Goal: Task Accomplishment & Management: Use online tool/utility

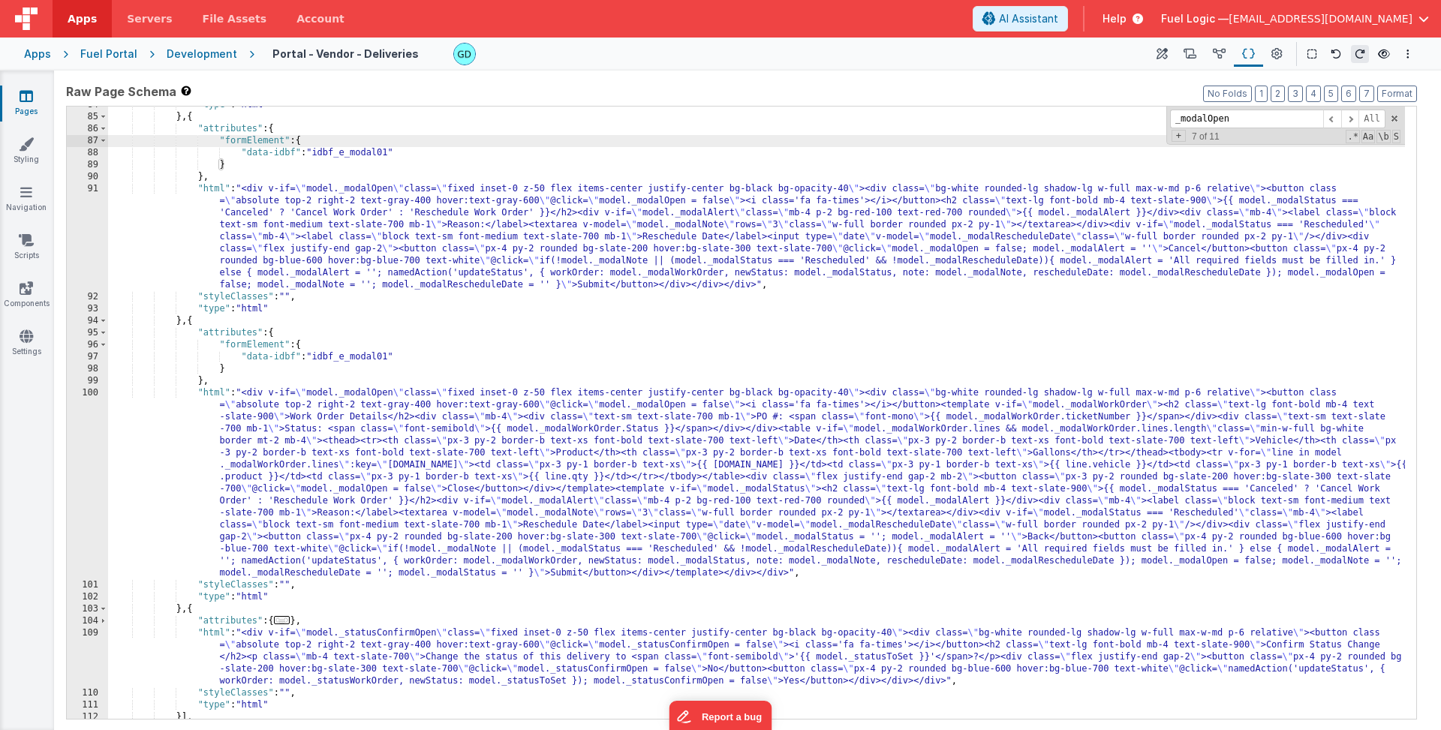
scroll to position [776, 0]
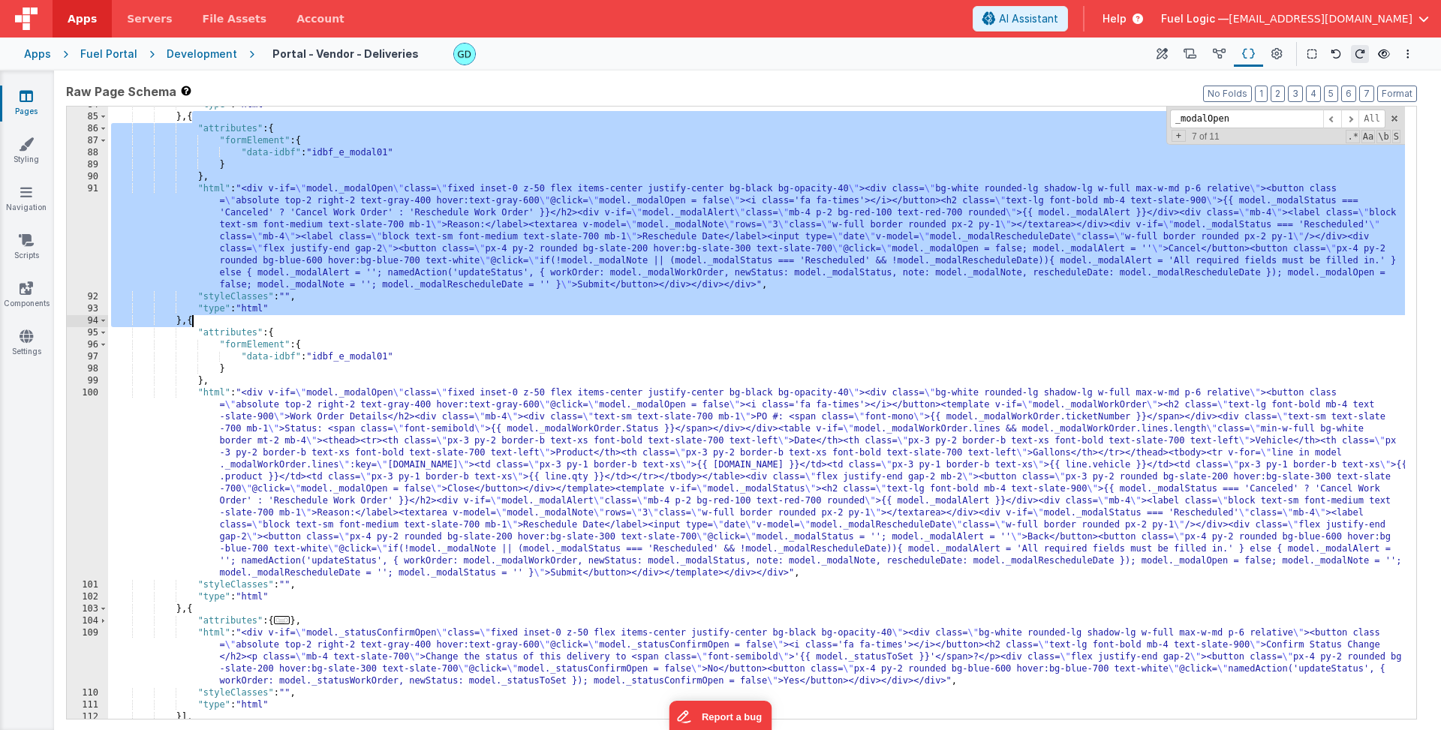
drag, startPoint x: 192, startPoint y: 116, endPoint x: 192, endPoint y: 319, distance: 203.4
click at [192, 319] on div ""type" : "html" } , { "attributes" : { "formElement" : { "data-idbf" : "idbf_e_…" at bounding box center [756, 417] width 1297 height 636
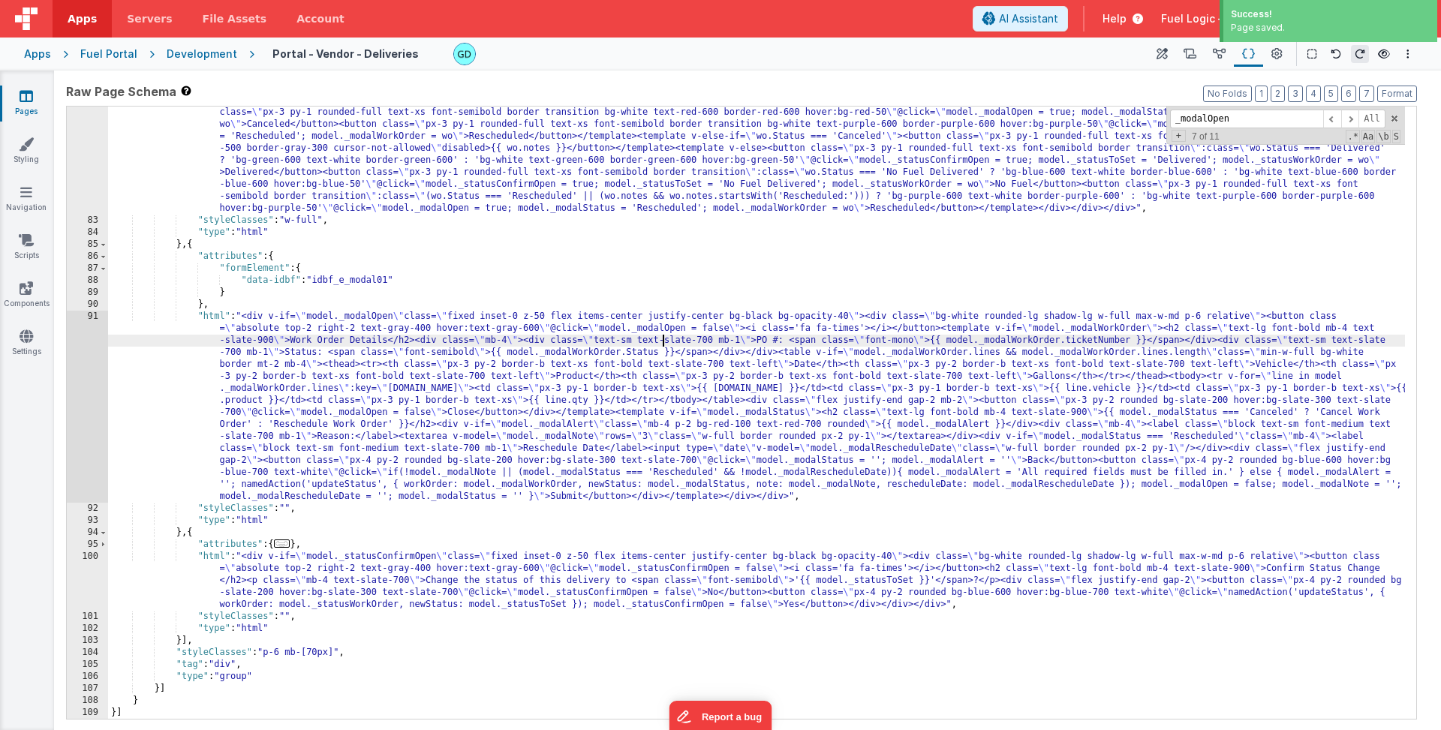
click at [664, 344] on div ""html" : "<div class= \" w-full grid grid-cols-1 gap-4 \" ><div v-for= \" wo in…" at bounding box center [756, 431] width 1297 height 816
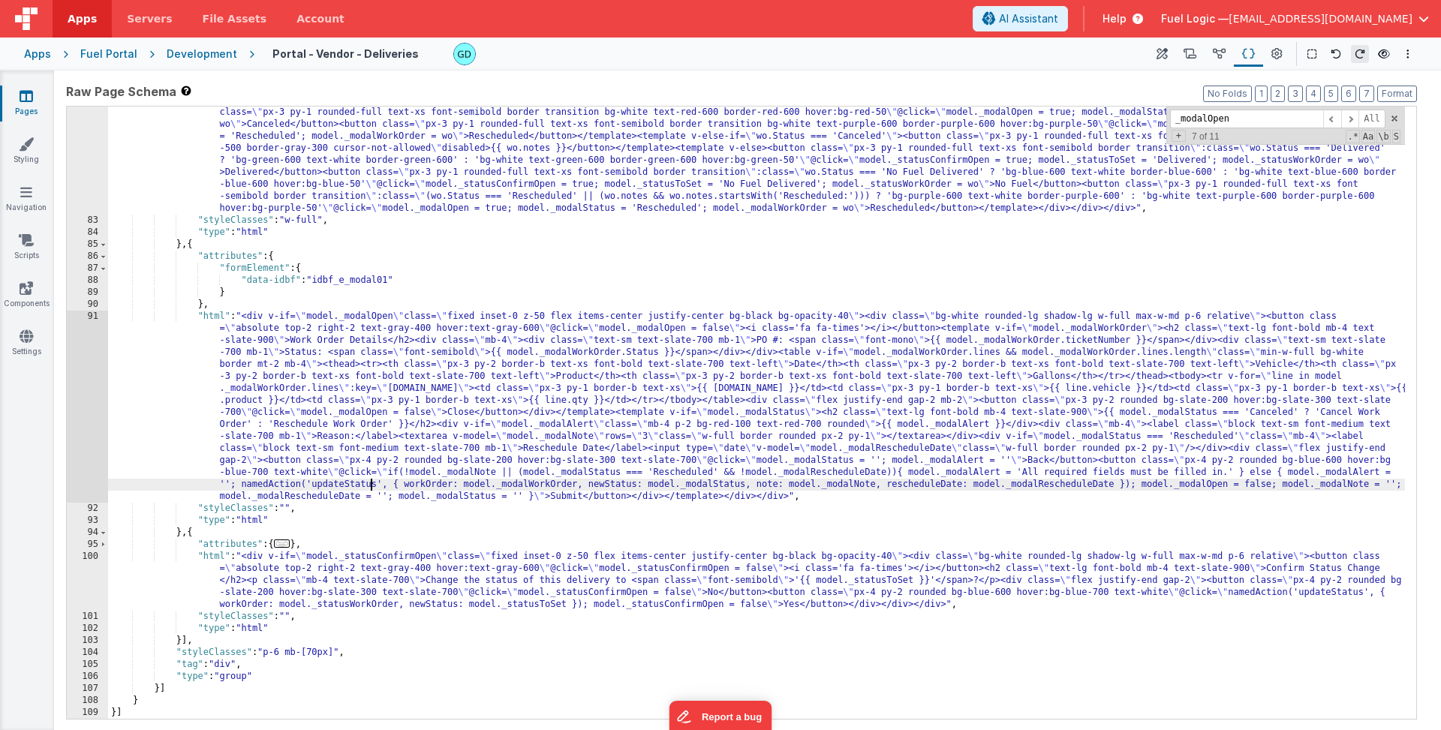
click at [368, 490] on div ""html" : "<div class= \" w-full grid grid-cols-1 gap-4 \" ><div v-for= \" wo in…" at bounding box center [756, 431] width 1297 height 816
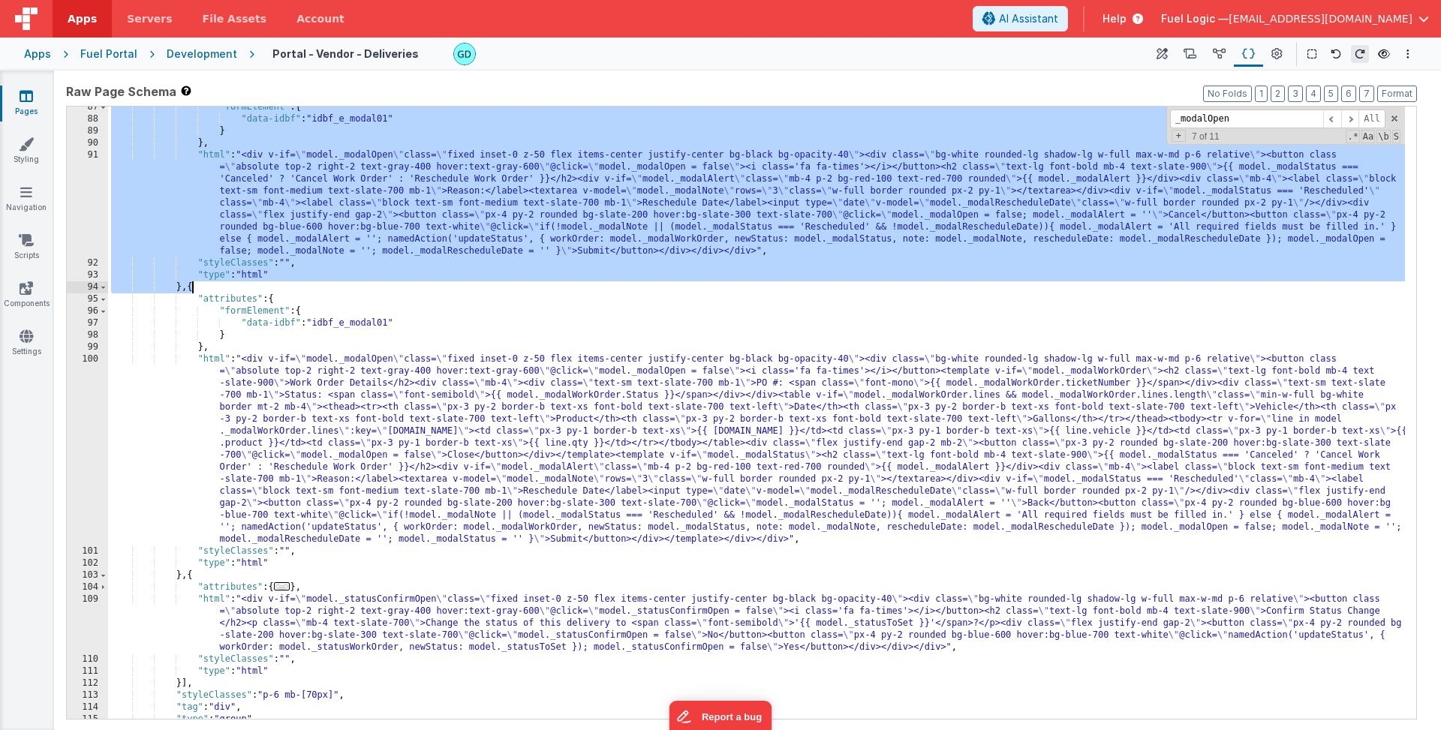
scroll to position [810, 0]
click at [199, 312] on div ""formElement" : { "data-idbf" : "idbf_e_modal01" } } , "html" : "<div v-if= \" …" at bounding box center [756, 419] width 1297 height 636
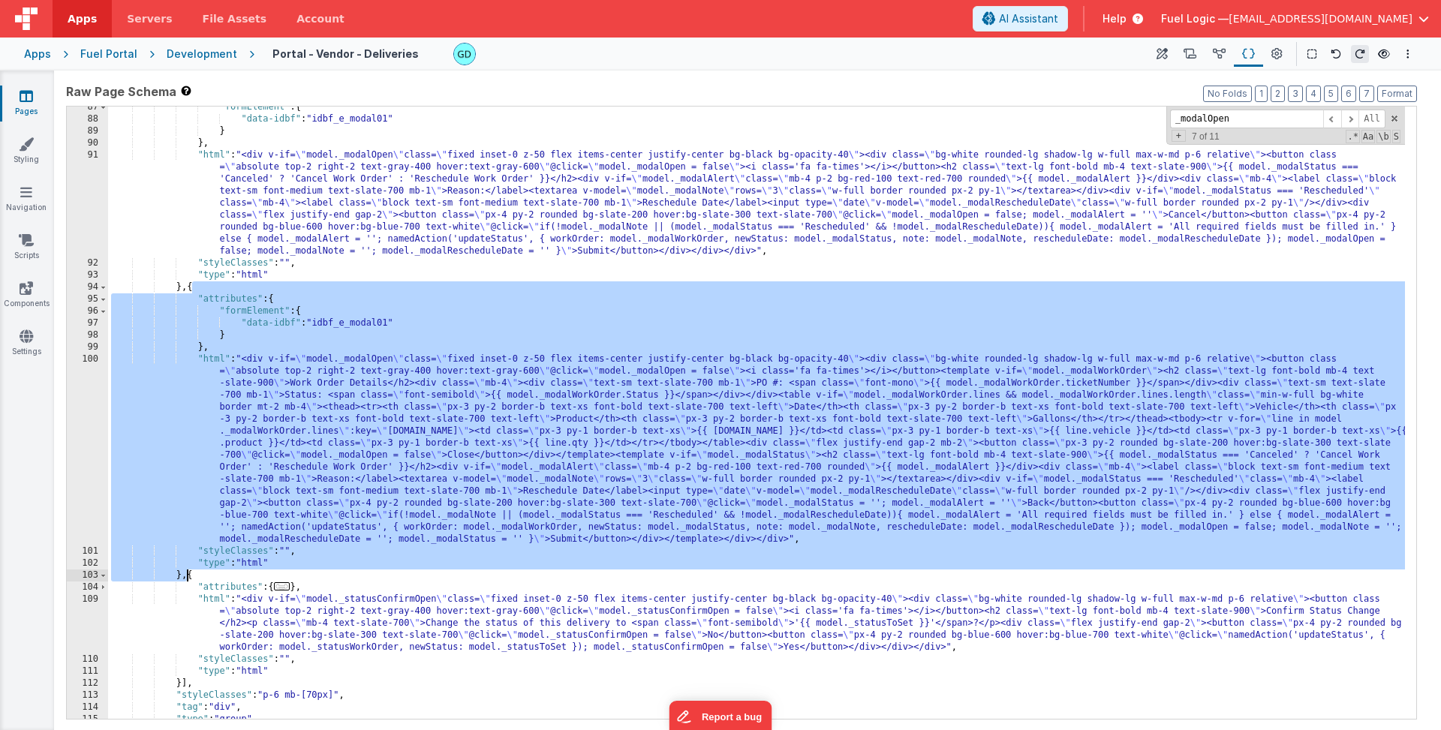
drag, startPoint x: 191, startPoint y: 287, endPoint x: 188, endPoint y: 576, distance: 289.7
click at [188, 576] on div ""formElement" : { "data-idbf" : "idbf_e_modal01" } } , "html" : "<div v-if= \" …" at bounding box center [756, 419] width 1297 height 636
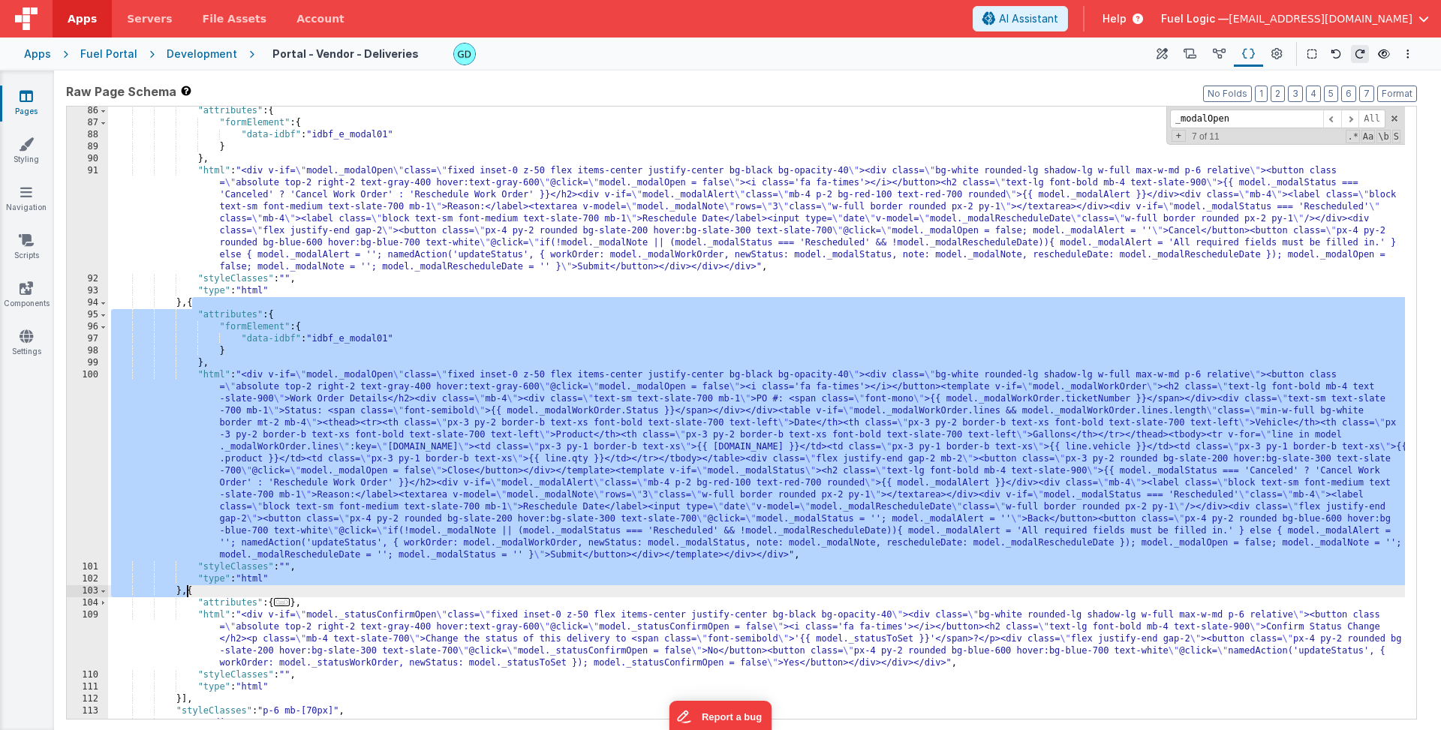
scroll to position [765, 0]
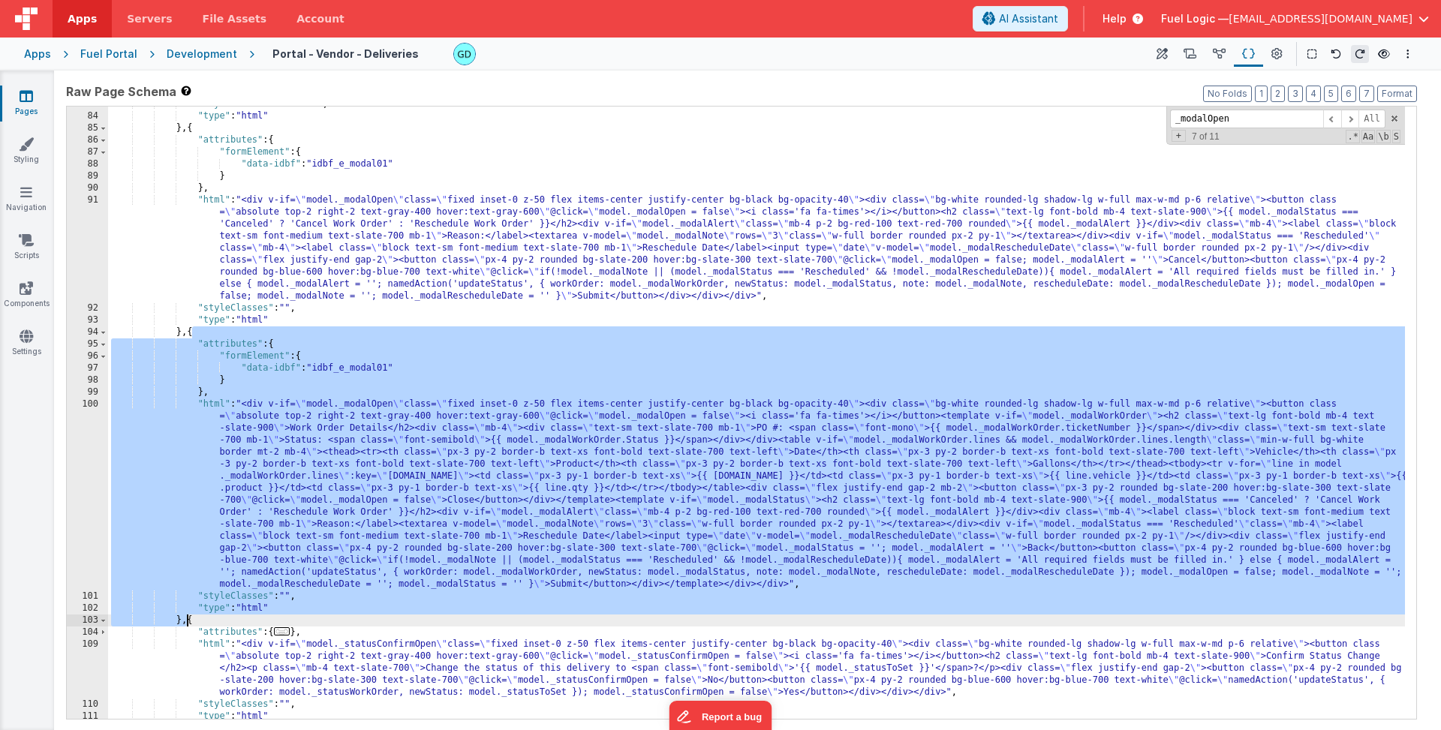
click at [471, 482] on div ""styleClasses" : "w-full" , "type" : "html" } , { "attributes" : { "formElement…" at bounding box center [756, 416] width 1297 height 636
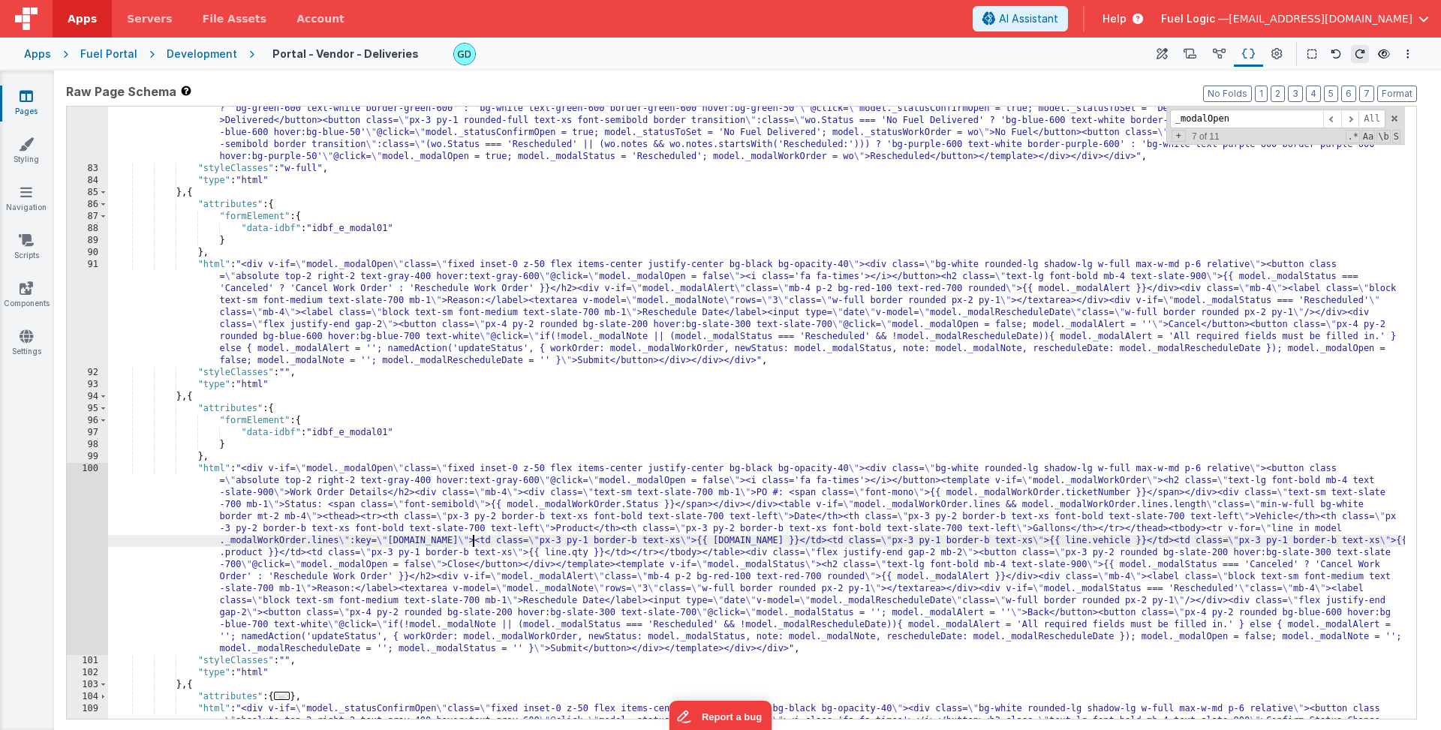
scroll to position [729, 0]
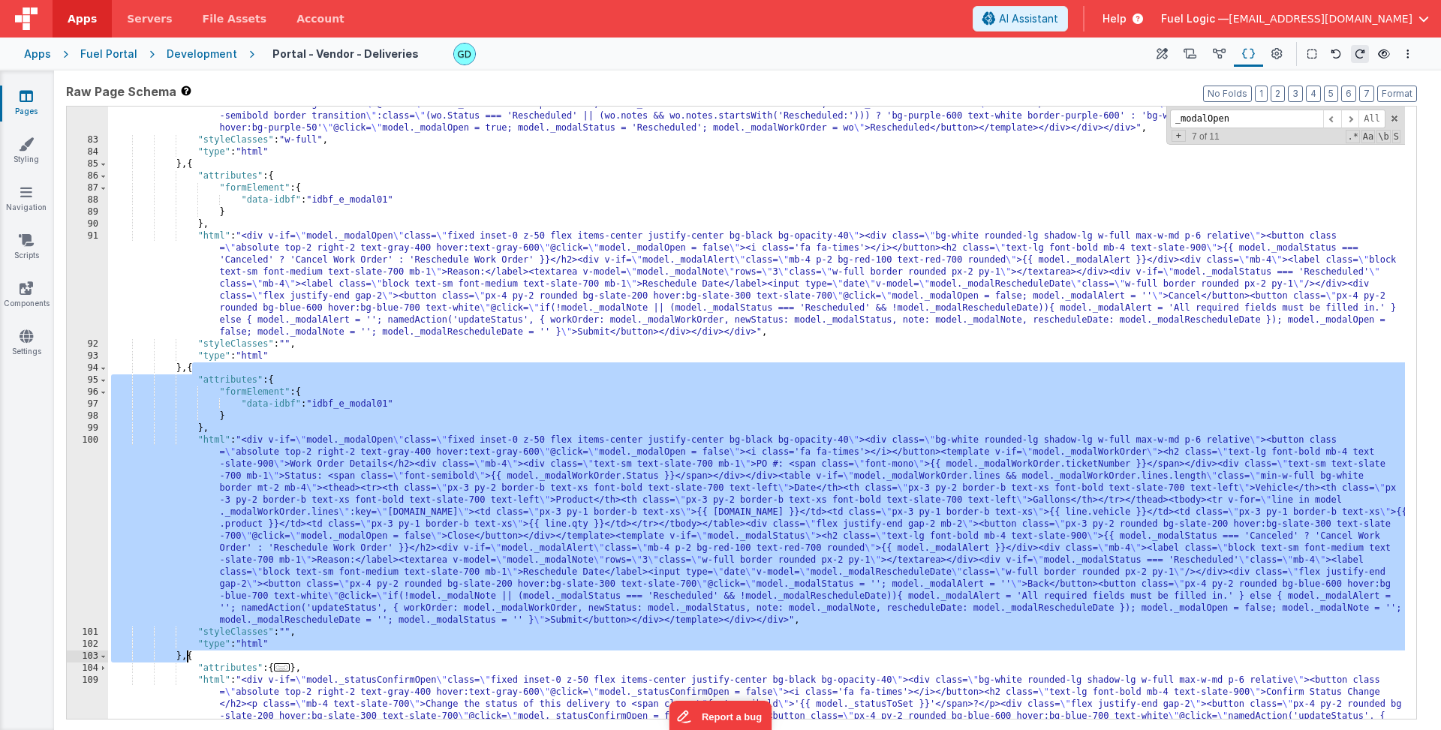
drag, startPoint x: 191, startPoint y: 369, endPoint x: 186, endPoint y: 652, distance: 283.0
click at [186, 652] on div ""html" : "<div class= \" w-full grid grid-cols-1 gap-4 \" ><div v-for= \" wo in…" at bounding box center [756, 374] width 1297 height 864
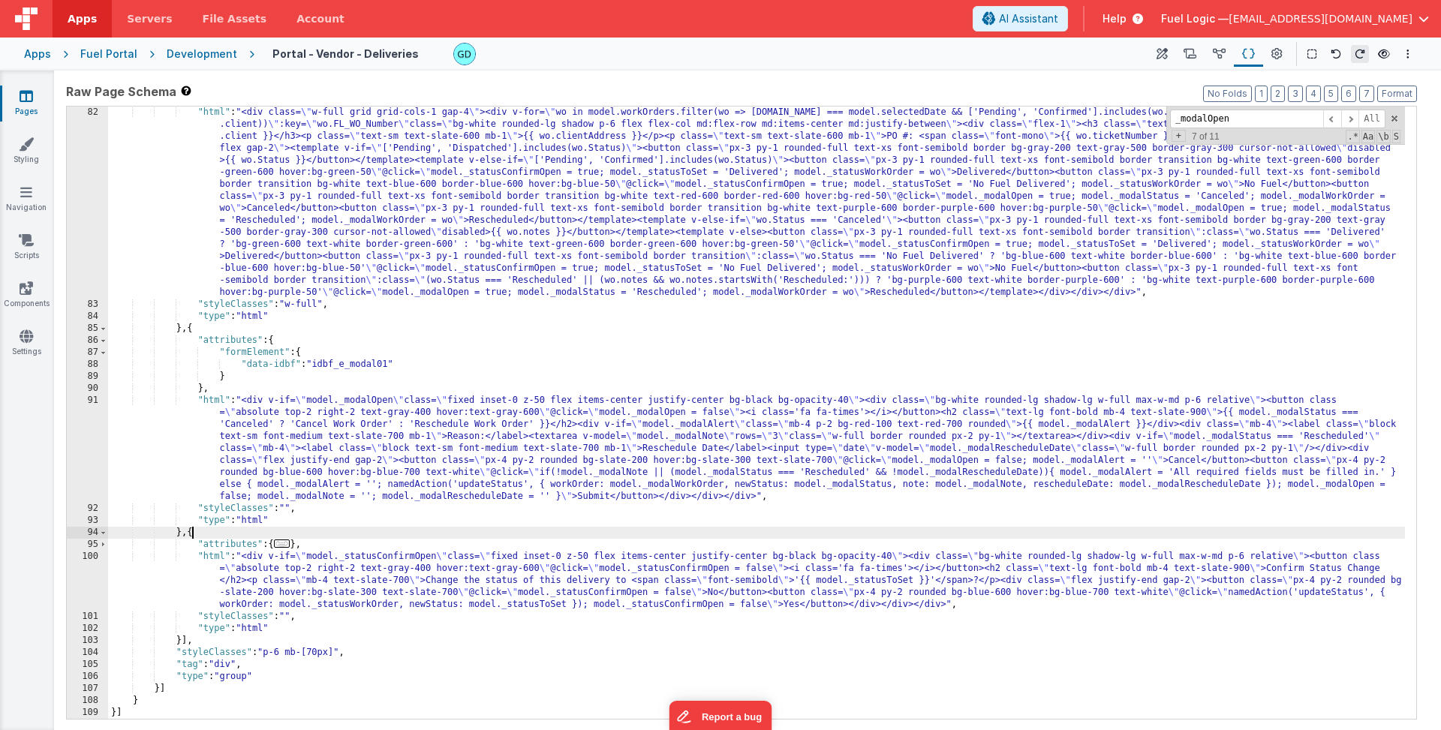
scroll to position [564, 0]
click at [231, 78] on div "Raw Page Schema Shortcuts: Find: command-f Fold: command-option-L Unfold: comma…" at bounding box center [747, 401] width 1375 height 648
click at [224, 48] on div "Development" at bounding box center [202, 54] width 71 height 15
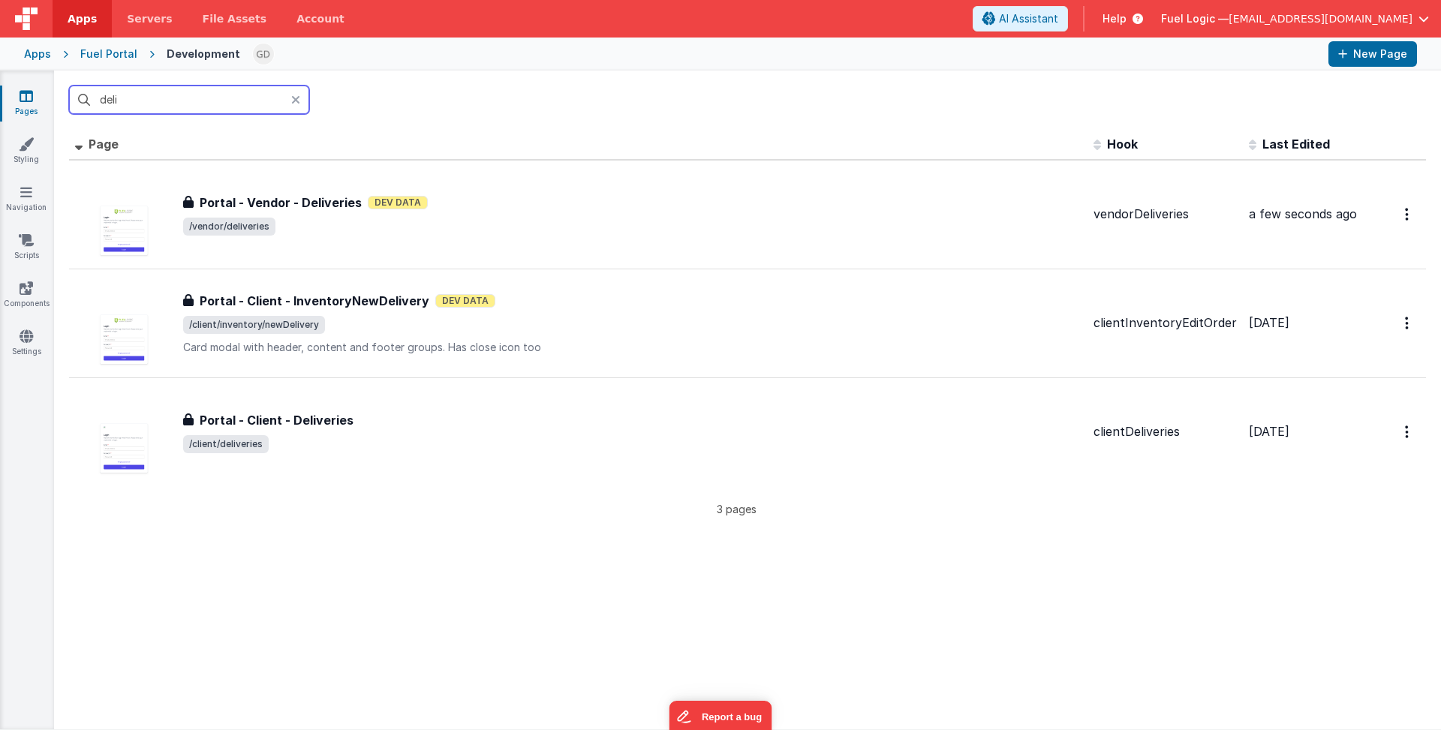
click at [239, 91] on input "deli" at bounding box center [189, 100] width 240 height 29
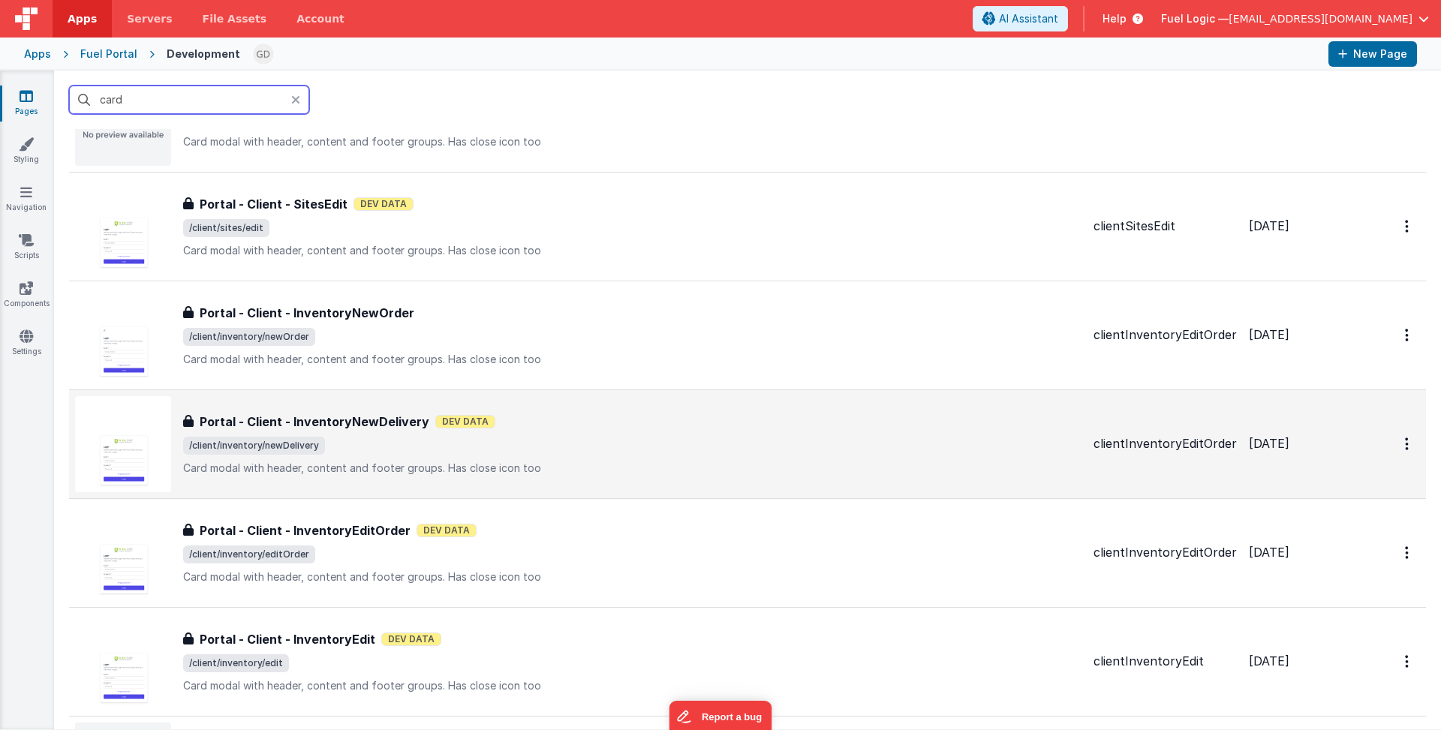
scroll to position [107, 0]
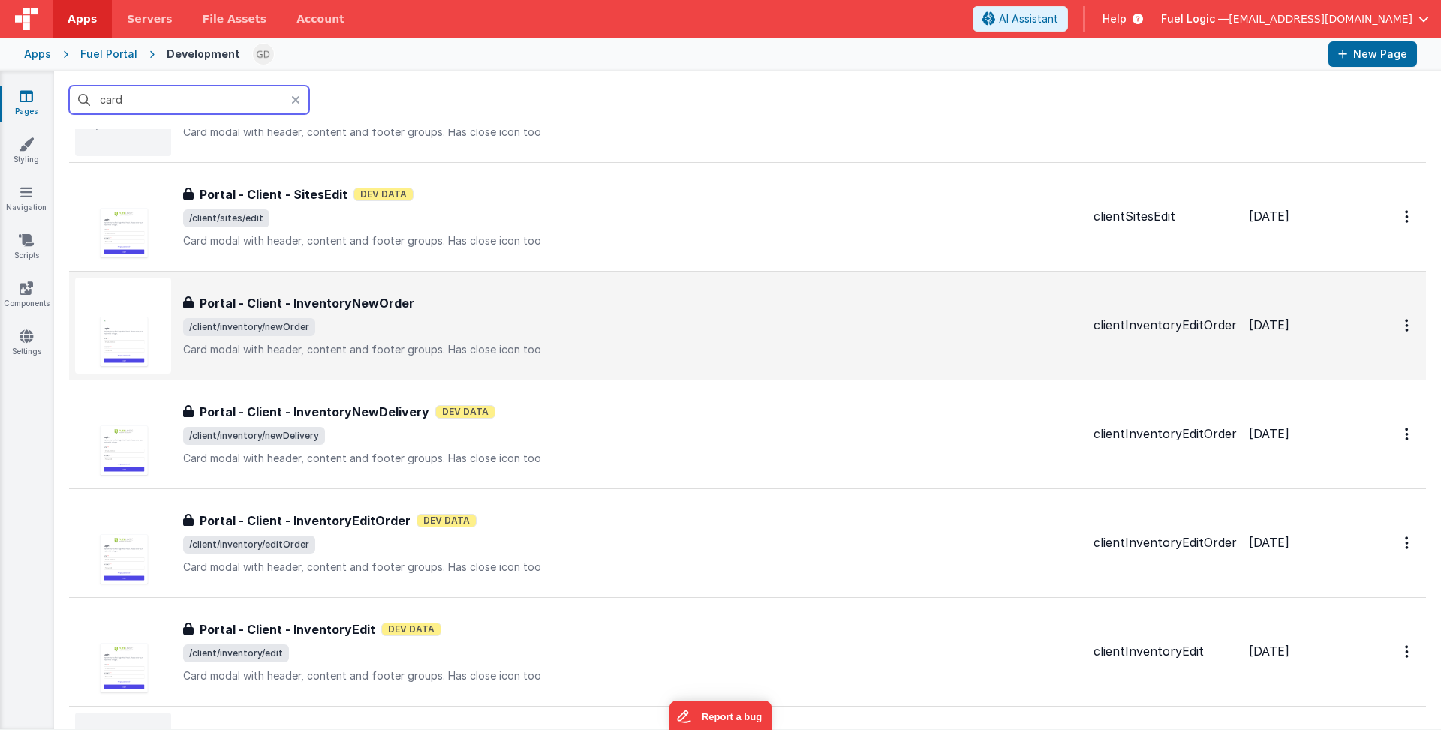
type input "card"
click at [487, 326] on span "/client/inventory/newOrder" at bounding box center [632, 327] width 898 height 18
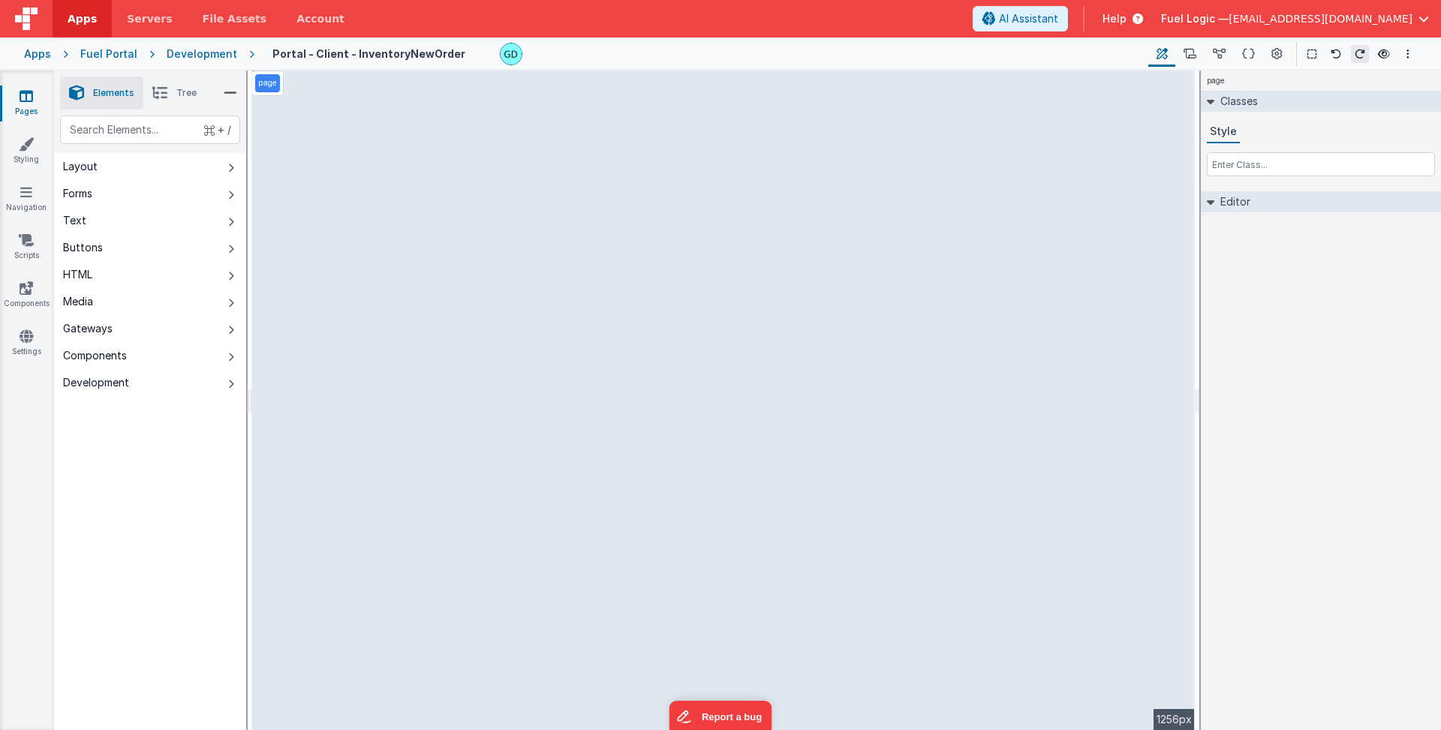
click at [237, 57] on icon at bounding box center [245, 54] width 17 height 15
click at [211, 50] on div "Development" at bounding box center [202, 54] width 71 height 15
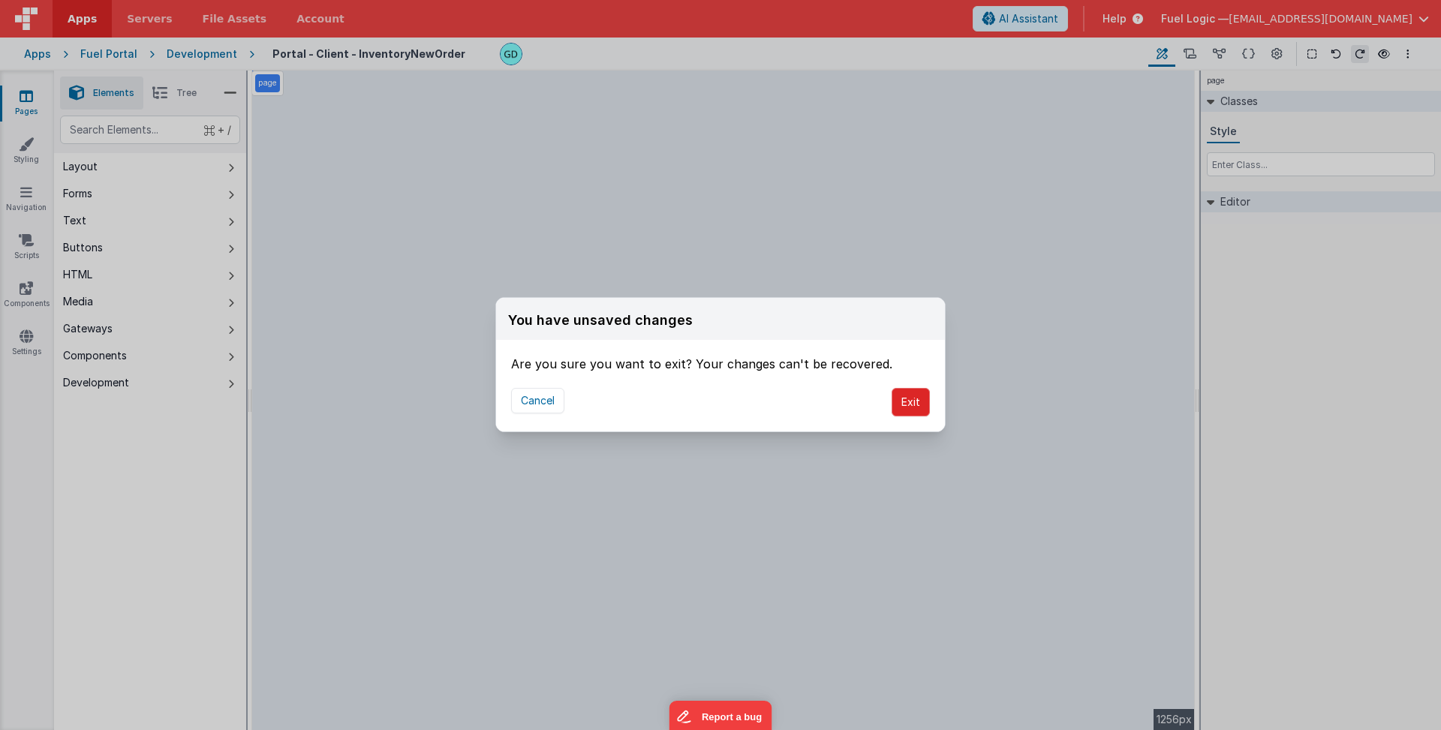
click at [907, 407] on button "Exit" at bounding box center [910, 402] width 38 height 29
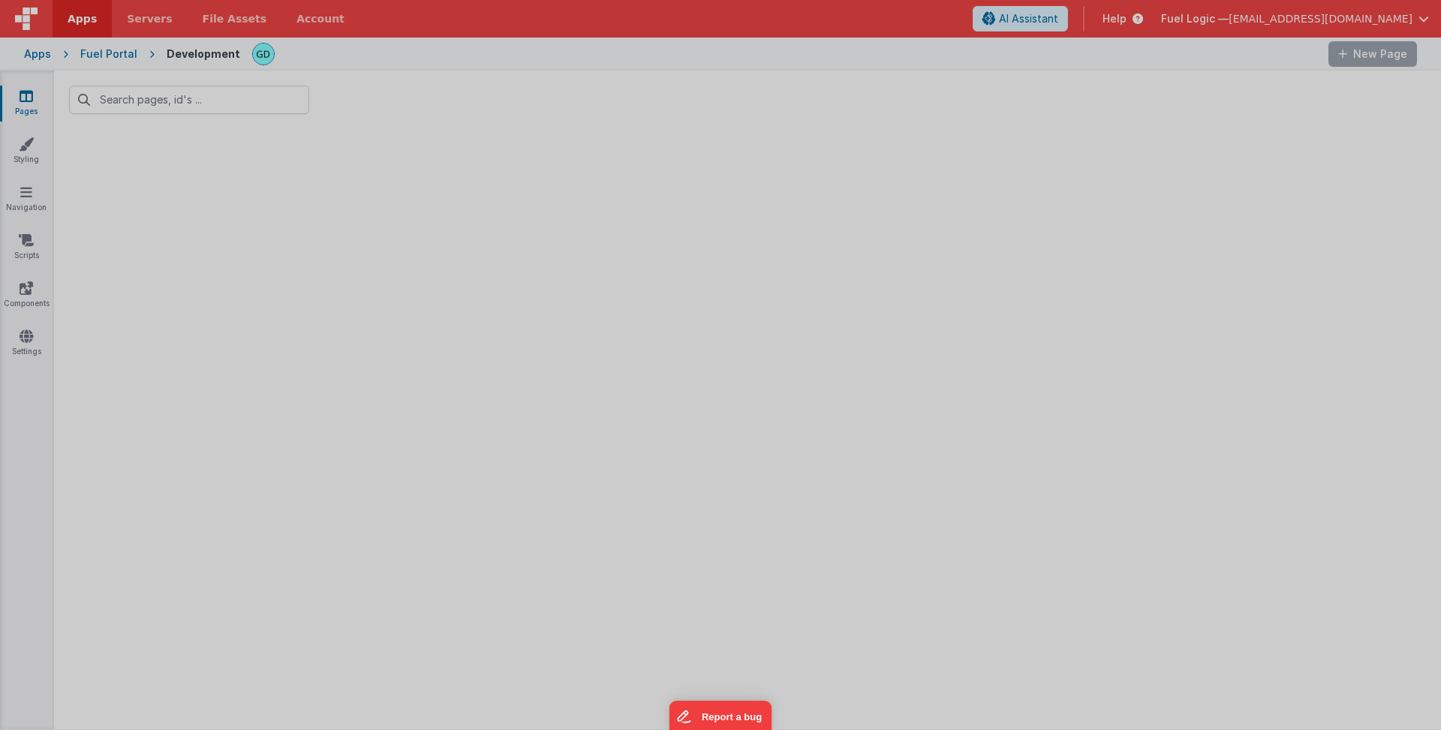
type input "card"
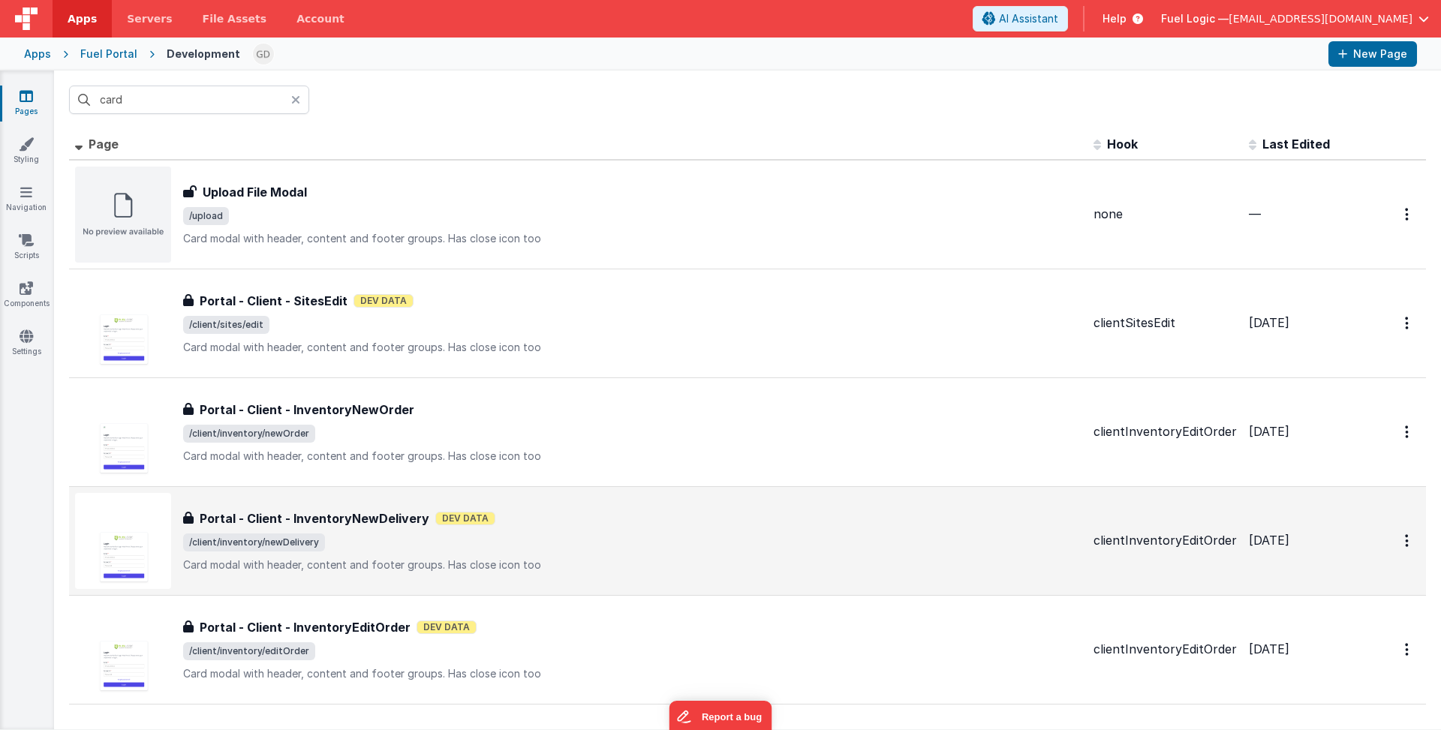
click at [639, 543] on span "/client/inventory/newDelivery" at bounding box center [632, 543] width 898 height 18
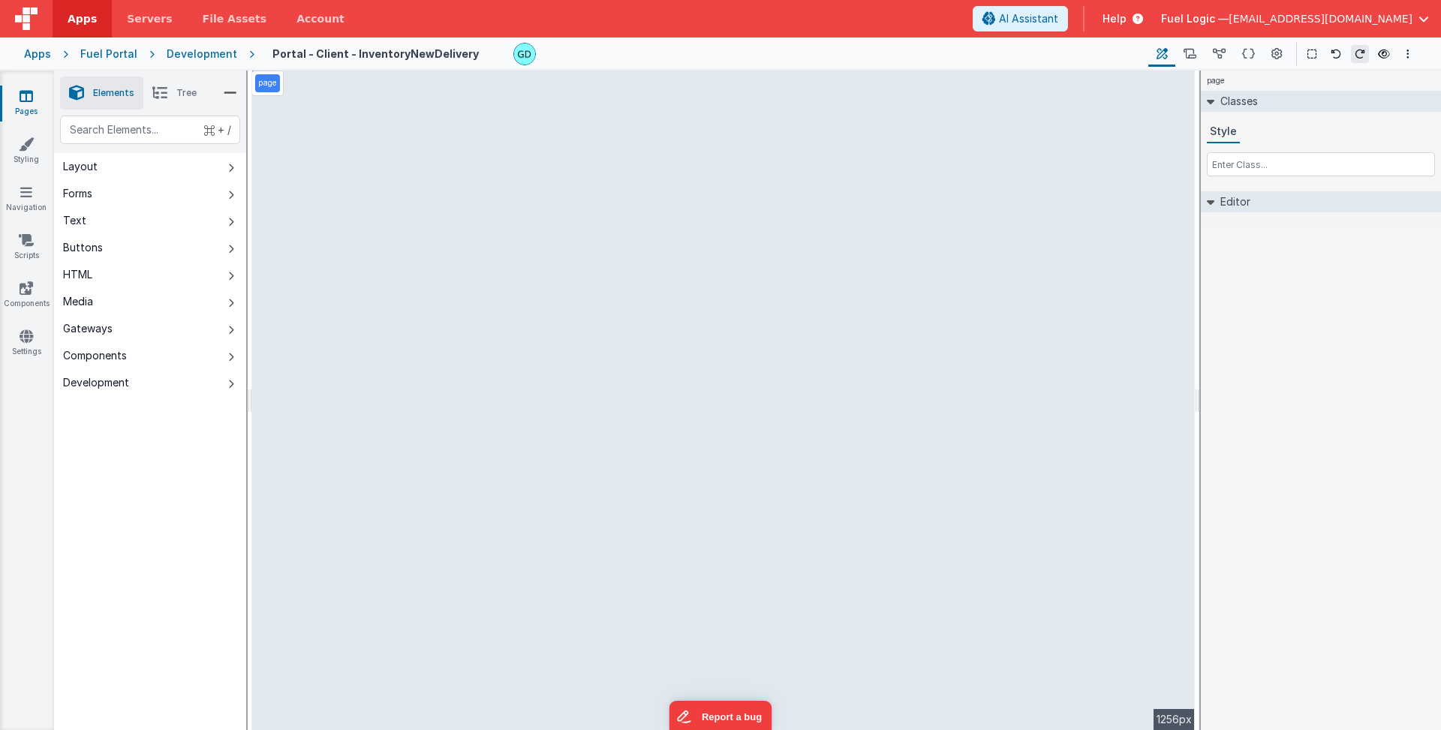
click at [214, 53] on div "Development" at bounding box center [202, 54] width 71 height 15
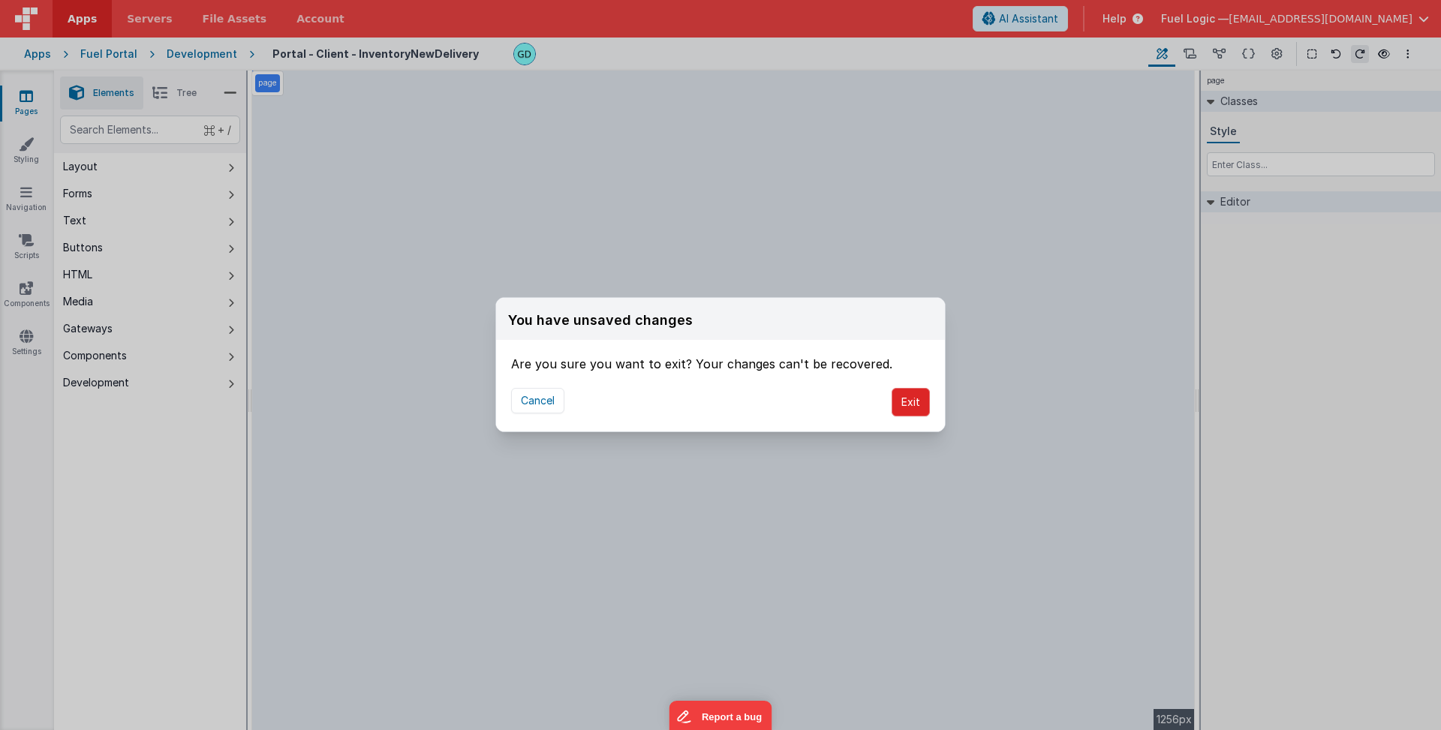
click at [902, 404] on button "Exit" at bounding box center [910, 402] width 38 height 29
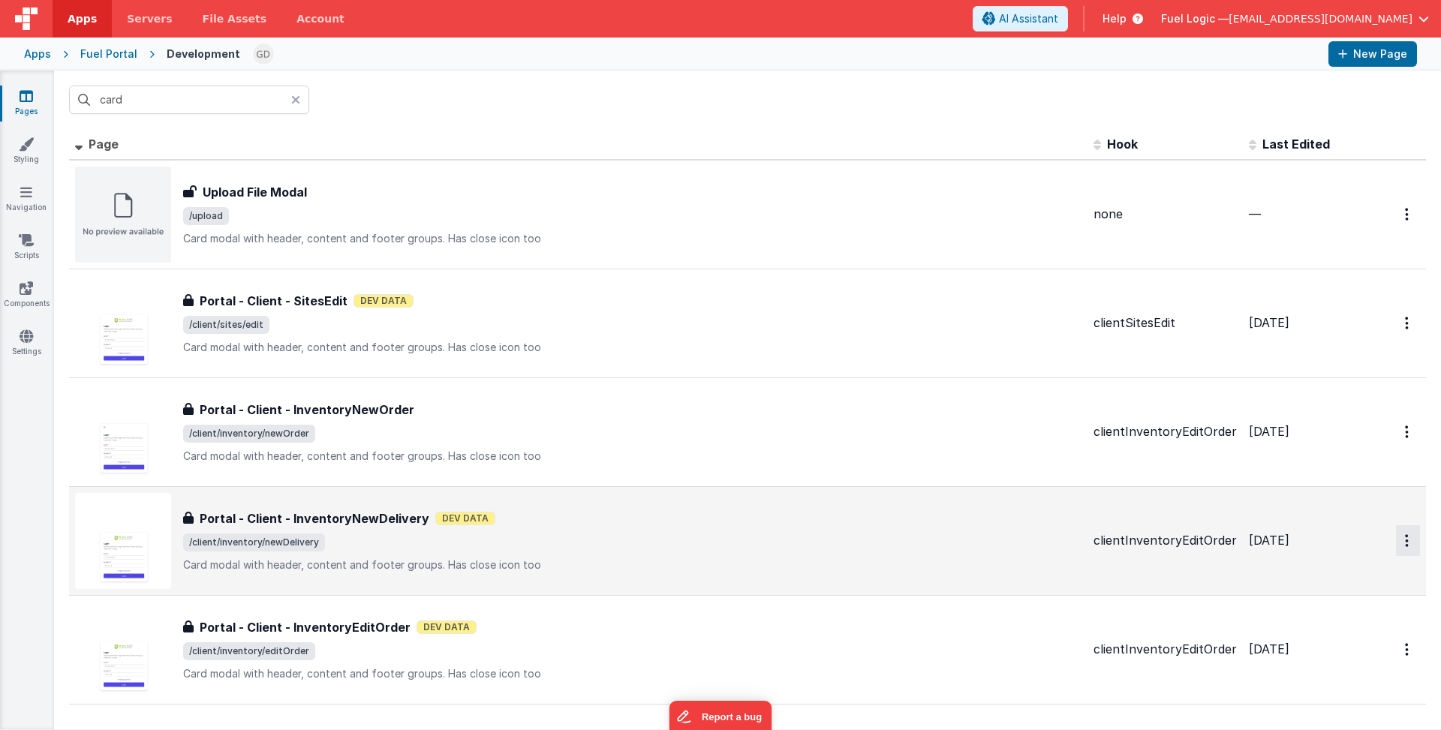
click at [1405, 543] on icon "Options" at bounding box center [1407, 540] width 4 height 13
click at [1354, 631] on link "Duplicate" at bounding box center [1354, 630] width 132 height 29
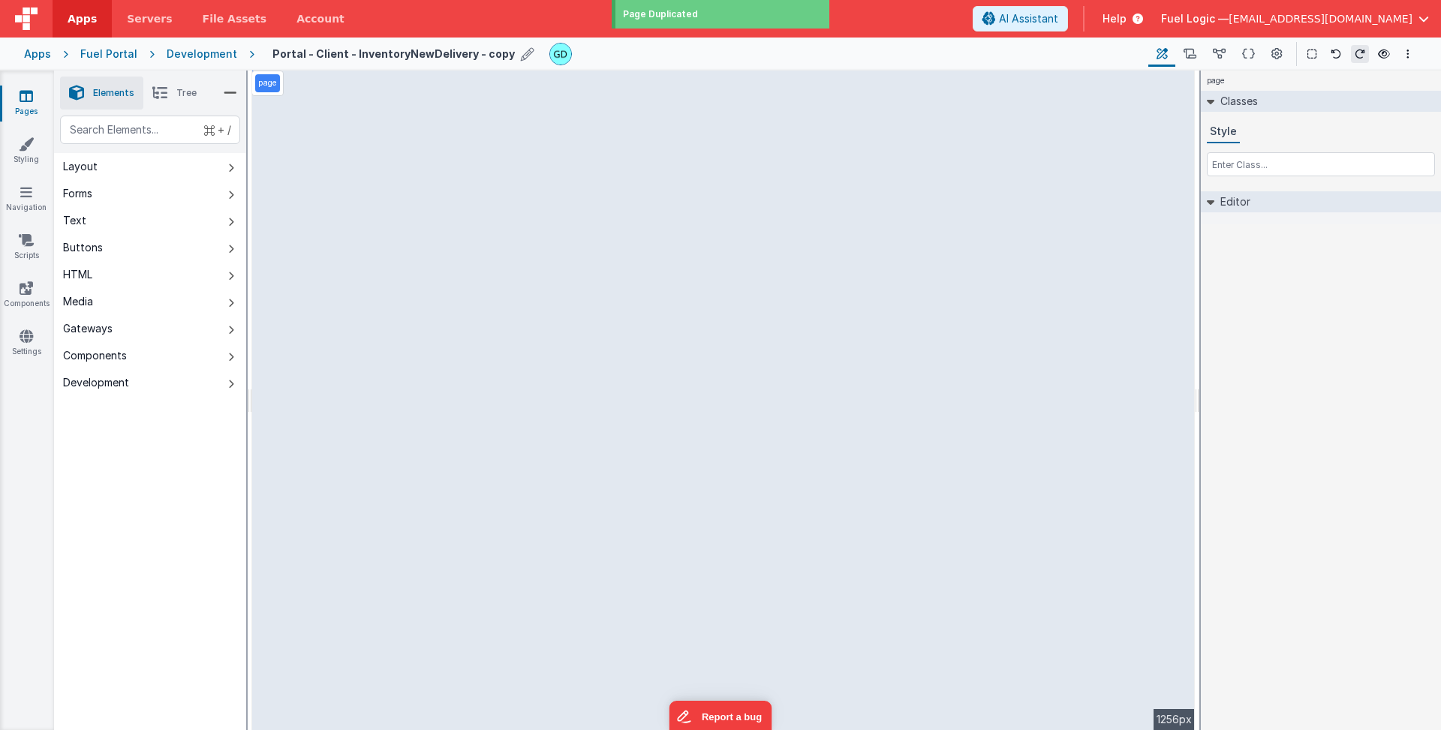
click at [521, 56] on icon at bounding box center [528, 54] width 14 height 21
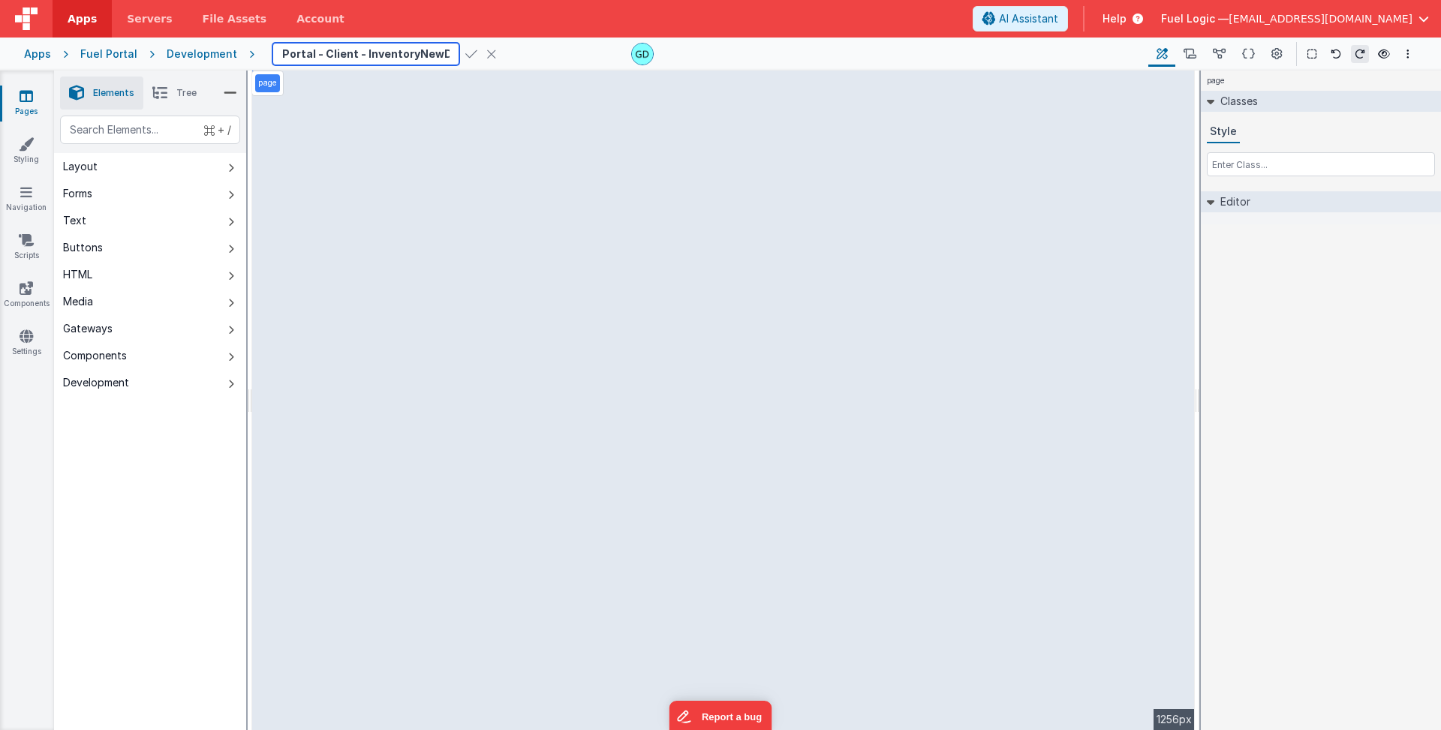
click at [277, 54] on input "Portal - Client - InventoryNewDelivery - copy" at bounding box center [365, 54] width 187 height 23
click at [327, 55] on input "Portal - Client - InventoryNewDelivery - copy" at bounding box center [365, 54] width 187 height 23
type input "Portal - Vendor - DeliveriesDetailCard"
click at [465, 56] on icon at bounding box center [471, 54] width 12 height 21
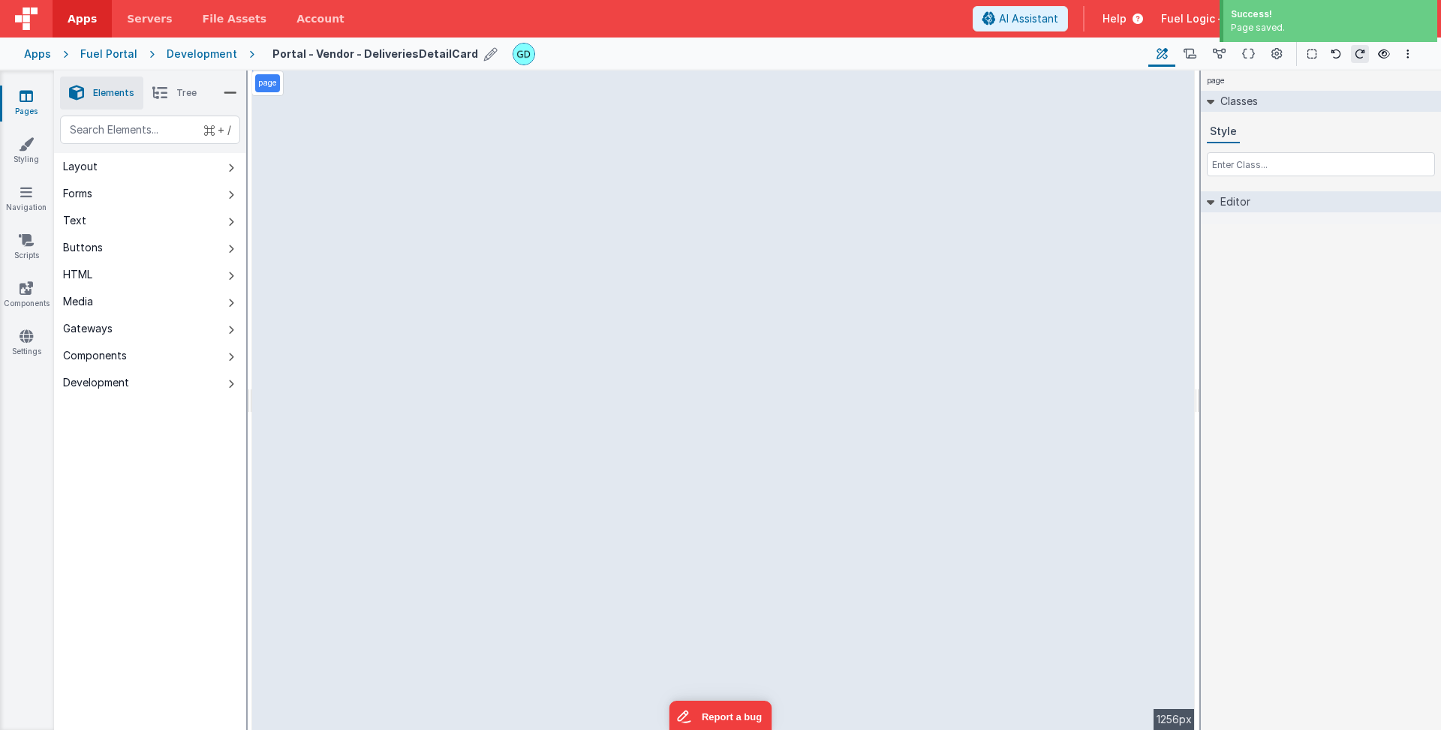
click at [182, 56] on div "Development" at bounding box center [202, 54] width 71 height 15
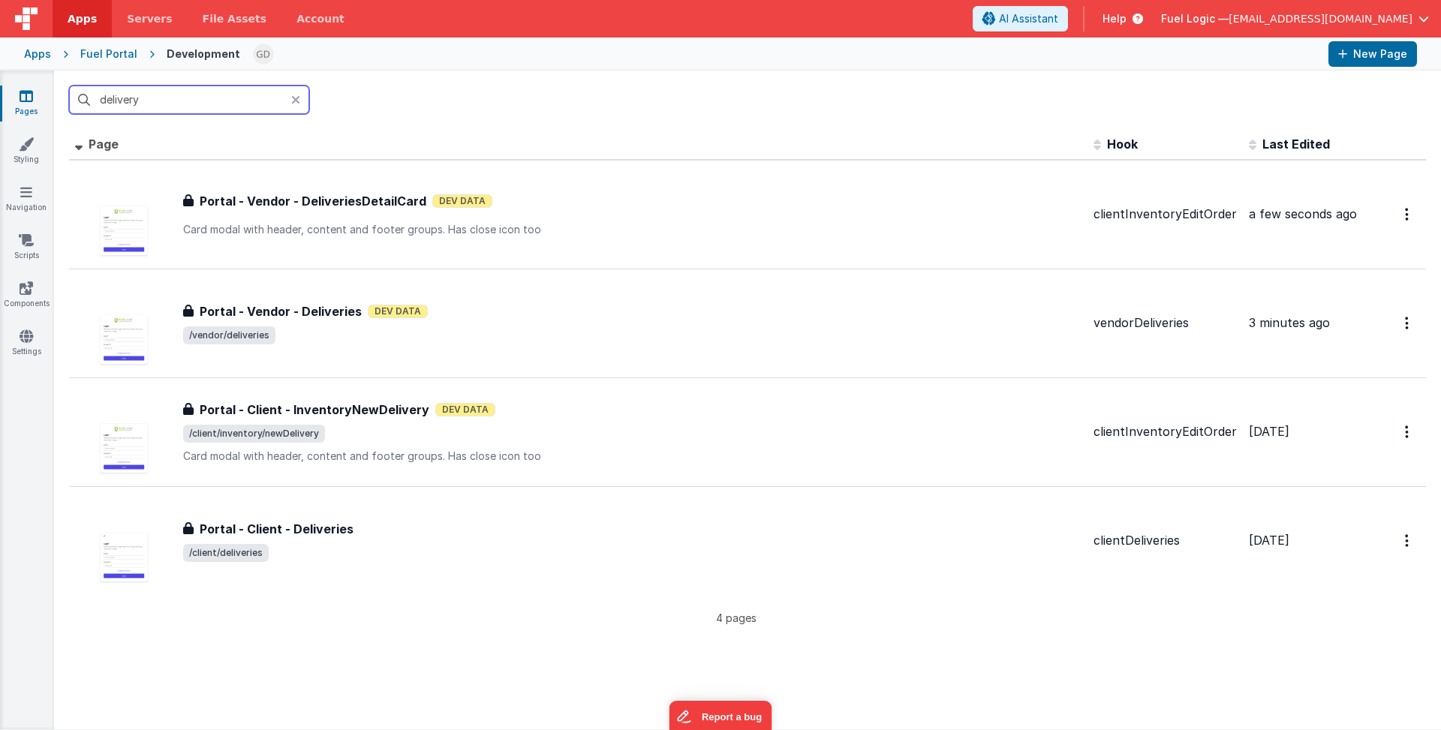
type input "delivery"
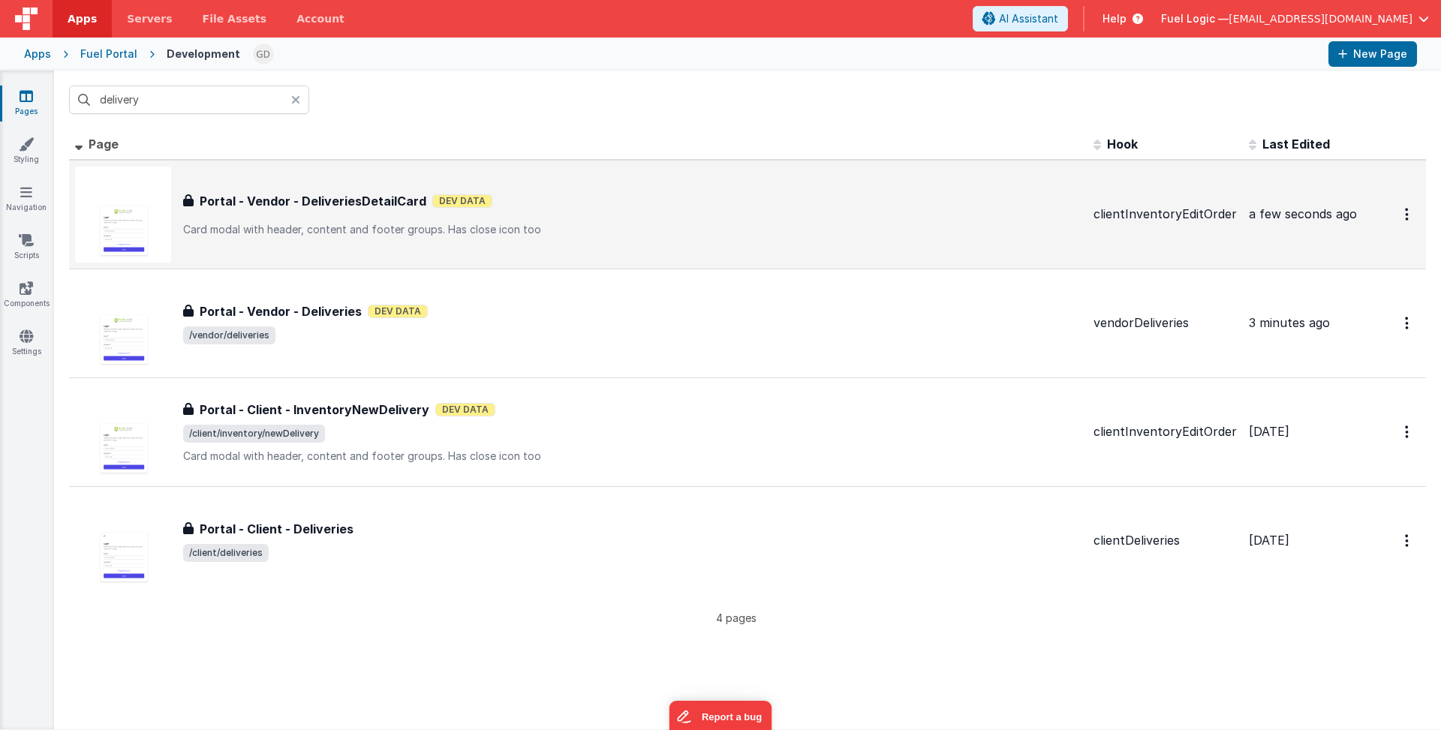
drag, startPoint x: 213, startPoint y: 102, endPoint x: 386, endPoint y: 208, distance: 202.4
click at [386, 208] on h3 "Portal - Vendor - DeliveriesDetailCard" at bounding box center [313, 201] width 227 height 18
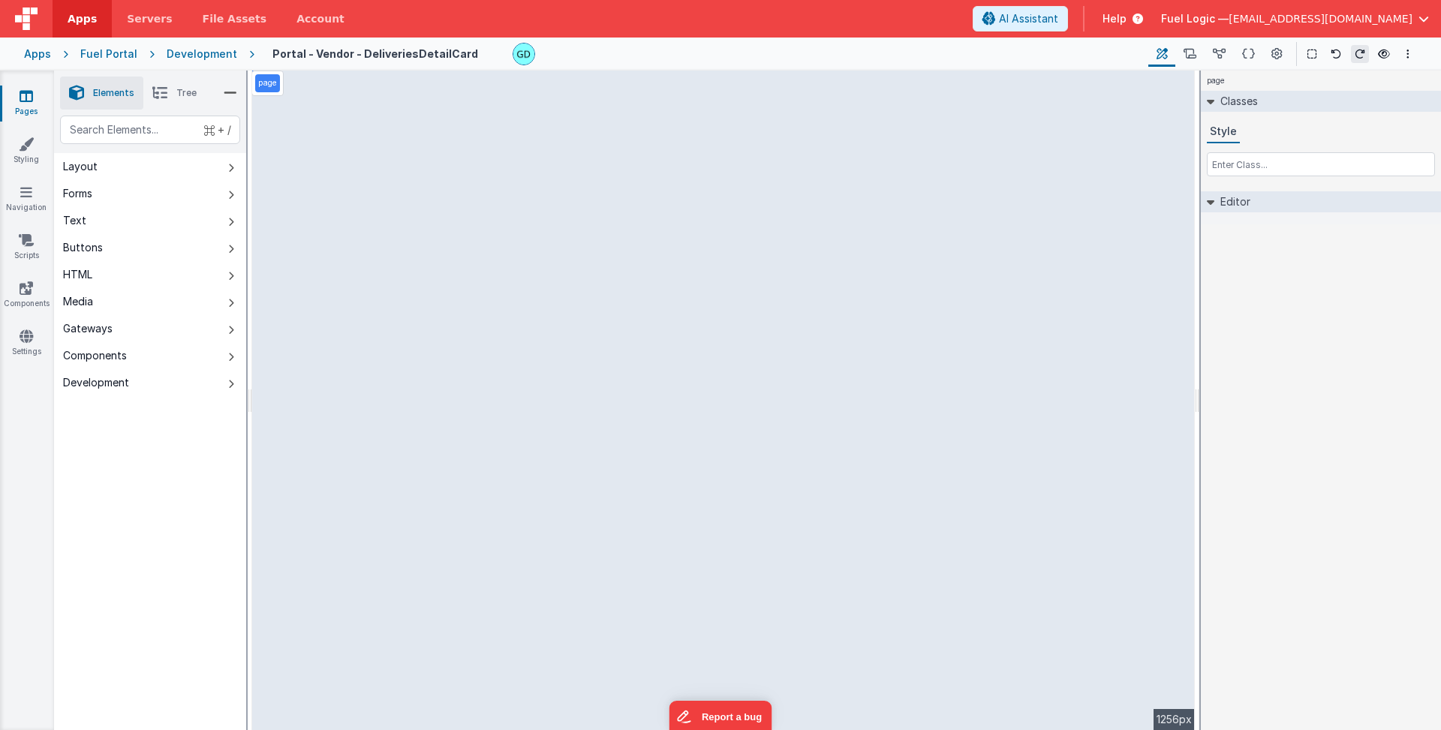
click at [352, 93] on div "page --> 1256px" at bounding box center [723, 401] width 943 height 660
click at [361, 101] on div "page --> 1256px" at bounding box center [723, 401] width 943 height 660
click at [492, 107] on div "page --> 1256px" at bounding box center [723, 401] width 943 height 660
click at [1220, 54] on icon at bounding box center [1219, 55] width 13 height 16
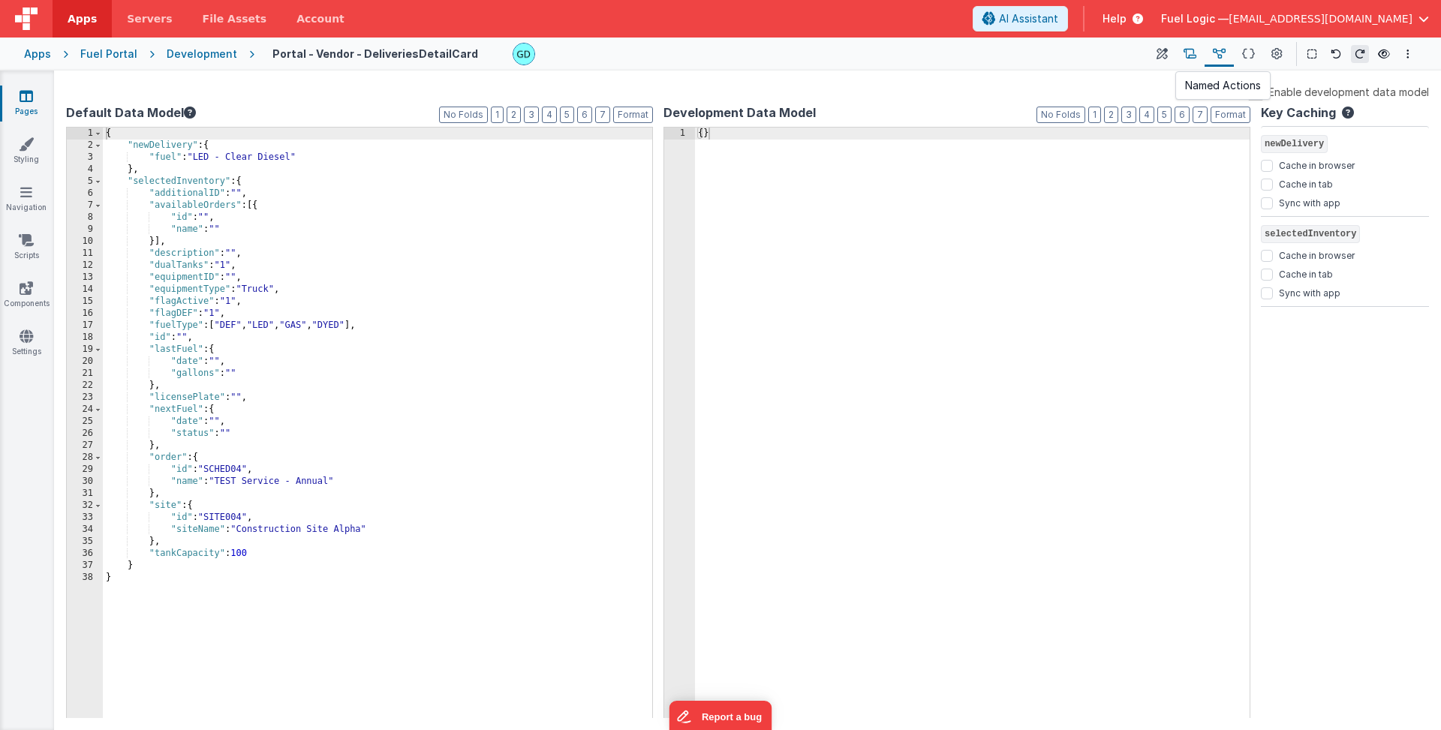
click at [1190, 55] on icon at bounding box center [1189, 55] width 13 height 16
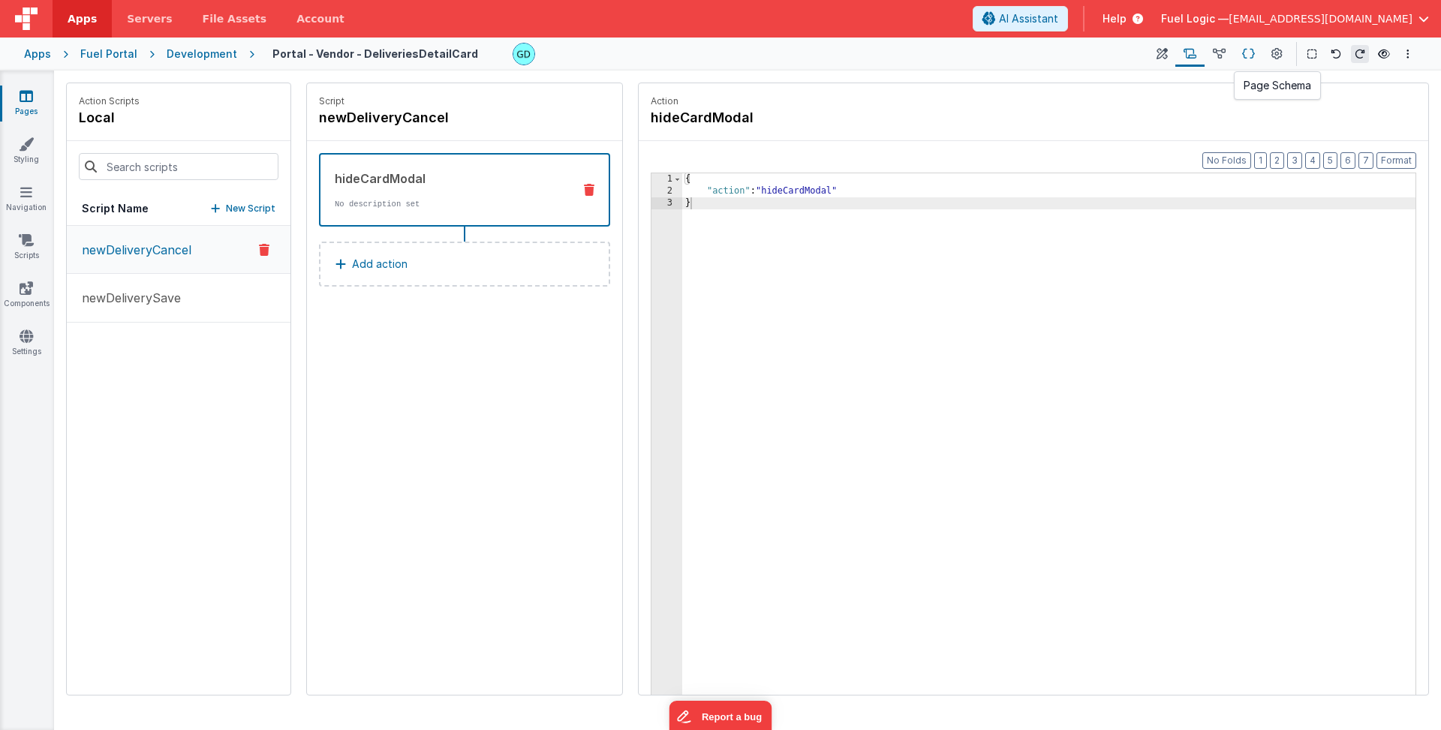
click at [1255, 53] on icon at bounding box center [1248, 55] width 13 height 16
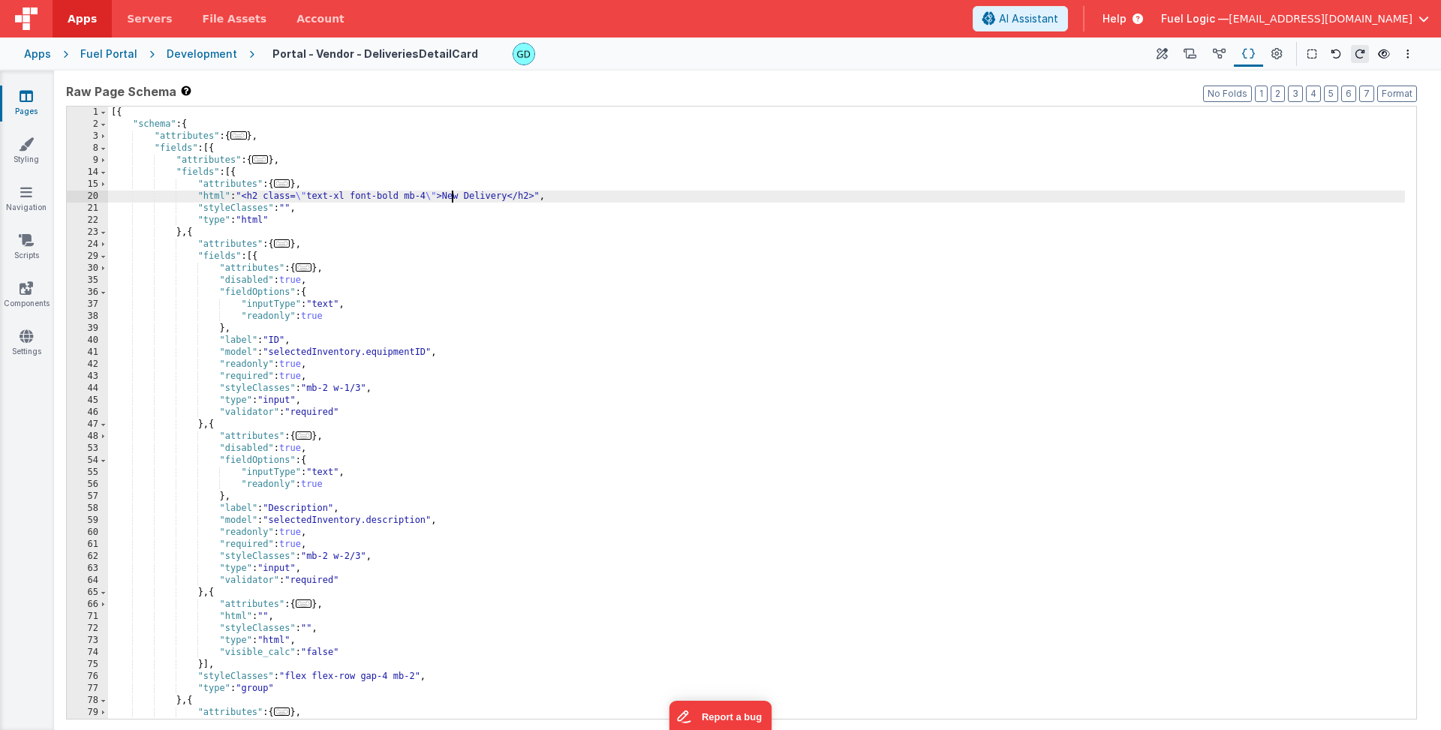
click at [453, 197] on div "[{ "schema" : { "attributes" : { ... } , "fields" : [{ "attributes" : { ... } ,…" at bounding box center [756, 425] width 1297 height 636
click at [491, 195] on div "[{ "schema" : { "attributes" : { ... } , "fields" : [{ "attributes" : { ... } ,…" at bounding box center [756, 425] width 1297 height 636
click at [1167, 52] on icon at bounding box center [1161, 55] width 11 height 16
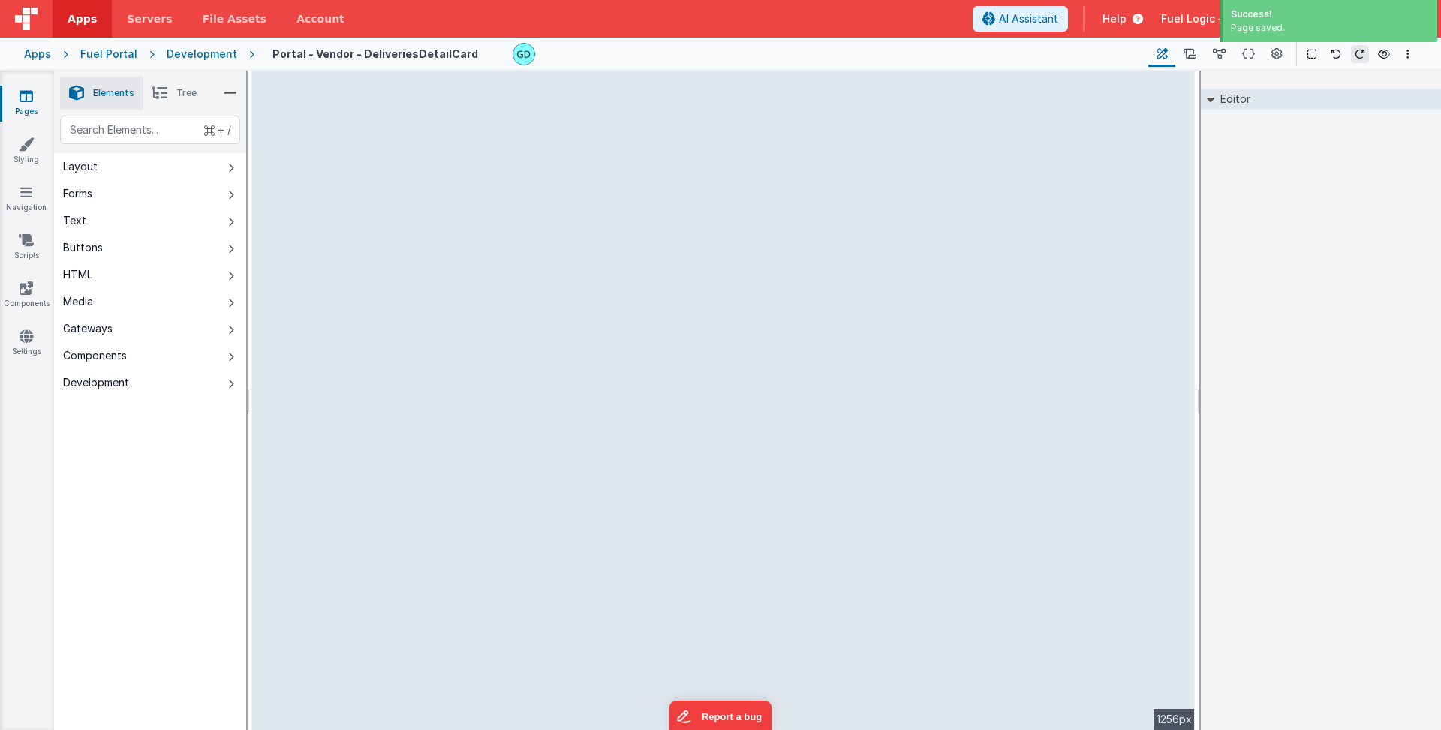
click at [207, 50] on div "Development" at bounding box center [202, 54] width 71 height 15
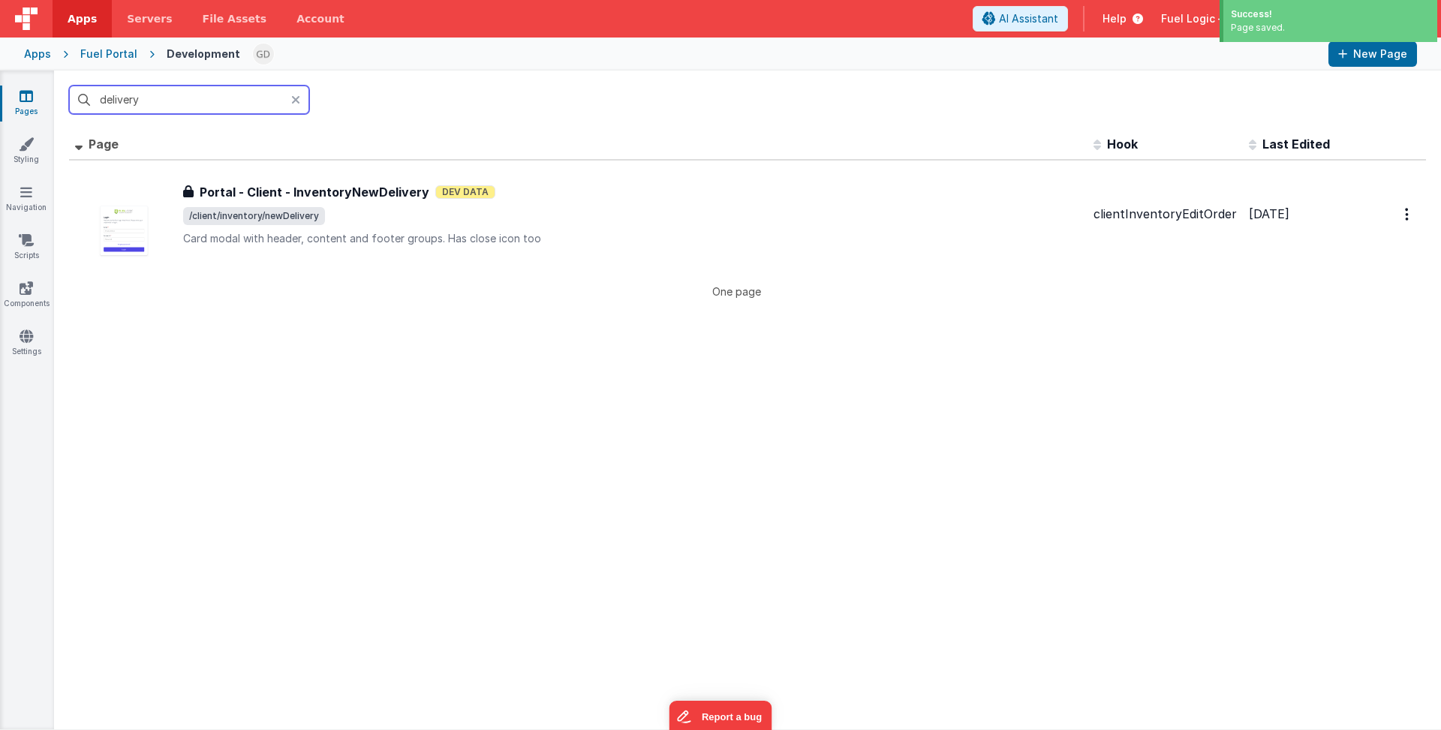
click at [208, 108] on input "delivery" at bounding box center [189, 100] width 240 height 29
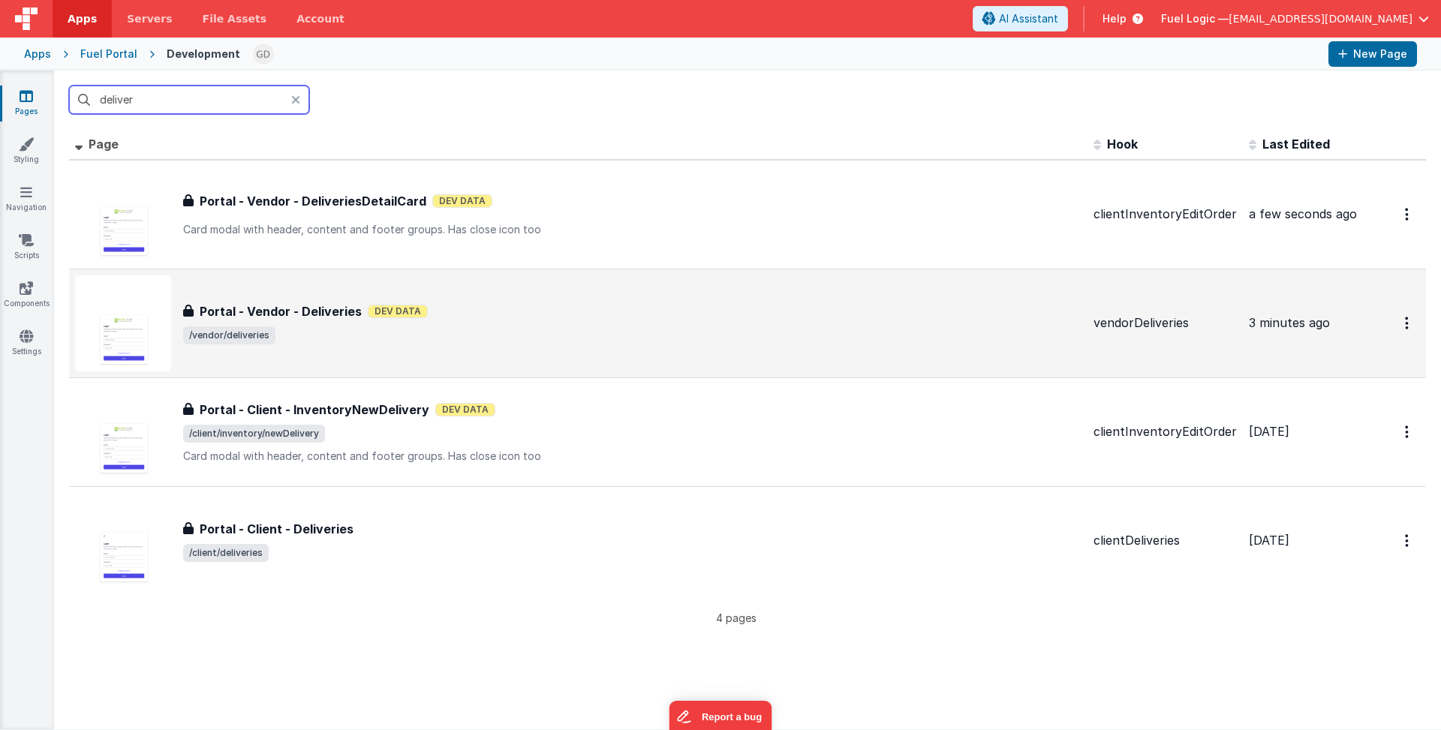
type input "deliver"
click at [425, 355] on div "Portal - Vendor - Deliveries Portal - Vendor - Deliveries Dev Data /vendor/deli…" at bounding box center [578, 323] width 1006 height 96
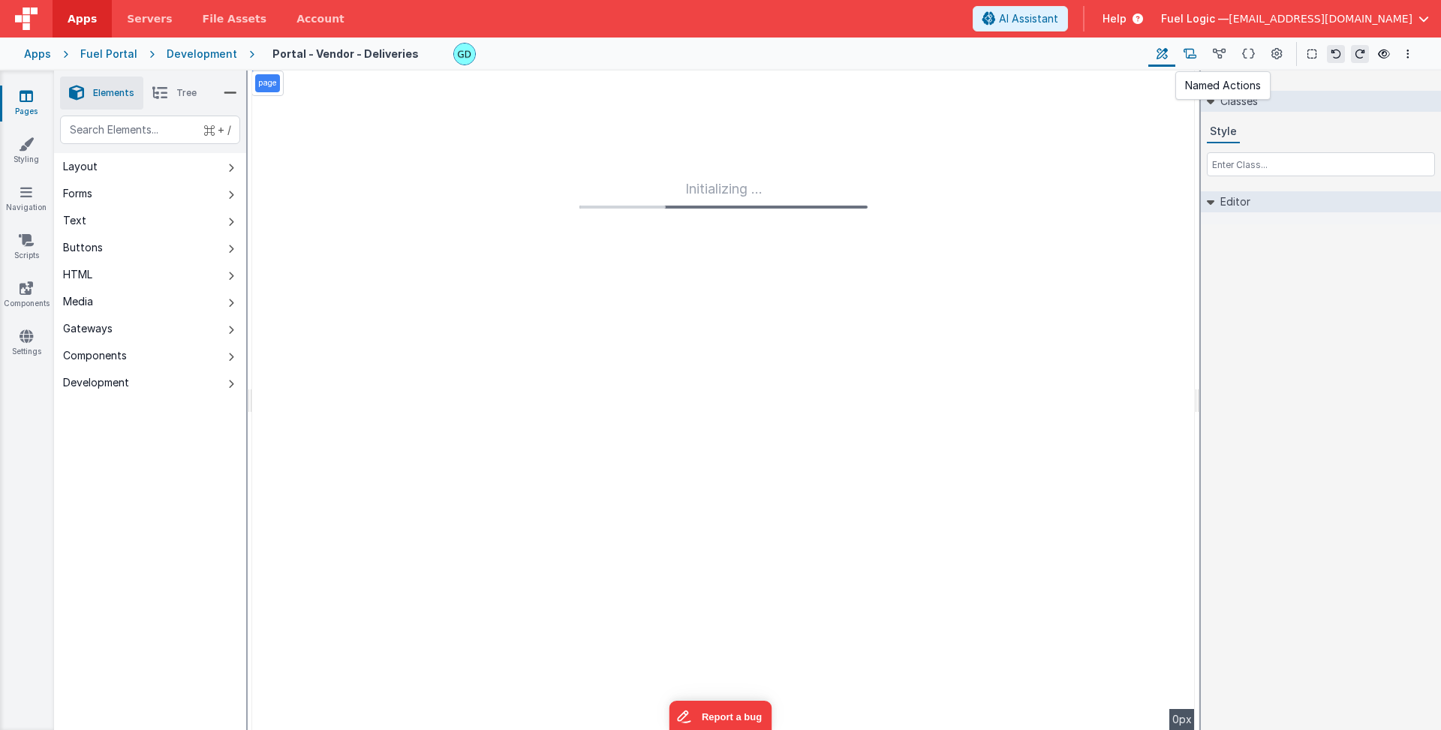
click at [1196, 50] on icon at bounding box center [1189, 55] width 13 height 16
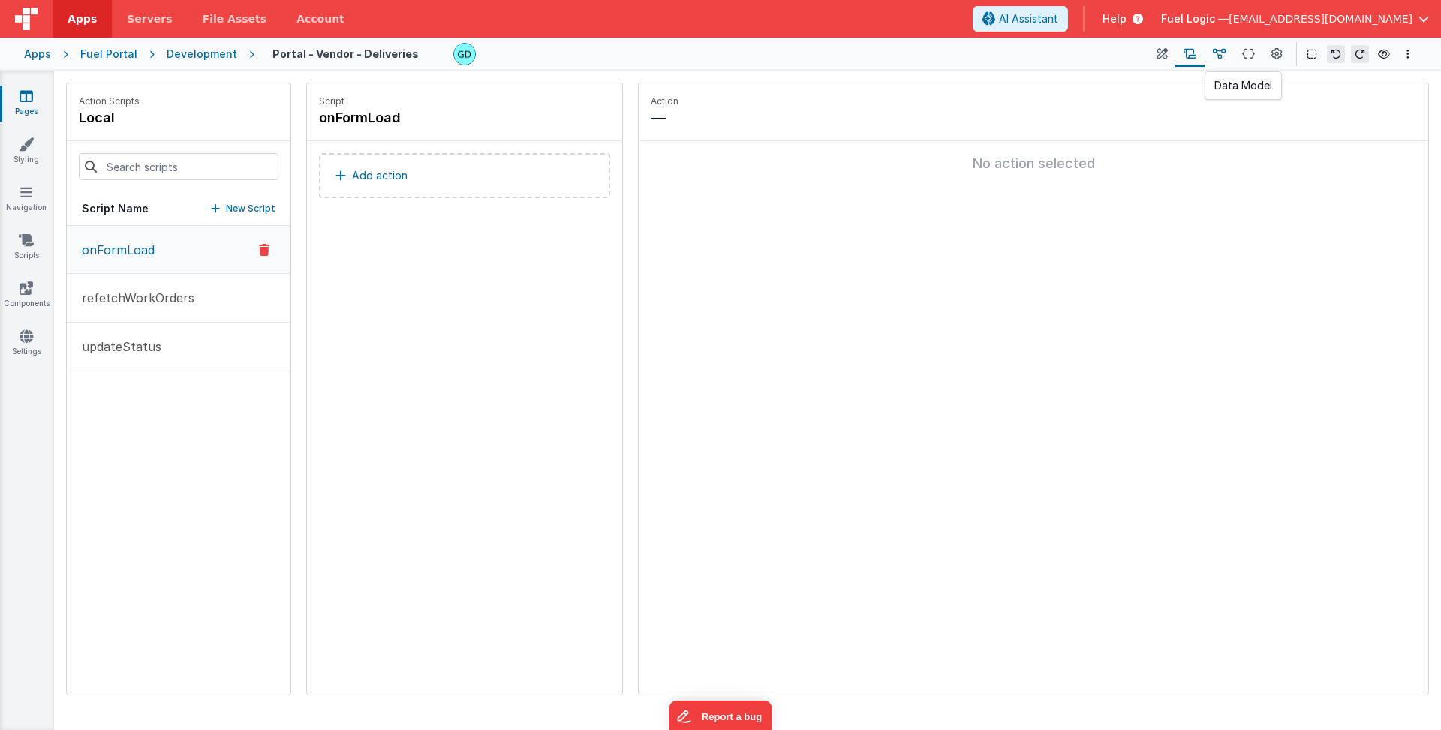
click at [1223, 53] on icon at bounding box center [1219, 55] width 13 height 16
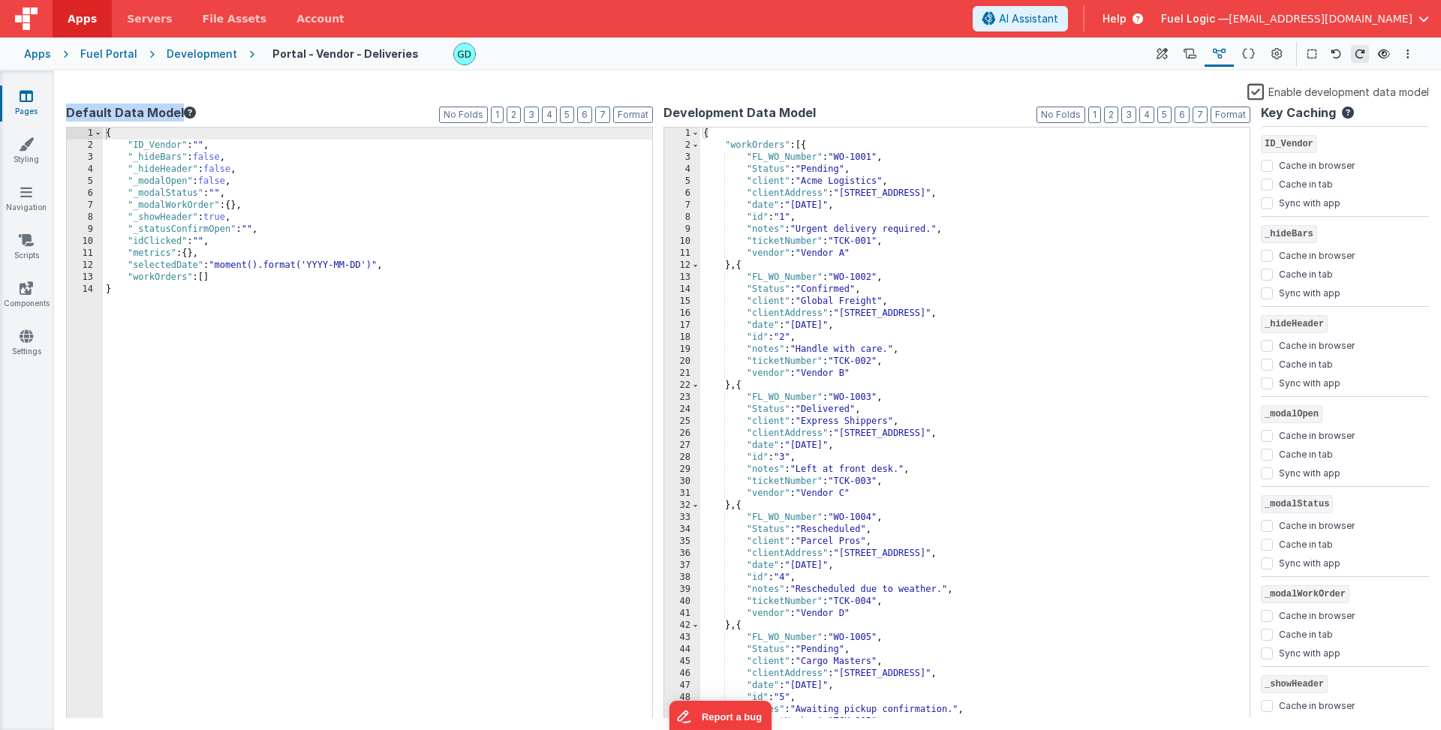
drag, startPoint x: 275, startPoint y: 104, endPoint x: 261, endPoint y: 99, distance: 15.2
click at [271, 104] on div "Enable development data model Default Data Model Format 7 6 5 4 3 2 1 No Folds …" at bounding box center [747, 401] width 1363 height 636
click at [185, 59] on div "Development" at bounding box center [202, 54] width 71 height 15
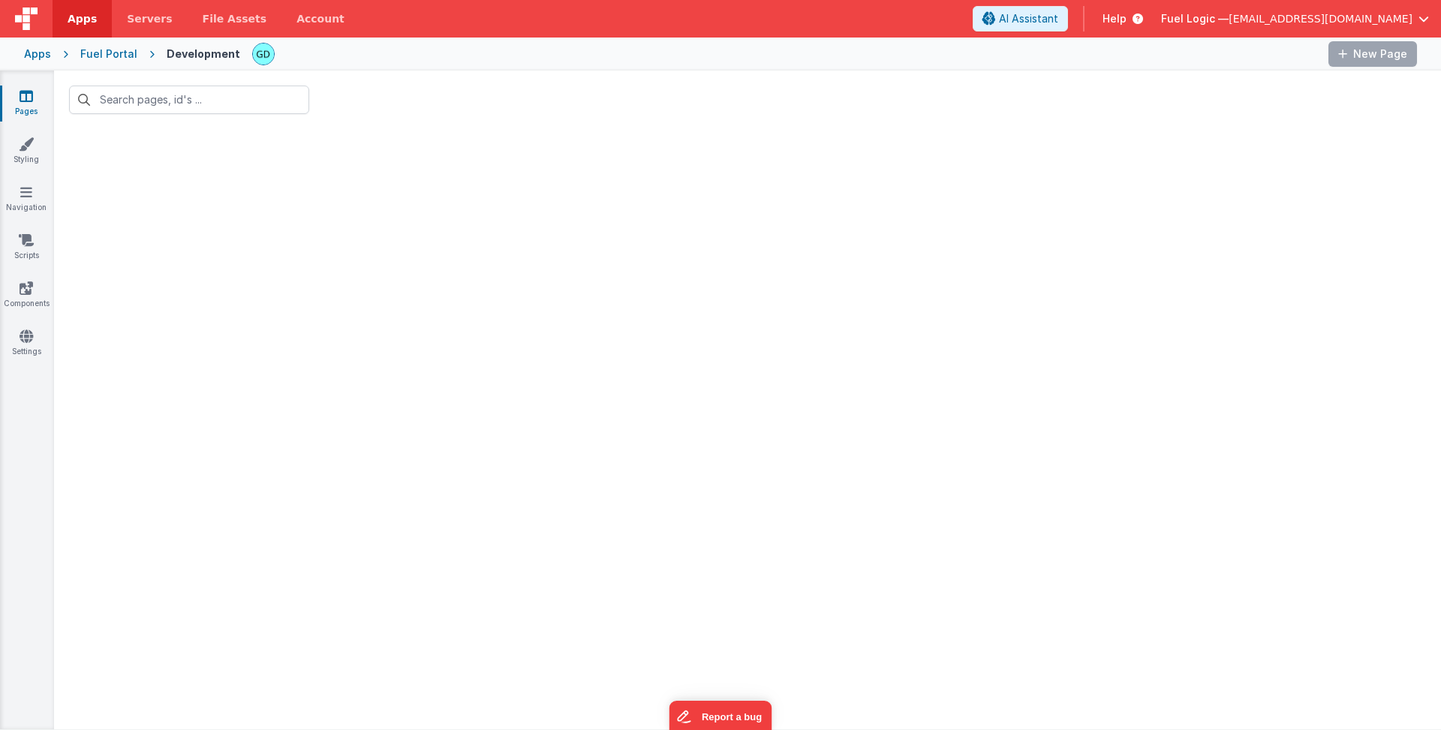
type input "deliver"
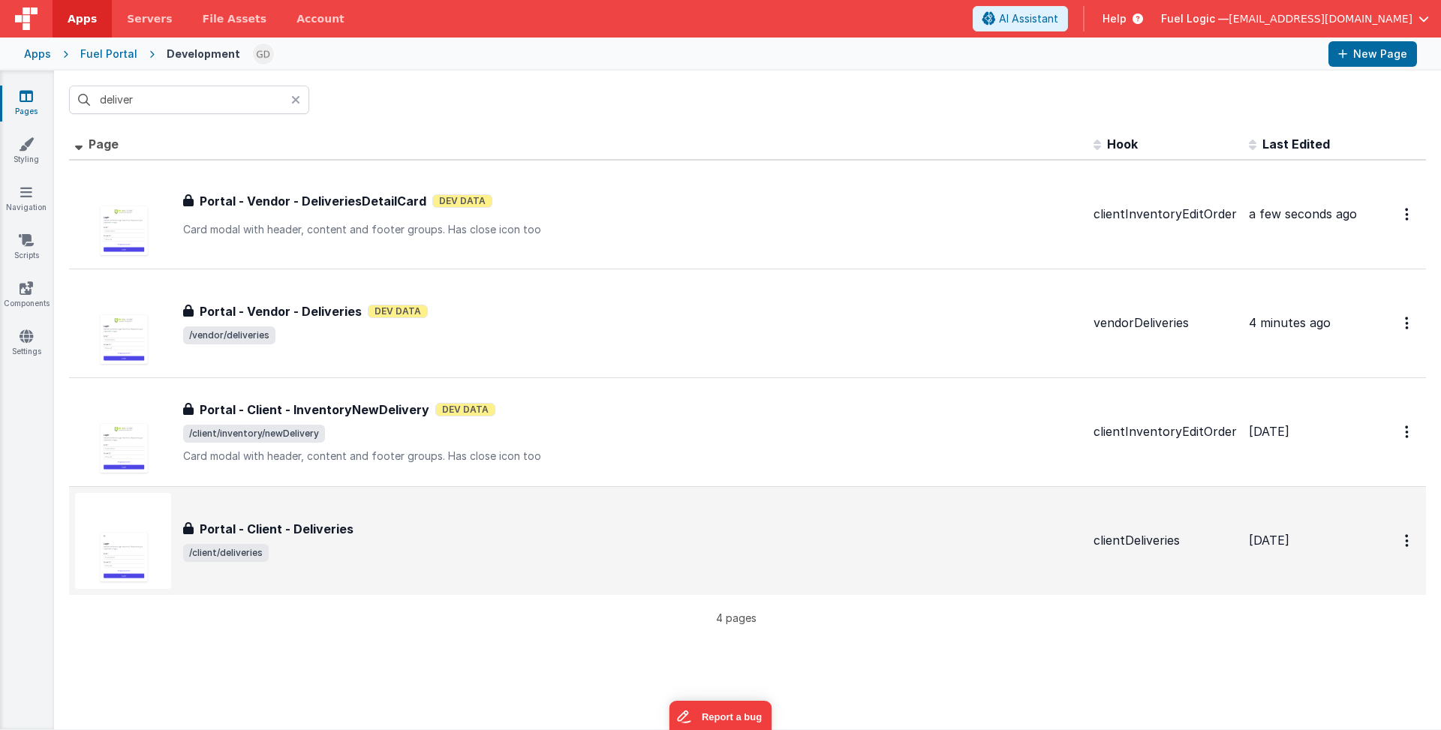
click at [374, 558] on span "/client/deliveries" at bounding box center [632, 553] width 898 height 18
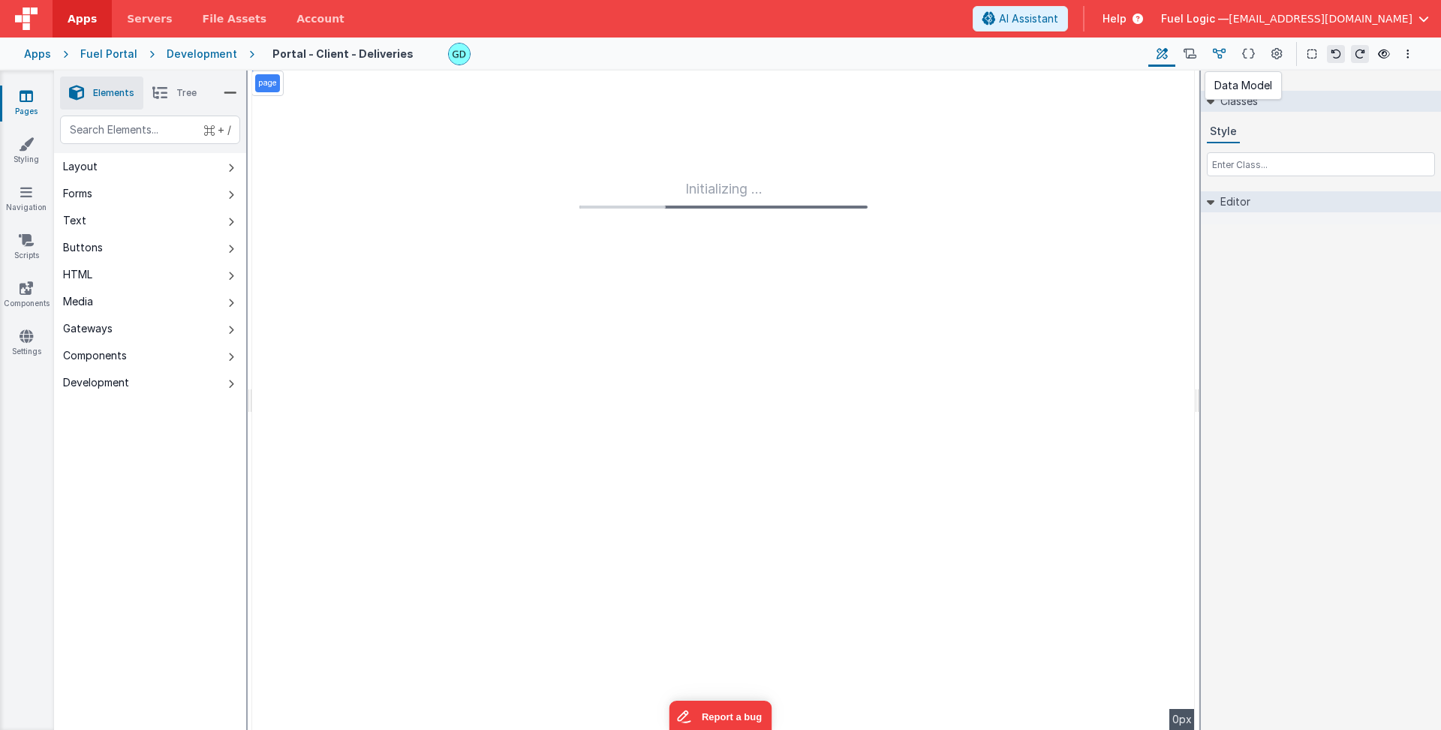
click at [1218, 57] on icon at bounding box center [1219, 55] width 13 height 16
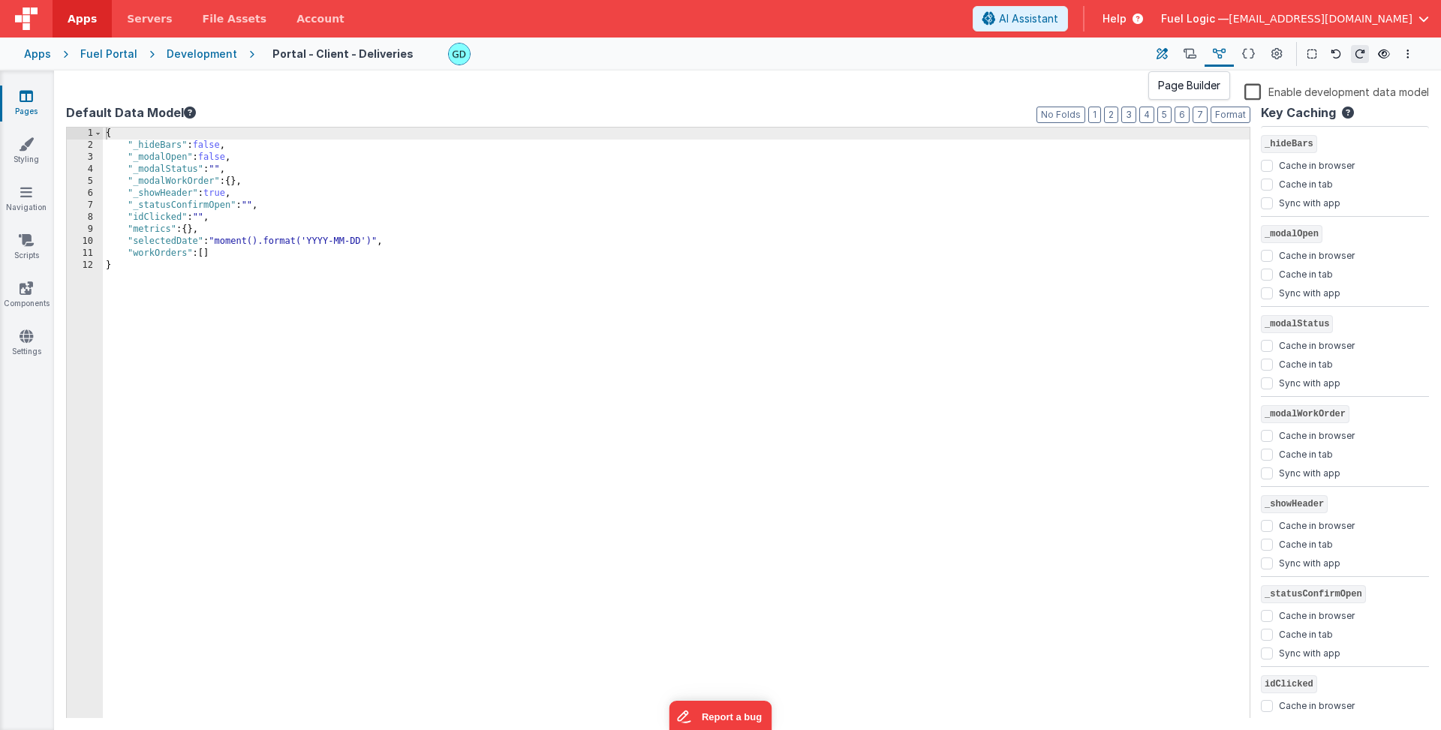
click at [1160, 56] on icon at bounding box center [1161, 55] width 11 height 16
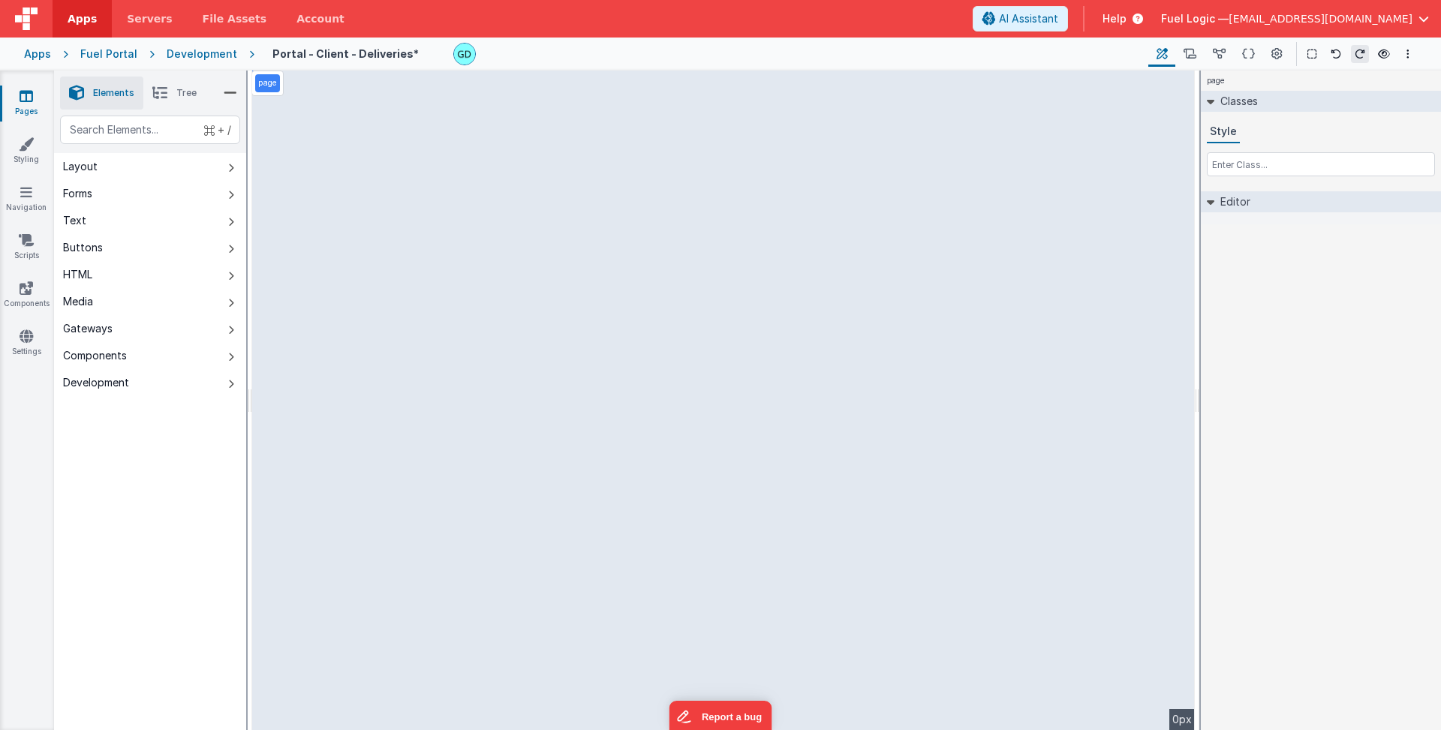
click at [205, 51] on div "Development" at bounding box center [202, 54] width 71 height 15
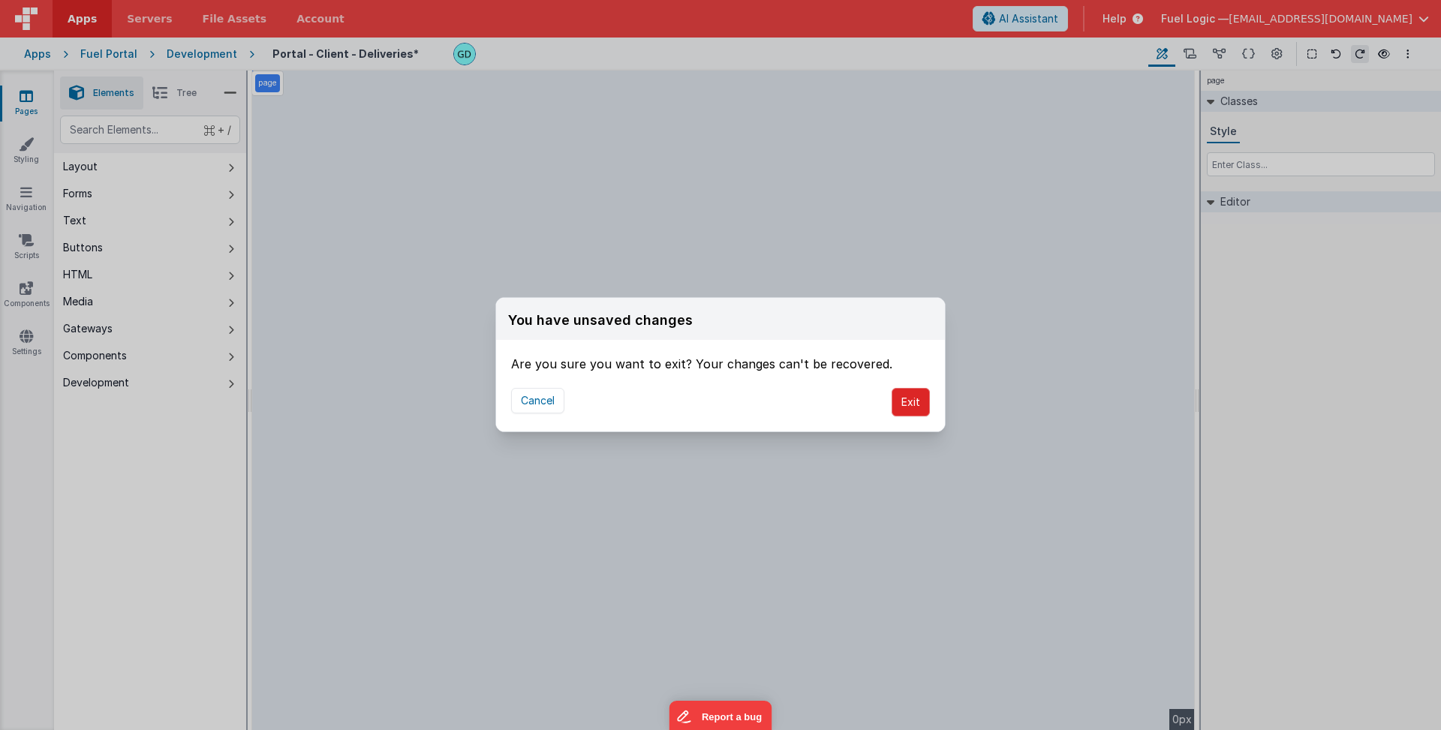
click at [916, 399] on button "Exit" at bounding box center [910, 402] width 38 height 29
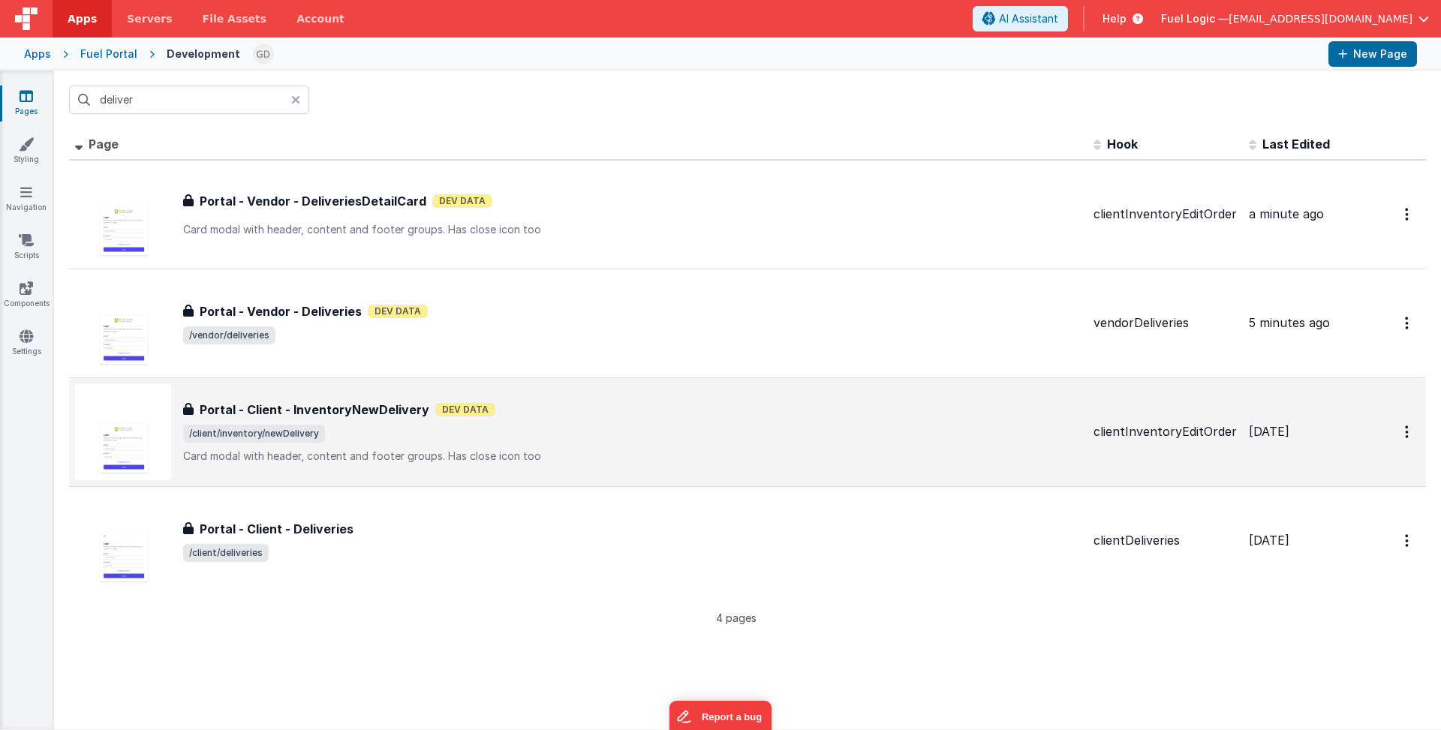
click at [548, 431] on span "/client/inventory/newDelivery" at bounding box center [632, 434] width 898 height 18
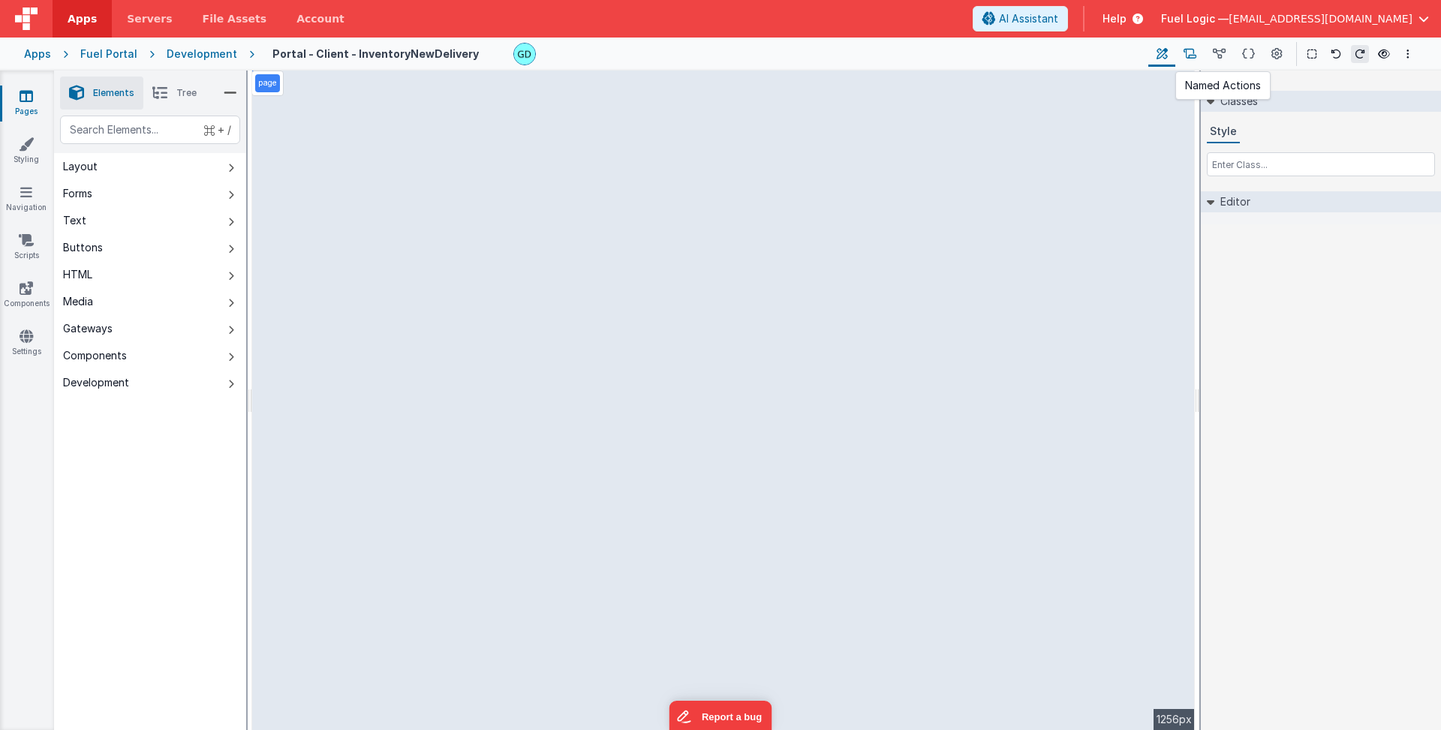
click at [1194, 59] on icon at bounding box center [1189, 55] width 13 height 16
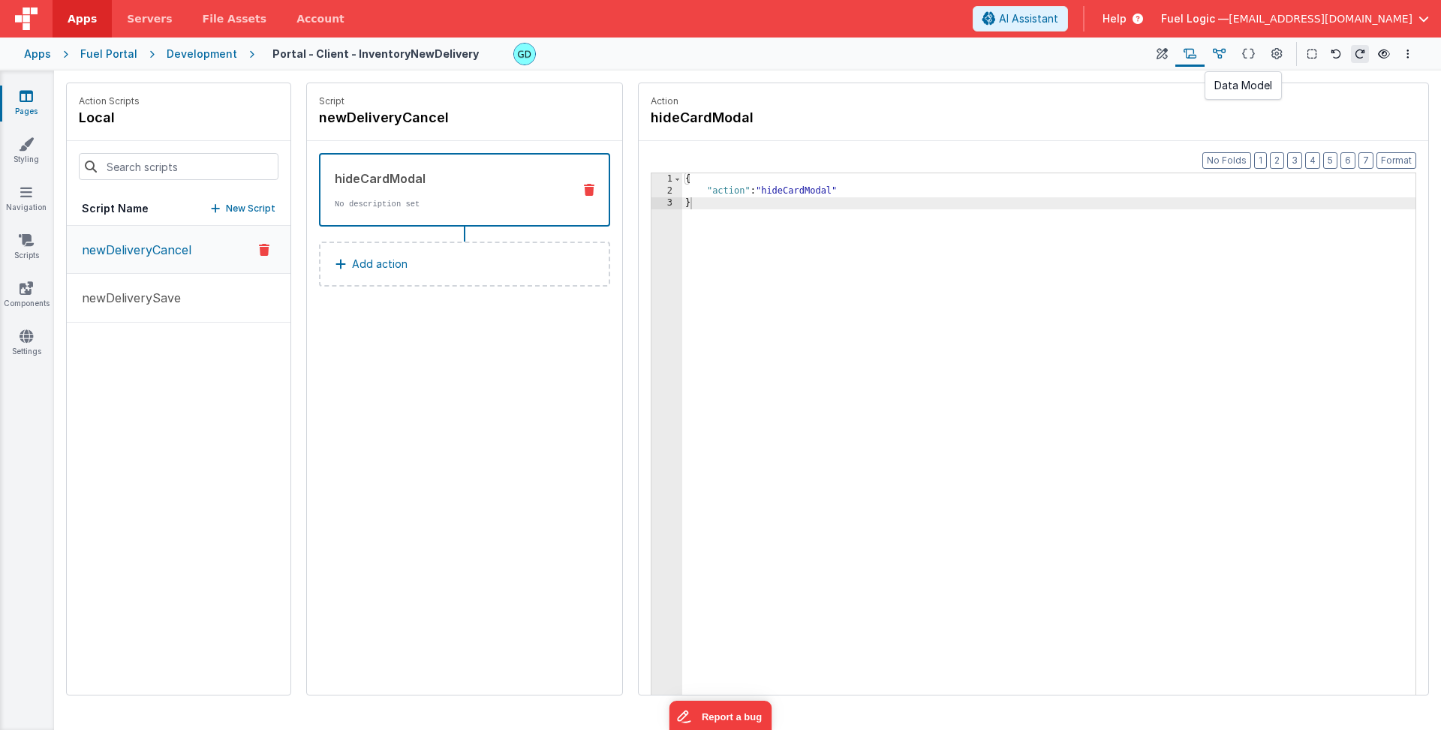
click at [1222, 60] on icon at bounding box center [1219, 55] width 13 height 16
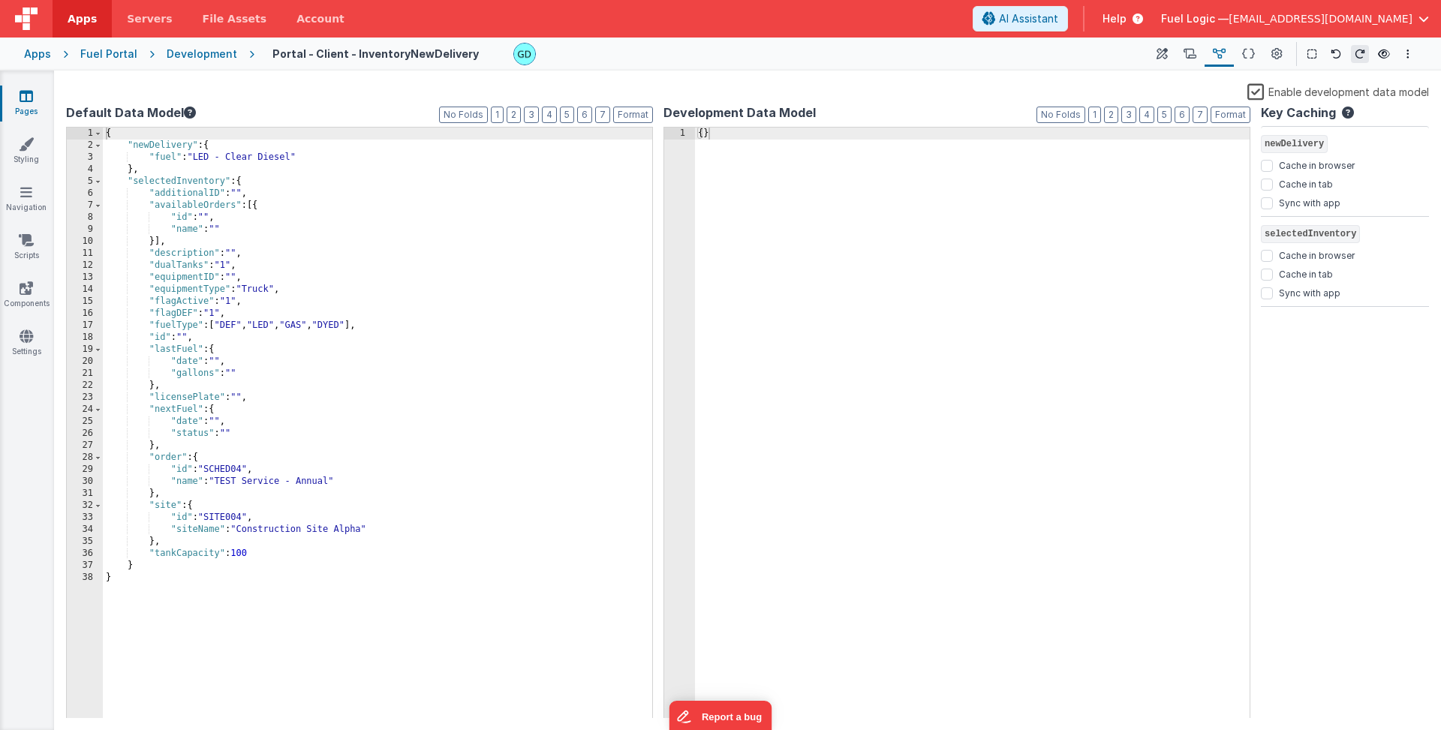
click at [194, 48] on div "Development" at bounding box center [202, 54] width 71 height 15
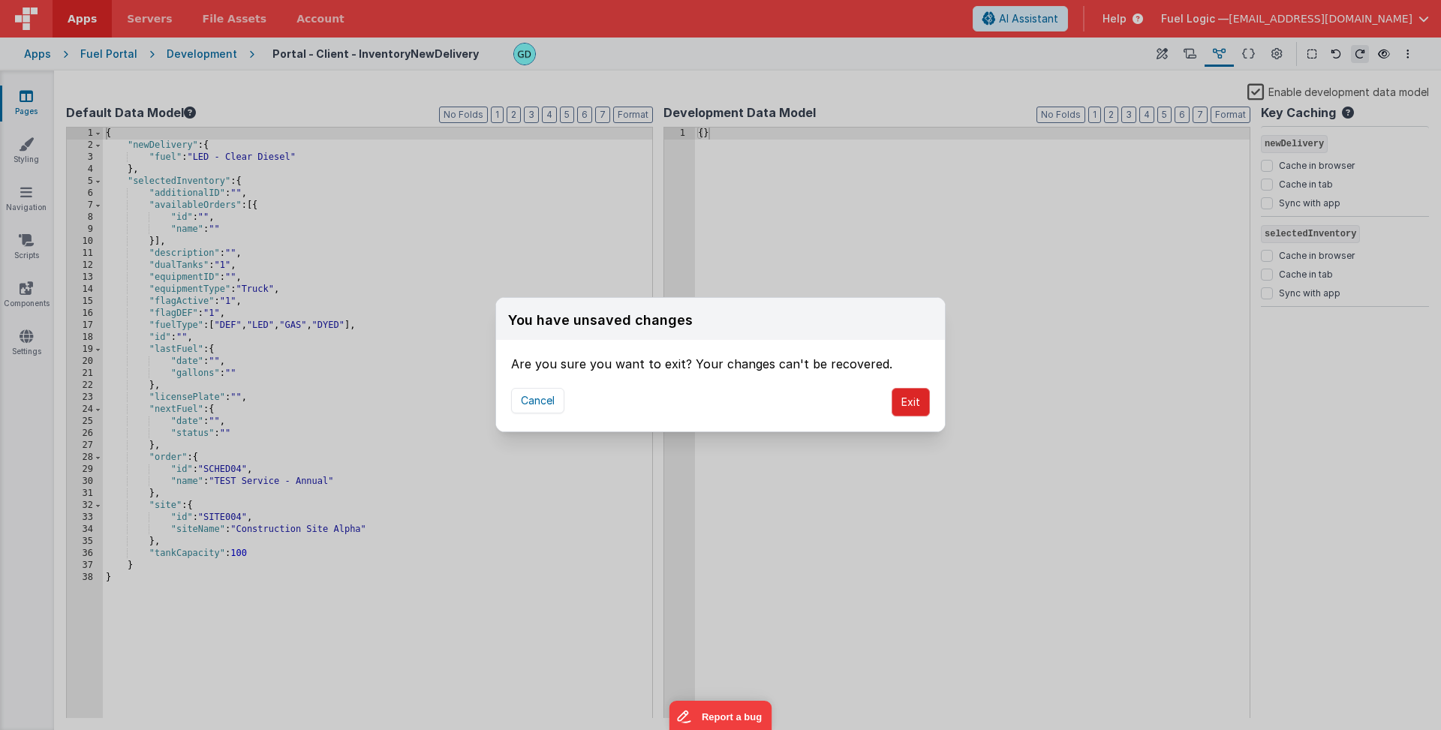
click at [907, 405] on button "Exit" at bounding box center [910, 402] width 38 height 29
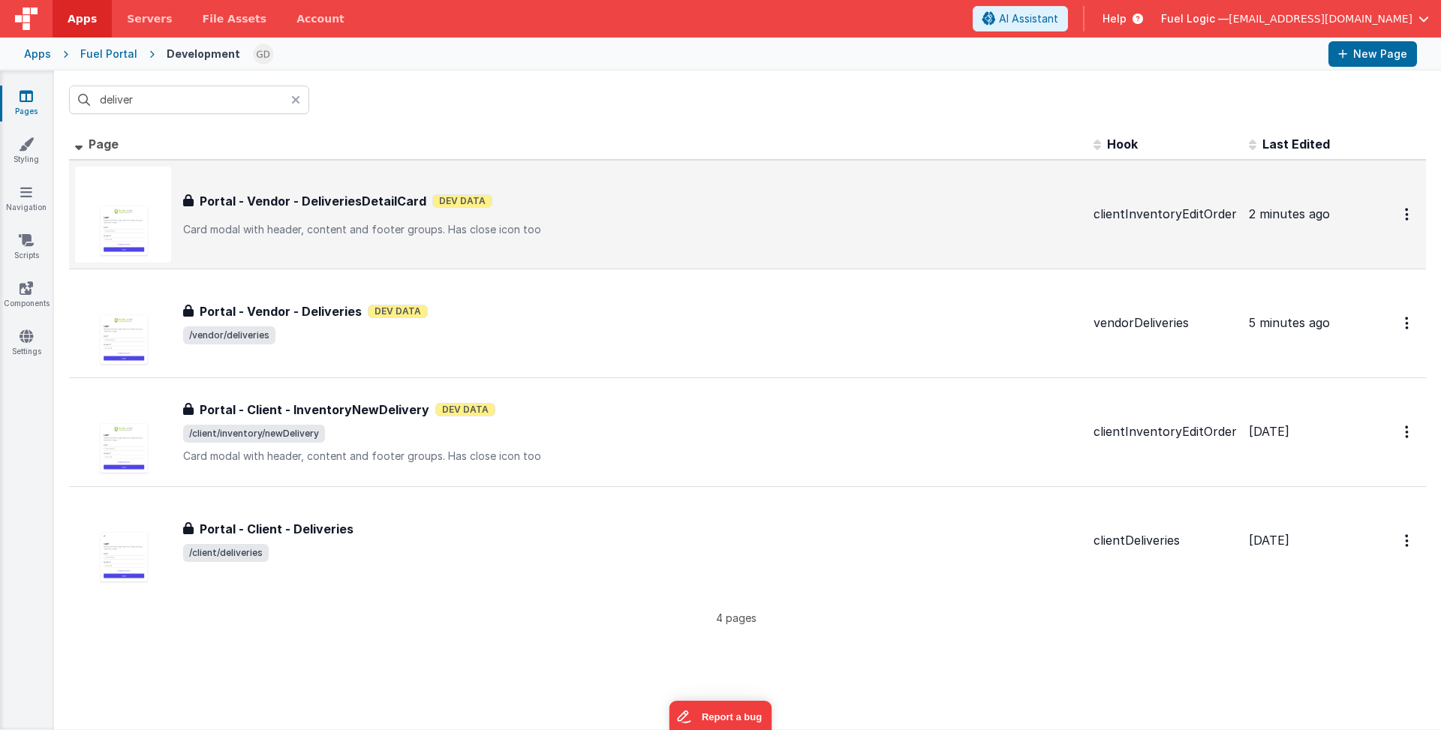
click at [459, 232] on p "Card modal with header, content and footer groups.Has close icon too" at bounding box center [632, 229] width 898 height 15
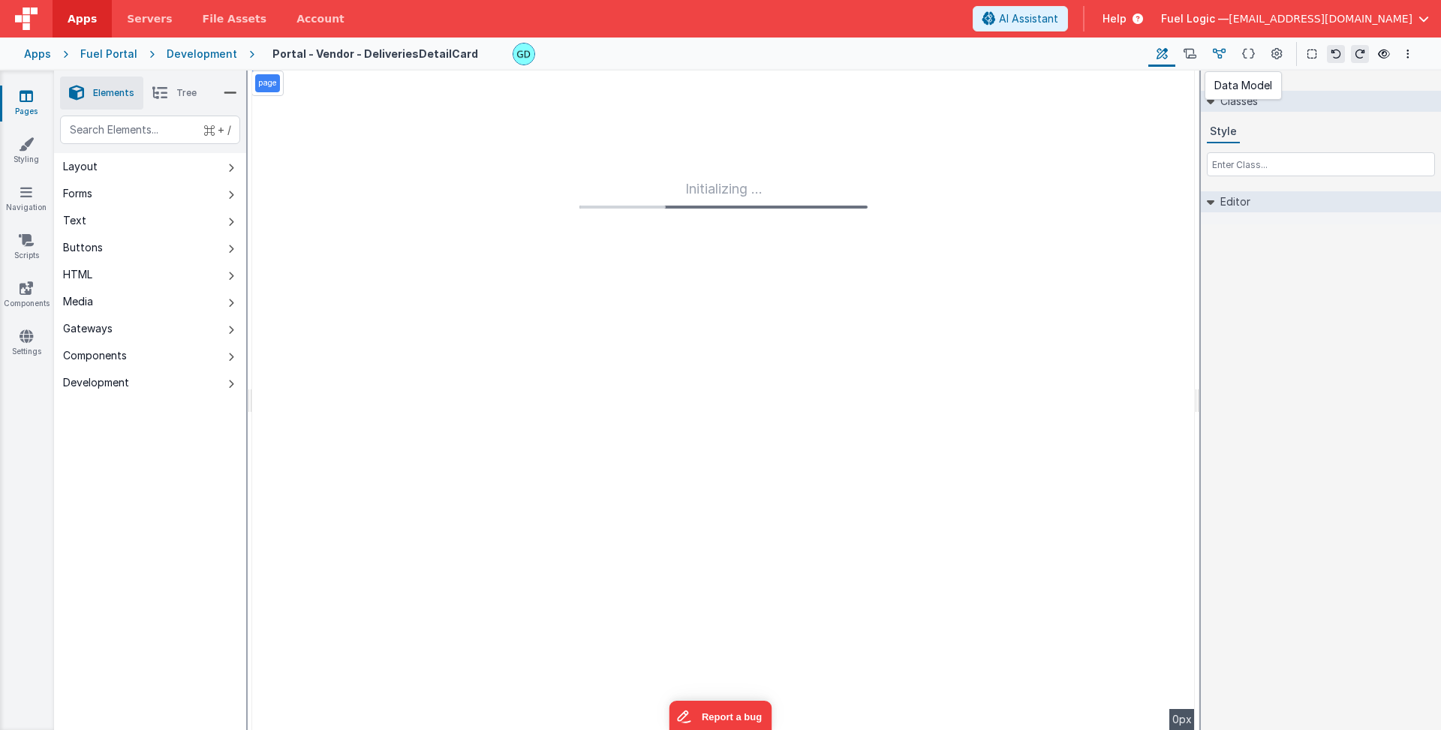
click at [1223, 55] on icon at bounding box center [1219, 55] width 13 height 16
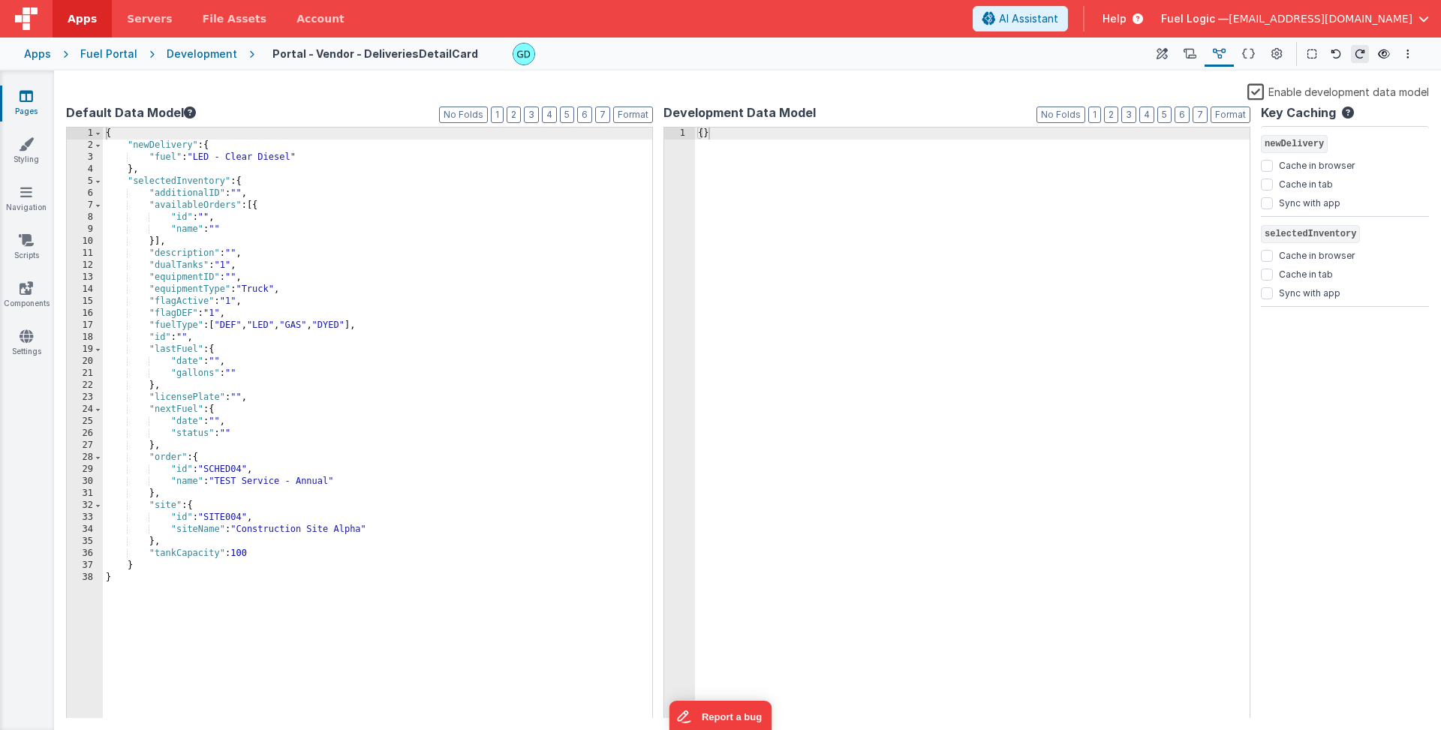
click at [155, 151] on div "{ "newDelivery" : { "fuel" : "LED - Clear Diesel" } , "selectedInventory" : { "…" at bounding box center [377, 435] width 549 height 615
click at [177, 158] on div "{ "selectedDelivery" : { "fuel" : "LED - Clear Diesel" } , "selectedInventory" …" at bounding box center [377, 435] width 549 height 615
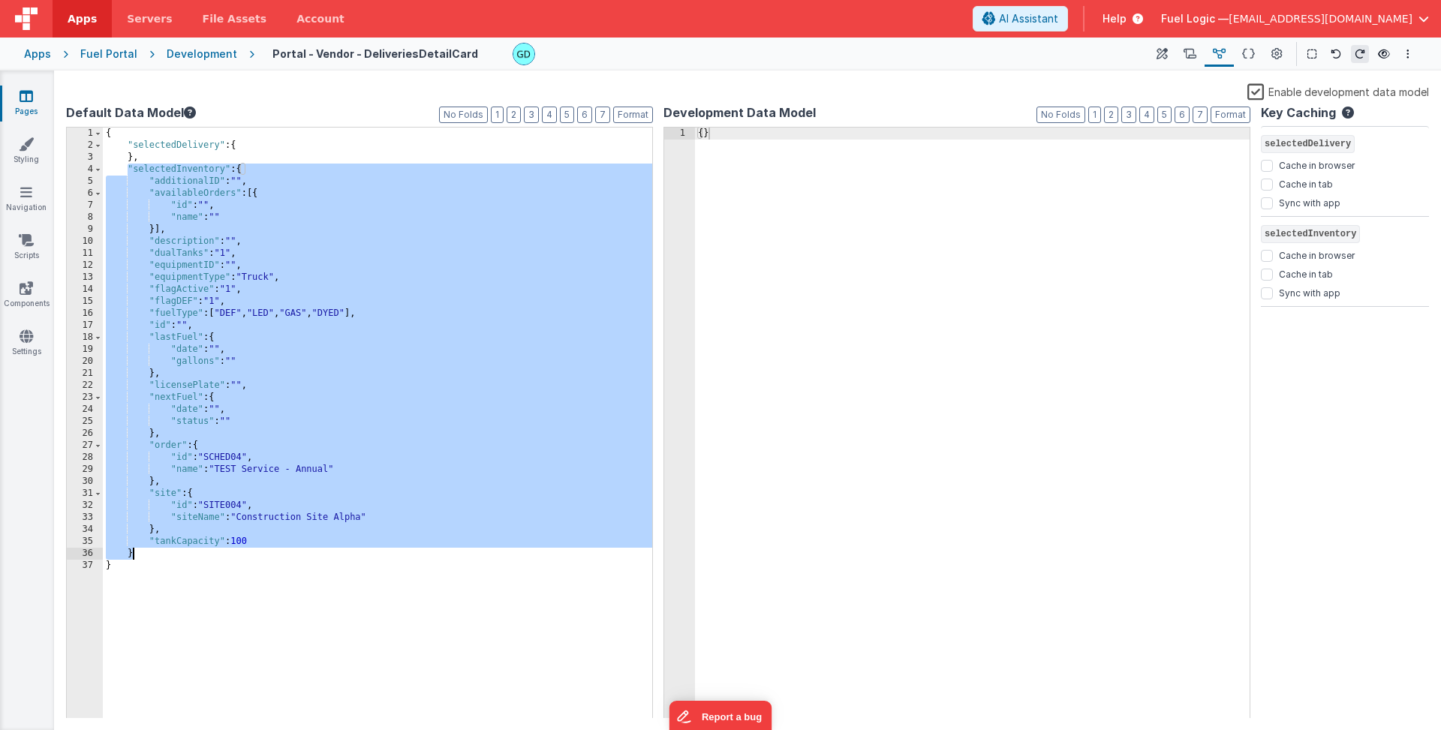
drag, startPoint x: 126, startPoint y: 167, endPoint x: 203, endPoint y: 551, distance: 391.9
click at [203, 551] on div "{ "selectedDelivery" : { } , "selectedInventory" : { "additionalID" : "" , "ava…" at bounding box center [377, 435] width 549 height 615
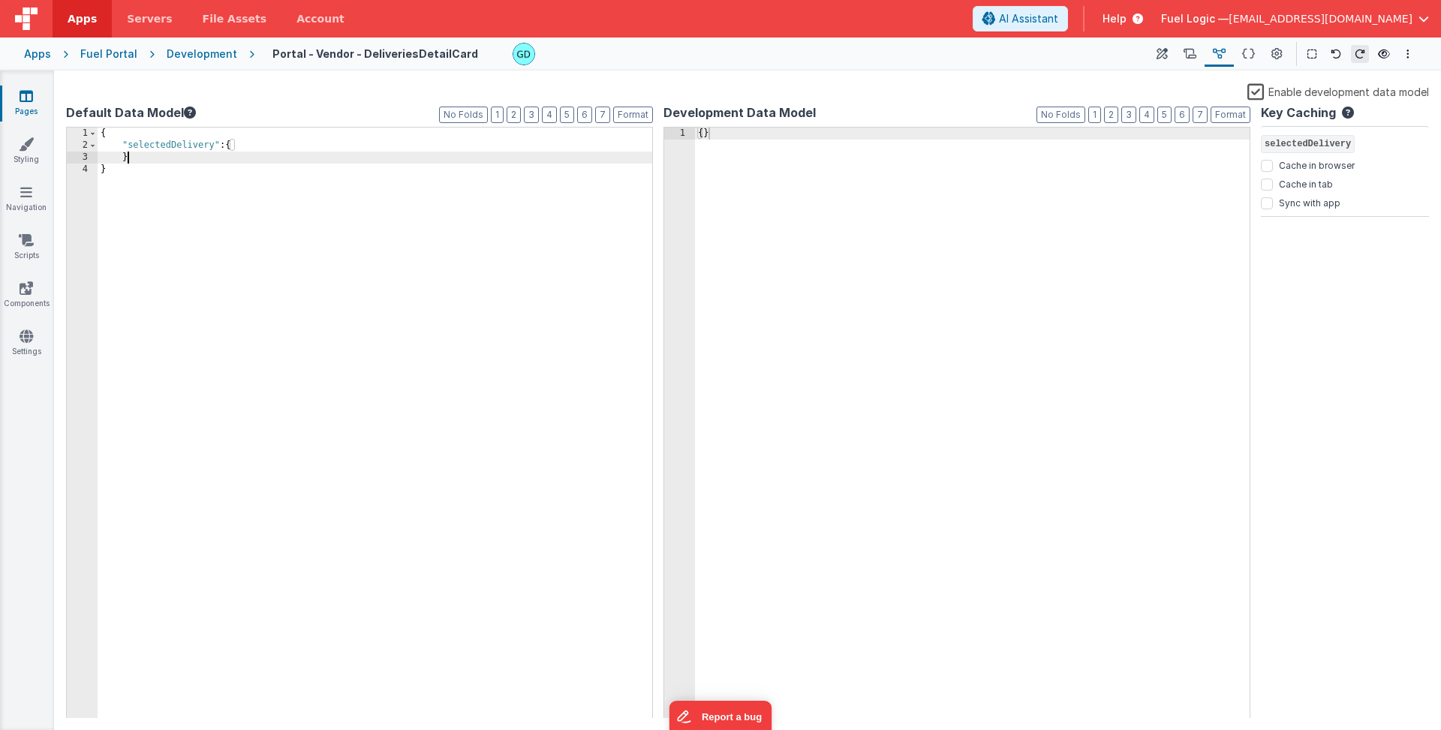
click at [413, 107] on label "Default Data Model" at bounding box center [359, 113] width 587 height 18
click at [1058, 22] on span "AI Assistant" at bounding box center [1028, 18] width 59 height 15
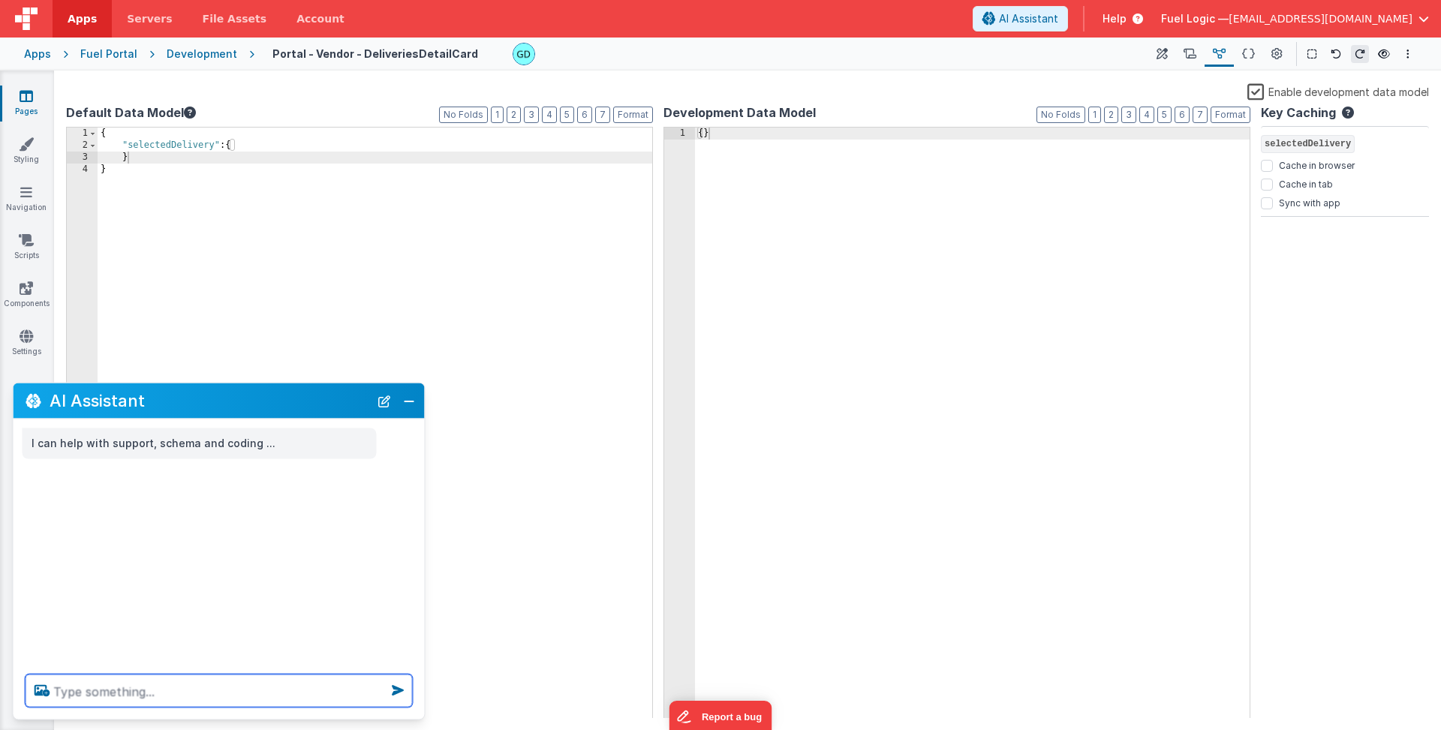
click at [181, 693] on textarea at bounding box center [219, 691] width 387 height 33
paste textarea "{"FL_WO_Number":"WO-442150","Status":"Billed","client":"ARMADA - FLOWER MOUND",…"
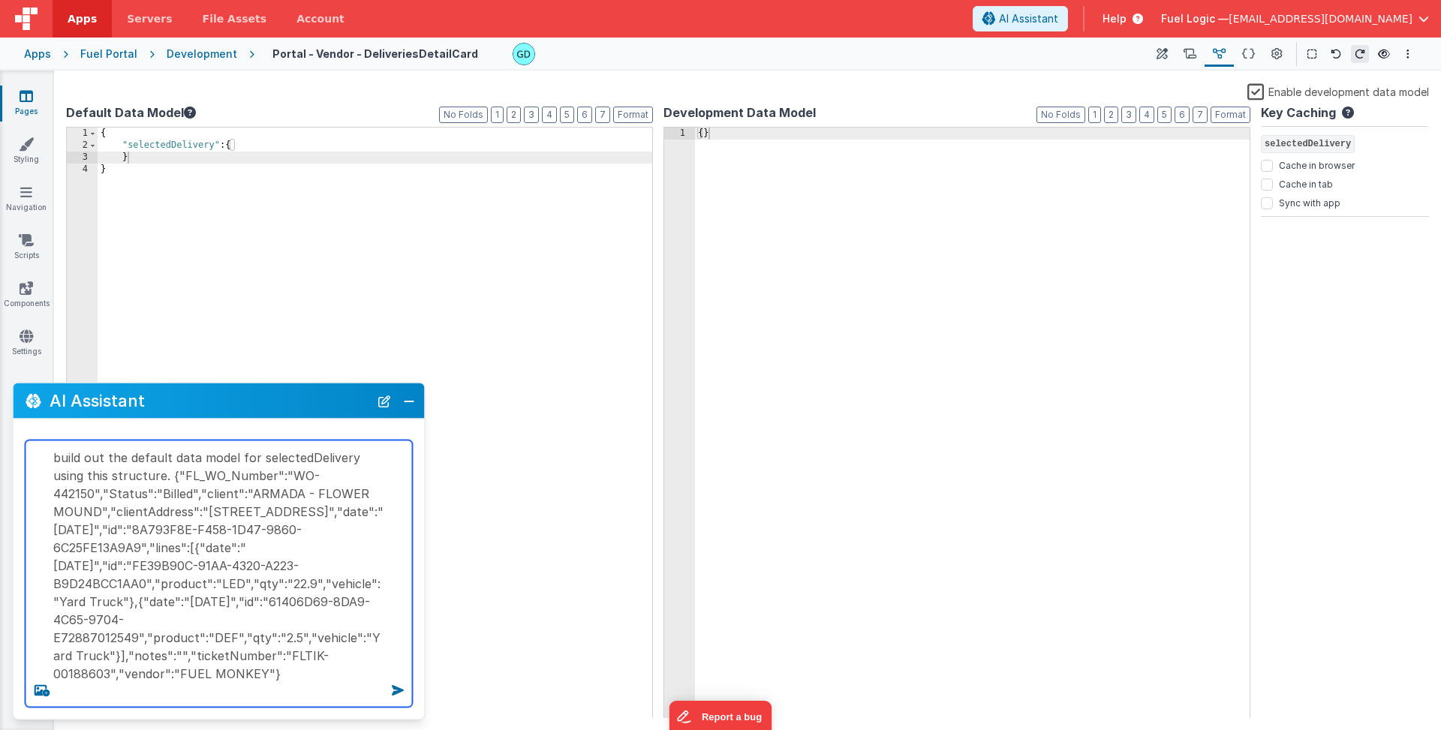
type textarea "build out the default data model for selectedDelivery using this structure. {"F…"
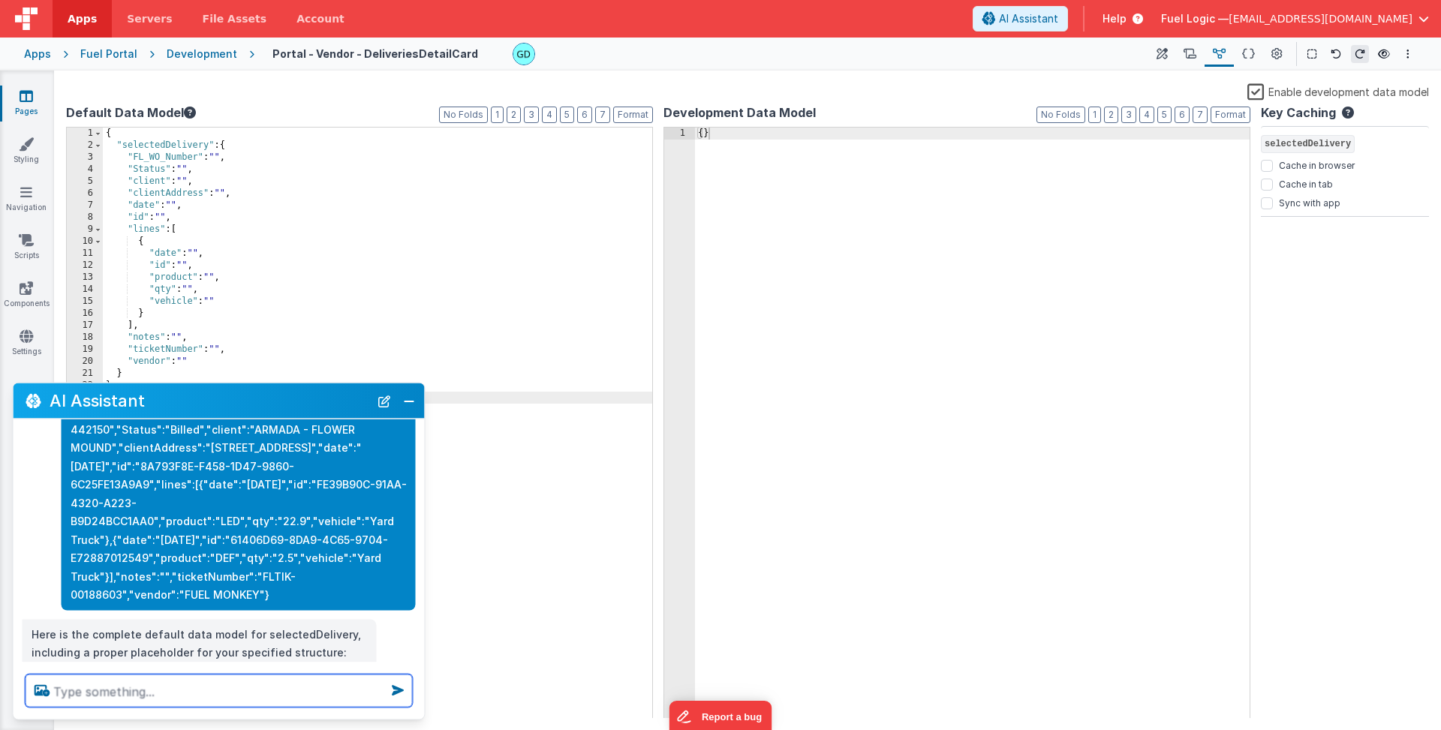
scroll to position [114, 0]
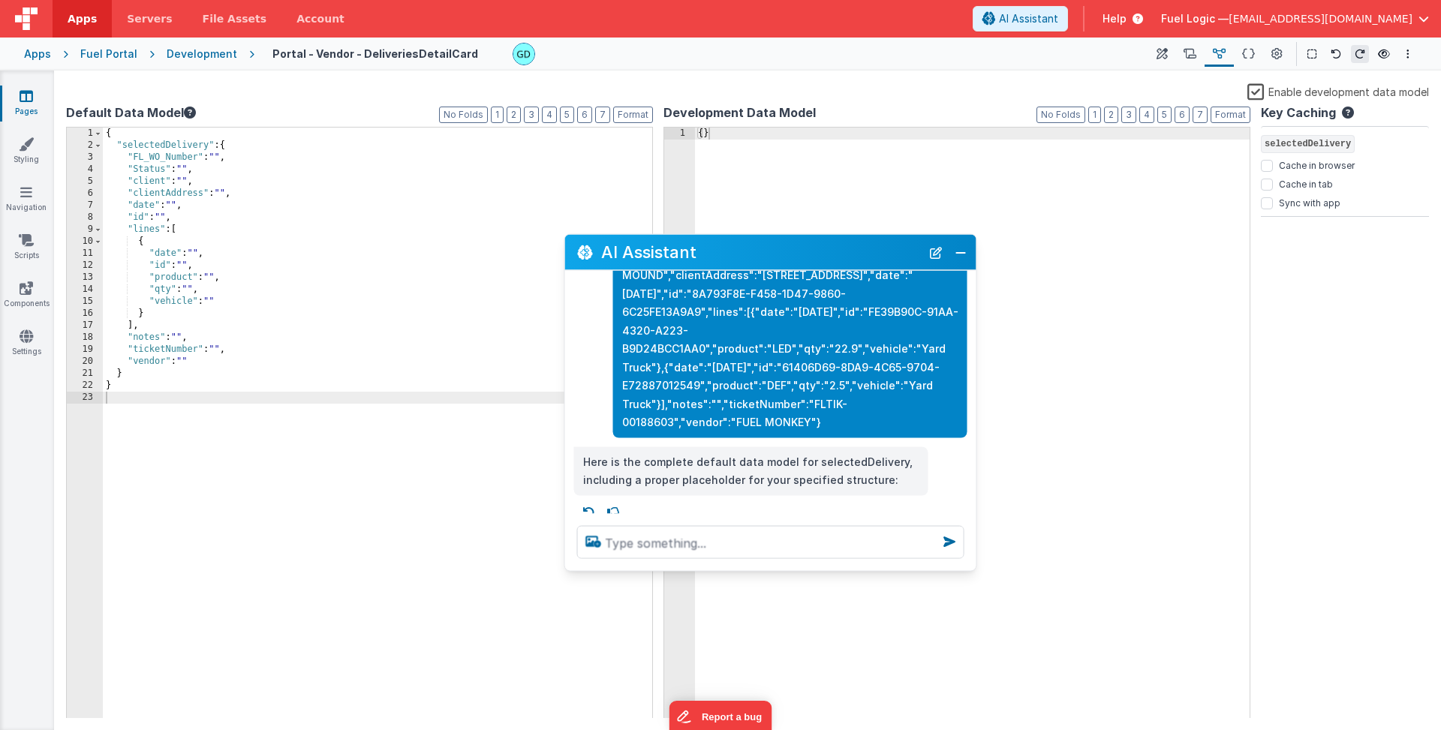
drag, startPoint x: 208, startPoint y: 395, endPoint x: 839, endPoint y: 218, distance: 655.5
click at [821, 243] on h2 "AI Assistant" at bounding box center [761, 252] width 320 height 18
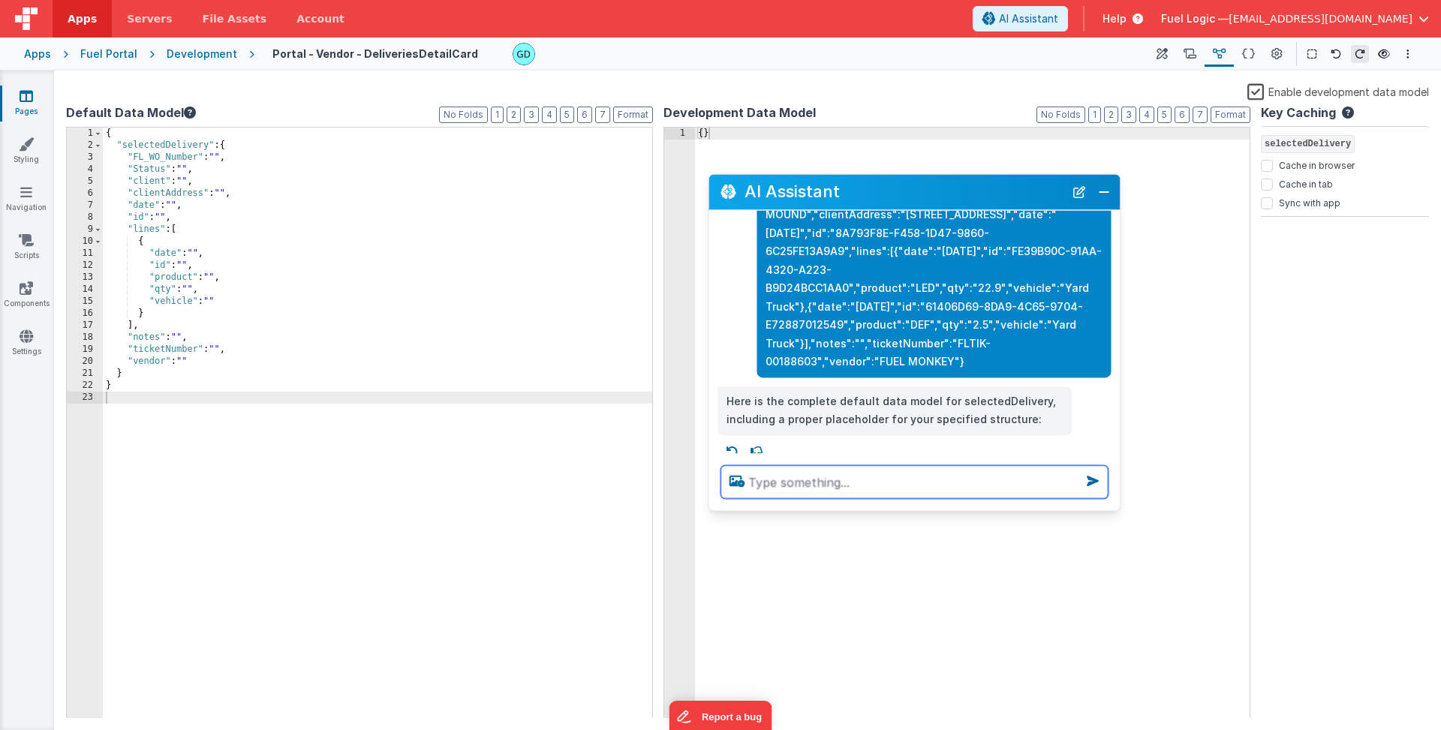
click at [891, 491] on textarea at bounding box center [913, 481] width 387 height 33
click at [459, 225] on div "{ "selectedDelivery" : { "FL_WO_Number" : "" , "Status" : "" , "client" : "" , …" at bounding box center [377, 435] width 549 height 615
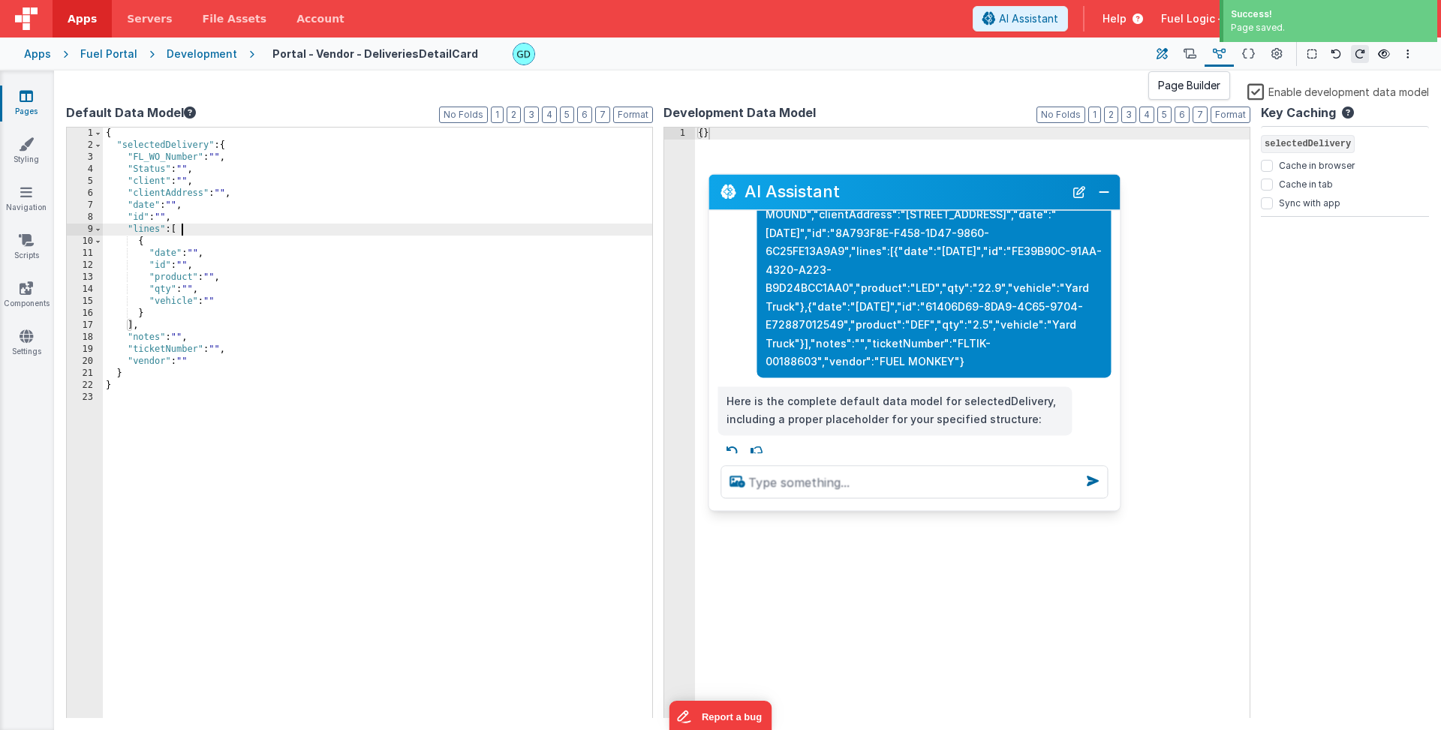
click at [1168, 52] on icon at bounding box center [1161, 55] width 11 height 16
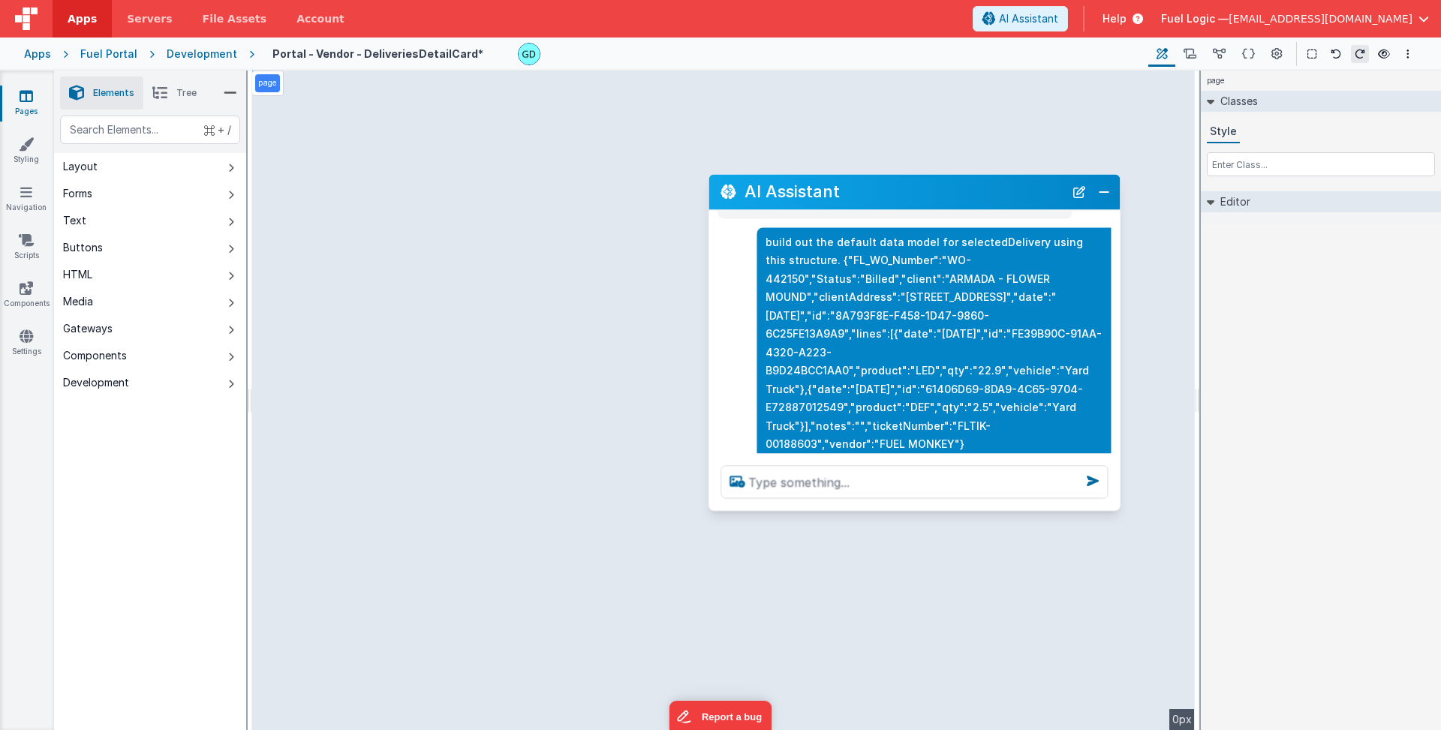
scroll to position [41, 0]
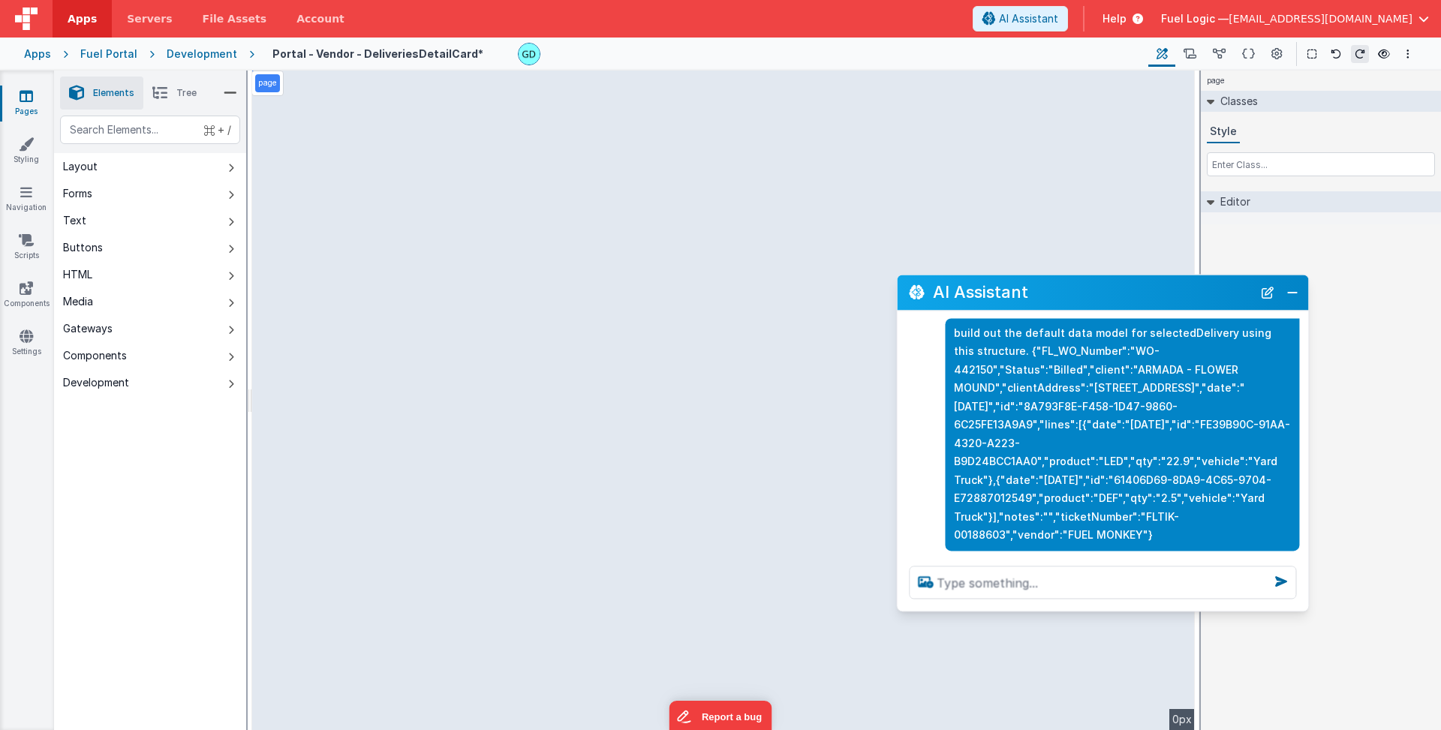
drag, startPoint x: 876, startPoint y: 193, endPoint x: 1064, endPoint y: 293, distance: 213.5
click at [1064, 293] on h2 "AI Assistant" at bounding box center [1093, 293] width 320 height 18
click at [1049, 585] on textarea at bounding box center [1102, 582] width 387 height 33
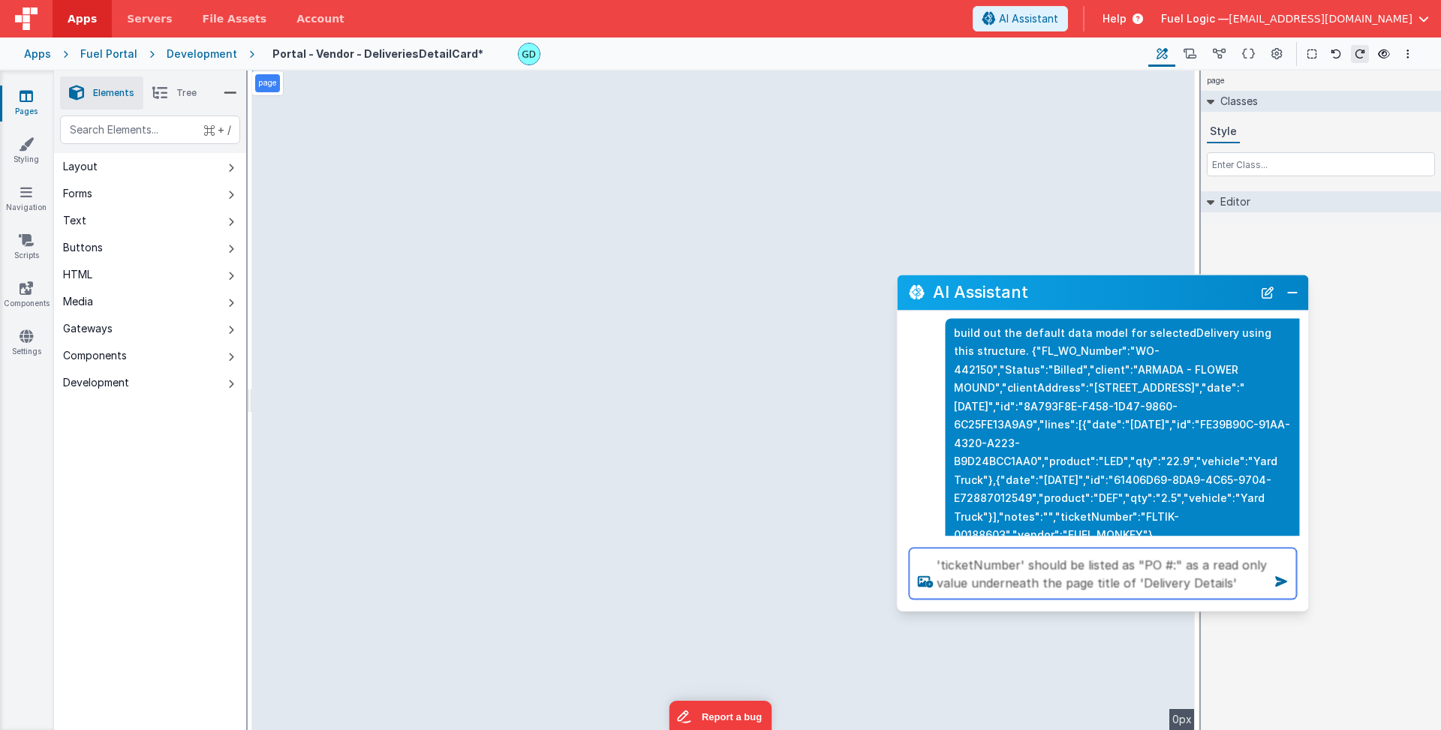
type textarea "'ticketNumber' should be listed as "PO #:" as a read only value underneath the …"
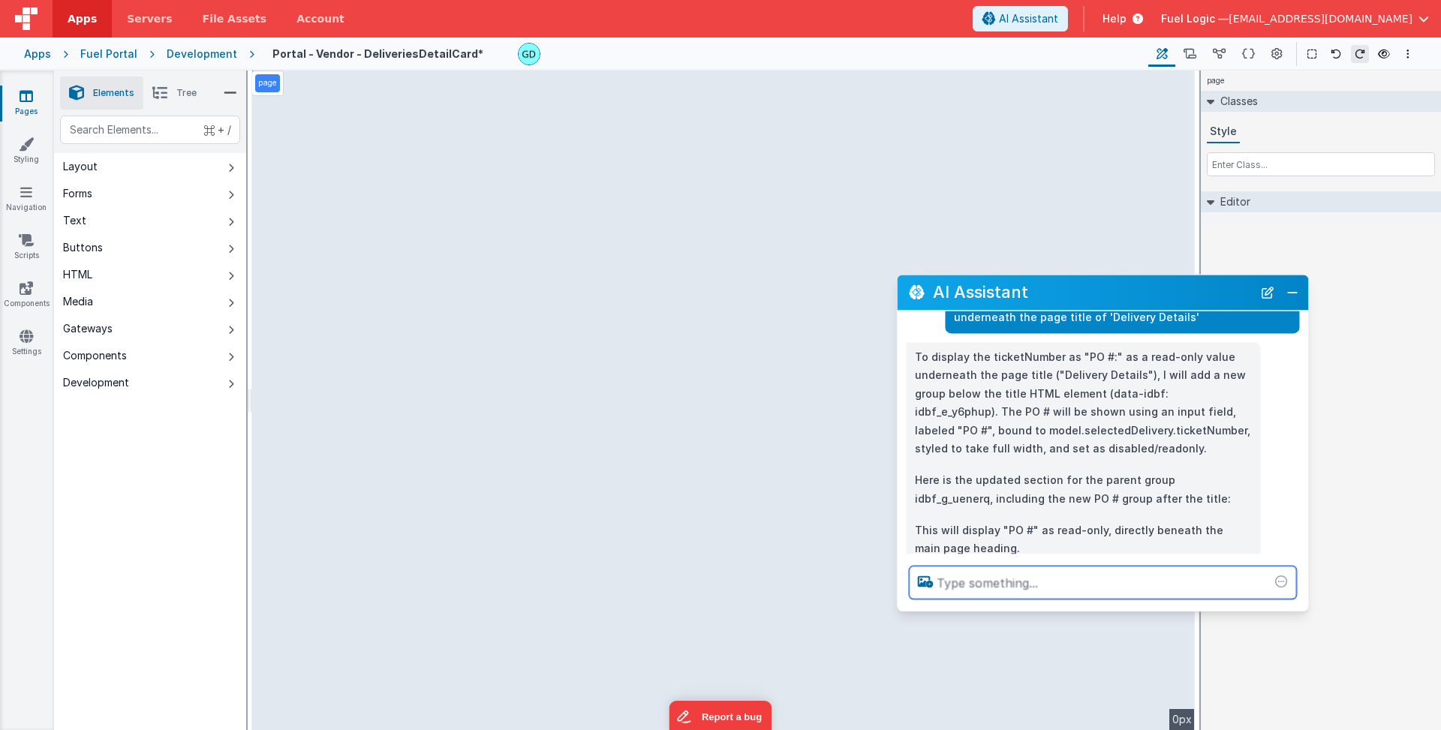
scroll to position [403, 0]
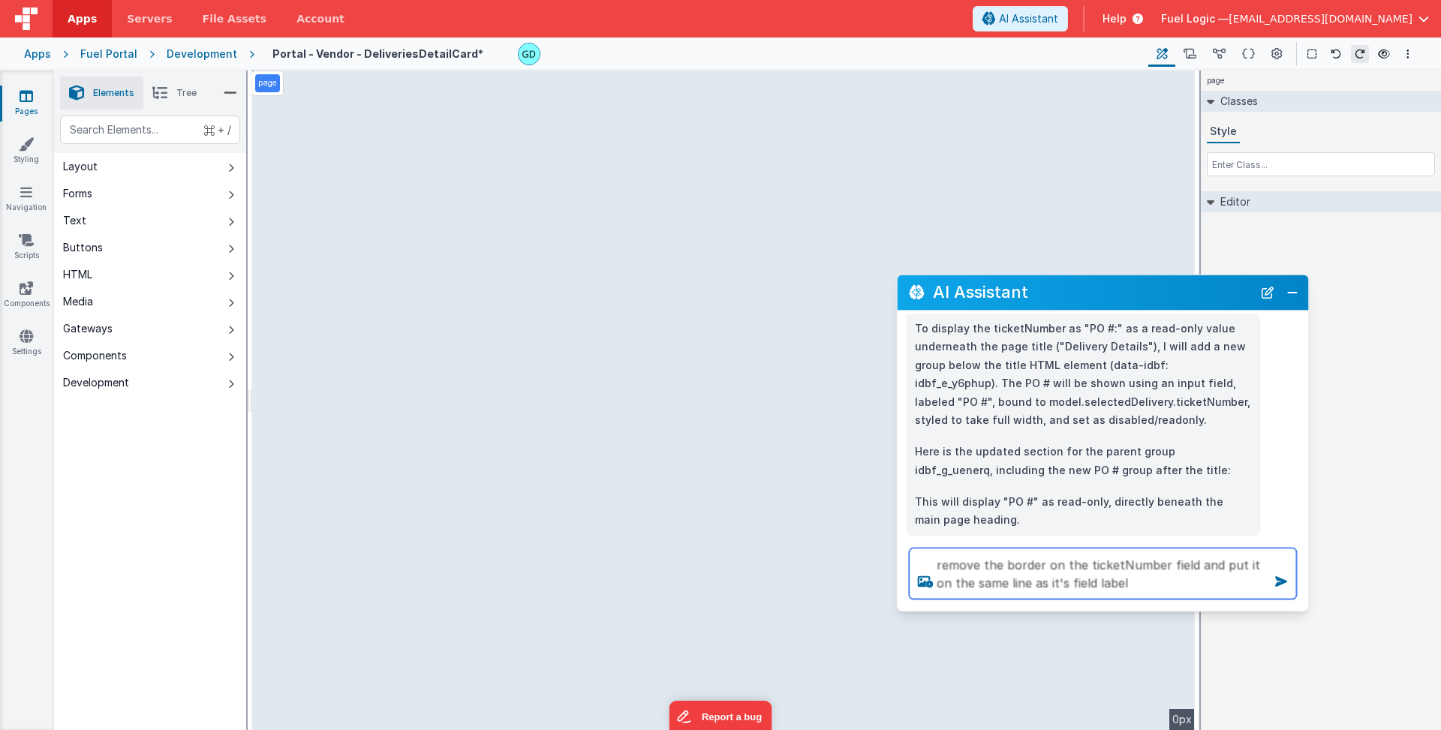
type textarea "remove the border on the ticketNumber field and put it on the same line as it's…"
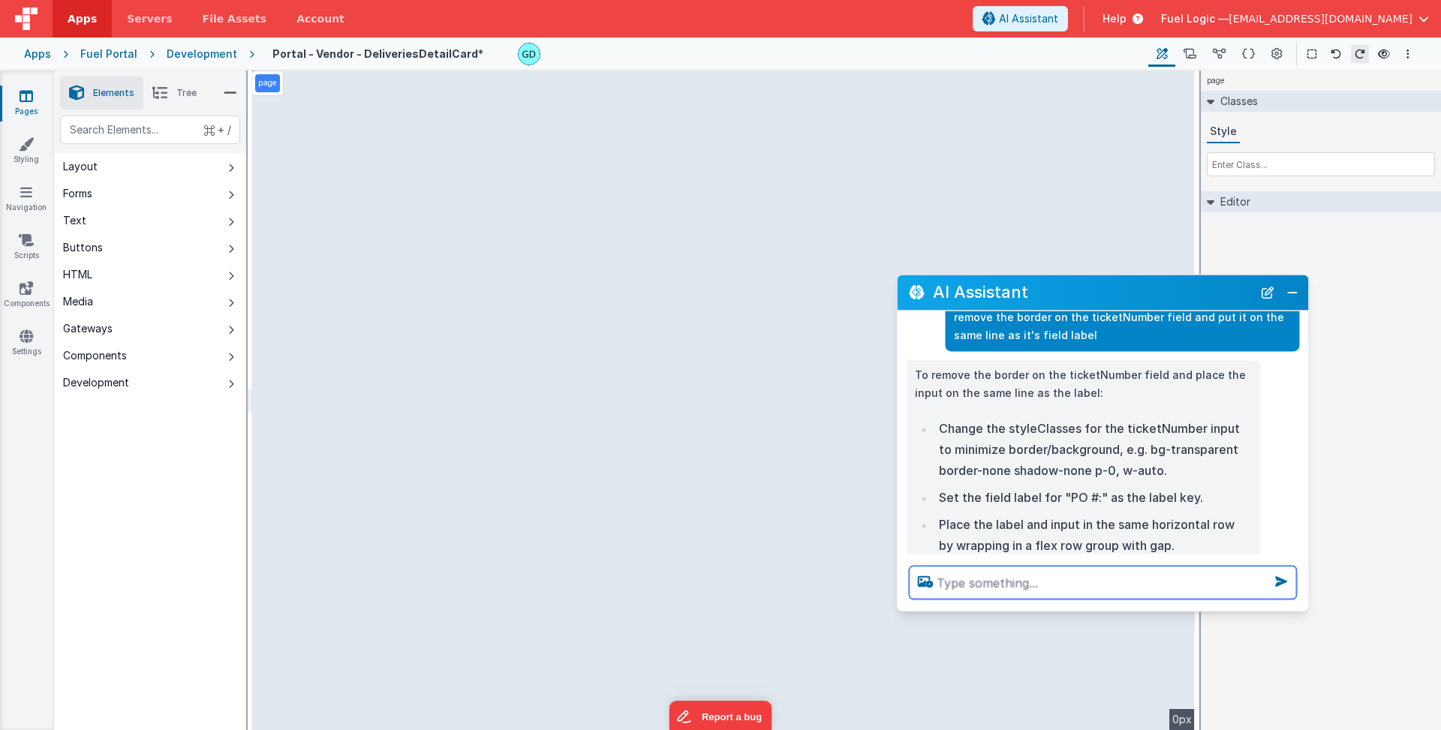
scroll to position [753, 0]
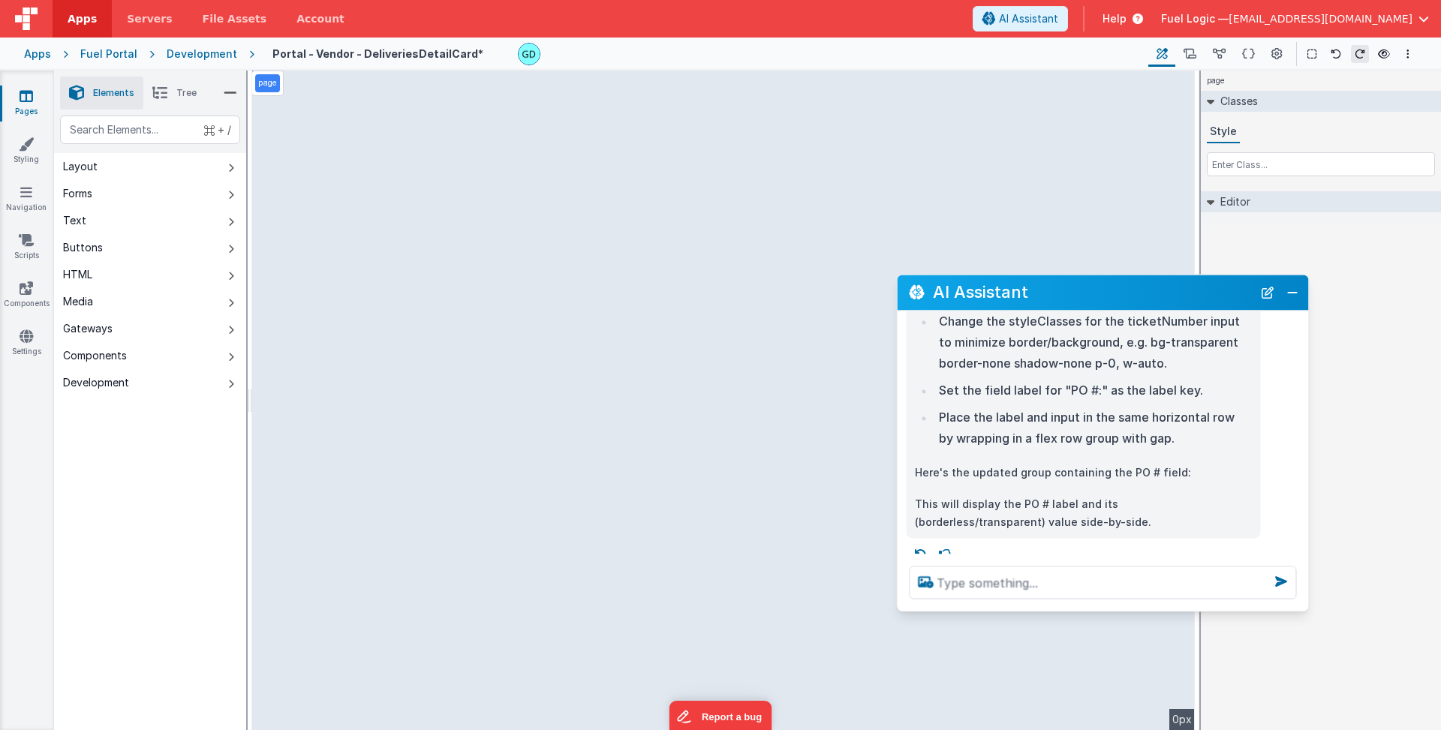
click at [776, 122] on div "page --> 0px" at bounding box center [723, 401] width 943 height 660
click at [1003, 597] on textarea at bounding box center [1102, 582] width 387 height 33
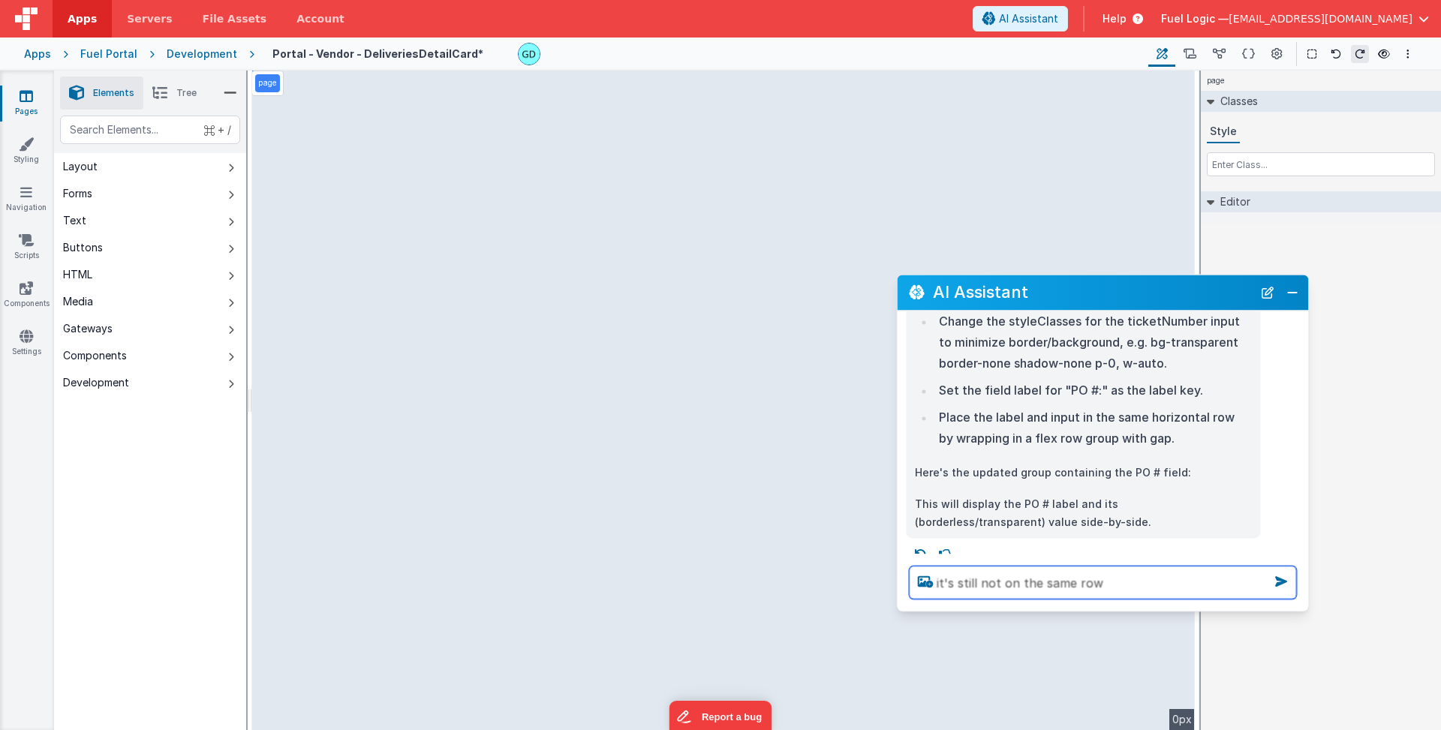
type textarea "it's still not on the same row"
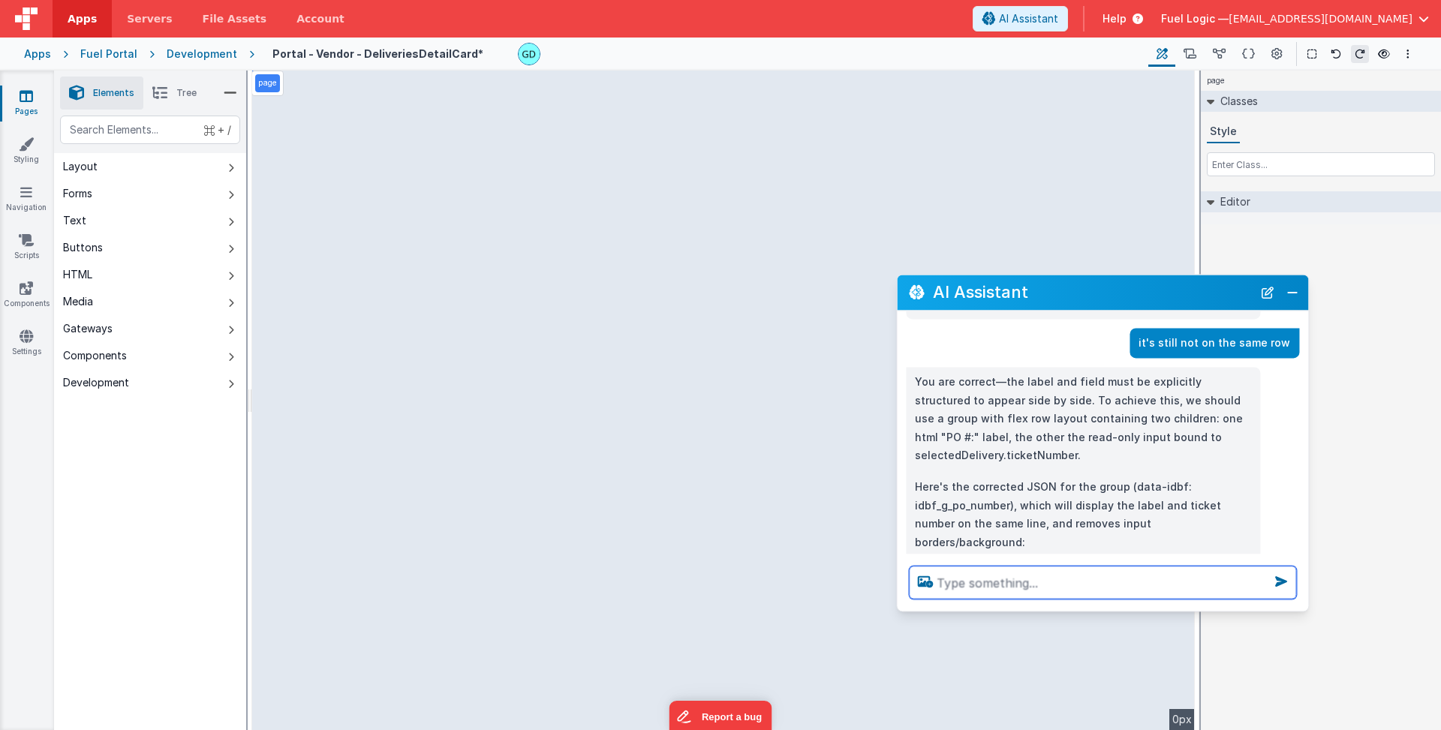
scroll to position [1001, 0]
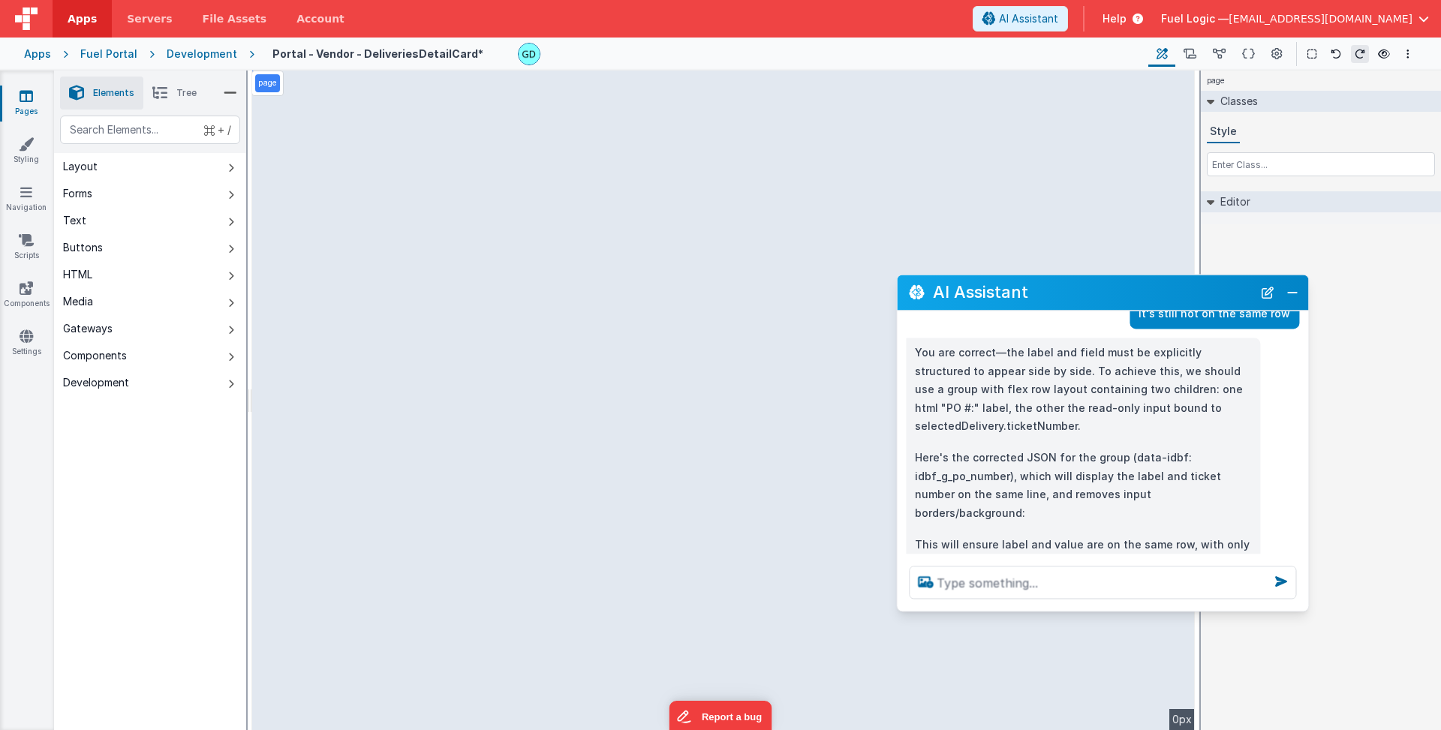
click at [674, 139] on div "page --> 0px" at bounding box center [723, 401] width 943 height 660
click at [644, 152] on div "page --> 0px" at bounding box center [723, 401] width 943 height 660
click at [1009, 595] on textarea at bounding box center [1102, 582] width 387 height 33
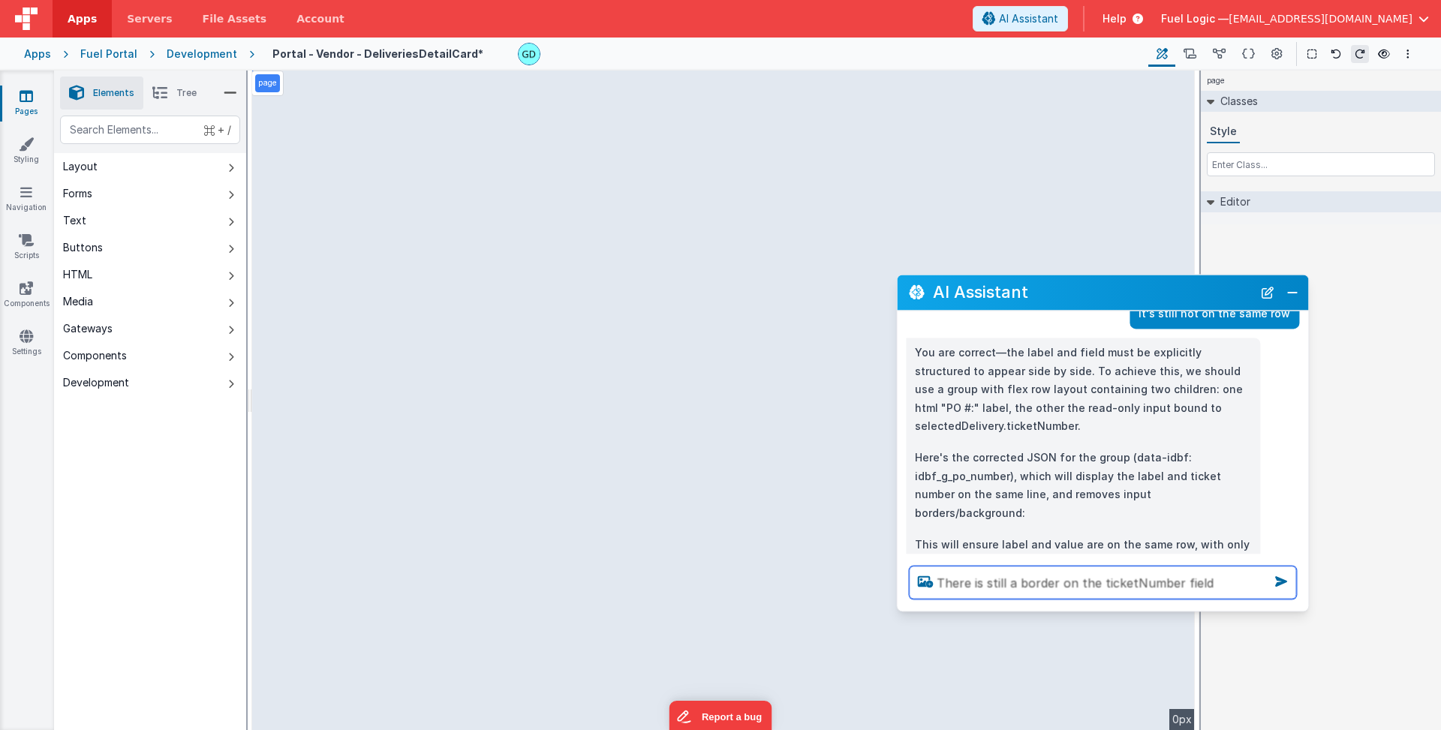
type textarea "There is still a border on the ticketNumber field"
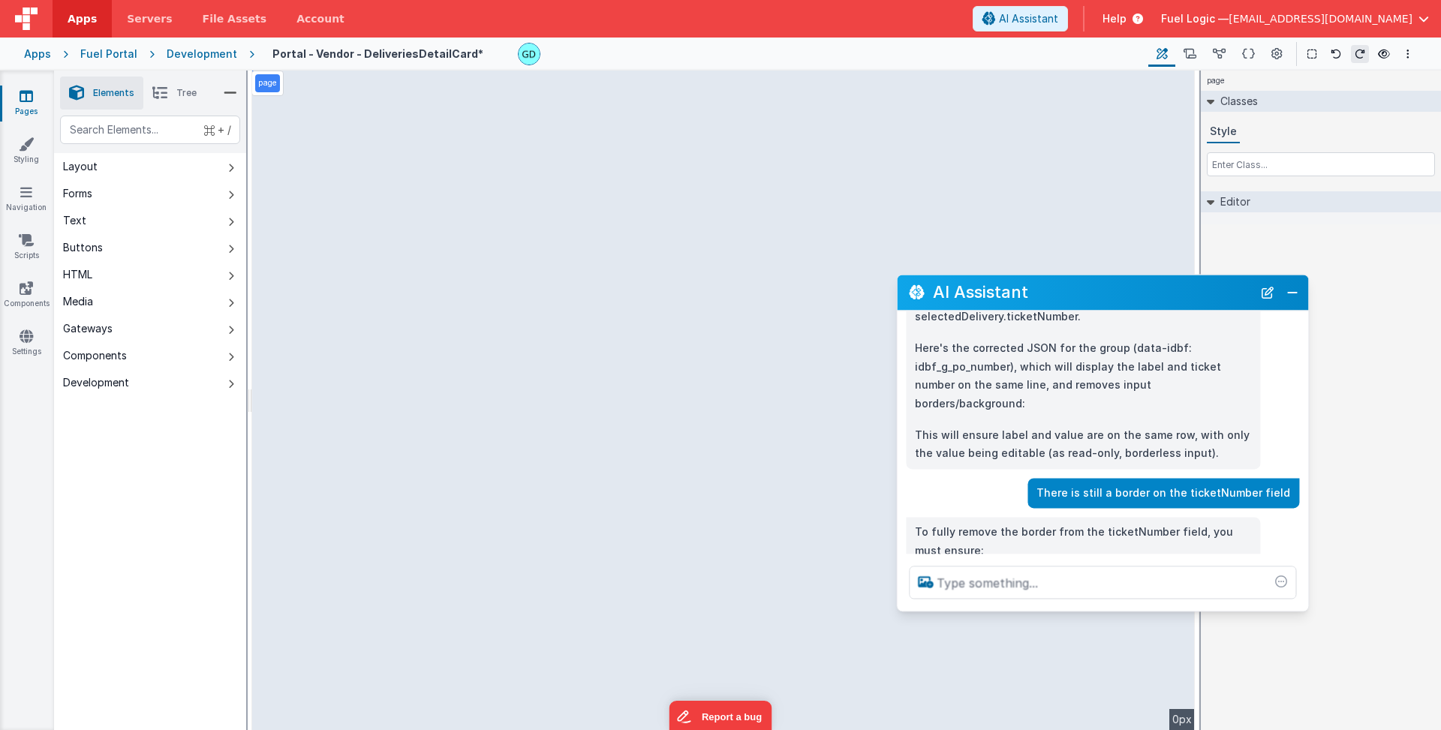
scroll to position [1138, 0]
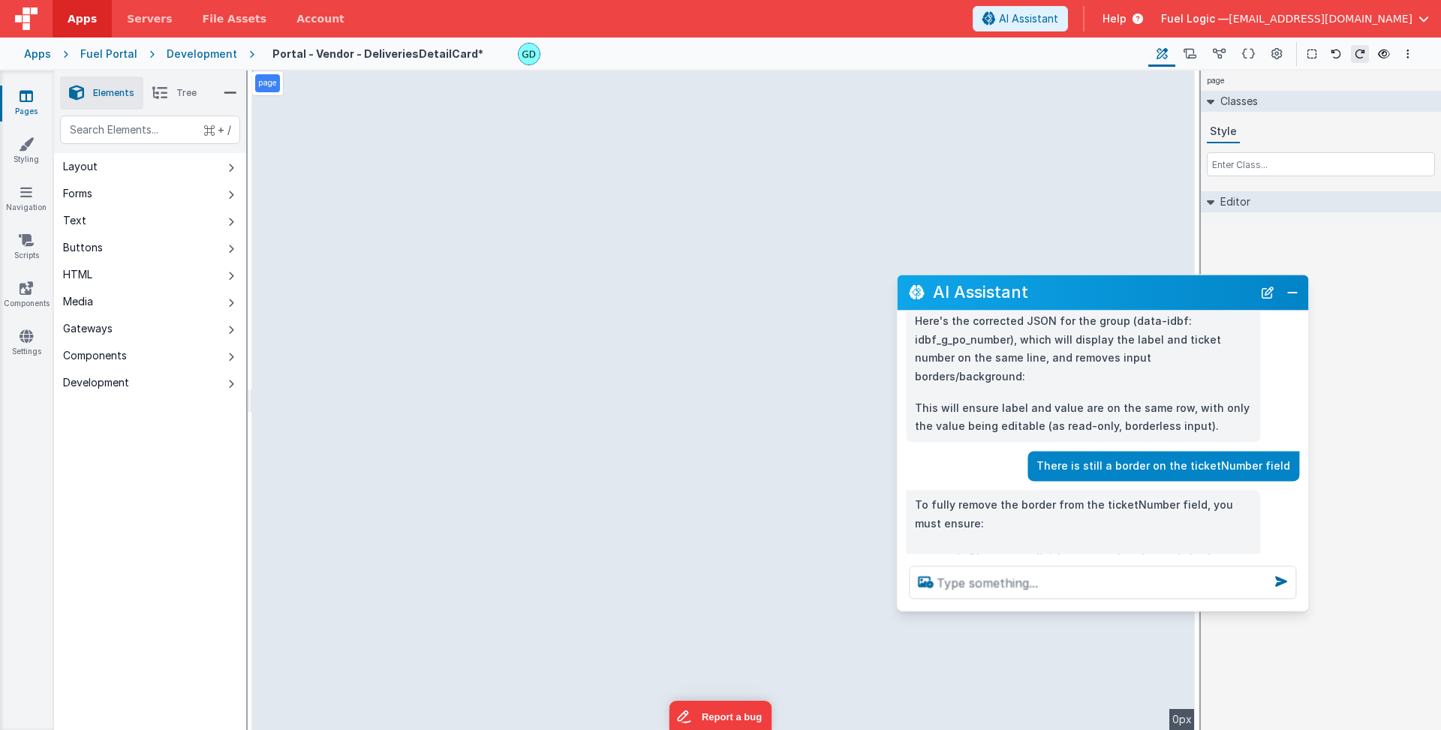
click at [374, 147] on div "page --> 0px" at bounding box center [723, 401] width 943 height 660
click at [357, 147] on div "page --> 0px" at bounding box center [723, 401] width 943 height 660
click at [1128, 576] on textarea at bounding box center [1102, 582] width 387 height 33
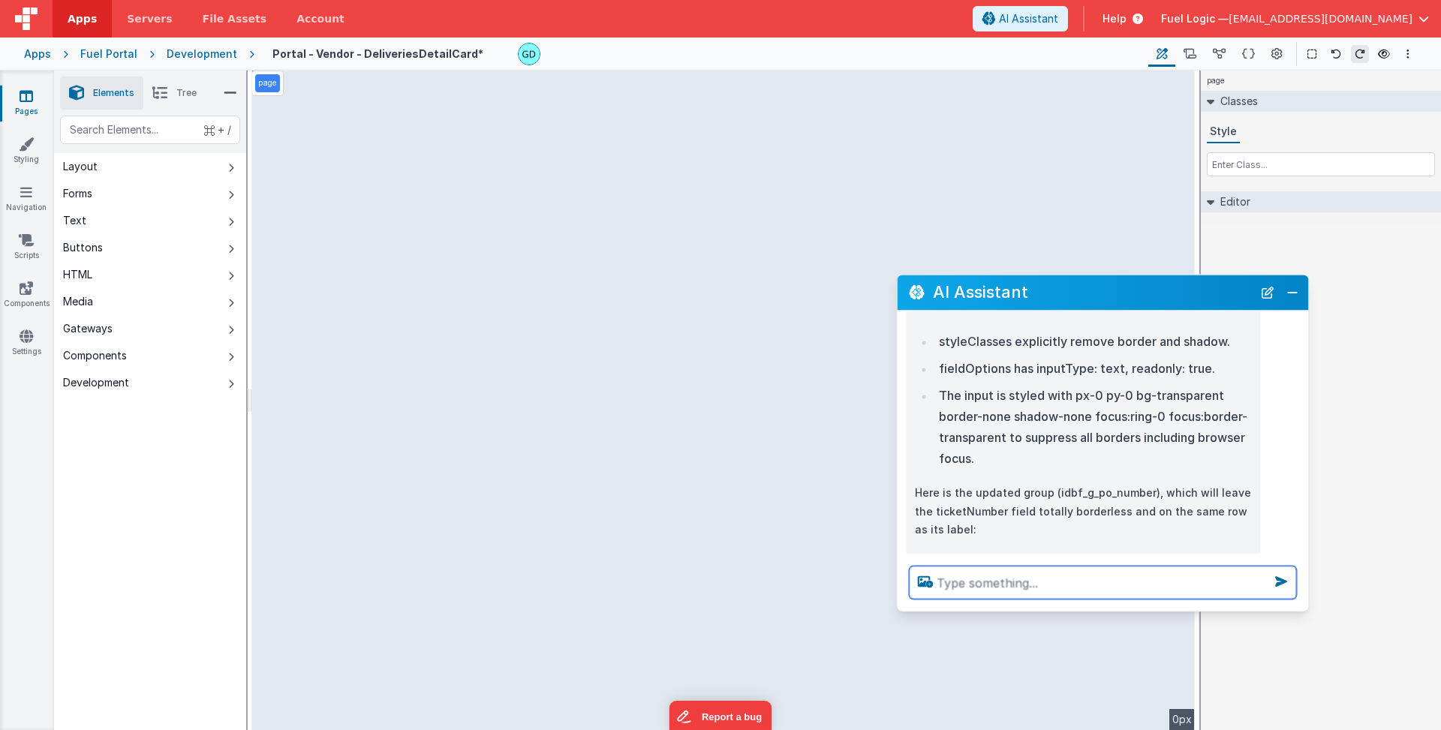
scroll to position [1368, 0]
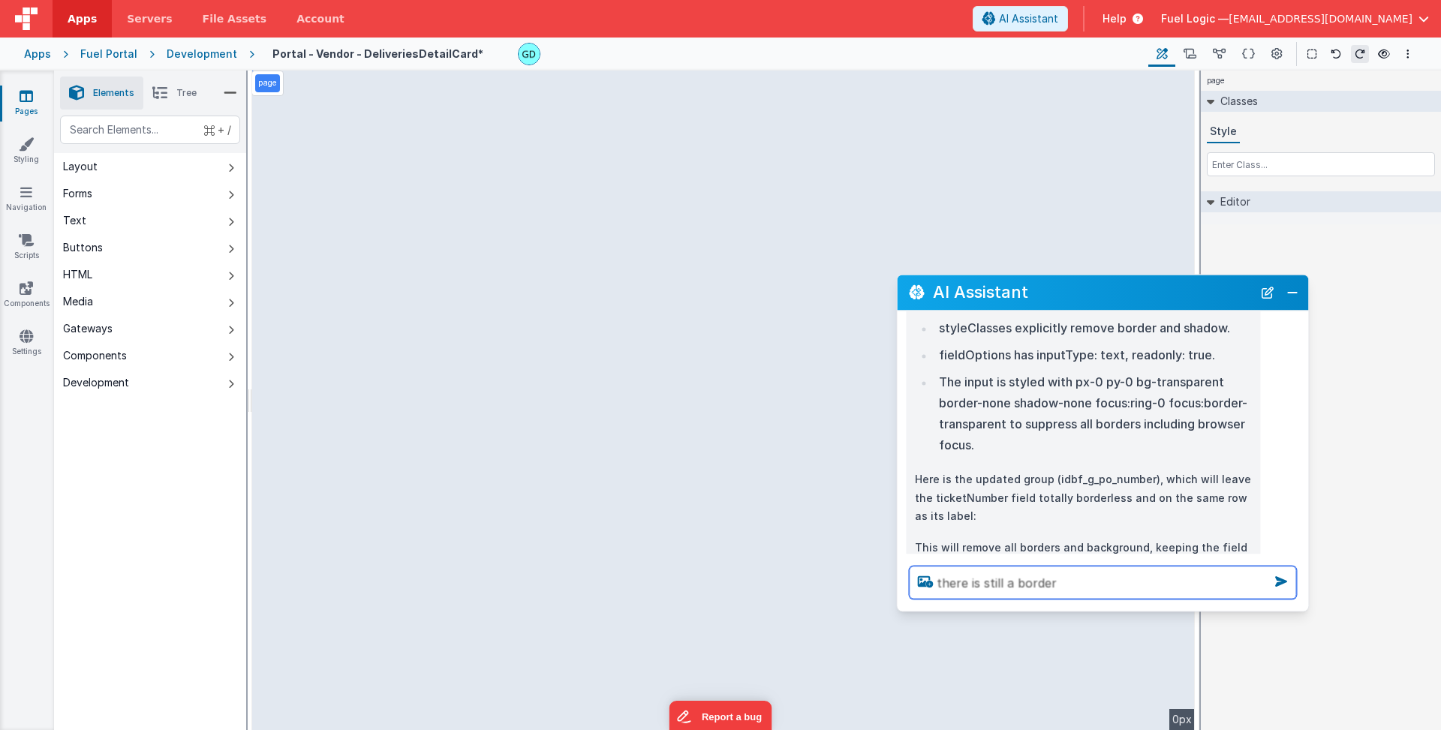
type textarea "there is still a border"
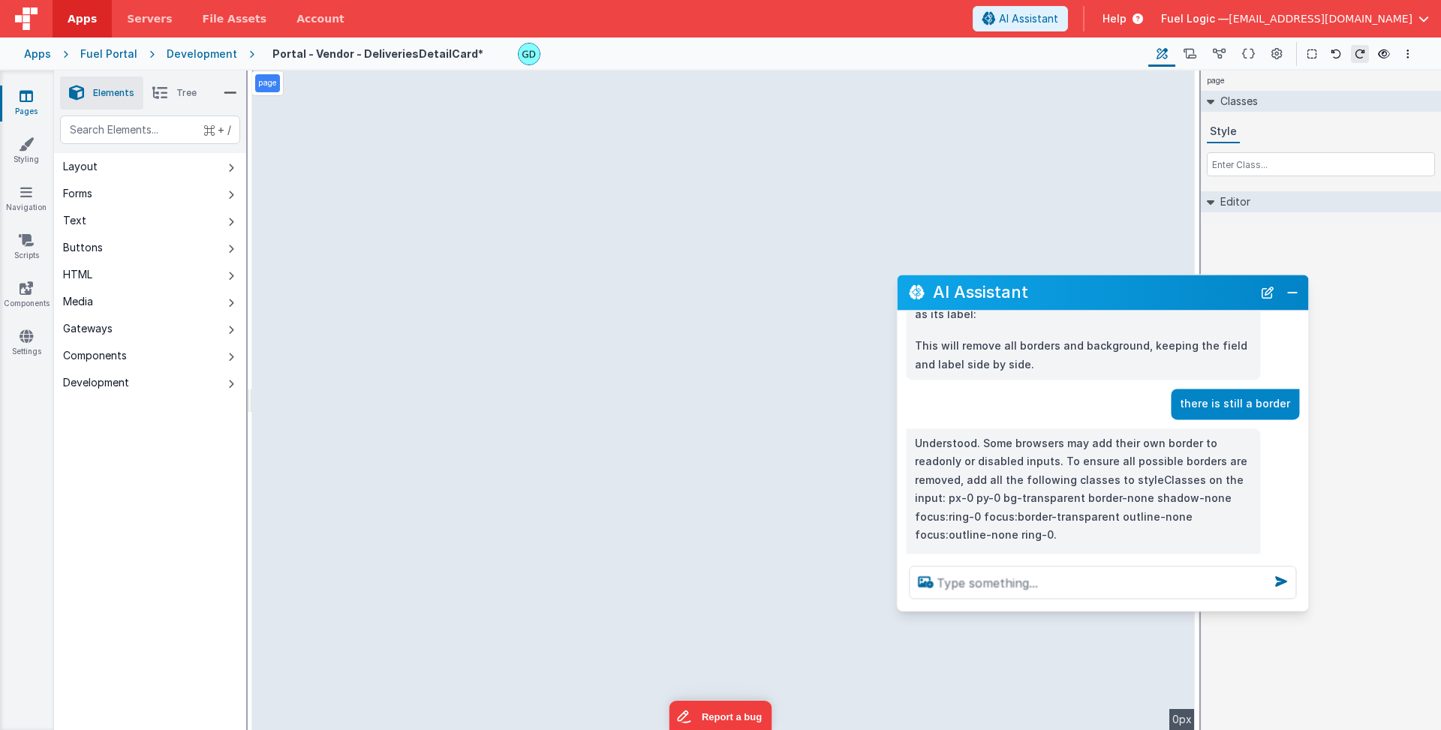
scroll to position [1598, 0]
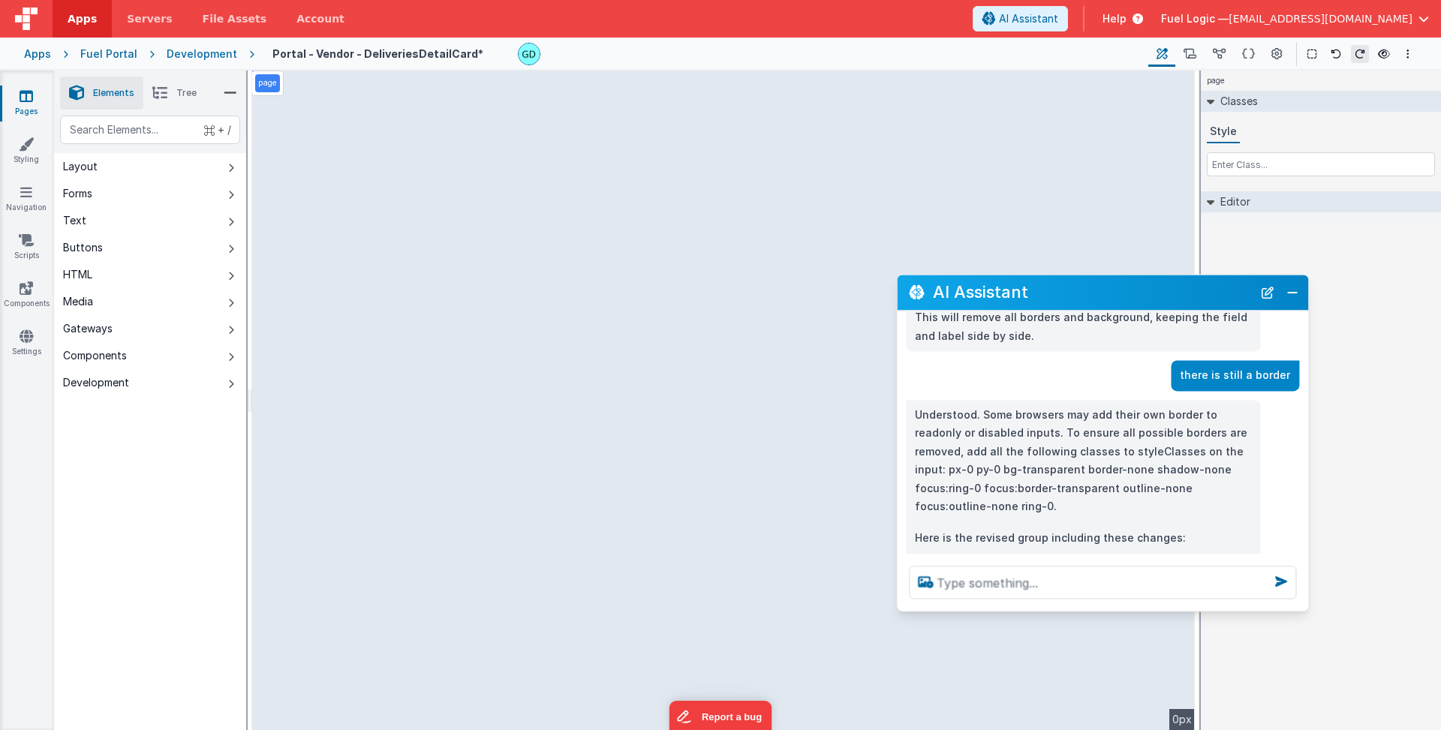
click at [1118, 96] on div "page --> 0px" at bounding box center [723, 401] width 943 height 660
click at [1250, 55] on icon at bounding box center [1248, 55] width 13 height 16
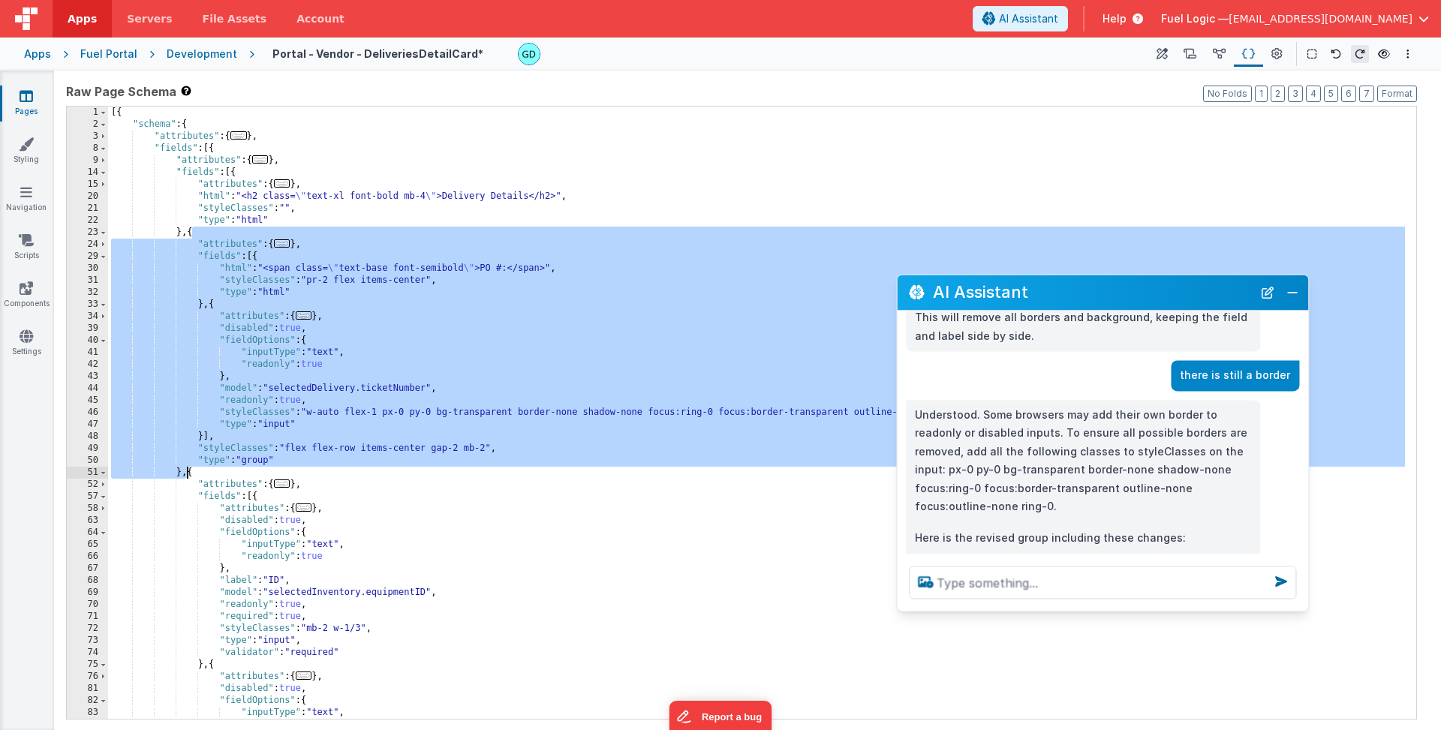
drag, startPoint x: 191, startPoint y: 233, endPoint x: 185, endPoint y: 469, distance: 236.5
click at [185, 469] on div "[{ "schema" : { "attributes" : { ... } , "fields" : [{ "attributes" : { ... } ,…" at bounding box center [756, 425] width 1297 height 636
click at [188, 474] on div "[{ "schema" : { "attributes" : { ... } , "fields" : [{ "attributes" : { ... } ,…" at bounding box center [756, 425] width 1297 height 636
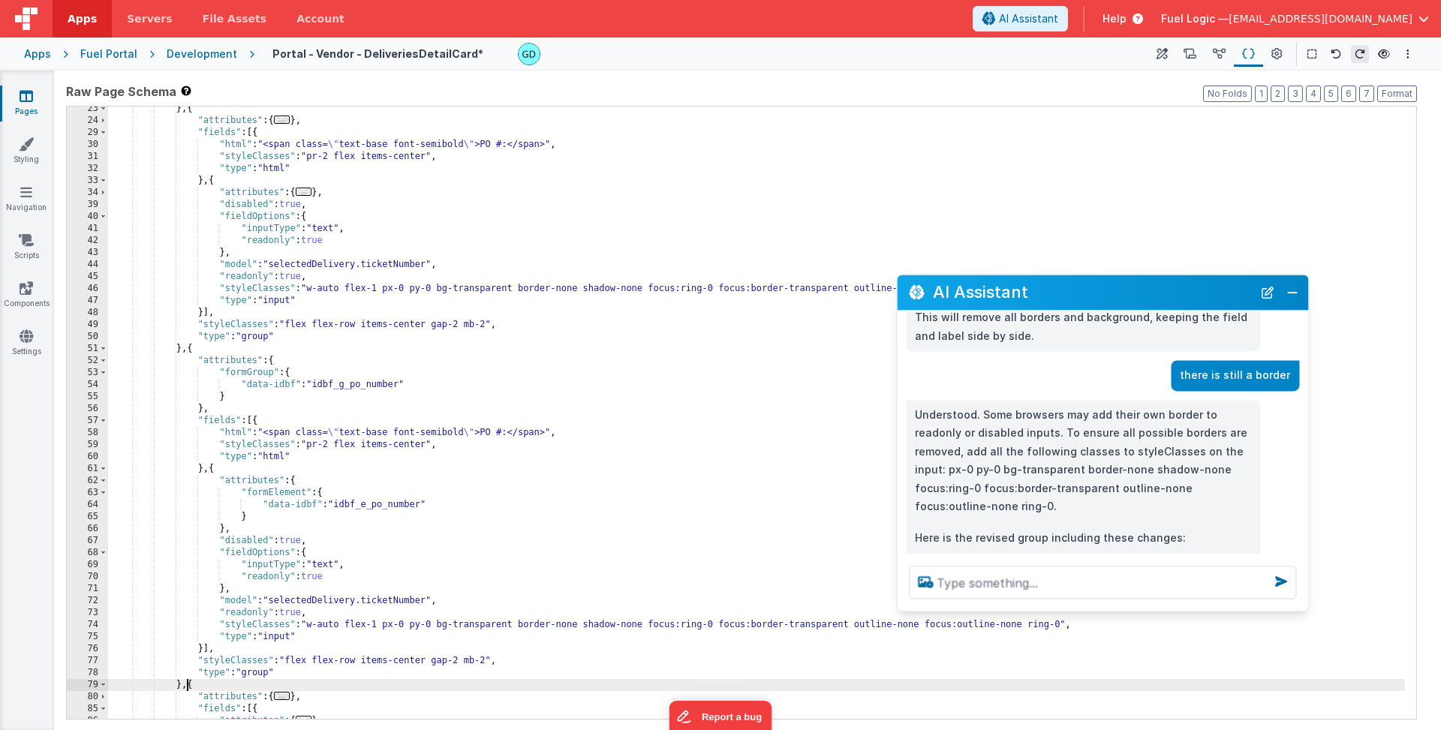
scroll to position [252, 0]
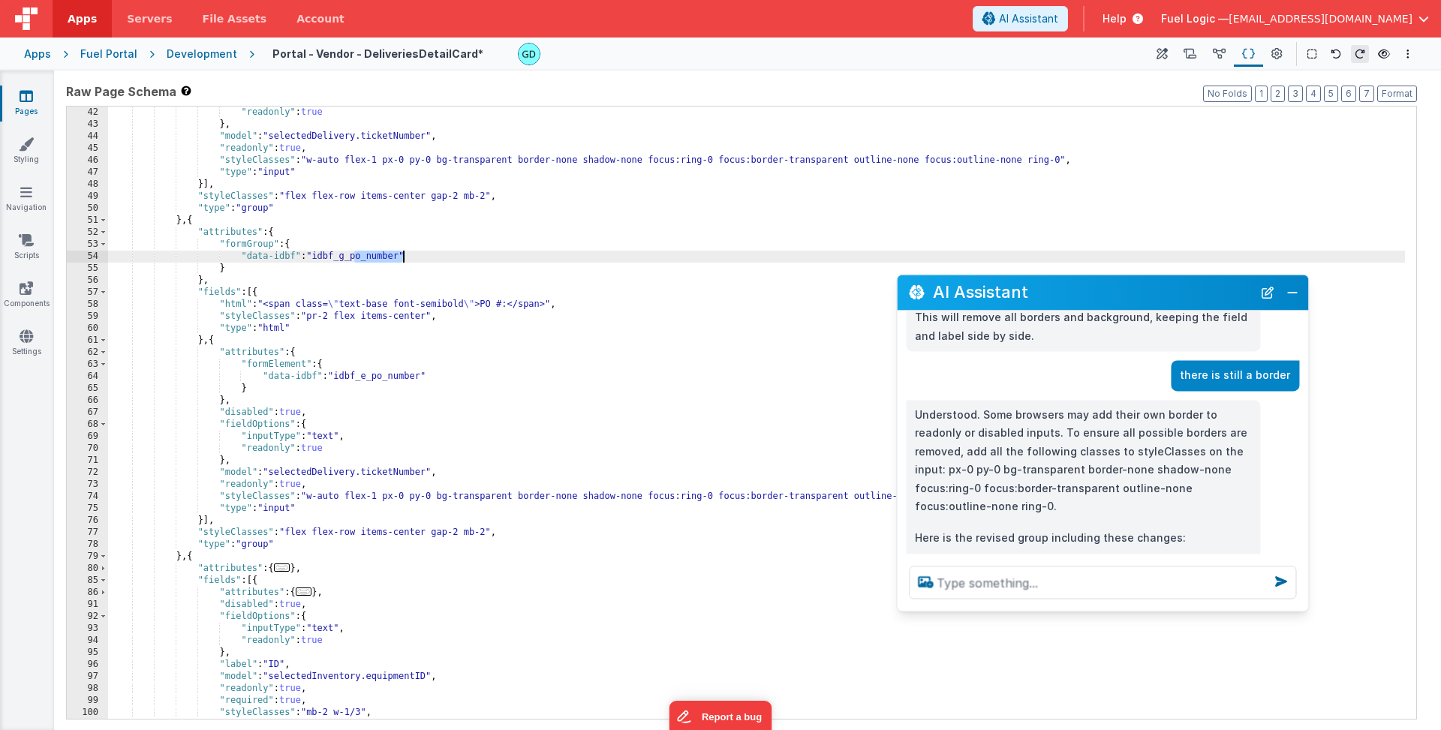
drag, startPoint x: 356, startPoint y: 260, endPoint x: 404, endPoint y: 257, distance: 48.1
click at [404, 257] on div ""readonly" : true } , "model" : "selectedDelivery.ticketNumber" , "readonly" : …" at bounding box center [756, 425] width 1297 height 636
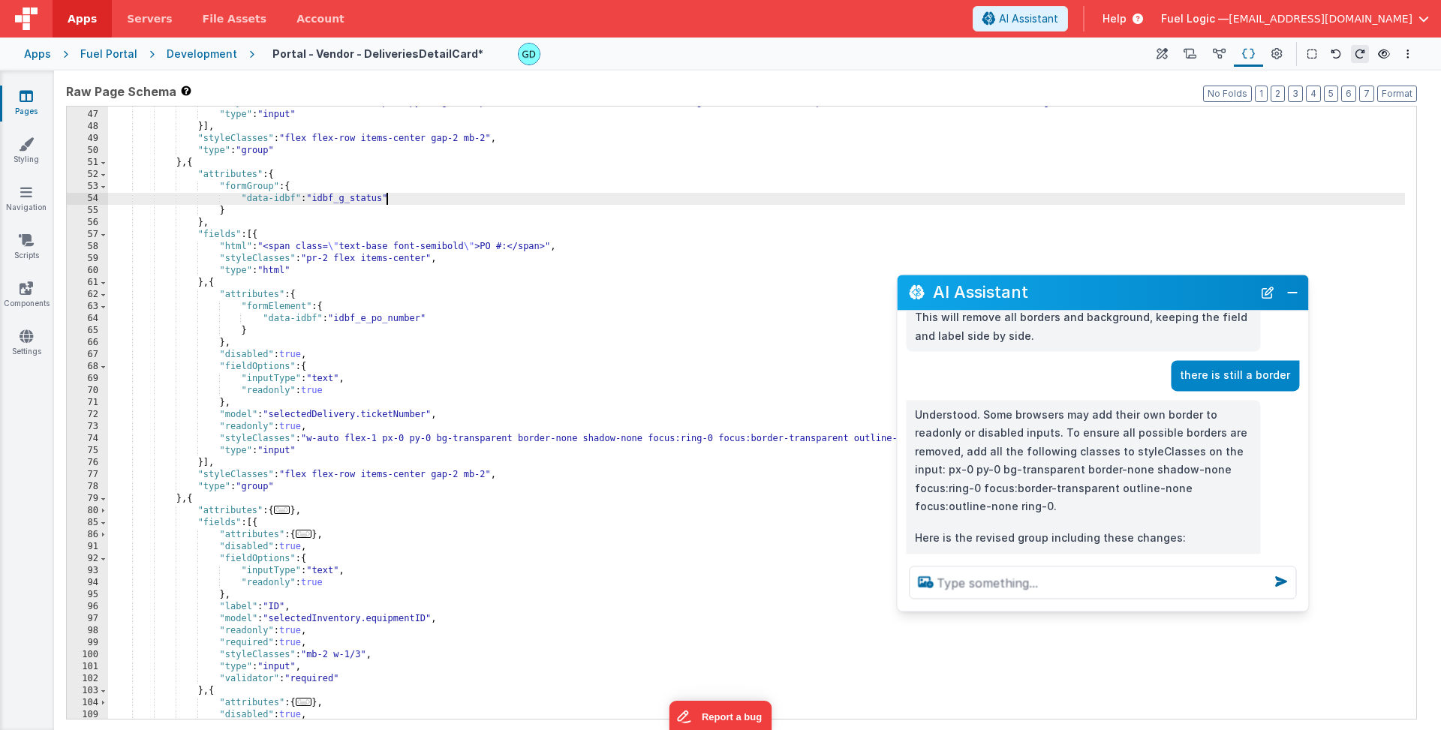
scroll to position [310, 0]
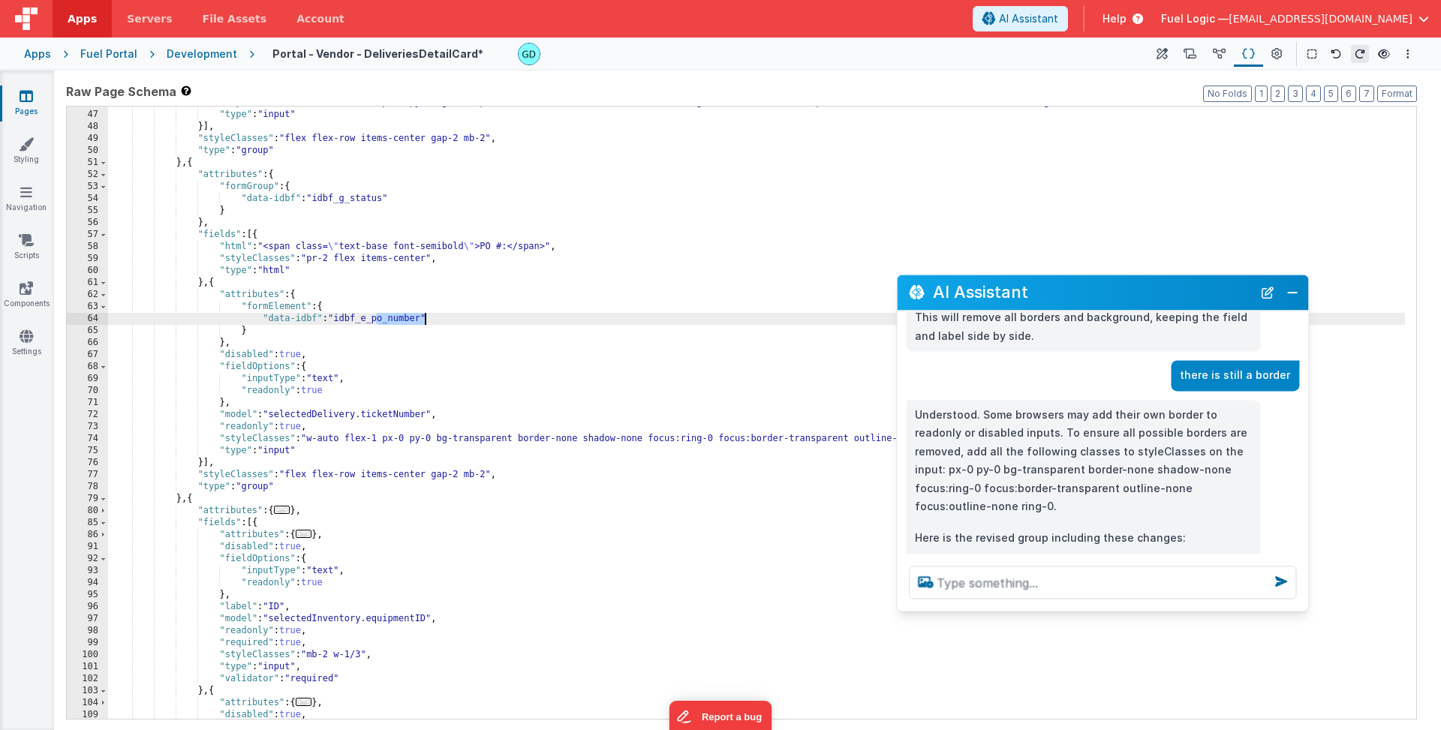
drag, startPoint x: 377, startPoint y: 319, endPoint x: 424, endPoint y: 315, distance: 47.4
click at [424, 315] on div ""styleClasses" : "w-auto flex-1 px-0 py-0 bg-transparent border-none shadow-non…" at bounding box center [756, 415] width 1297 height 636
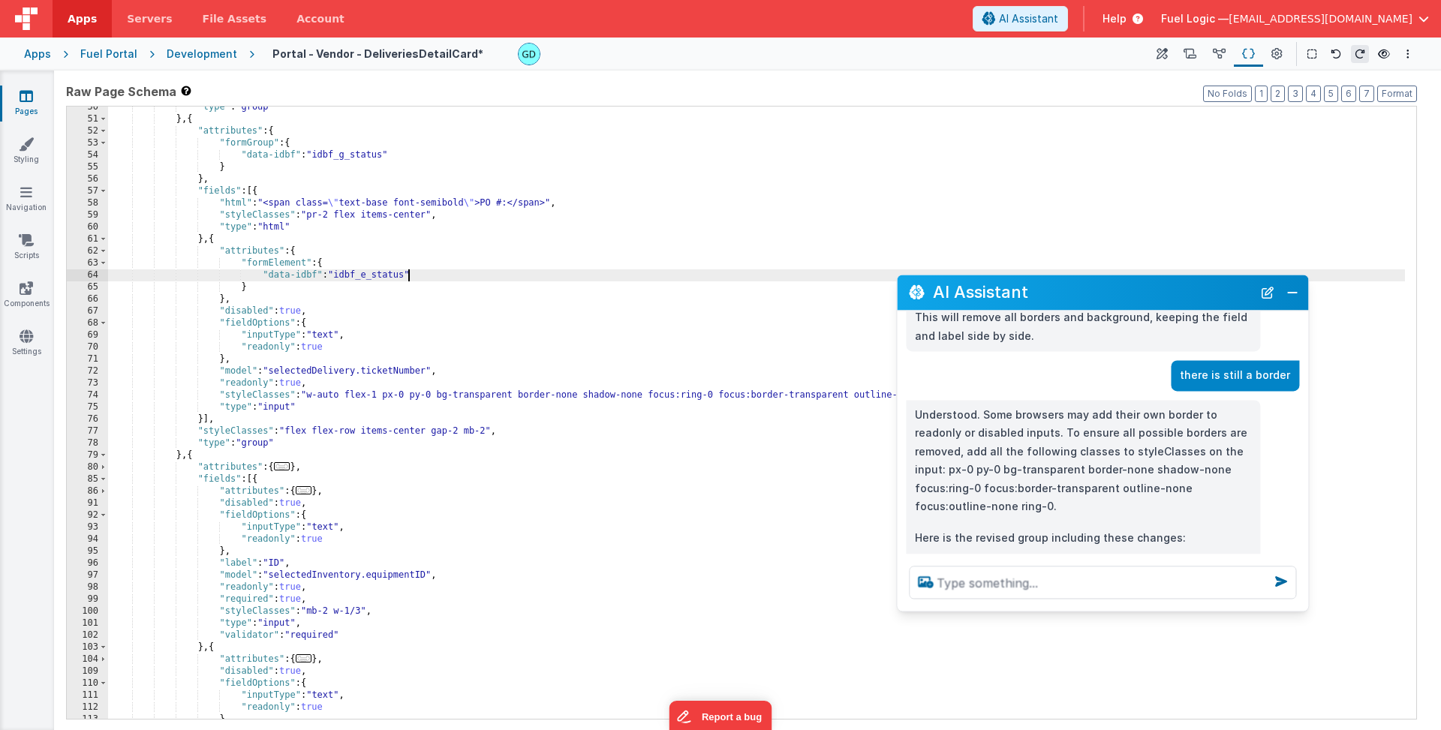
scroll to position [383, 0]
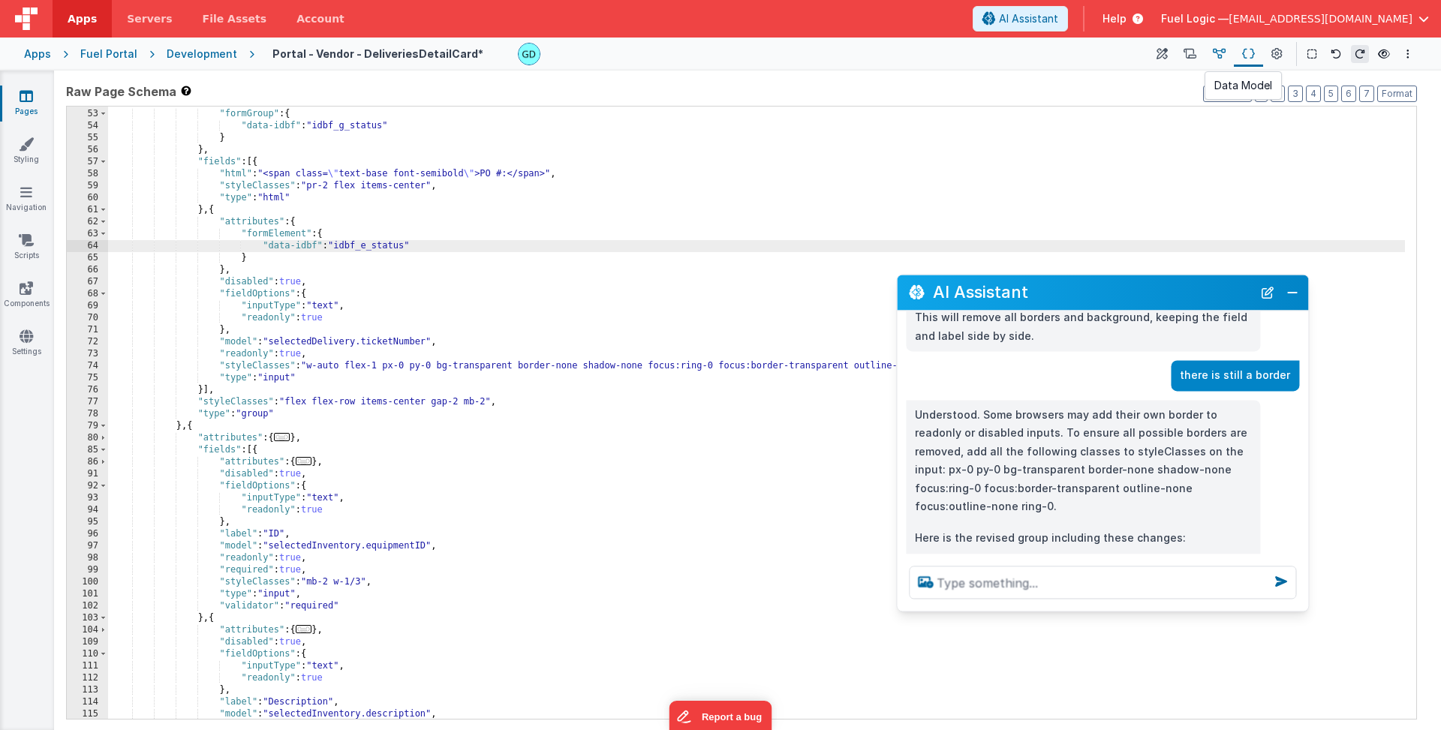
click at [1223, 55] on icon at bounding box center [1219, 55] width 13 height 16
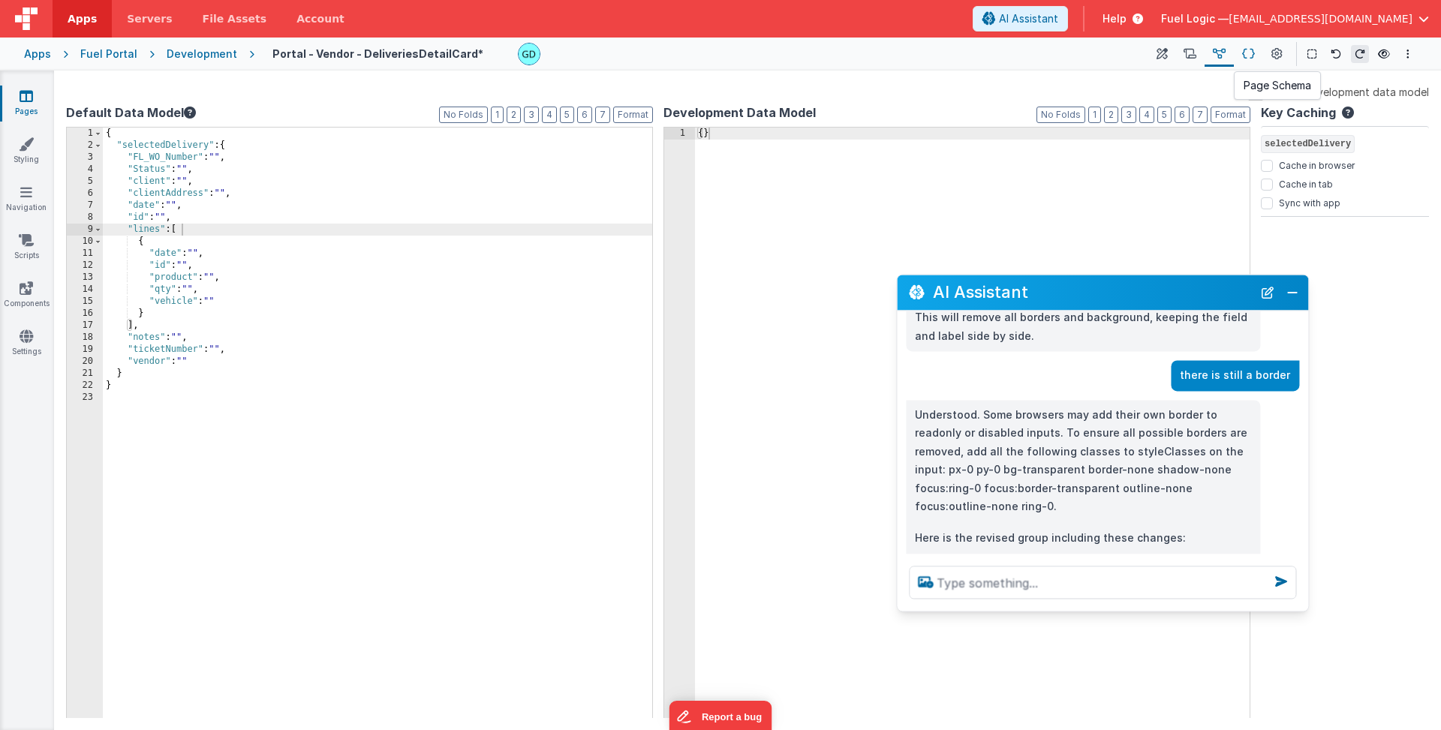
click at [1247, 53] on icon at bounding box center [1248, 55] width 13 height 16
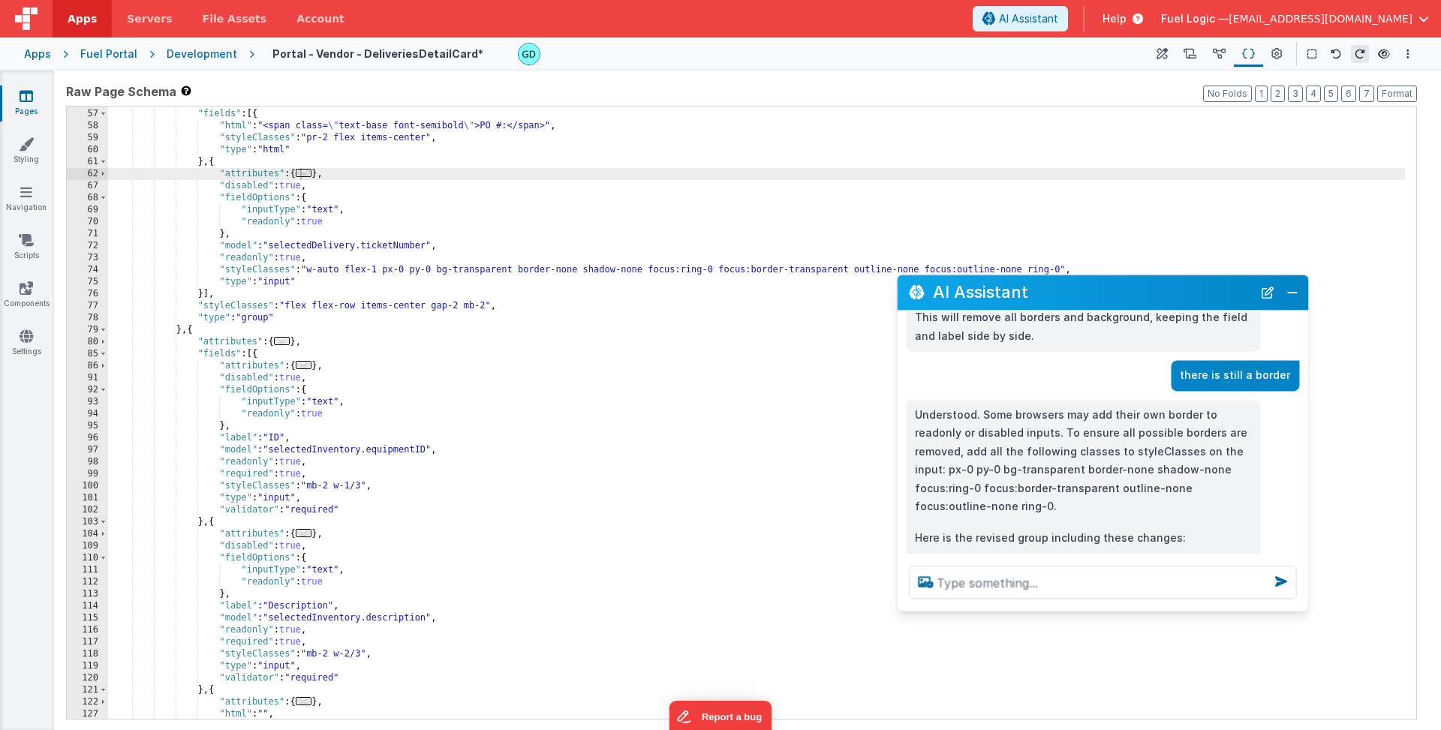
click at [398, 242] on div ""attributes" : { ... } , "fields" : [{ "html" : "<span class= \" text-base font…" at bounding box center [756, 414] width 1297 height 636
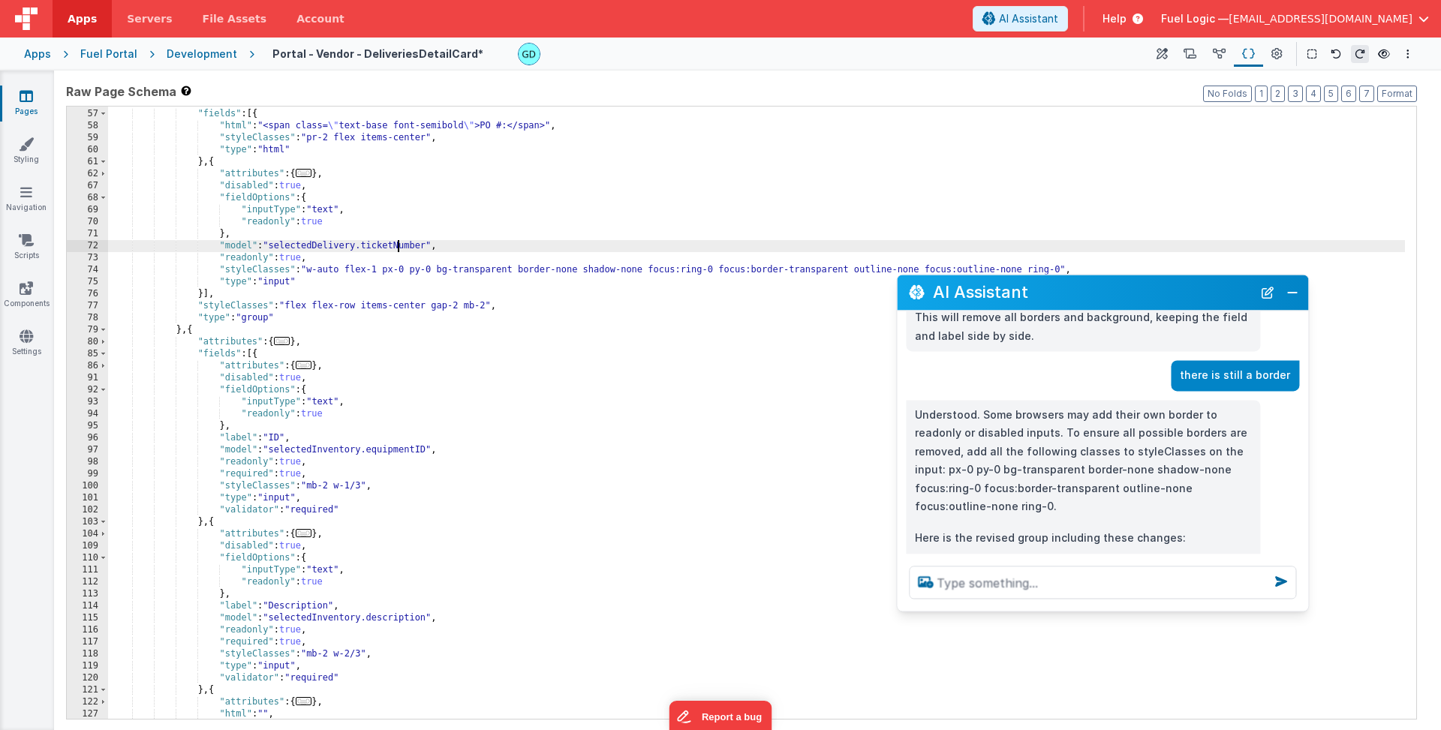
click at [398, 242] on div ""attributes" : { ... } , "fields" : [{ "html" : "<span class= \" text-base font…" at bounding box center [756, 414] width 1297 height 636
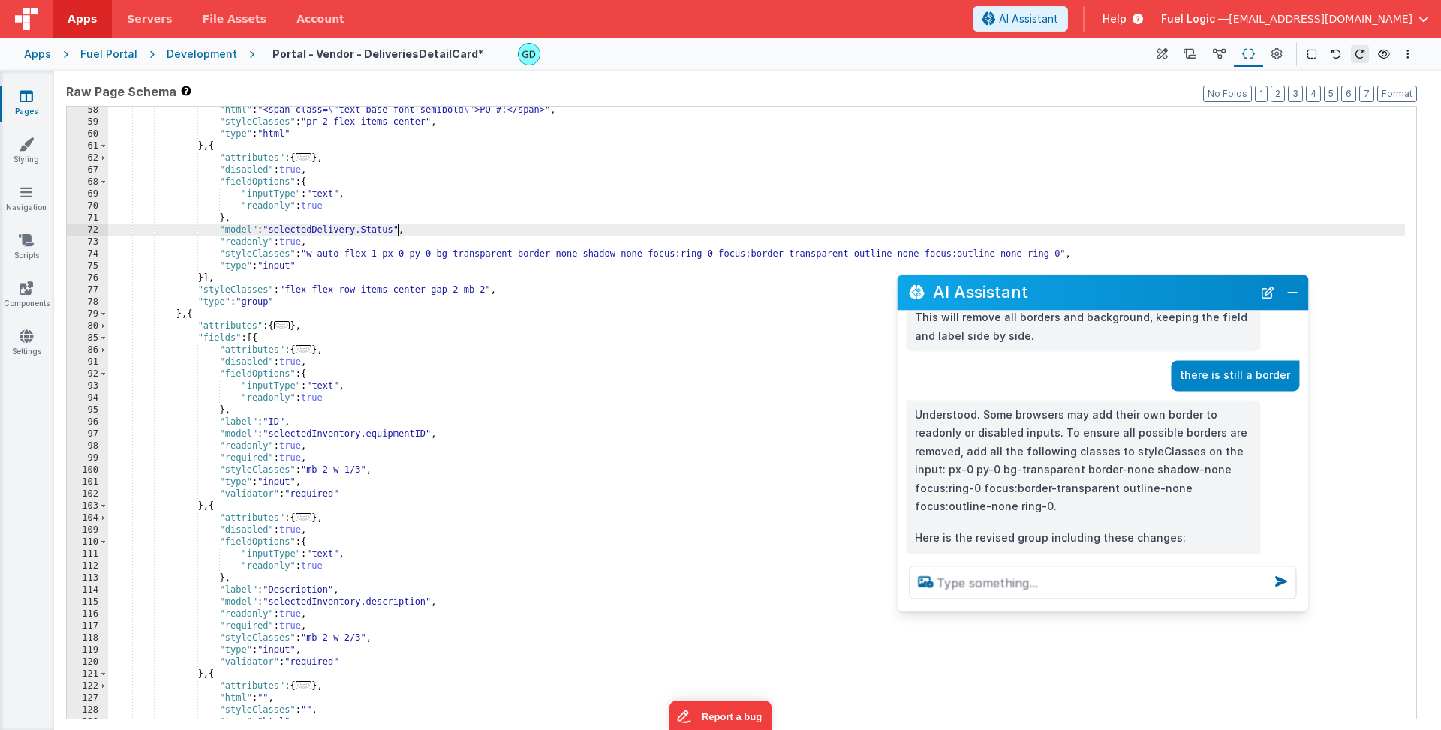
scroll to position [384, 0]
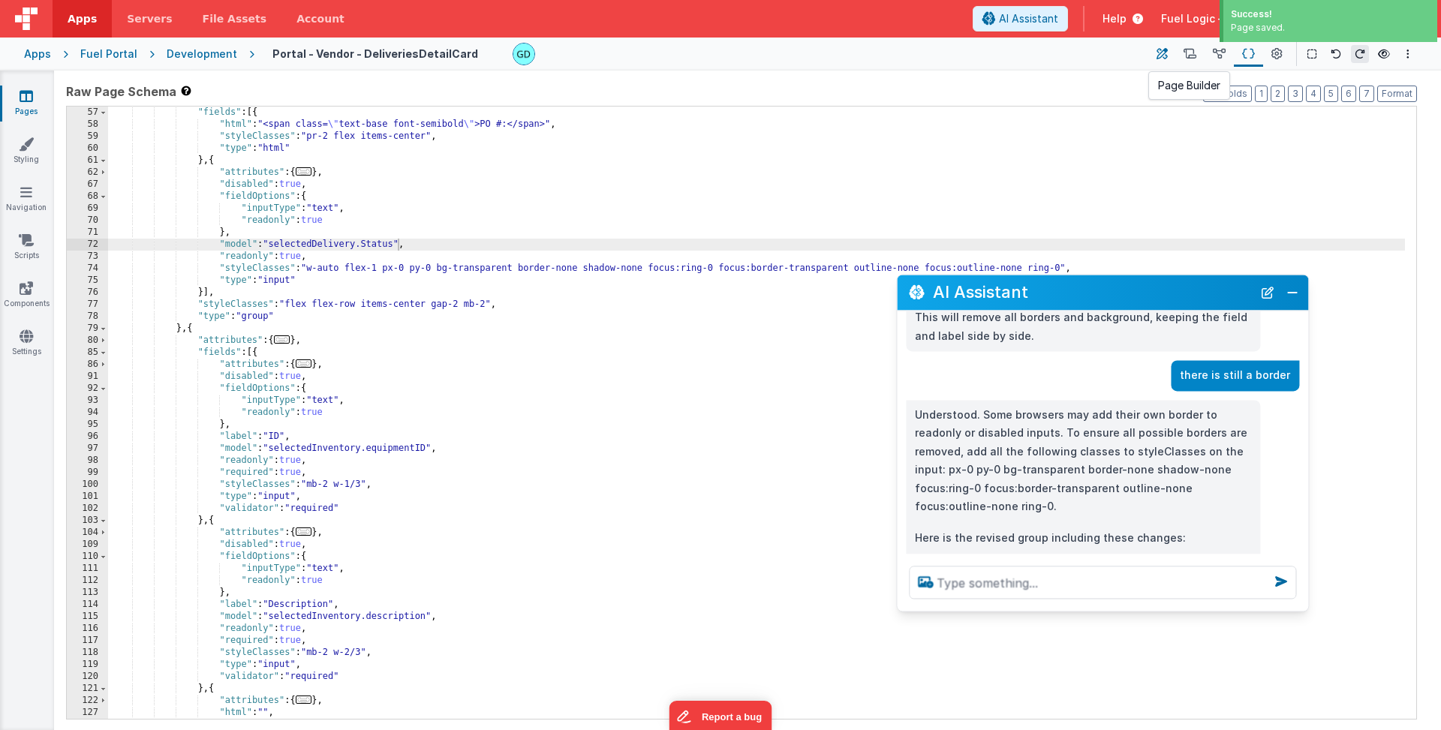
click at [1161, 56] on icon at bounding box center [1161, 55] width 11 height 16
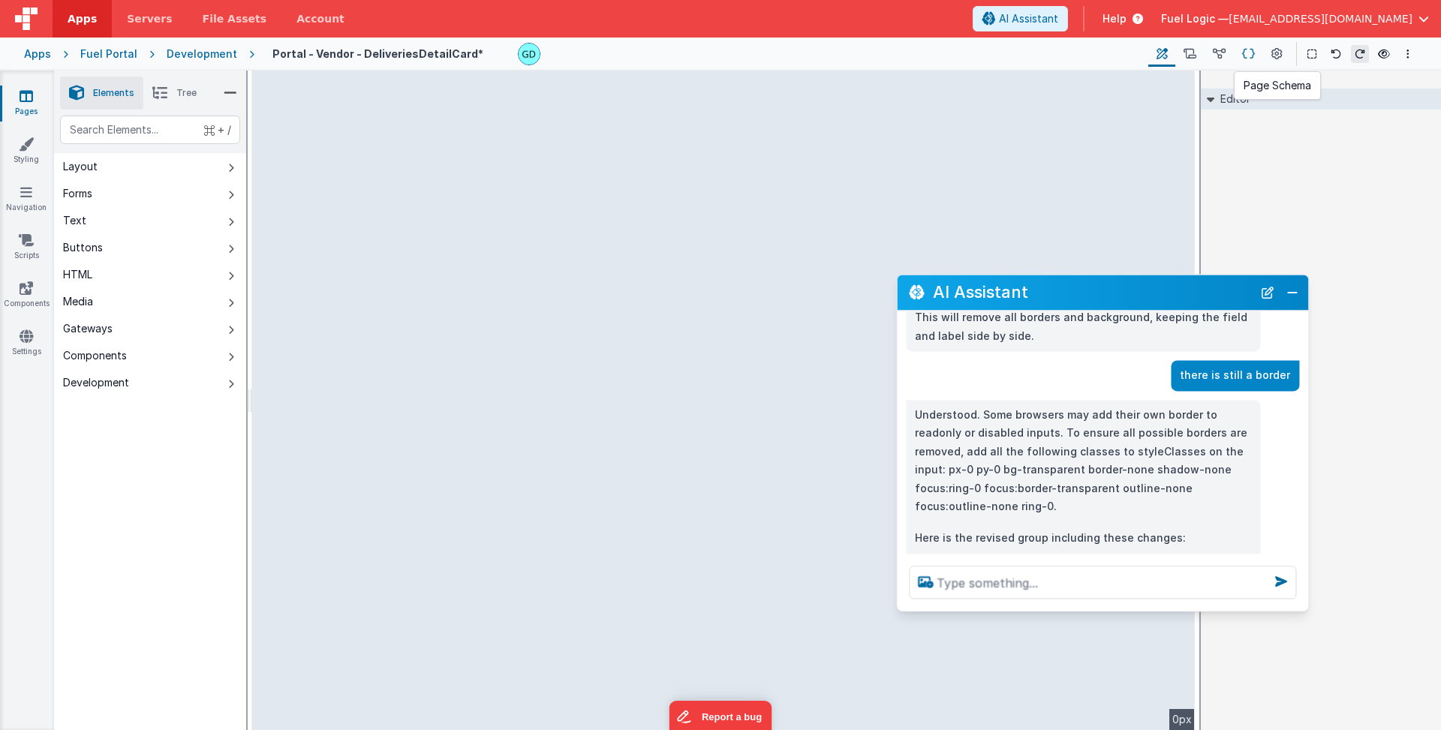
click at [1242, 56] on button at bounding box center [1248, 54] width 29 height 26
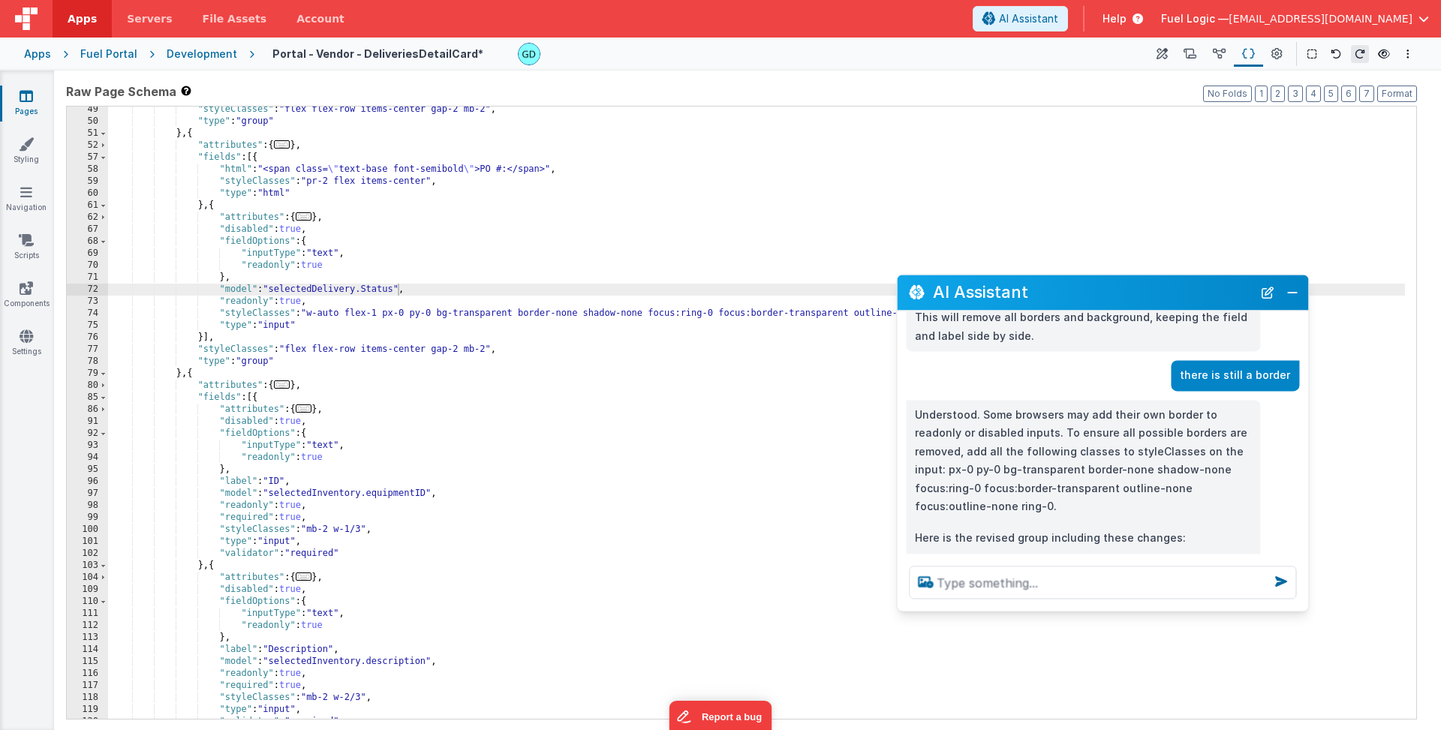
scroll to position [339, 0]
click at [490, 169] on div ""styleClasses" : "flex flex-row items-center gap-2 mb-2" , "type" : "group" } ,…" at bounding box center [756, 422] width 1297 height 636
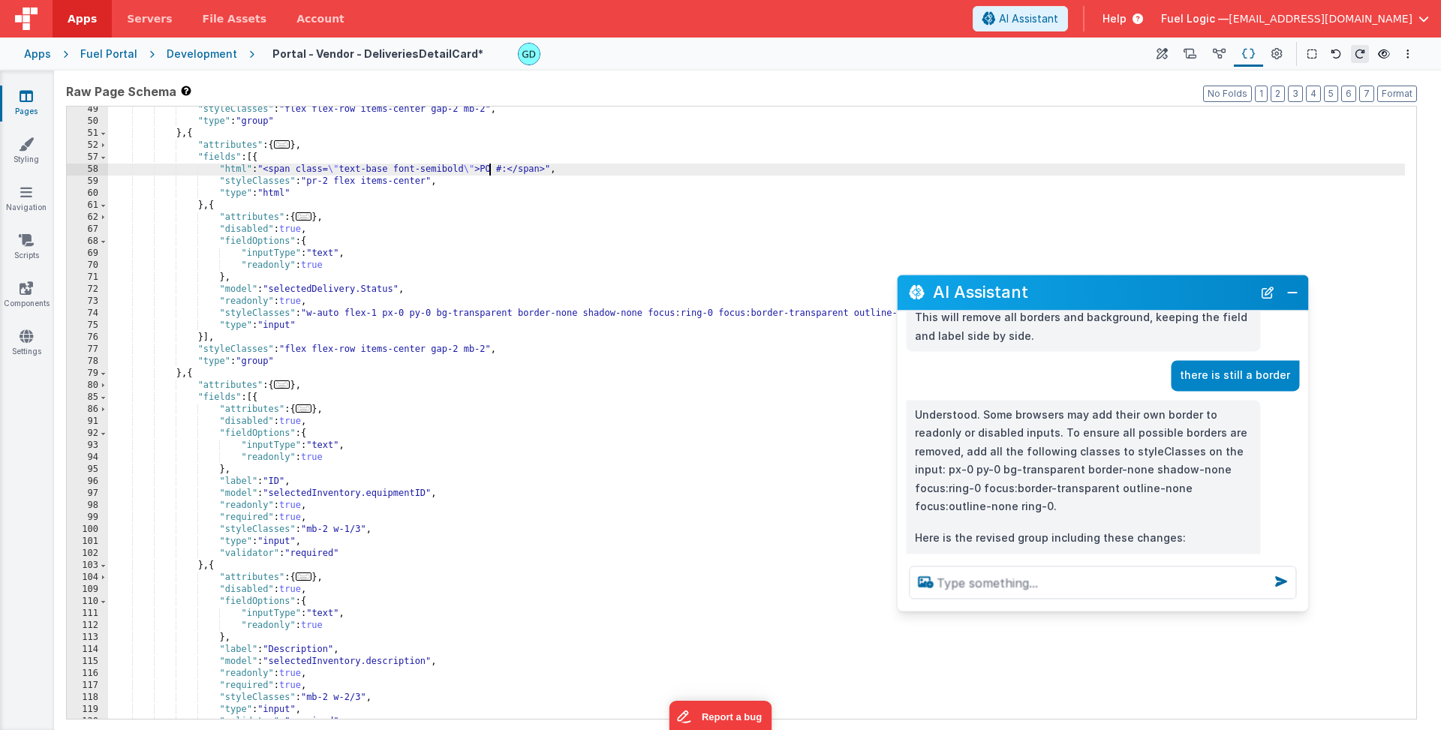
click at [490, 169] on div ""styleClasses" : "flex flex-row items-center gap-2 mb-2" , "type" : "group" } ,…" at bounding box center [756, 422] width 1297 height 636
click at [505, 171] on div ""styleClasses" : "flex flex-row items-center gap-2 mb-2" , "type" : "group" } ,…" at bounding box center [756, 422] width 1297 height 636
click at [1165, 59] on icon at bounding box center [1161, 55] width 11 height 16
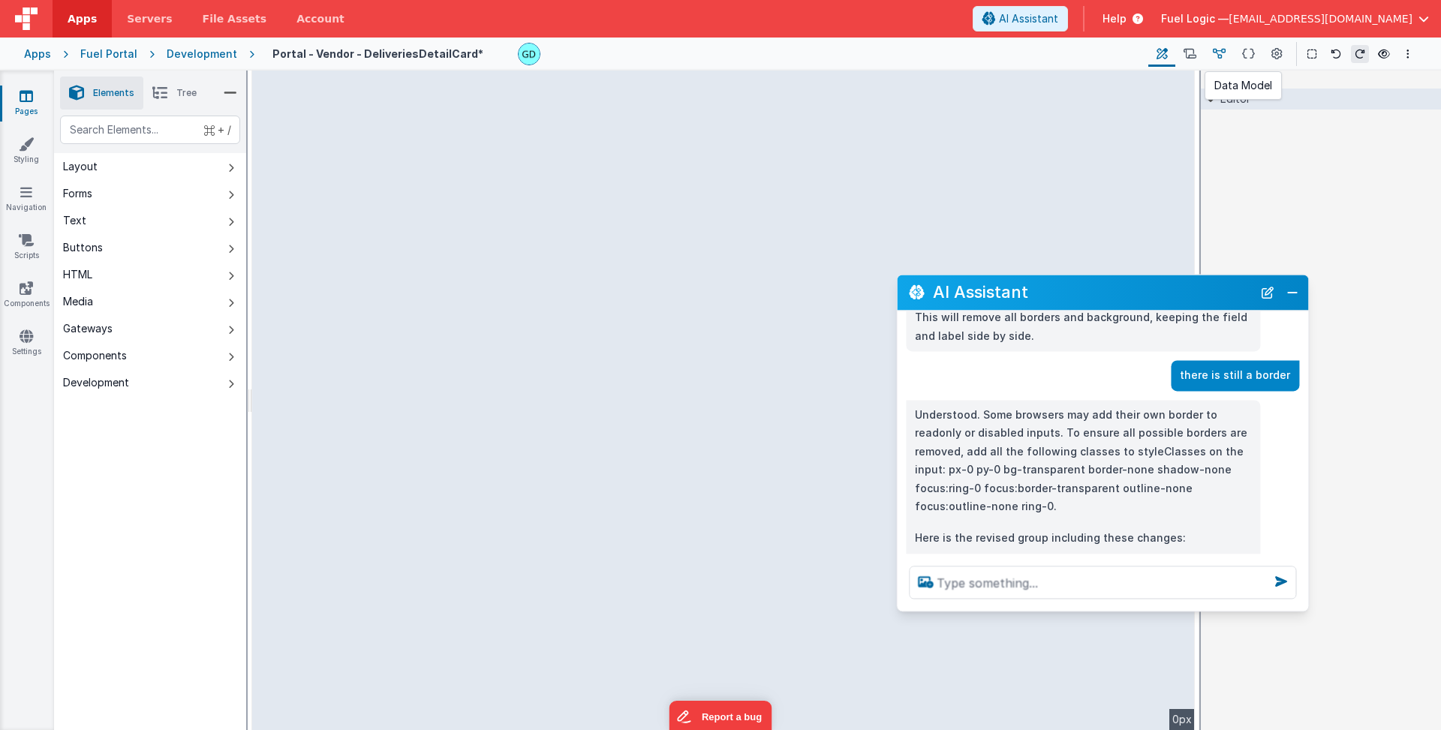
click at [1225, 55] on icon at bounding box center [1219, 55] width 13 height 16
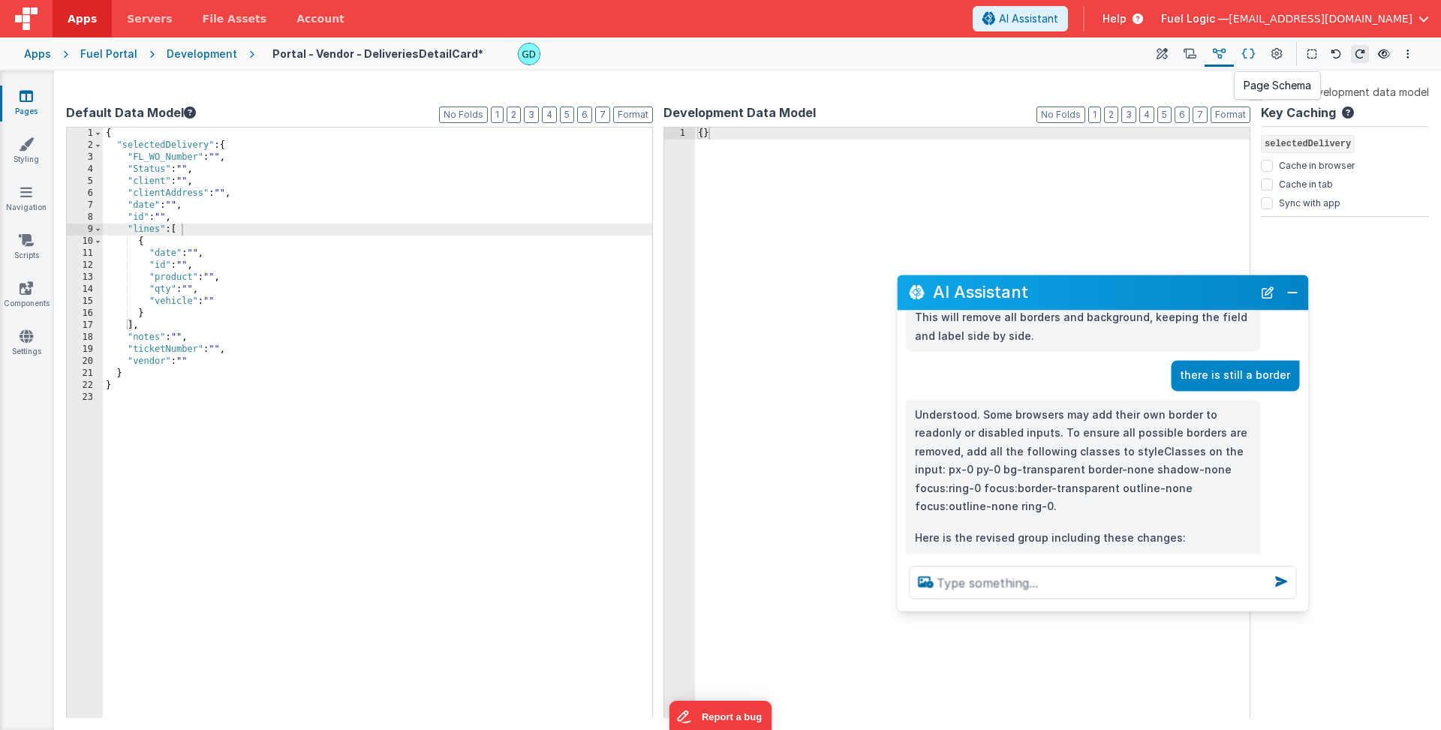
click at [1245, 59] on icon at bounding box center [1248, 55] width 13 height 16
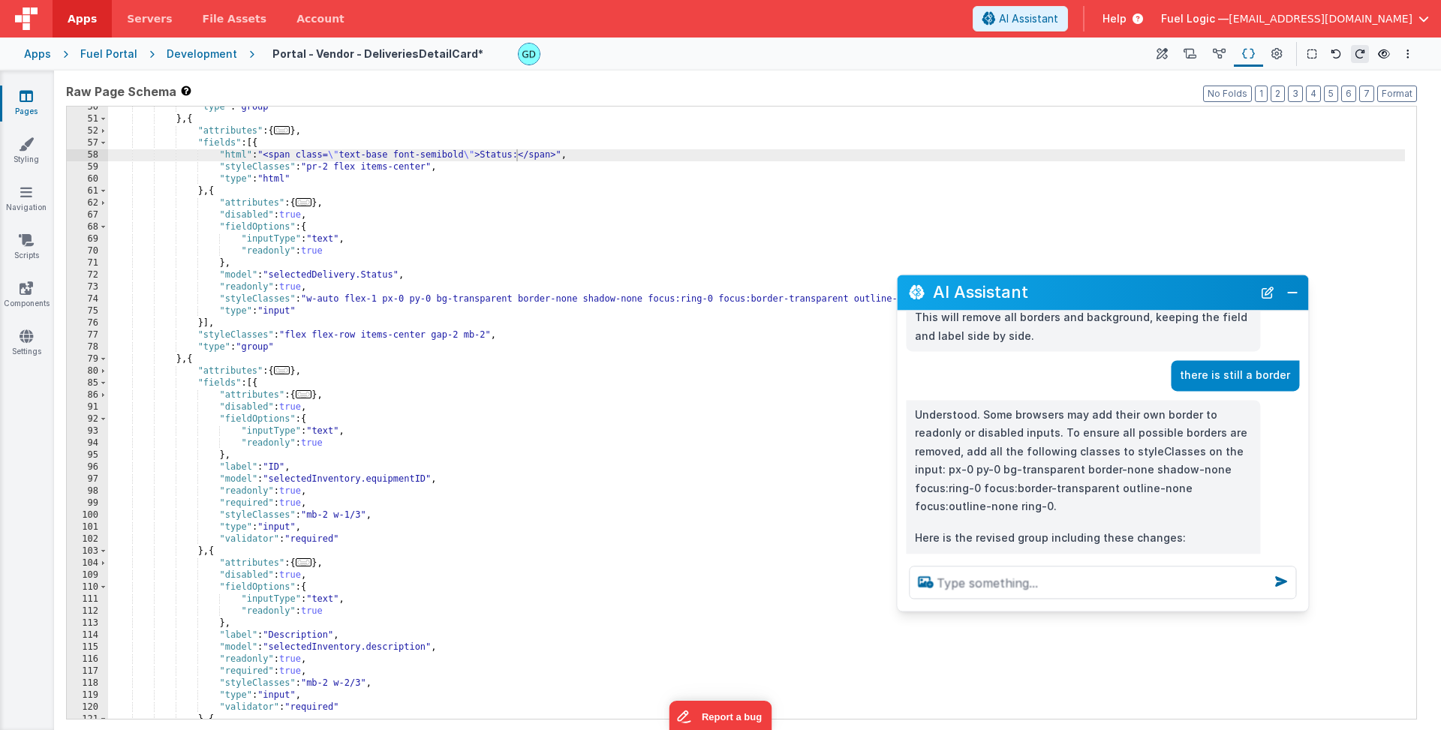
scroll to position [353, 0]
click at [308, 204] on span "..." at bounding box center [304, 202] width 17 height 8
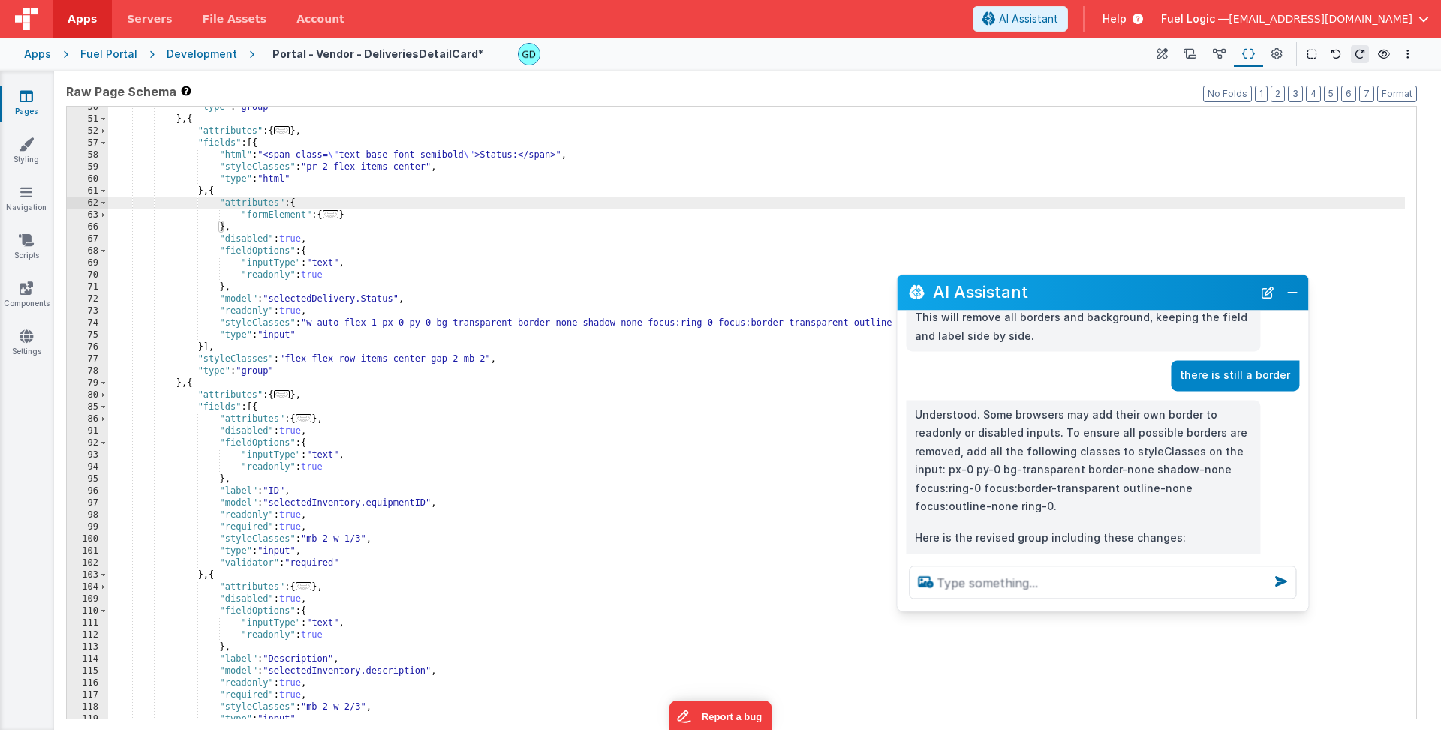
click at [328, 215] on span "..." at bounding box center [331, 214] width 17 height 8
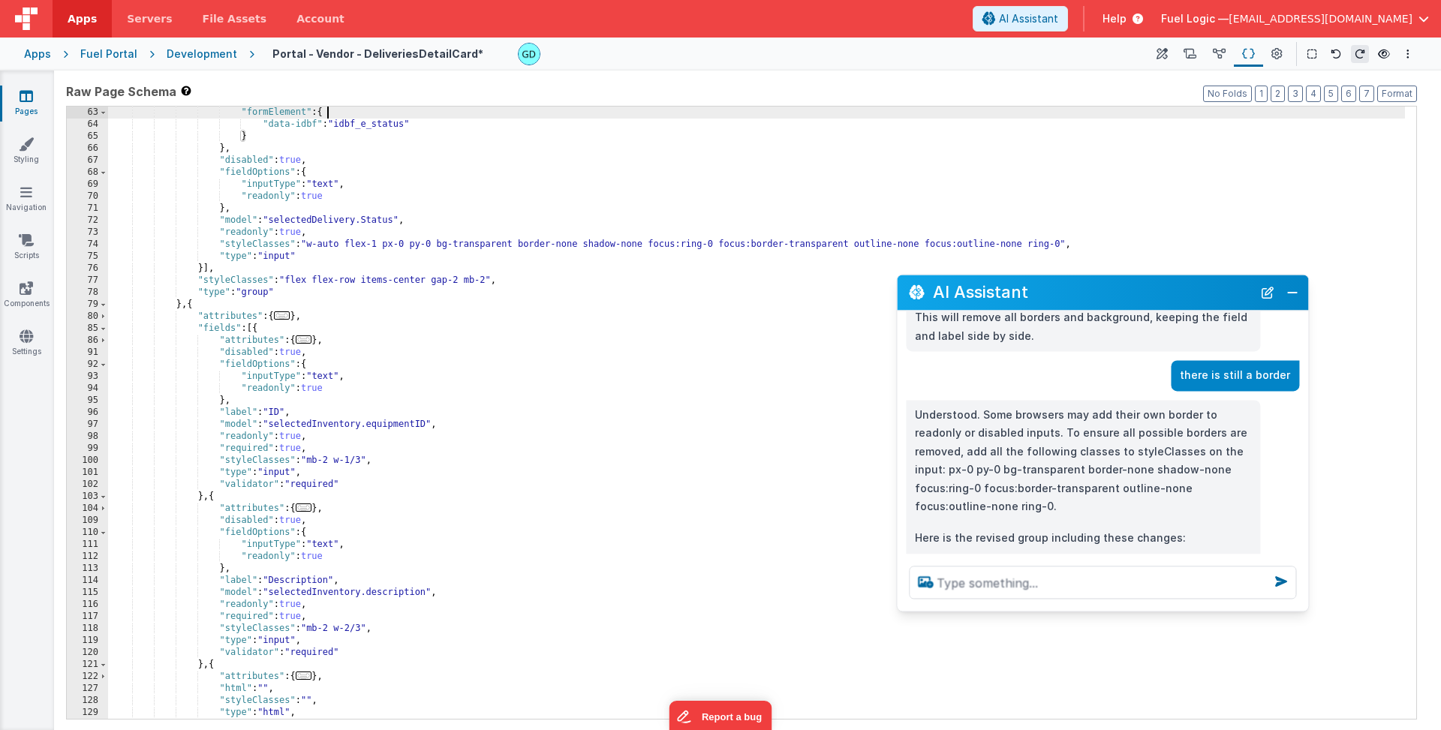
scroll to position [456, 0]
click at [1165, 56] on icon at bounding box center [1161, 55] width 11 height 16
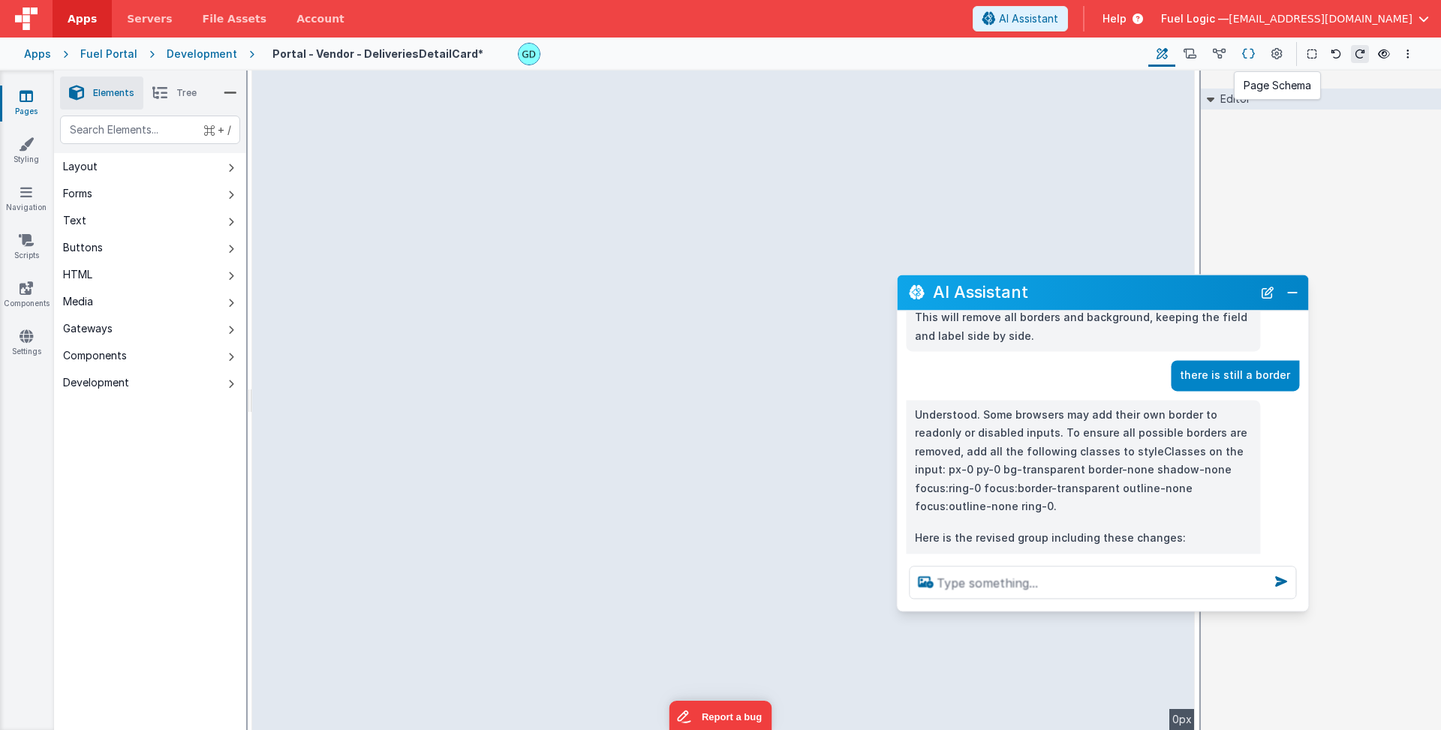
click at [1252, 59] on icon at bounding box center [1248, 55] width 13 height 16
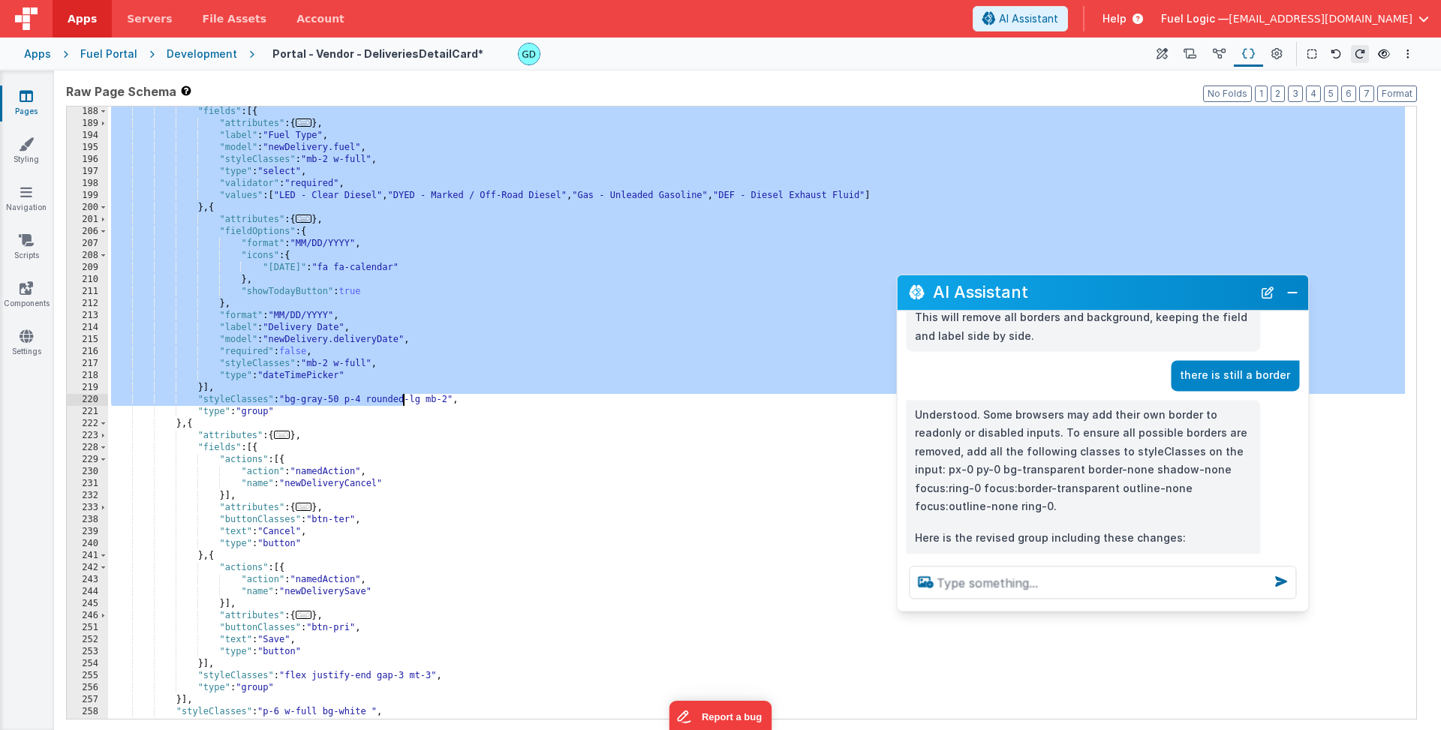
scroll to position [1493, 0]
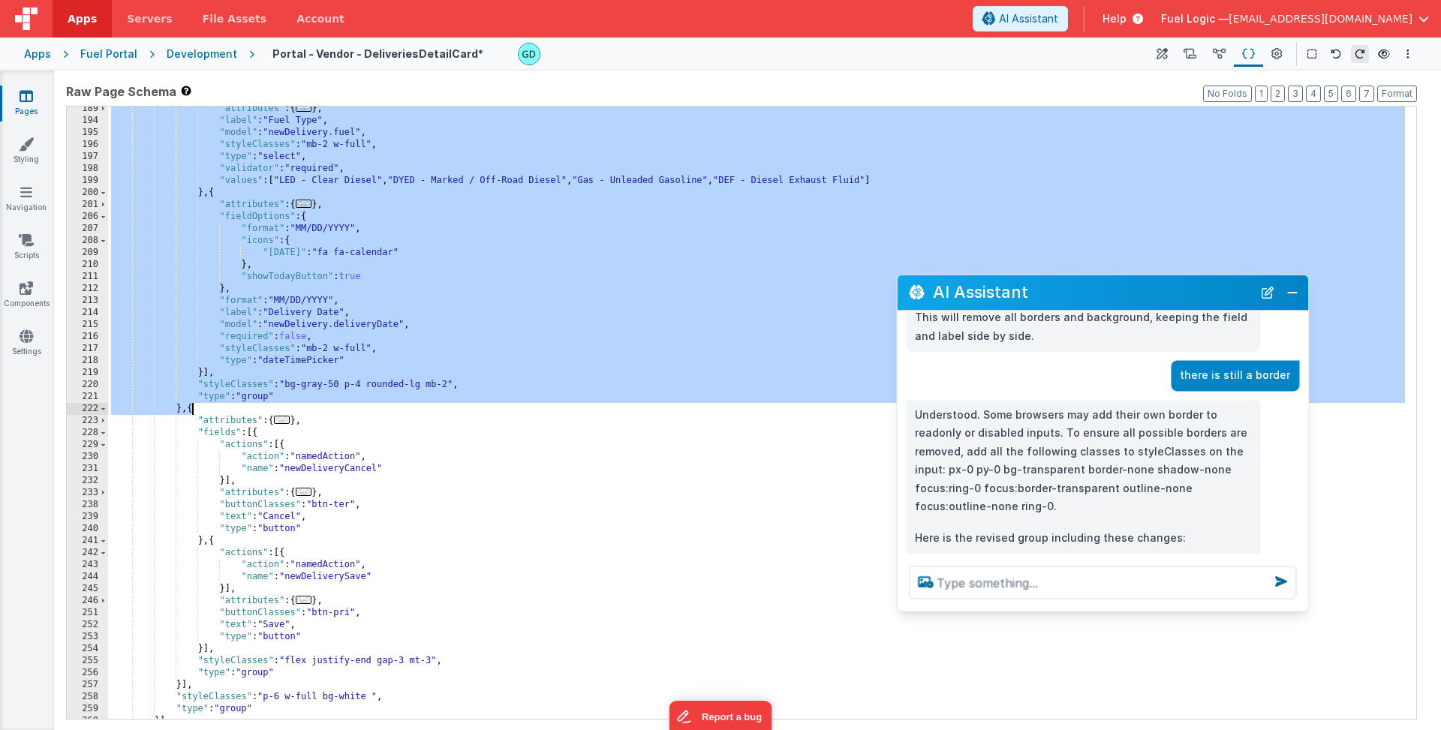
drag, startPoint x: 193, startPoint y: 373, endPoint x: 192, endPoint y: 411, distance: 38.3
click at [192, 411] on div ""attributes" : { ... } , "label" : "Fuel Type" , "model" : "newDelivery.fuel" ,…" at bounding box center [756, 421] width 1297 height 636
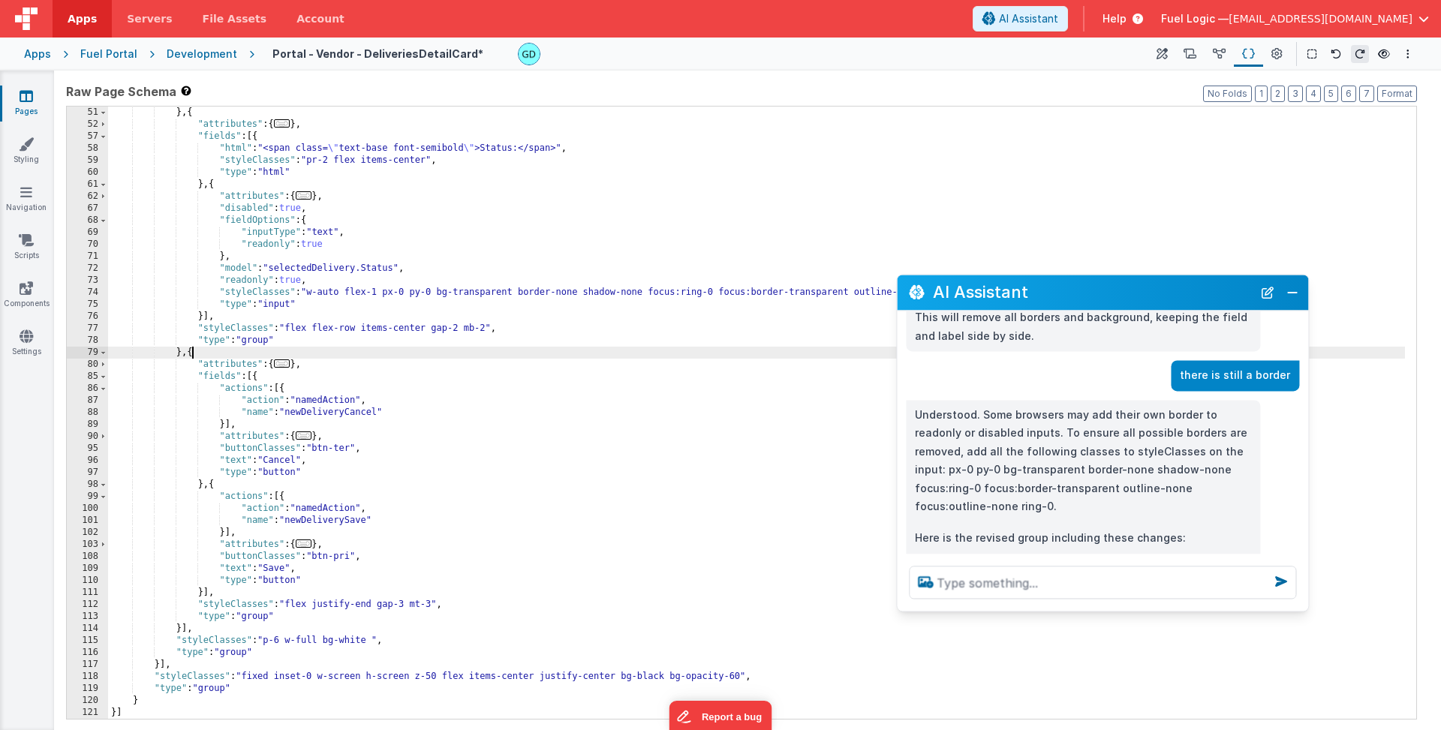
scroll to position [360, 0]
click at [1159, 56] on icon at bounding box center [1161, 55] width 11 height 16
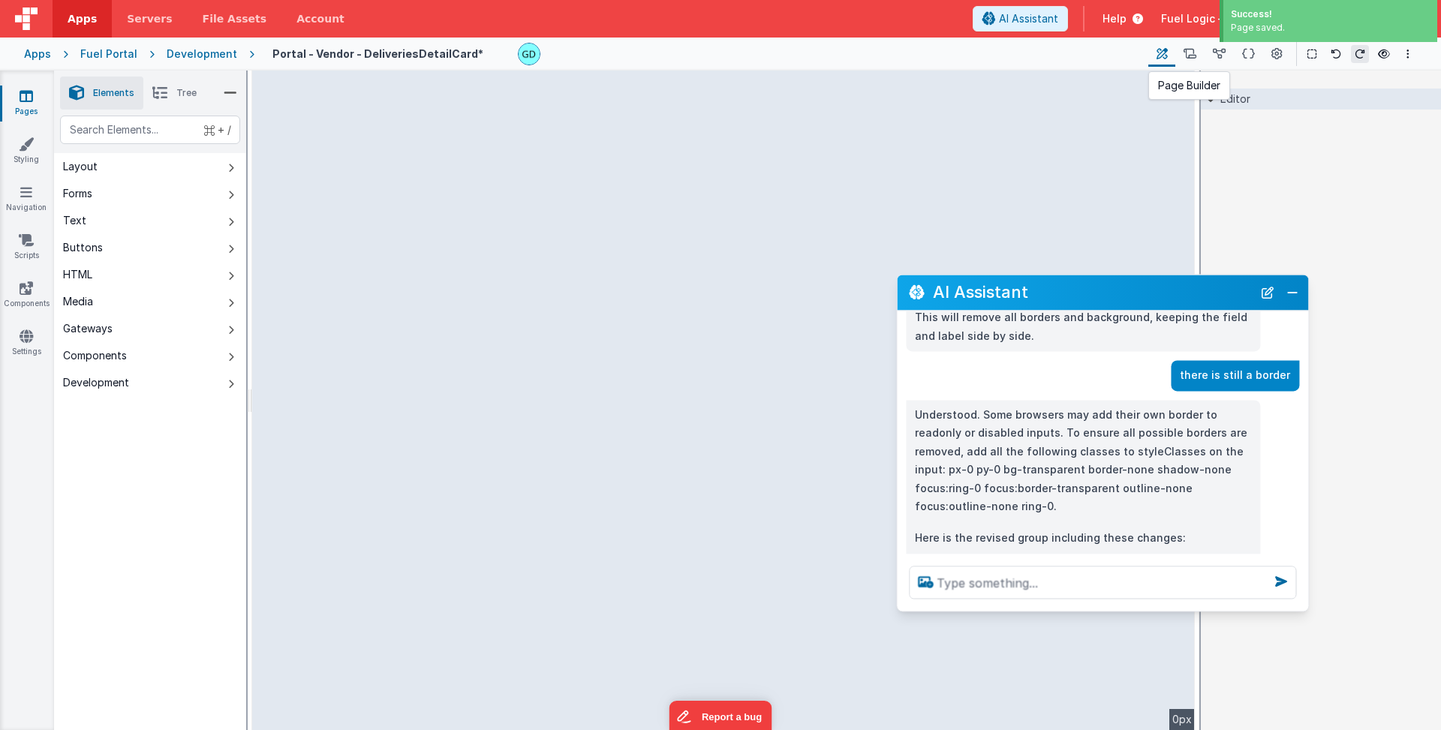
click at [1162, 56] on icon at bounding box center [1161, 55] width 11 height 16
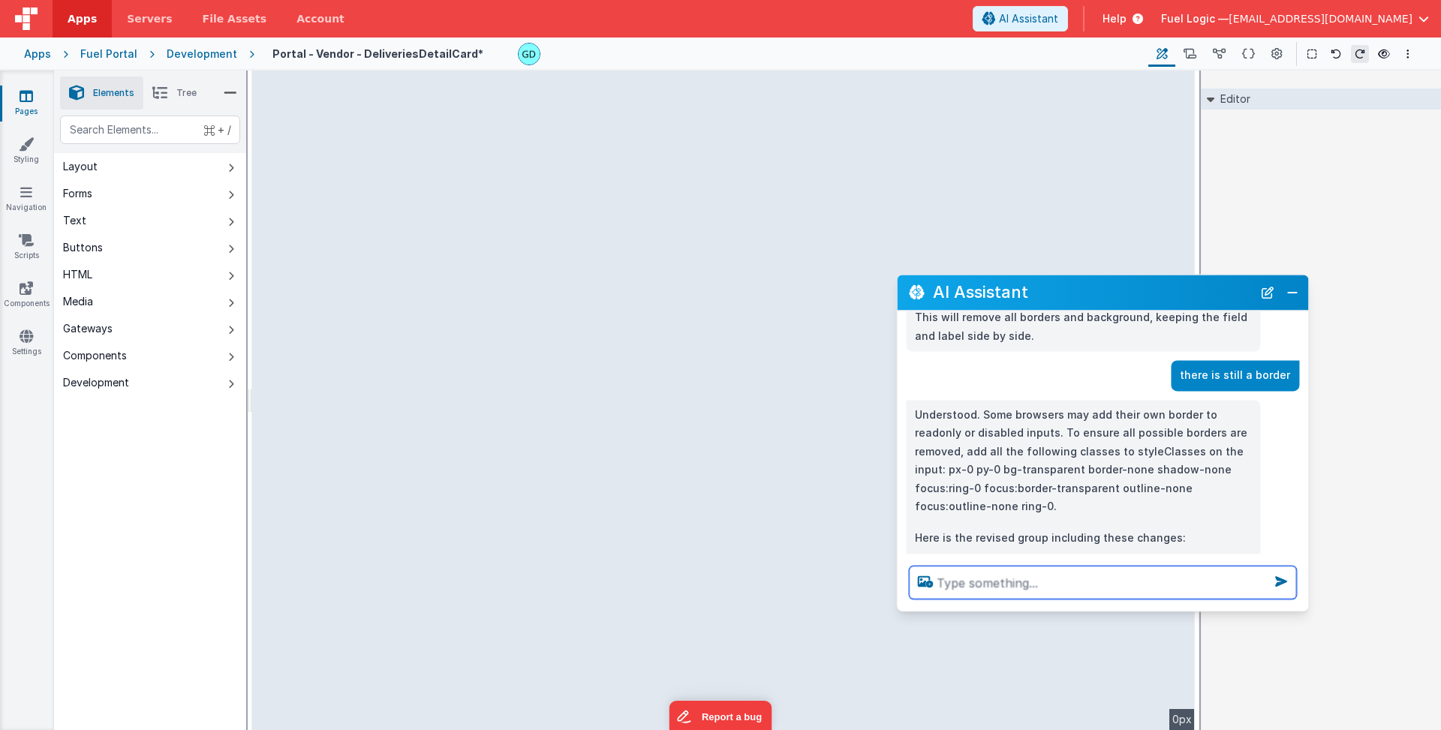
click at [1073, 582] on textarea at bounding box center [1102, 582] width 387 height 33
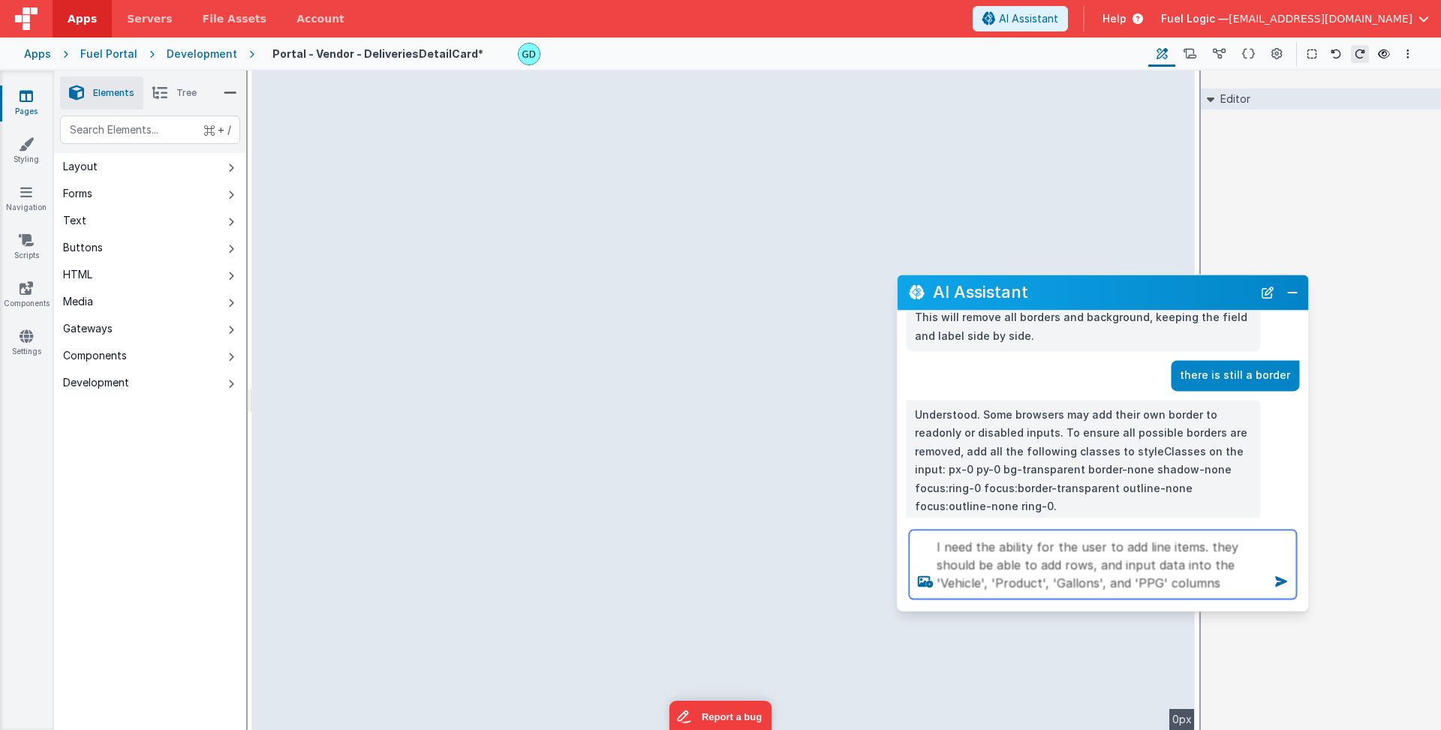
type textarea "I need the ability for the user to add line items. they should be able to add r…"
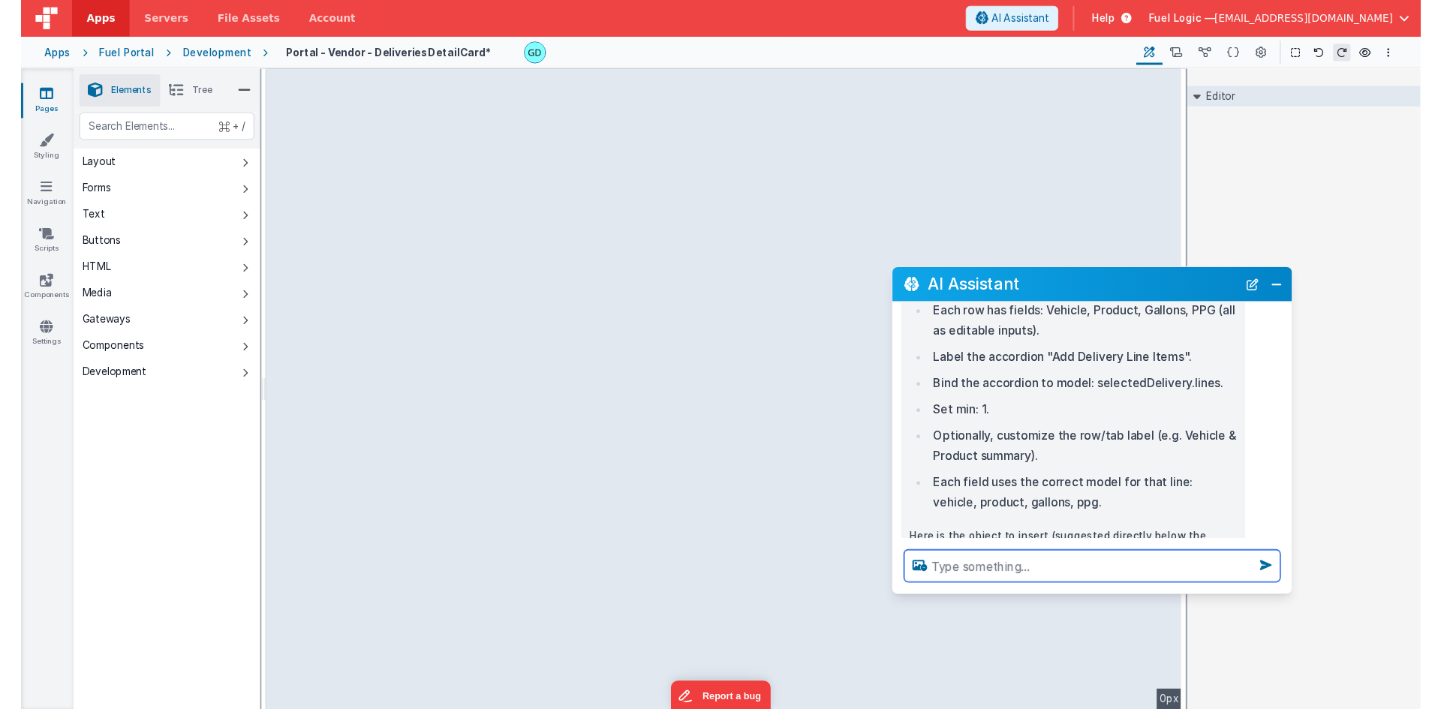
scroll to position [2113, 0]
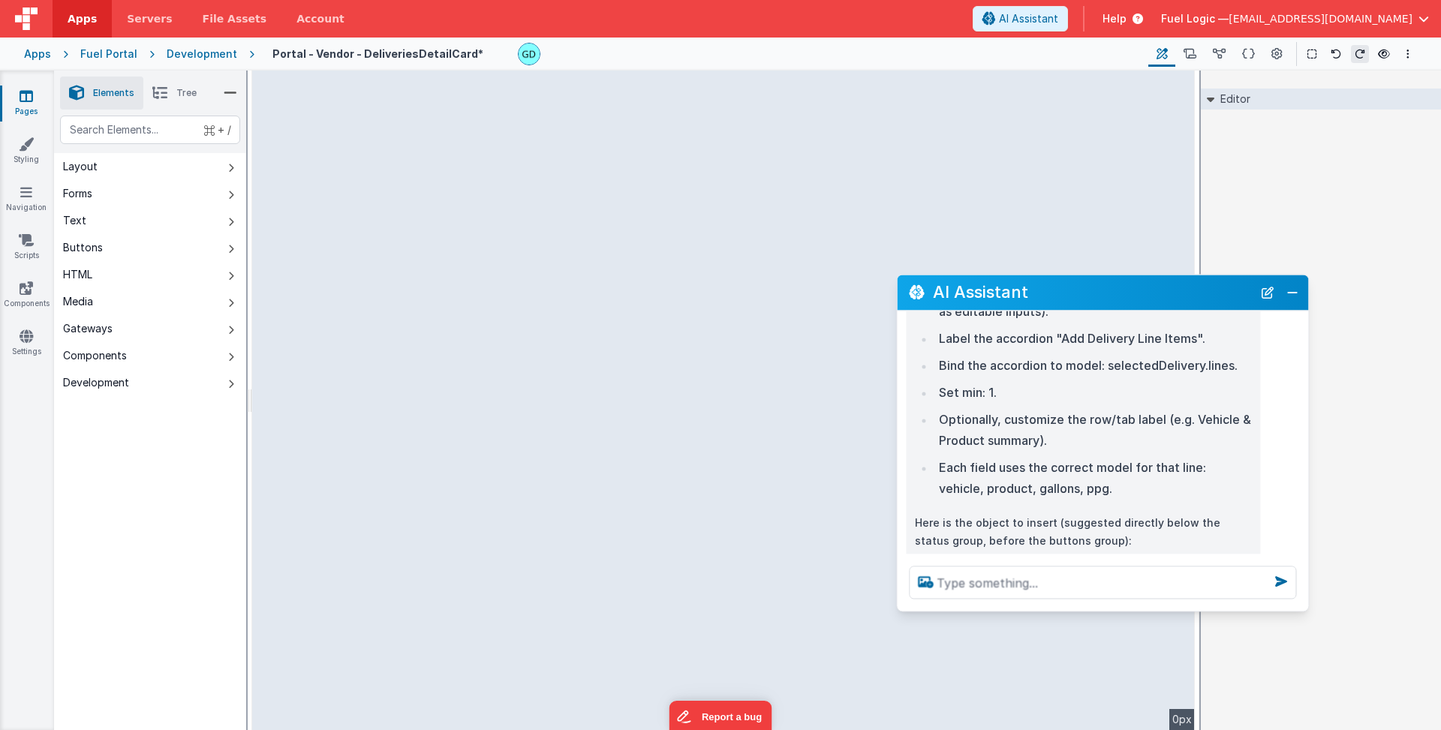
click at [309, 258] on div "--> 0px" at bounding box center [723, 401] width 943 height 660
click at [308, 236] on div "--> 0px" at bounding box center [723, 401] width 943 height 660
click at [320, 269] on div "--> 0px" at bounding box center [723, 401] width 943 height 660
click at [283, 264] on div "--> 0px" at bounding box center [723, 401] width 943 height 660
click at [1146, 260] on div "--> 0px" at bounding box center [723, 401] width 943 height 660
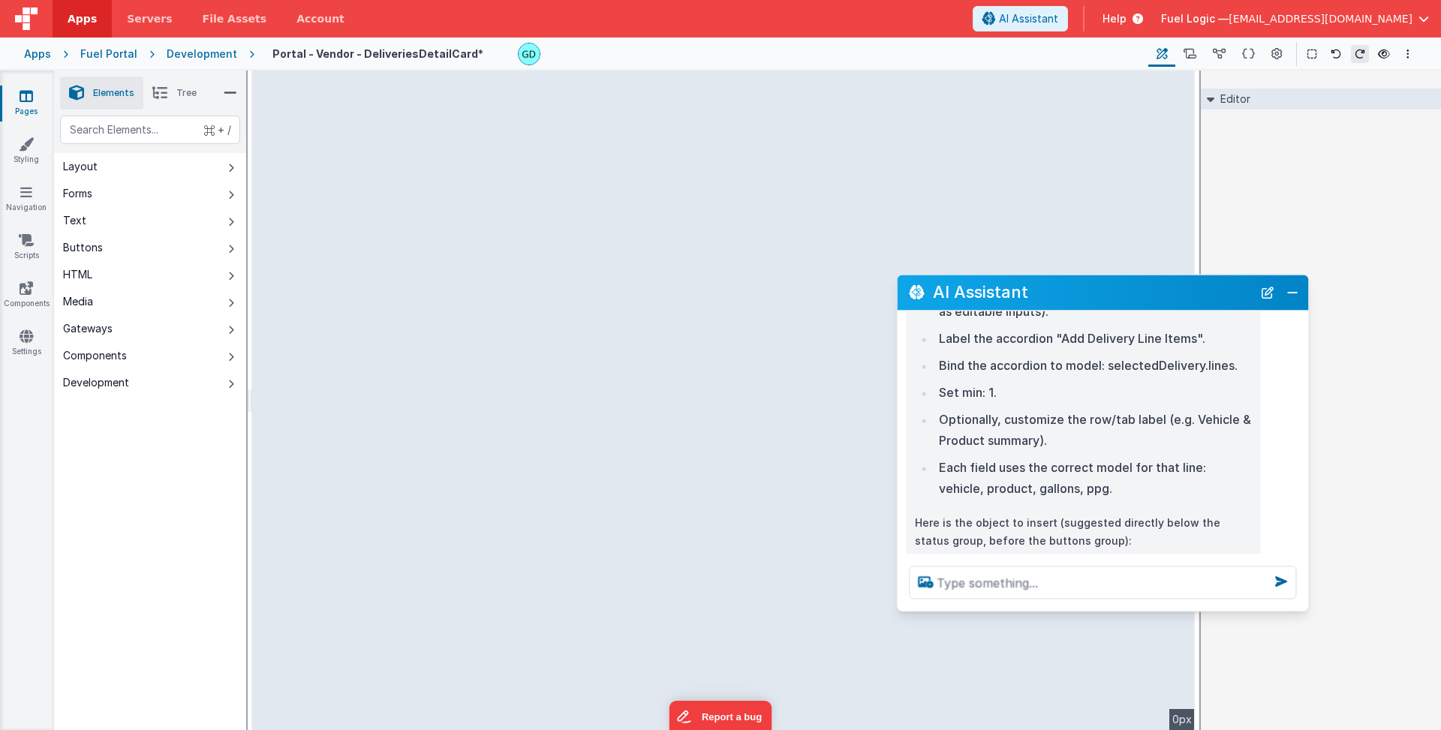
click at [1164, 236] on div "--> 0px" at bounding box center [723, 401] width 943 height 660
click at [1380, 54] on icon at bounding box center [1384, 54] width 12 height 11
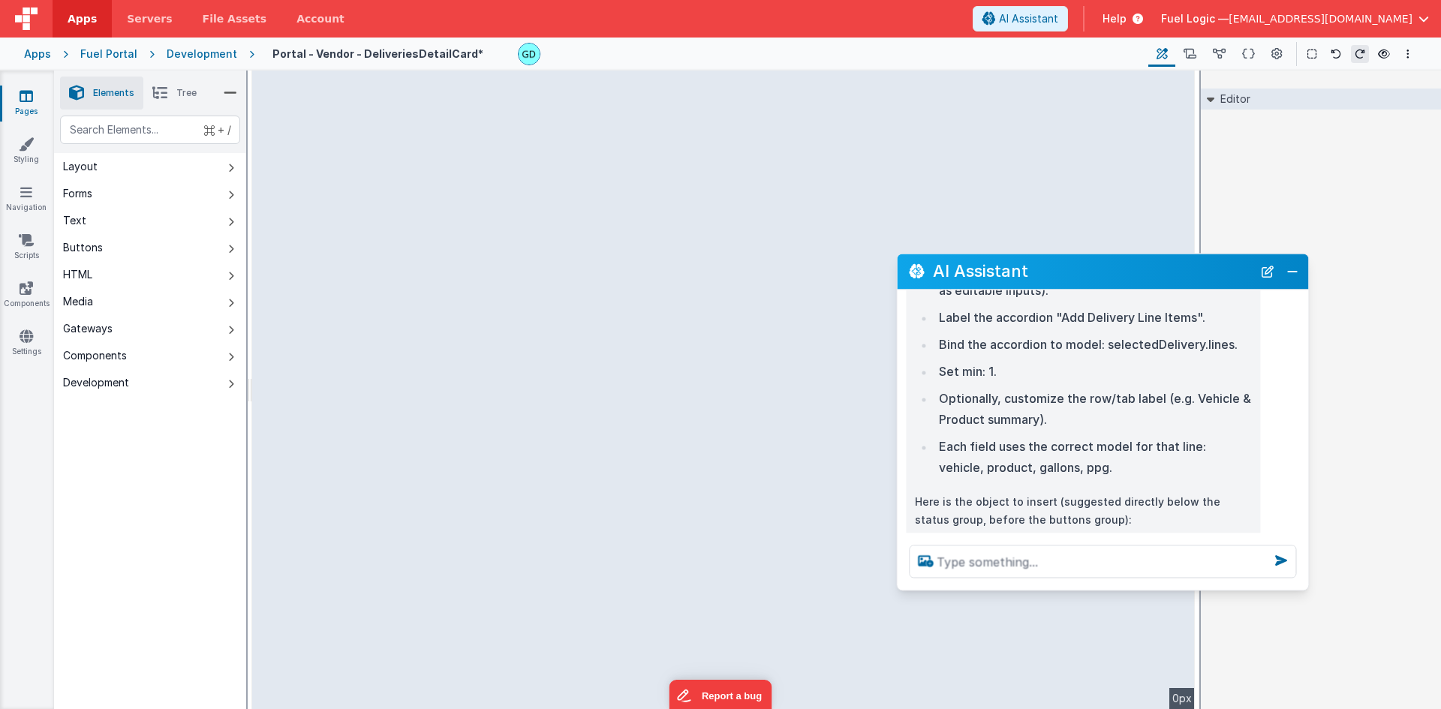
click at [714, 419] on div "--> 0px" at bounding box center [723, 390] width 943 height 639
click at [1247, 58] on icon at bounding box center [1248, 55] width 13 height 16
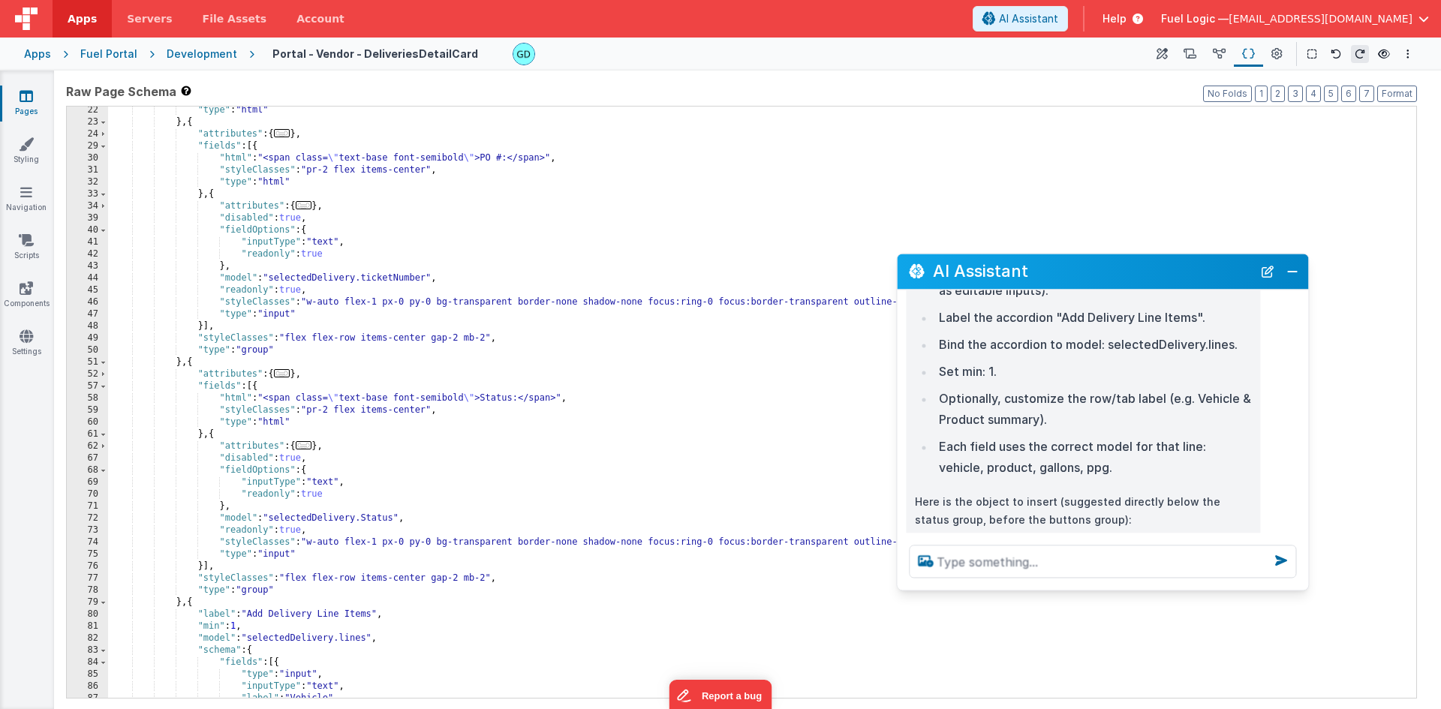
scroll to position [124, 0]
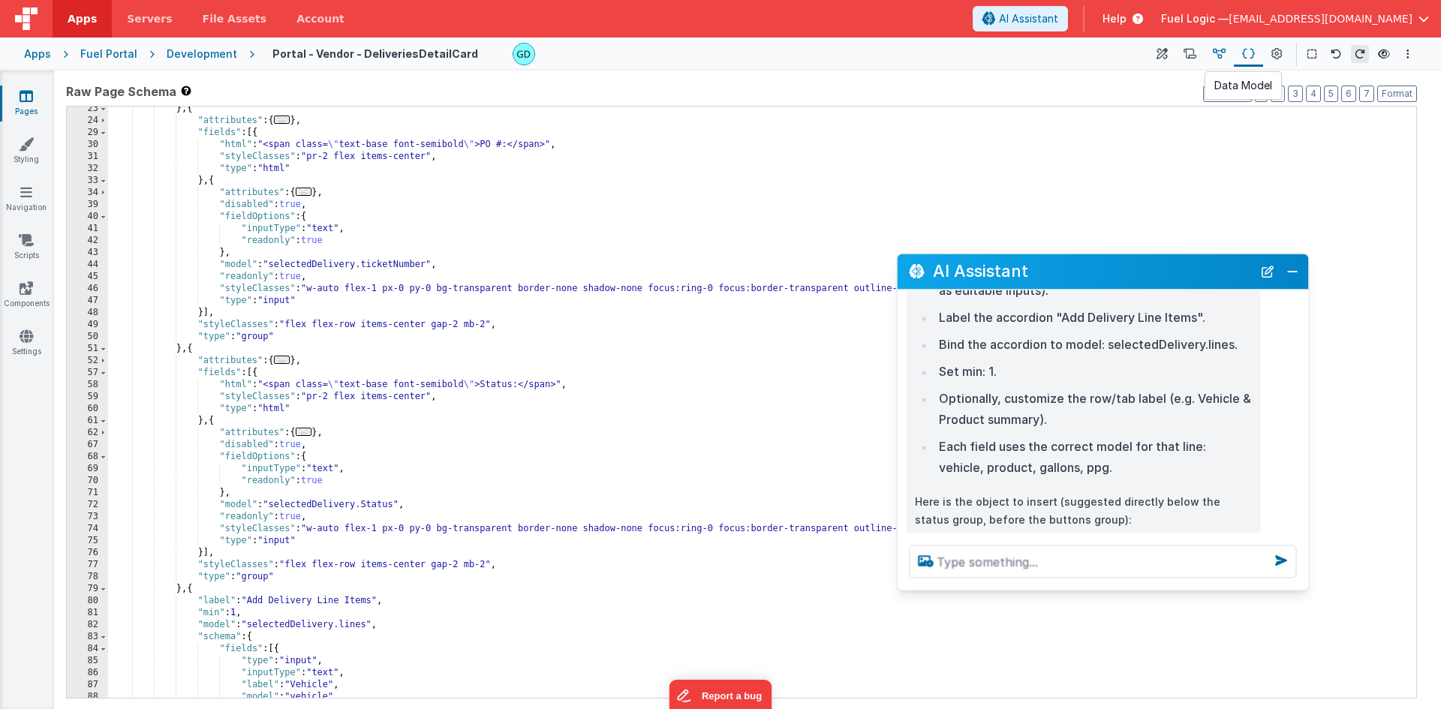
click at [1213, 55] on button at bounding box center [1218, 54] width 29 height 26
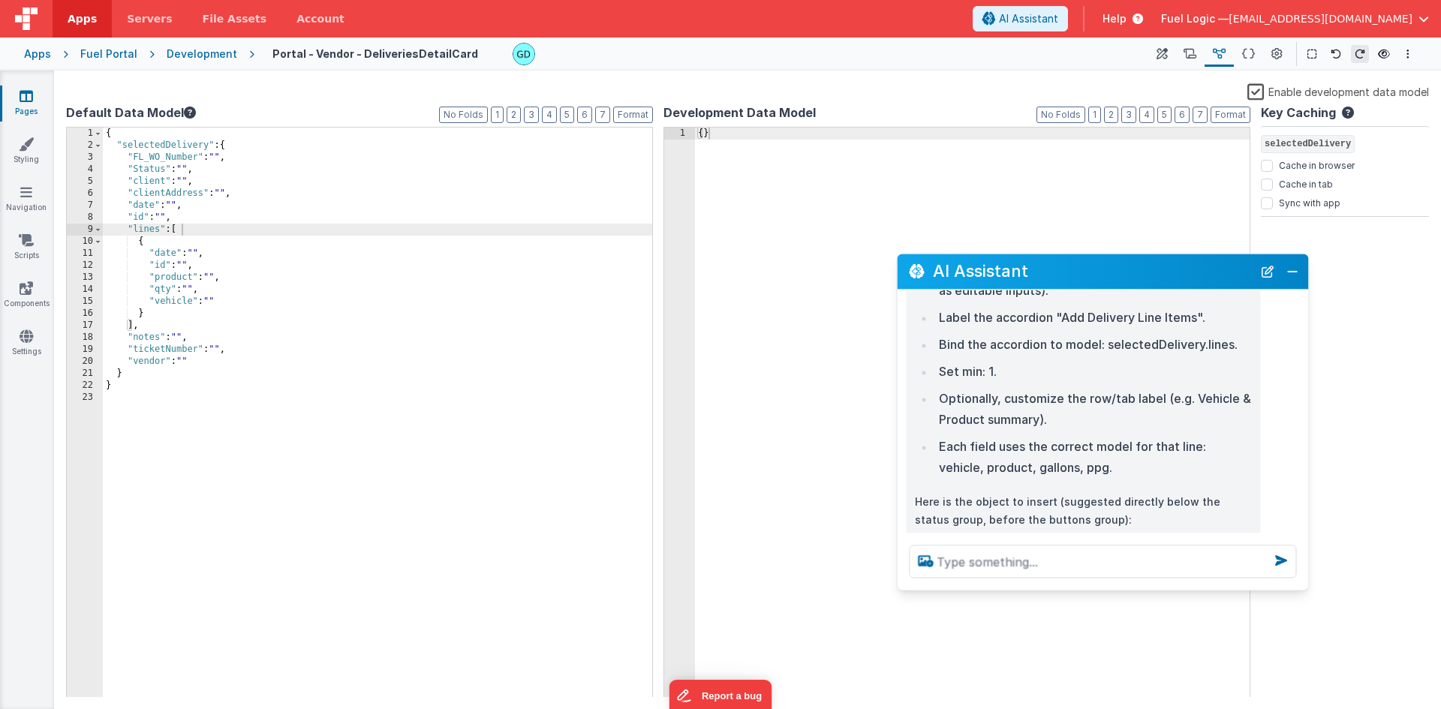
click at [170, 302] on div "{ "selectedDelivery" : { "FL_WO_Number" : "" , "Status" : "" , "client" : "" , …" at bounding box center [377, 425] width 549 height 594
click at [152, 239] on div "{ "selectedDelivery" : { "FL_WO_Number" : "" , "Status" : "" , "client" : "" , …" at bounding box center [377, 425] width 549 height 594
click at [1255, 57] on icon at bounding box center [1248, 55] width 13 height 16
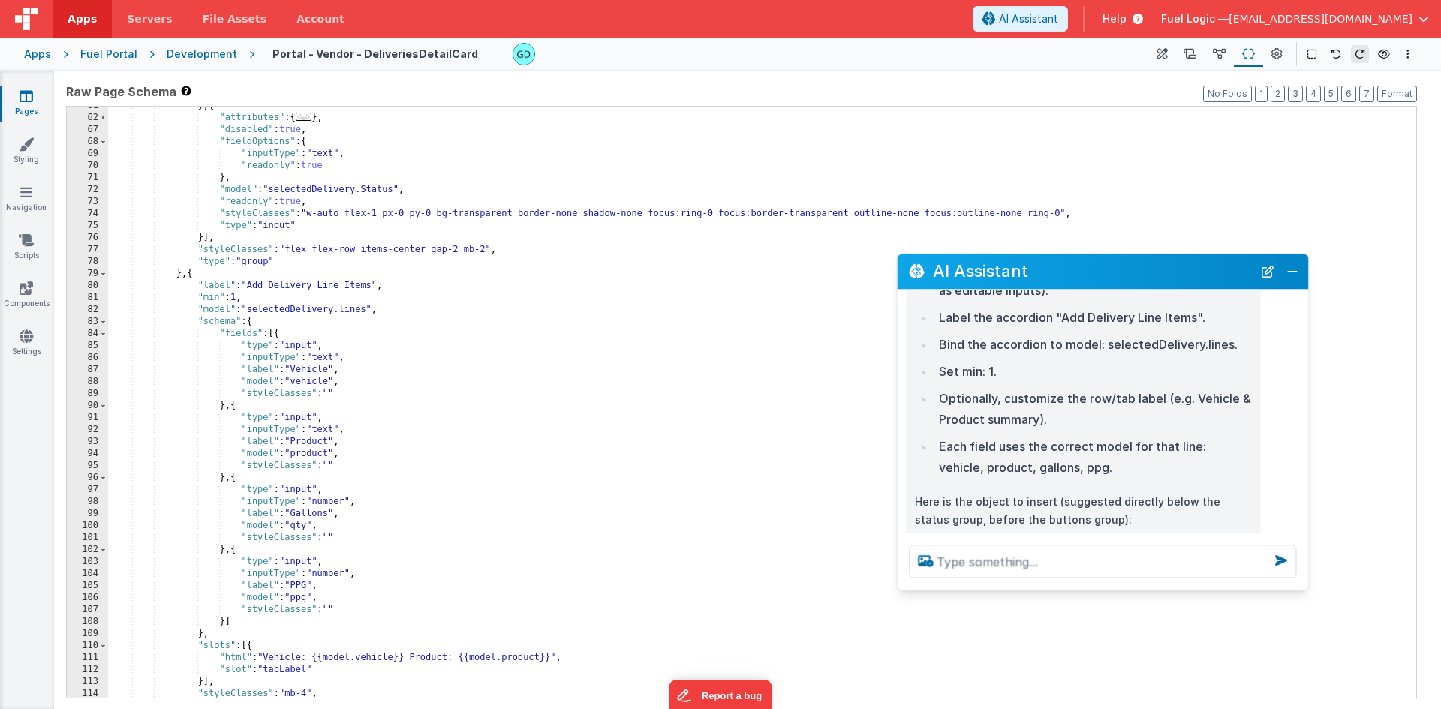
scroll to position [453, 0]
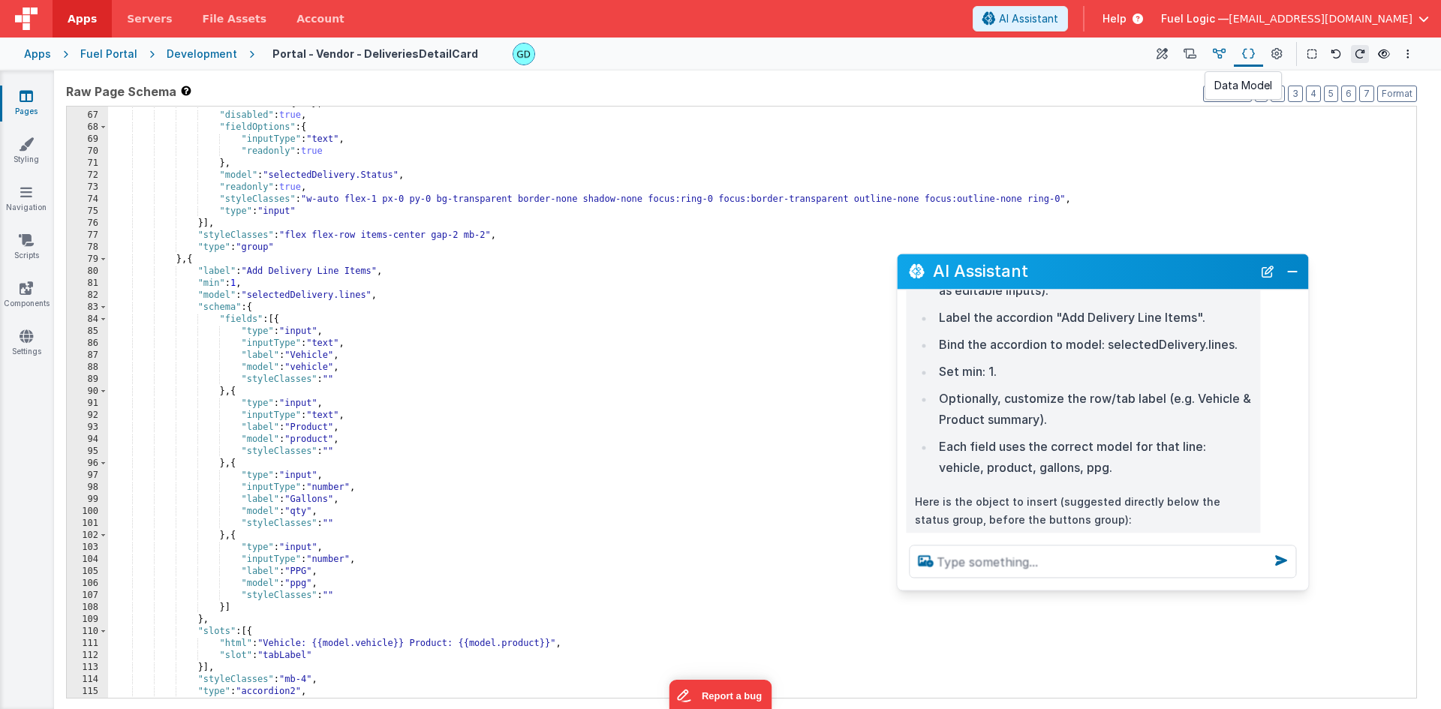
click at [1216, 50] on button at bounding box center [1218, 54] width 29 height 26
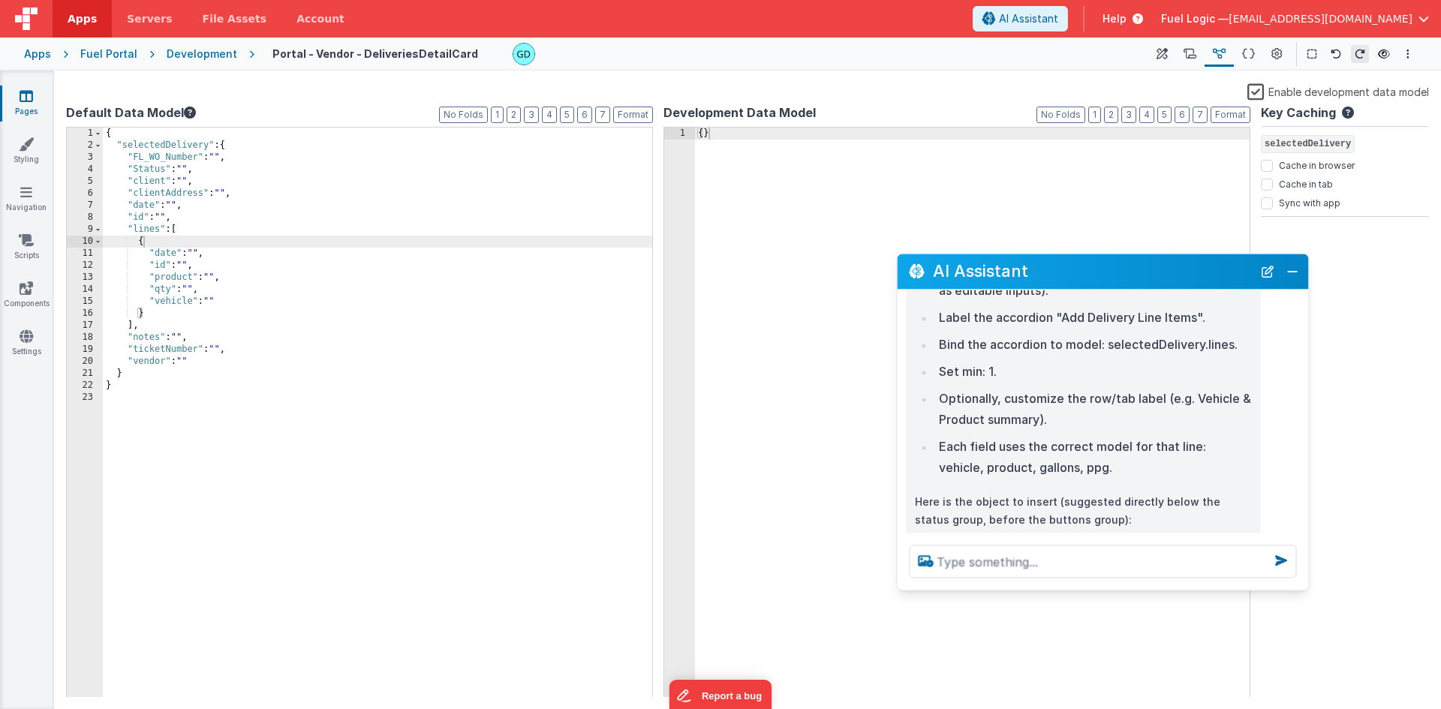
click at [281, 302] on div "{ "selectedDelivery" : { "FL_WO_Number" : "" , "Status" : "" , "client" : "" , …" at bounding box center [377, 425] width 549 height 594
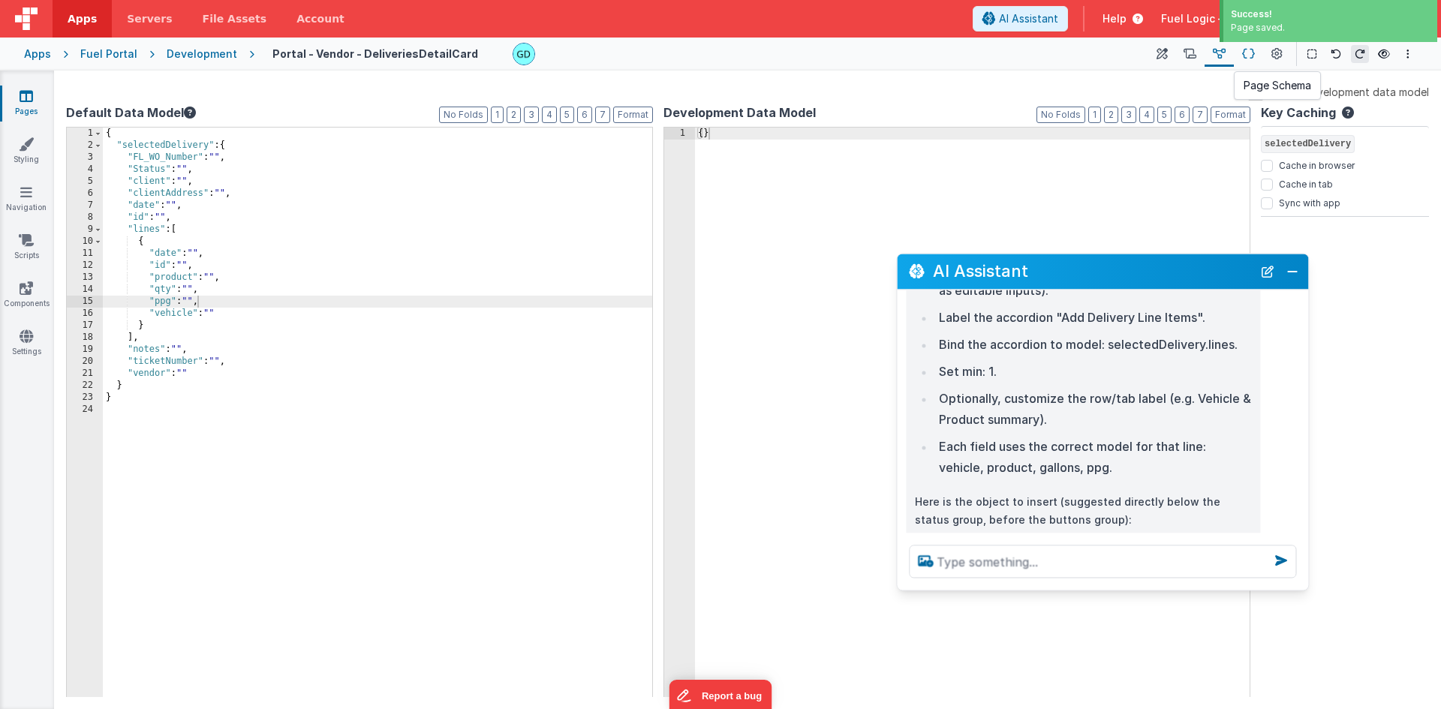
click at [1254, 56] on icon at bounding box center [1248, 55] width 13 height 16
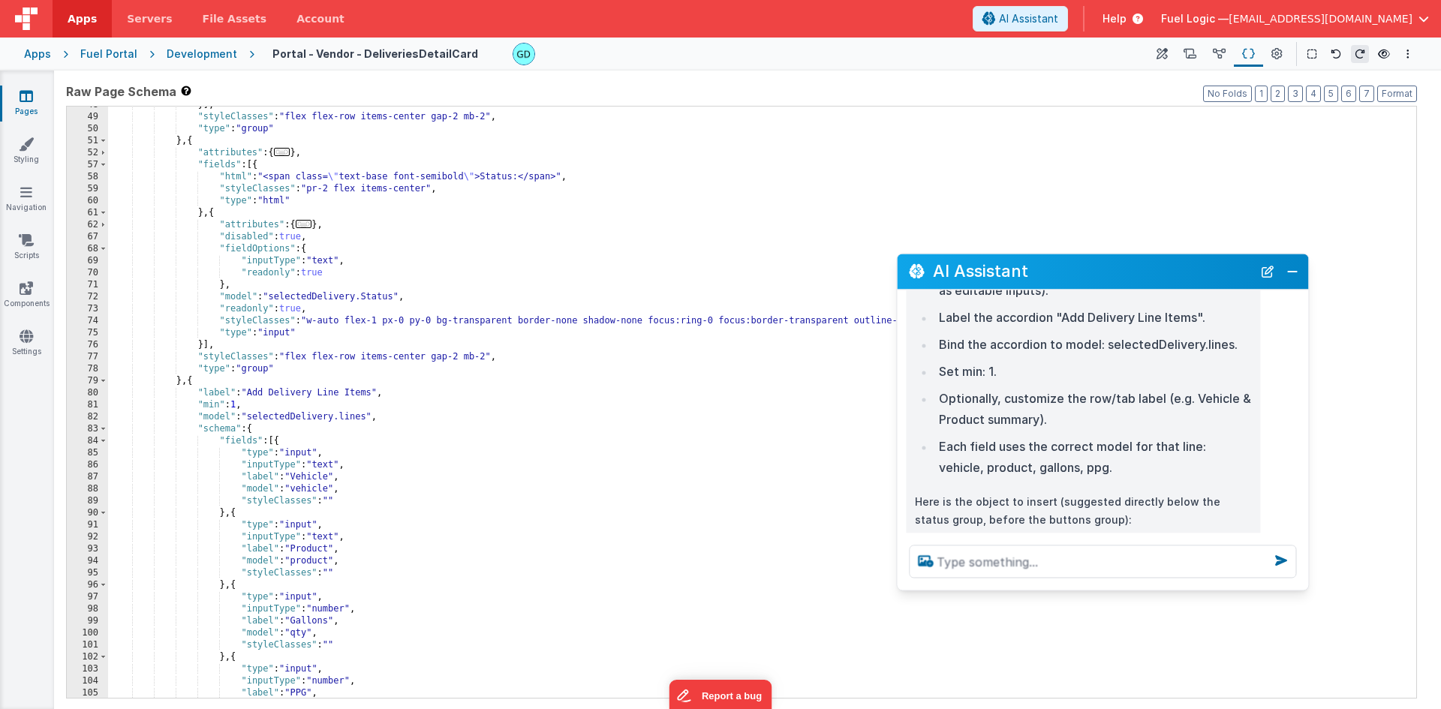
scroll to position [207, 0]
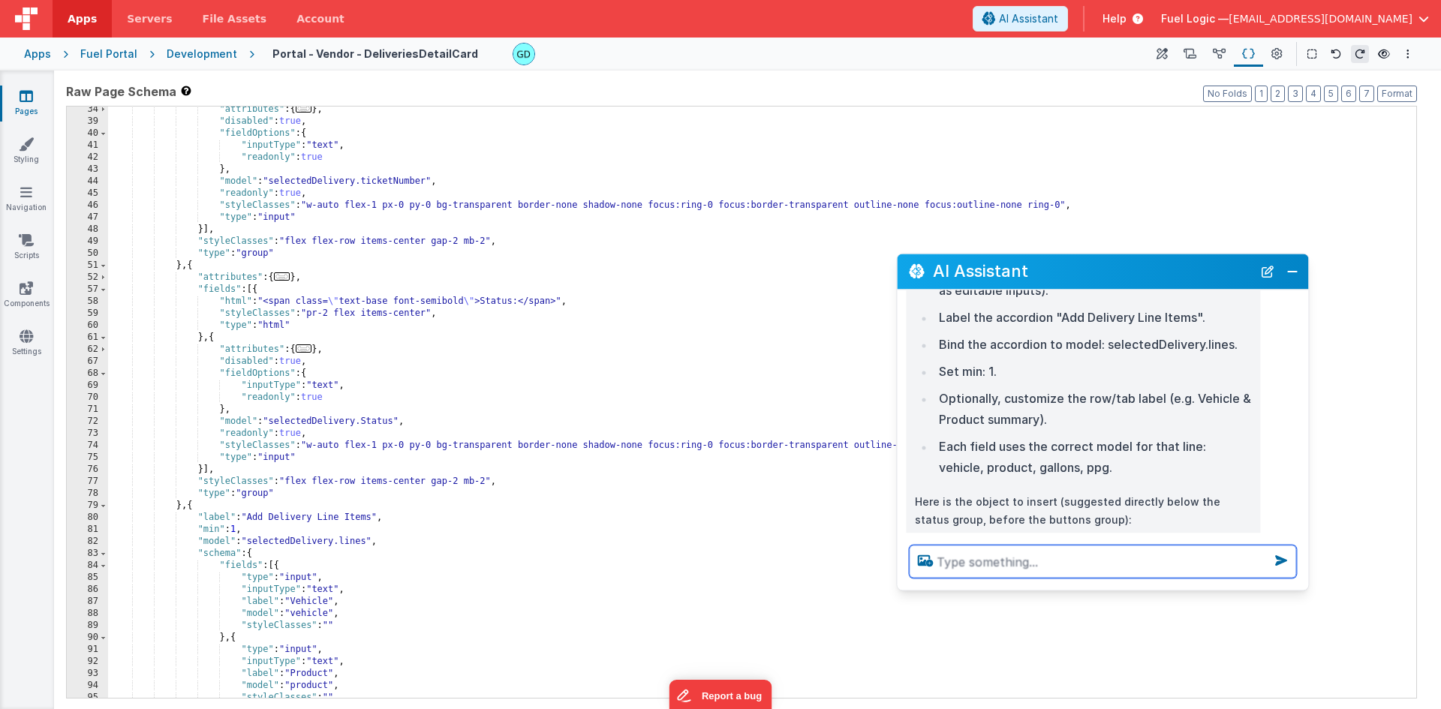
click at [992, 555] on textarea at bounding box center [1102, 561] width 387 height 33
click at [1096, 562] on textarea at bounding box center [1102, 561] width 387 height 33
click at [1162, 52] on icon at bounding box center [1161, 55] width 11 height 16
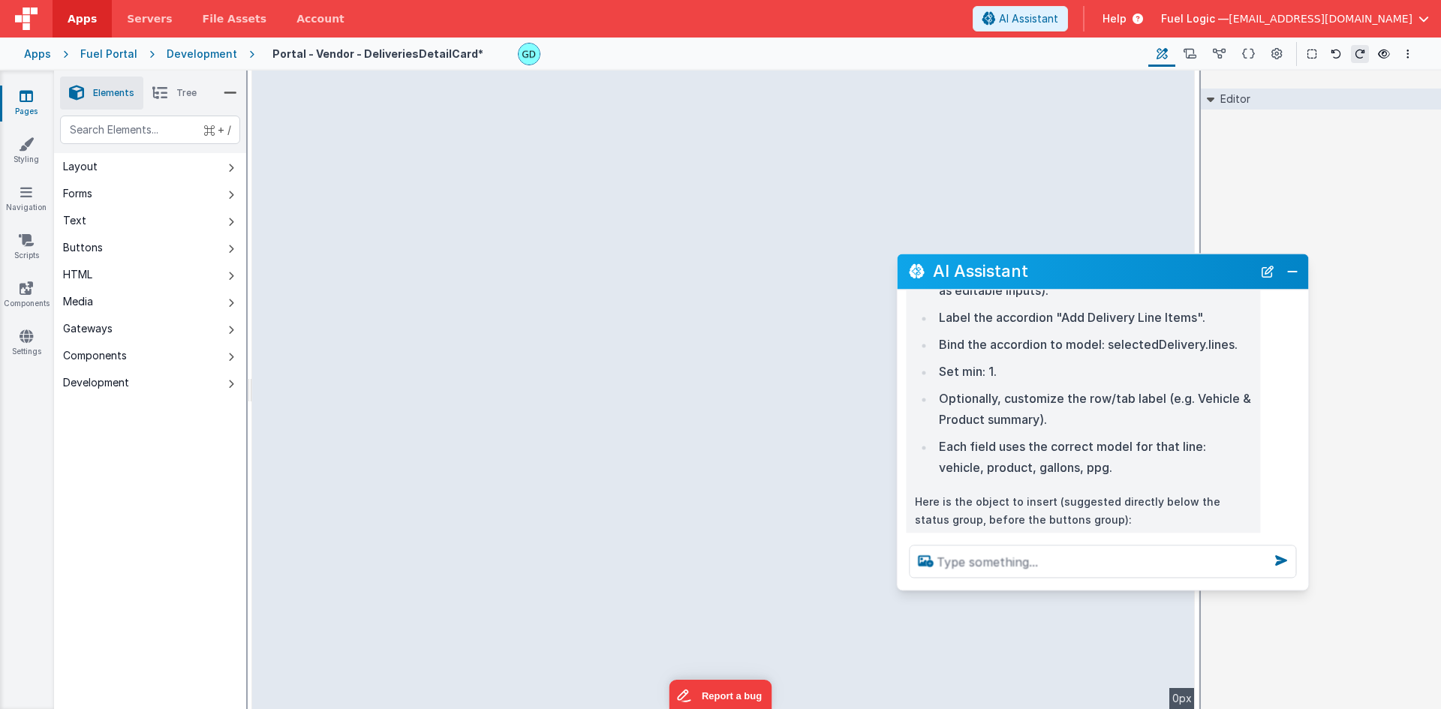
click at [272, 263] on div "--> 0px" at bounding box center [723, 390] width 943 height 639
click at [277, 263] on div "--> 0px" at bounding box center [723, 390] width 943 height 639
click at [284, 260] on div "--> 0px" at bounding box center [723, 390] width 943 height 639
click at [1003, 572] on textarea at bounding box center [1102, 561] width 387 height 33
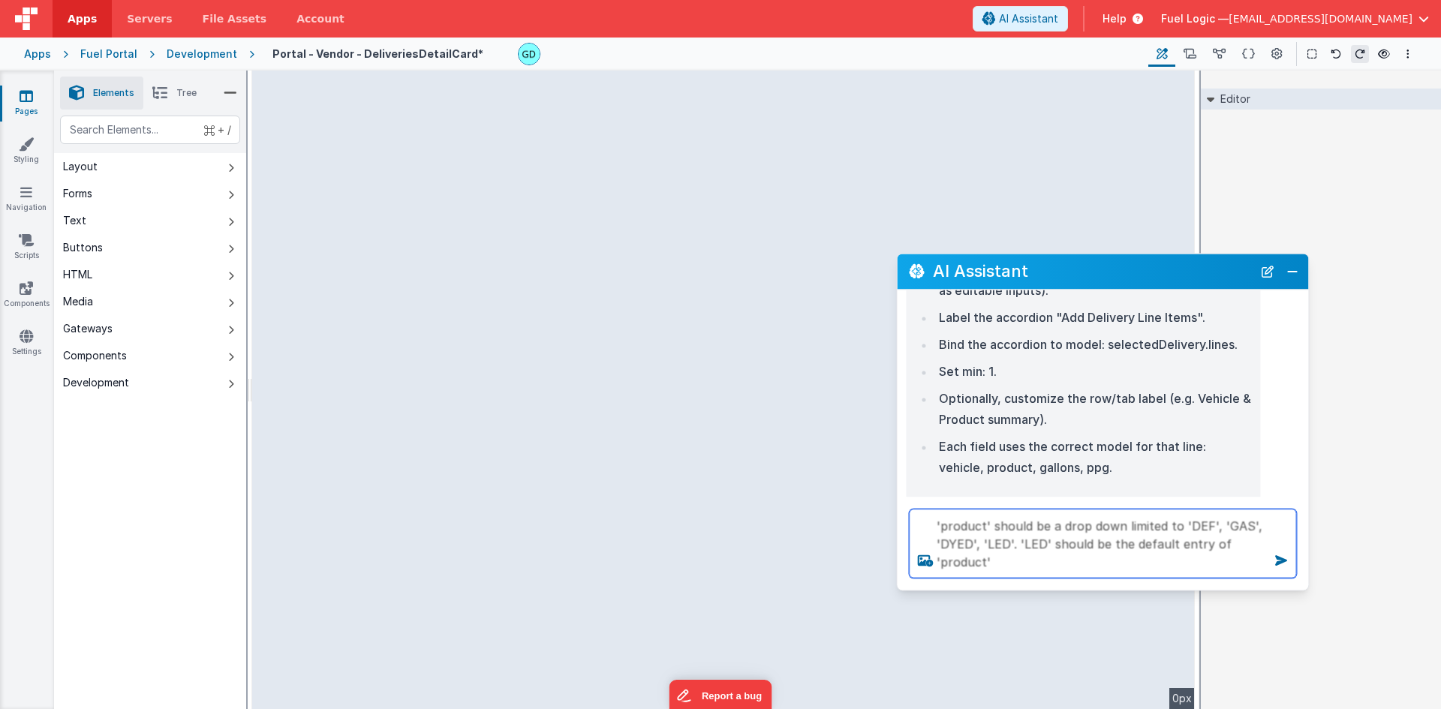
type textarea "'product' should be a drop down limited to 'DEF', 'GAS', 'DYED', 'LED'. 'LED' s…"
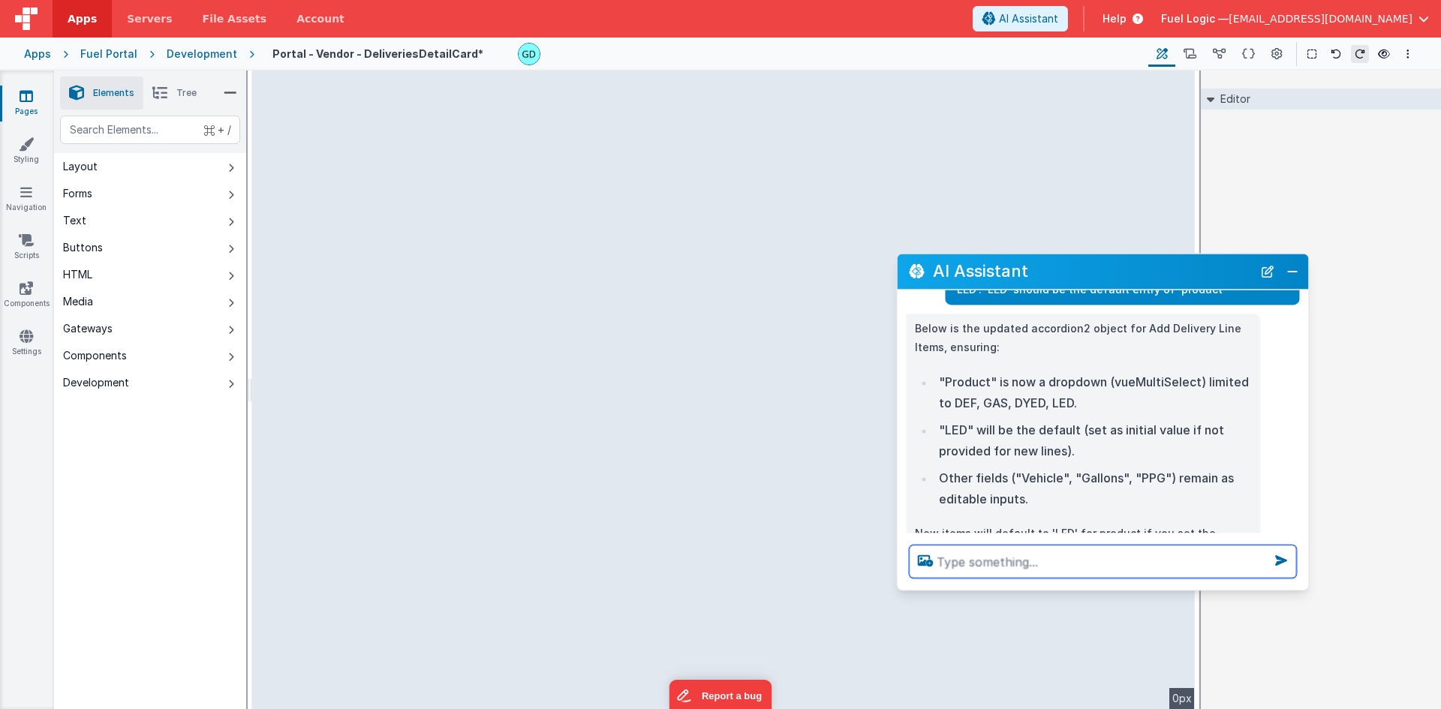
scroll to position [2480, 0]
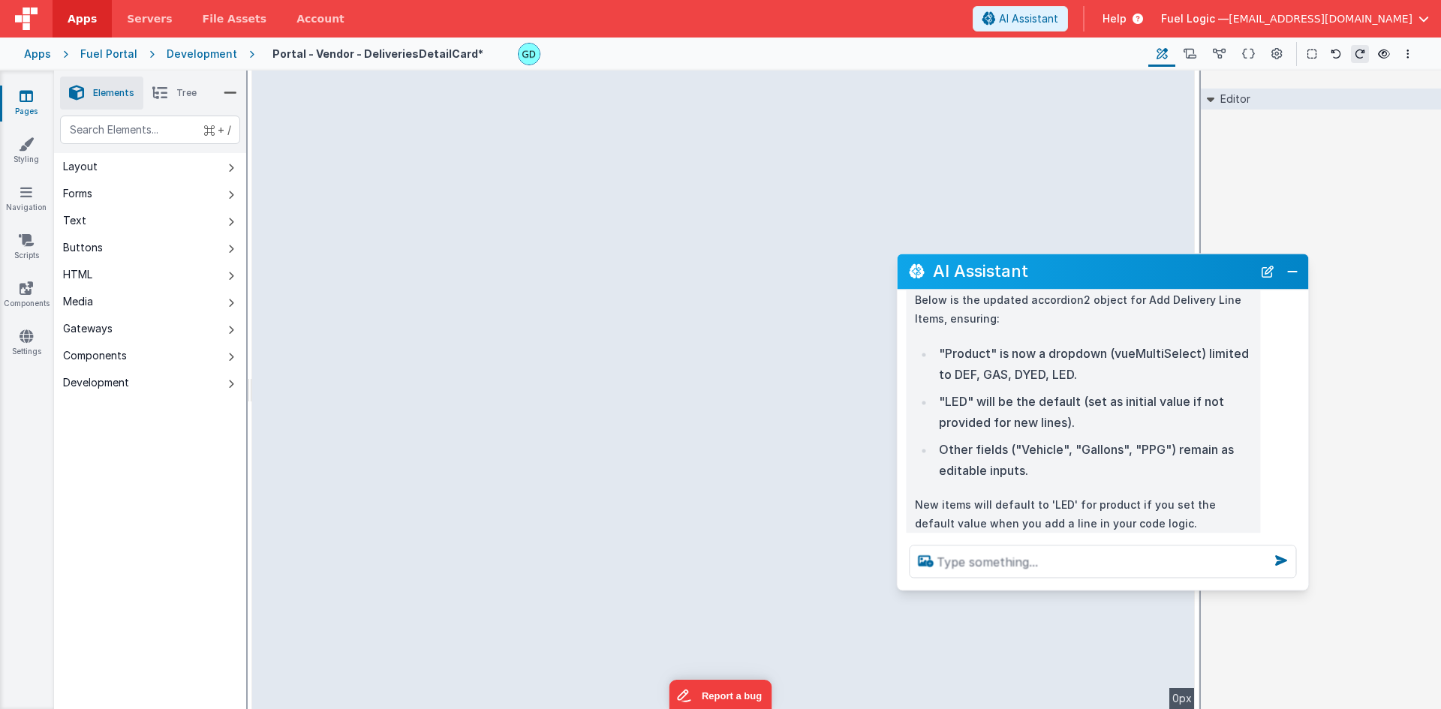
click at [780, 466] on div "--> 0px" at bounding box center [723, 390] width 943 height 639
click at [762, 363] on div "--> 0px" at bounding box center [723, 390] width 943 height 639
click at [1082, 552] on textarea at bounding box center [1102, 561] width 387 height 33
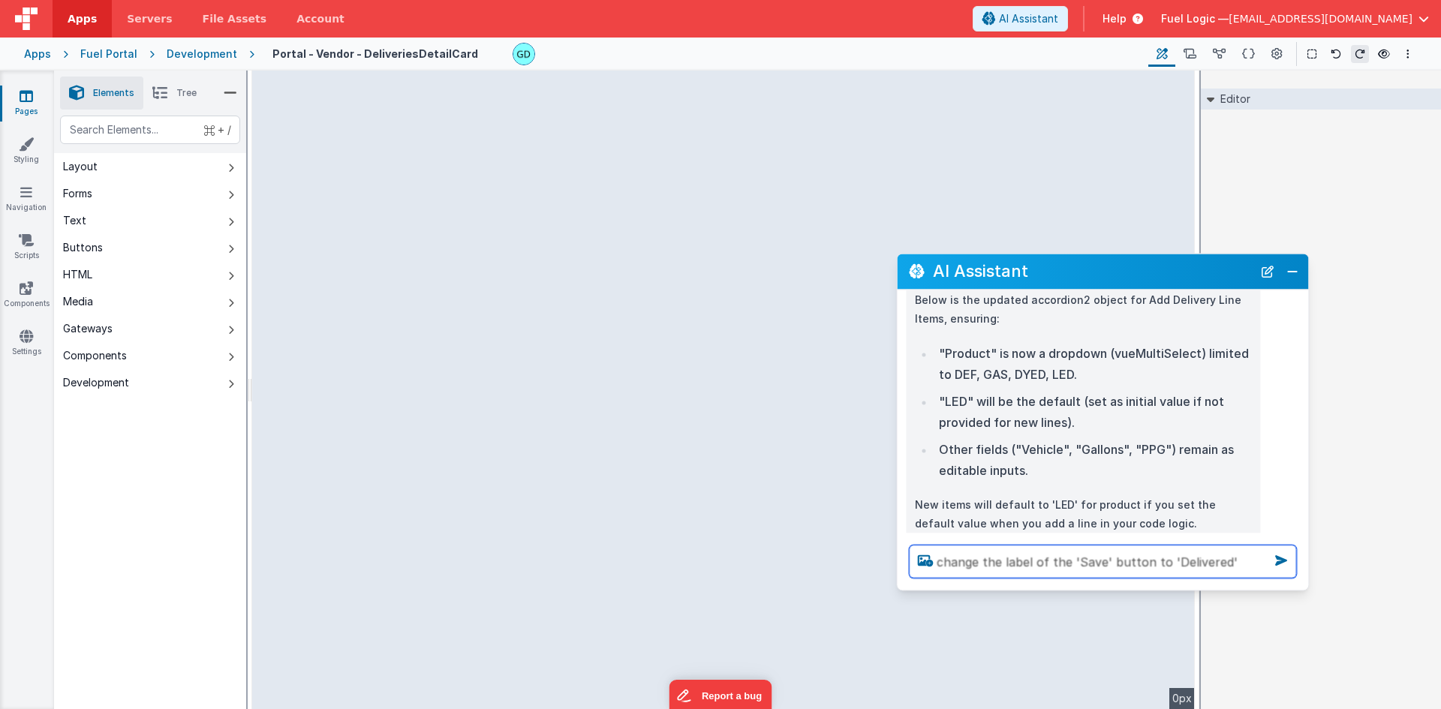
type textarea "change the label of the 'Save' button to 'Delivered'"
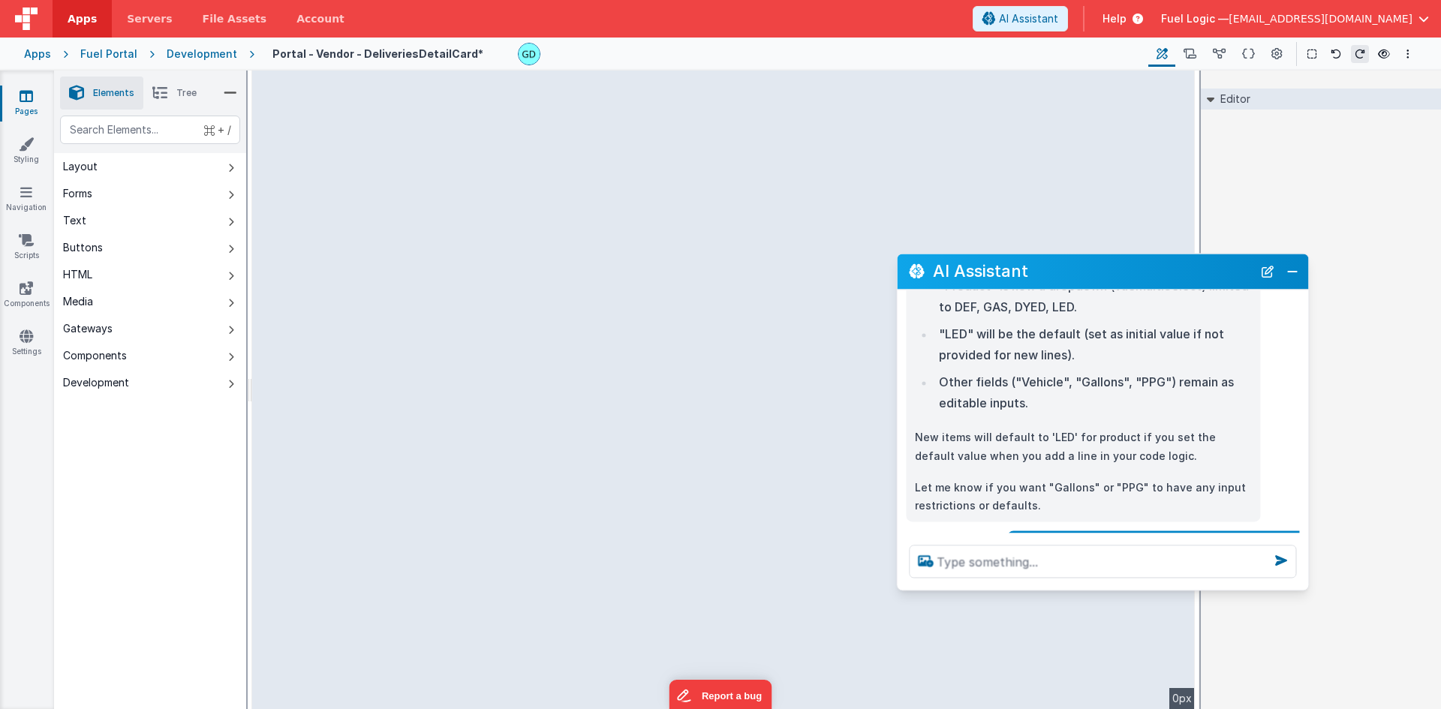
scroll to position [2576, 0]
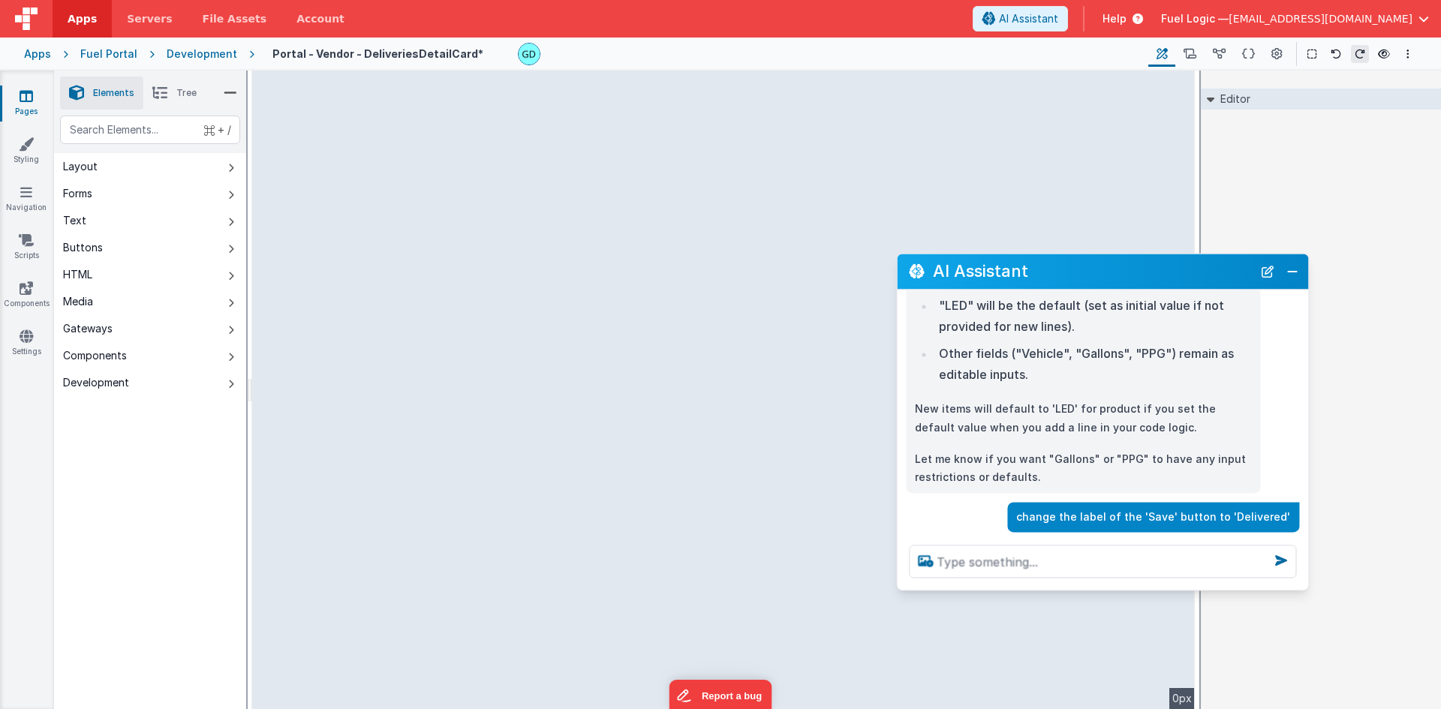
click at [537, 479] on div "--> 0px" at bounding box center [723, 390] width 943 height 639
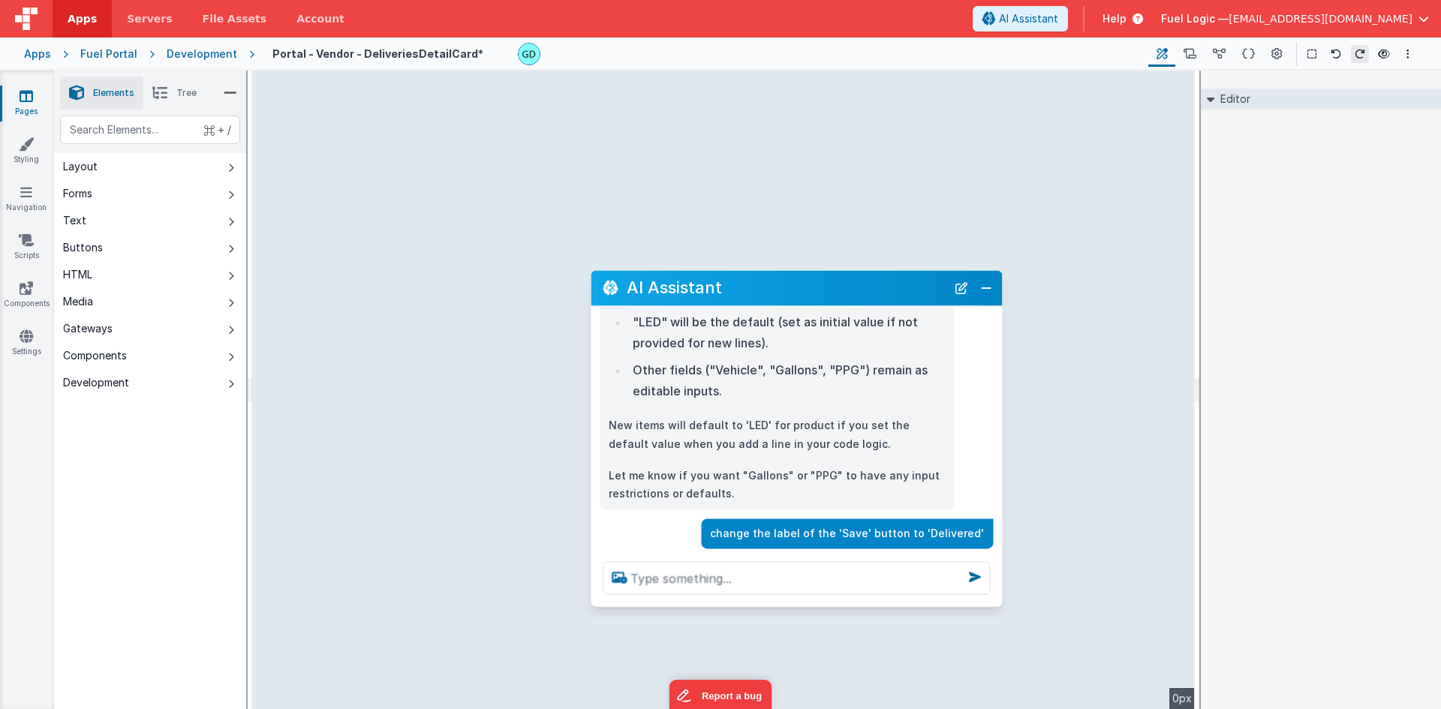
drag, startPoint x: 969, startPoint y: 272, endPoint x: 748, endPoint y: 301, distance: 222.5
click at [739, 297] on h2 "AI Assistant" at bounding box center [787, 288] width 320 height 18
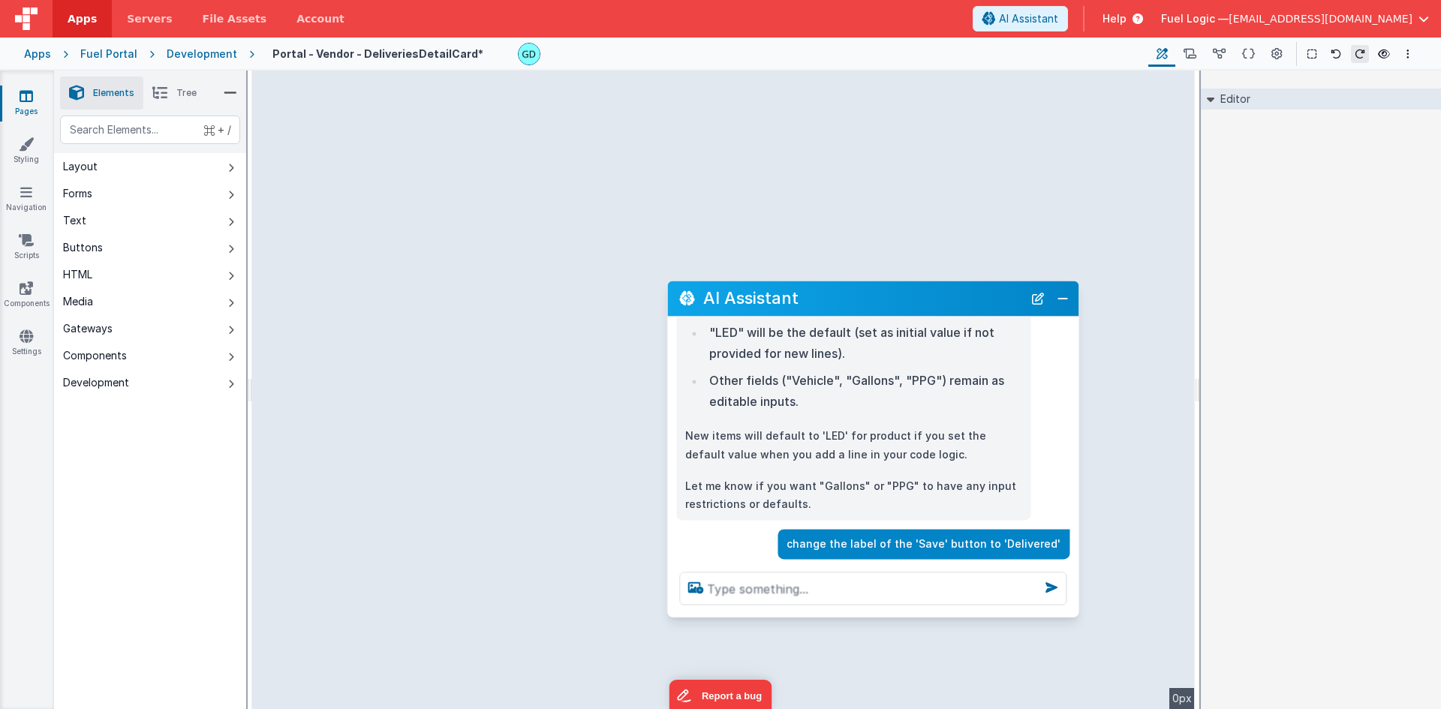
click at [466, 406] on div "--> 0px" at bounding box center [723, 390] width 943 height 639
click at [485, 379] on div "--> 0px" at bounding box center [723, 390] width 943 height 639
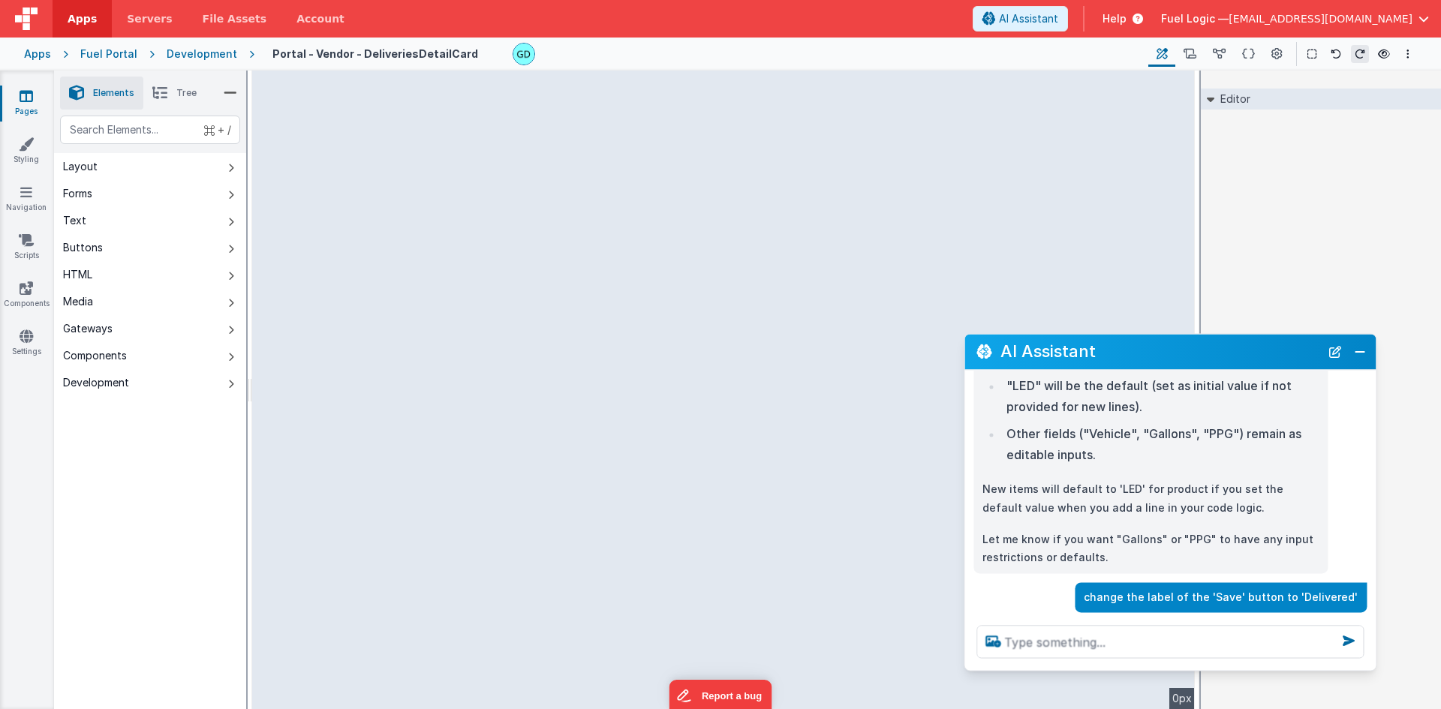
drag, startPoint x: 894, startPoint y: 306, endPoint x: 1192, endPoint y: 359, distance: 301.9
click at [1192, 359] on h2 "AI Assistant" at bounding box center [1160, 352] width 320 height 18
click at [1190, 54] on icon at bounding box center [1189, 55] width 13 height 16
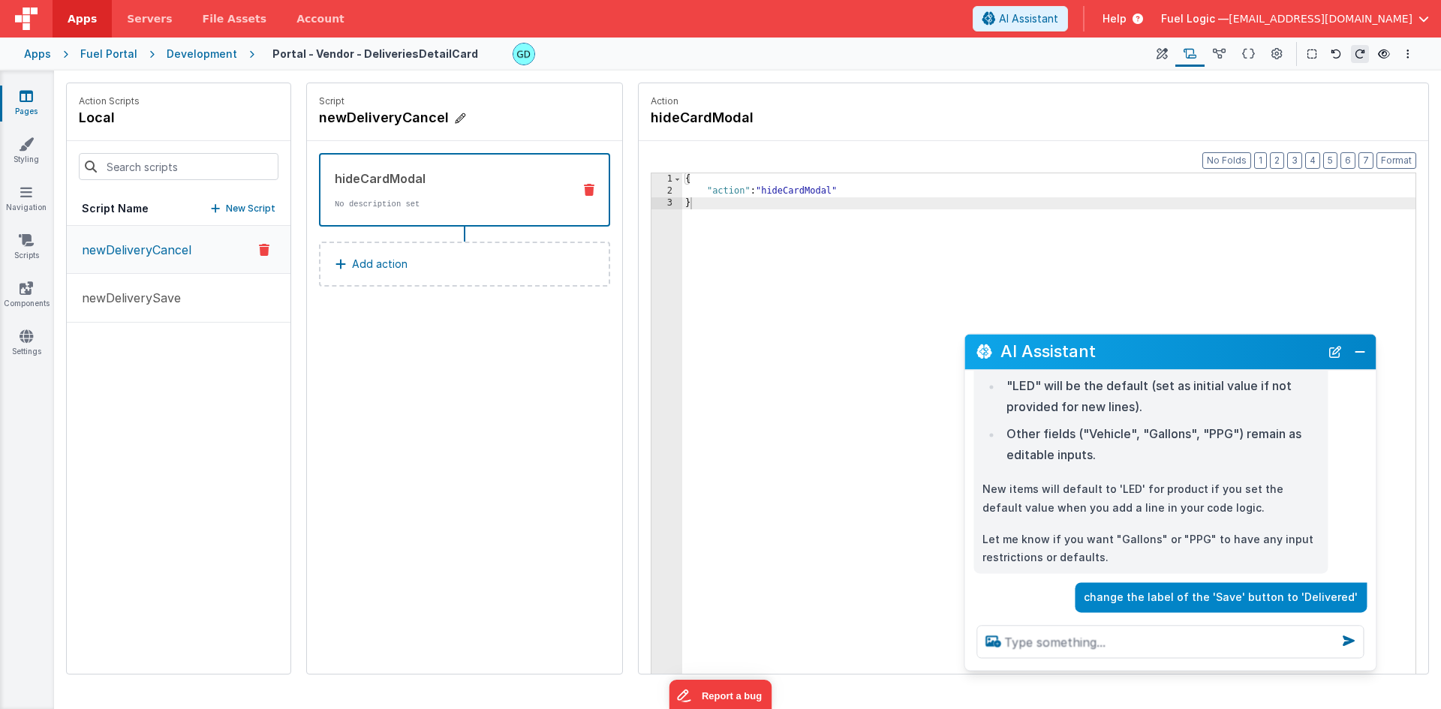
click at [461, 117] on icon at bounding box center [460, 118] width 11 height 15
click at [353, 123] on input "newDeliveryCancel" at bounding box center [394, 117] width 150 height 21
type input "updateDeliveryCancel"
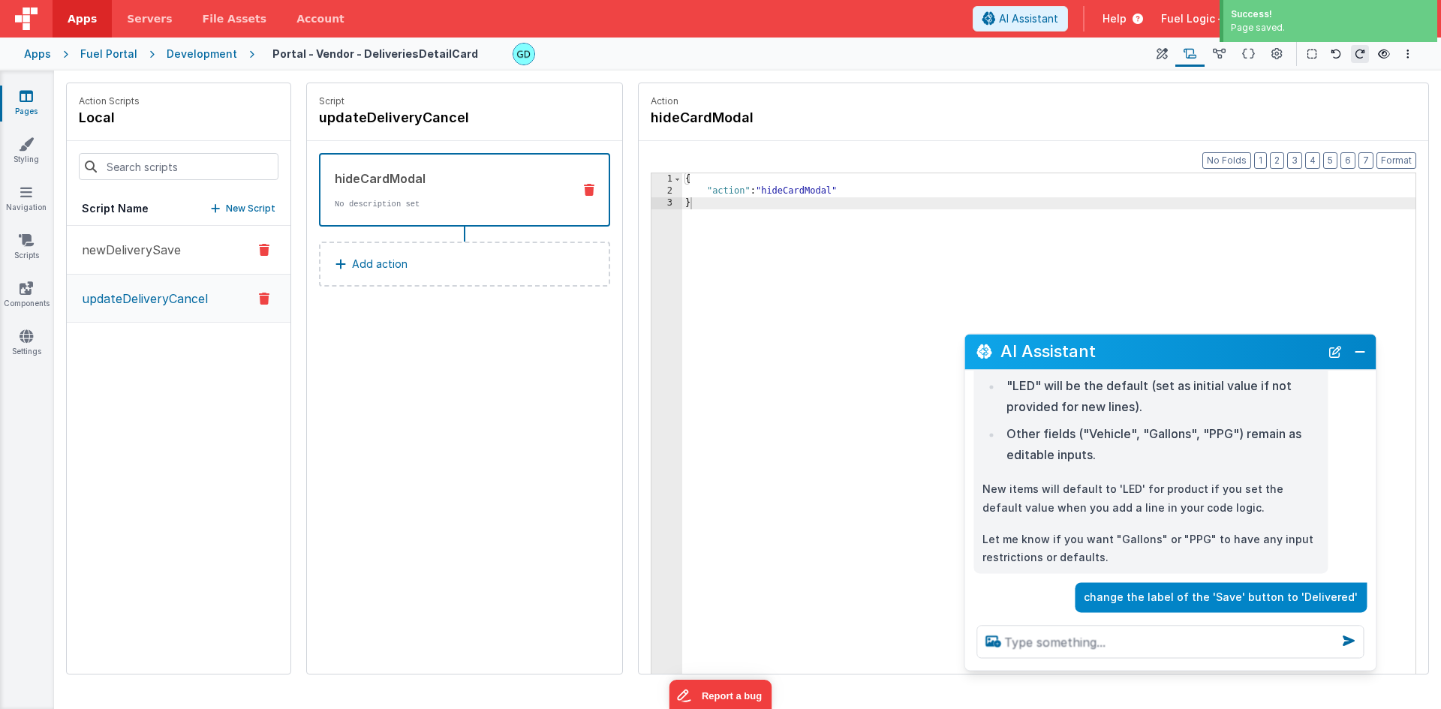
click at [167, 254] on p "newDeliverySave" at bounding box center [127, 250] width 108 height 18
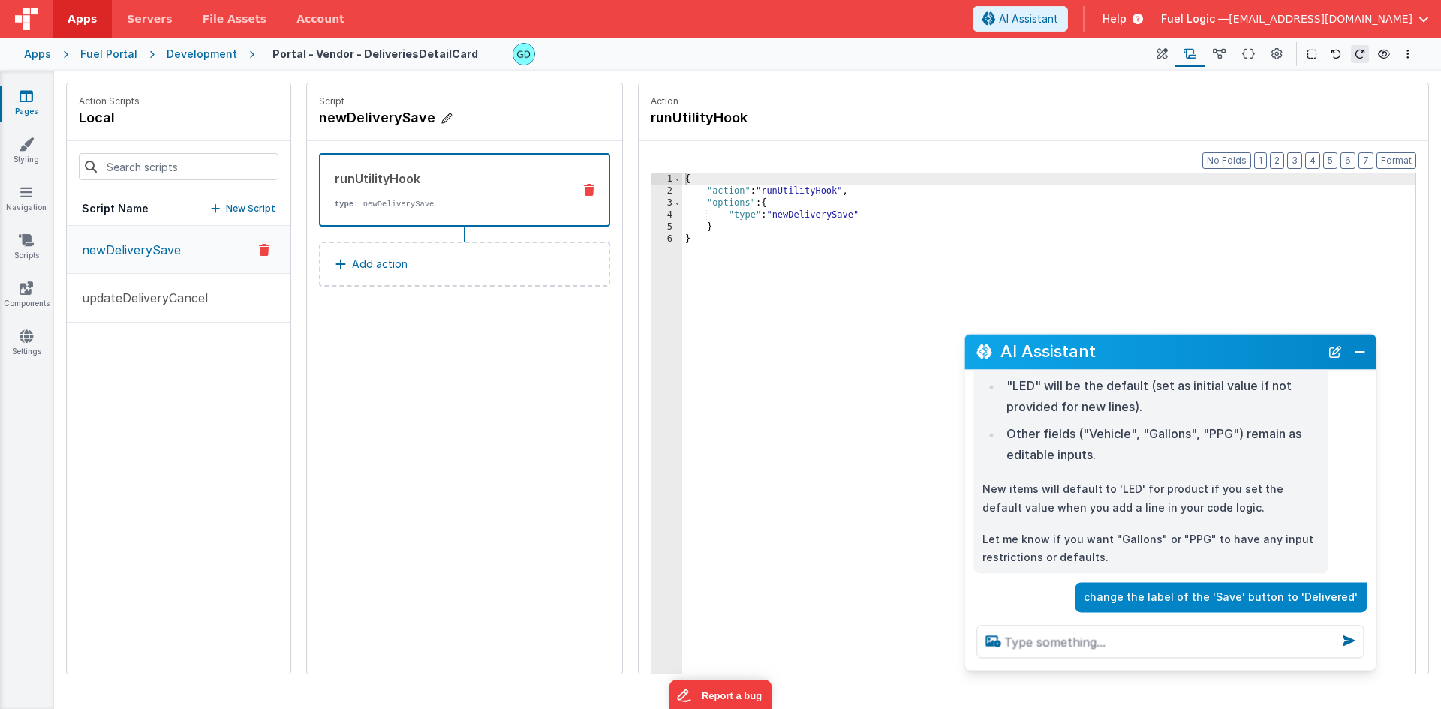
click at [442, 119] on icon at bounding box center [446, 118] width 11 height 15
drag, startPoint x: 343, startPoint y: 119, endPoint x: 230, endPoint y: 116, distance: 113.4
click at [231, 116] on div "Action Scripts local Script Name New Script newDeliverySave updateDeliveryCance…" at bounding box center [747, 379] width 1363 height 592
type input "updateDeliverySave"
click at [789, 214] on div "{ "action" : "runUtilityHook" , "options" : { "type" : "newDeliverySave" } }" at bounding box center [1048, 458] width 733 height 571
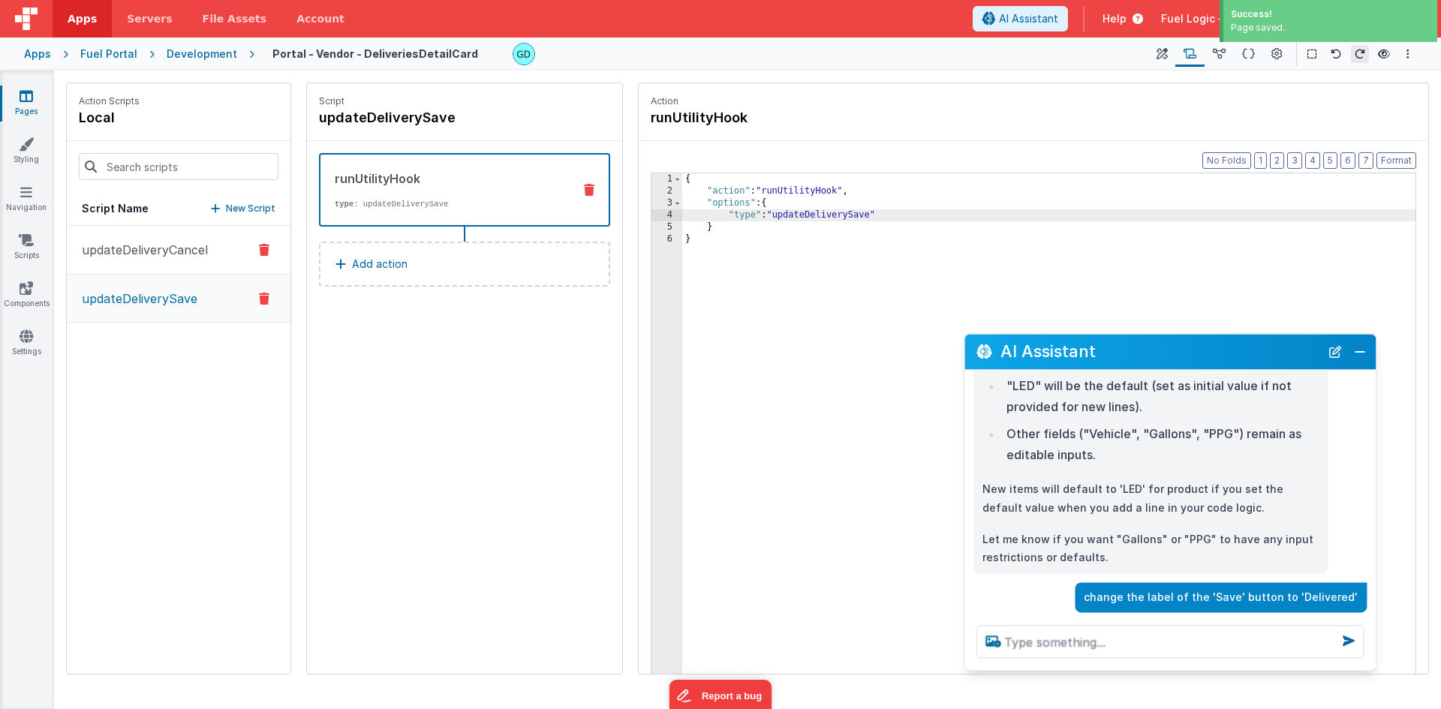
click at [181, 245] on p "updateDeliveryCancel" at bounding box center [140, 250] width 135 height 18
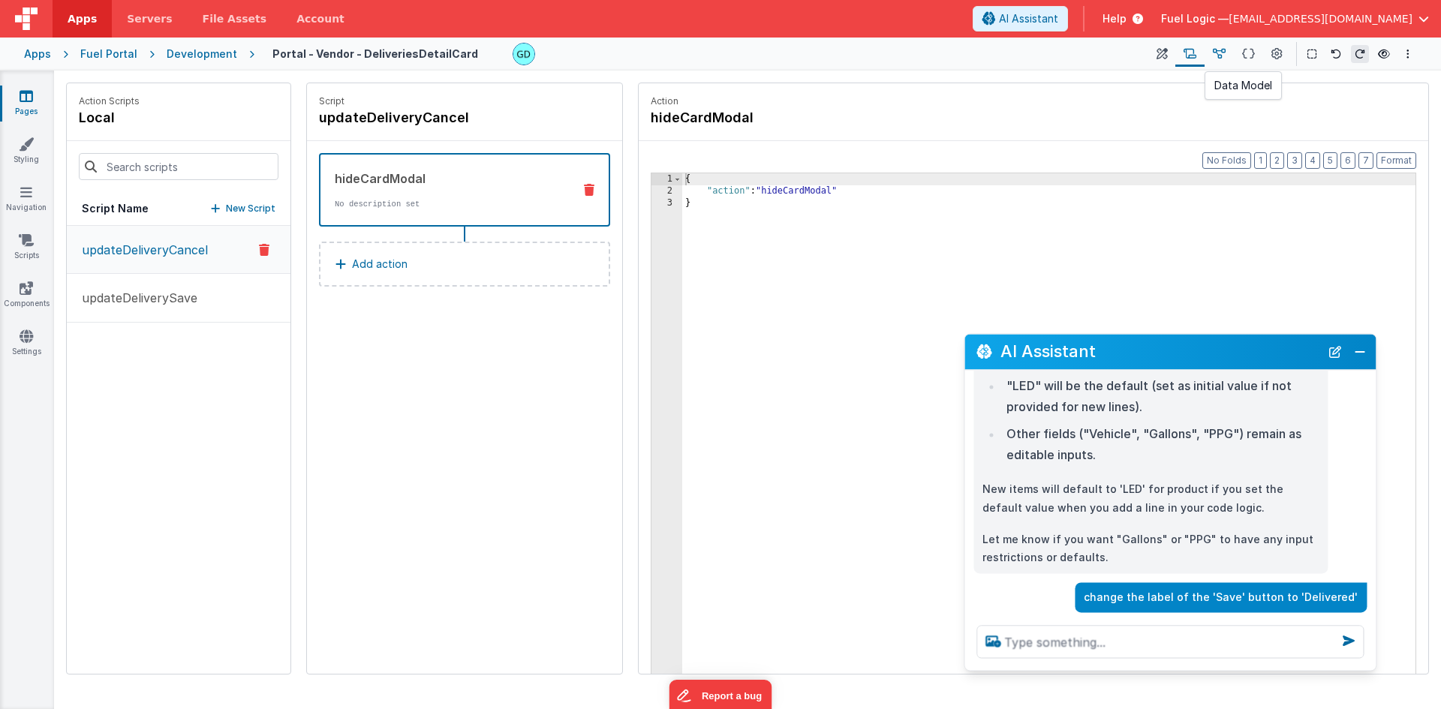
click at [1225, 55] on icon at bounding box center [1219, 55] width 13 height 16
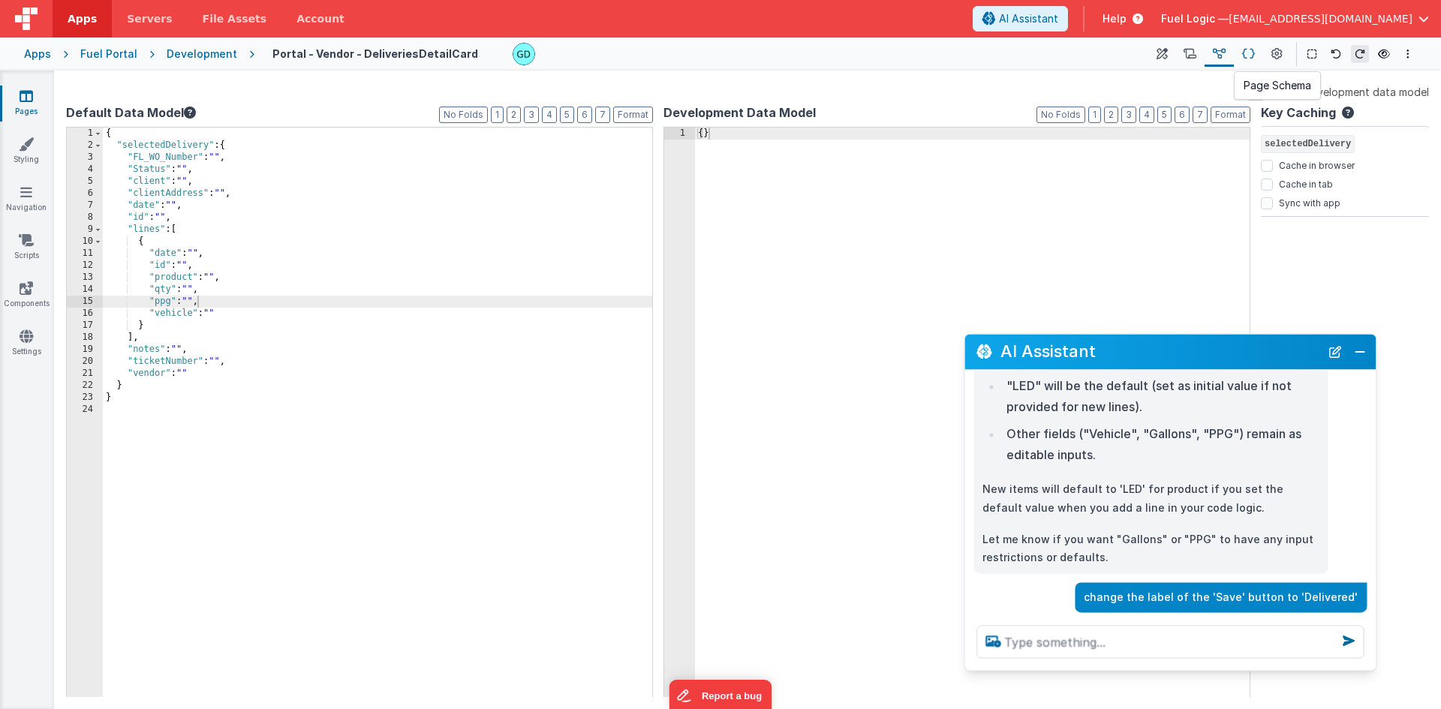
click at [1249, 56] on icon at bounding box center [1248, 55] width 13 height 16
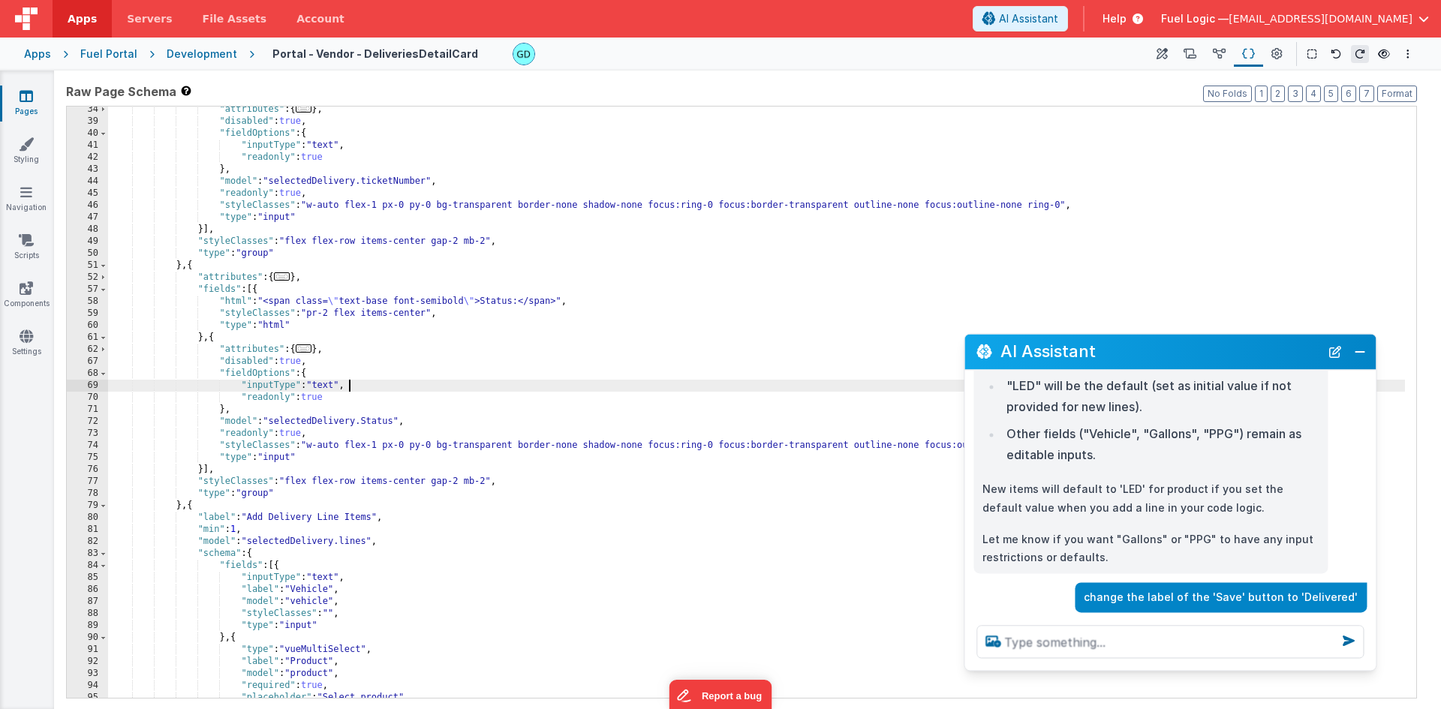
click at [524, 383] on div ""attributes" : { ... } , "disabled" : true , "fieldOptions" : { "inputType" : "…" at bounding box center [756, 411] width 1297 height 615
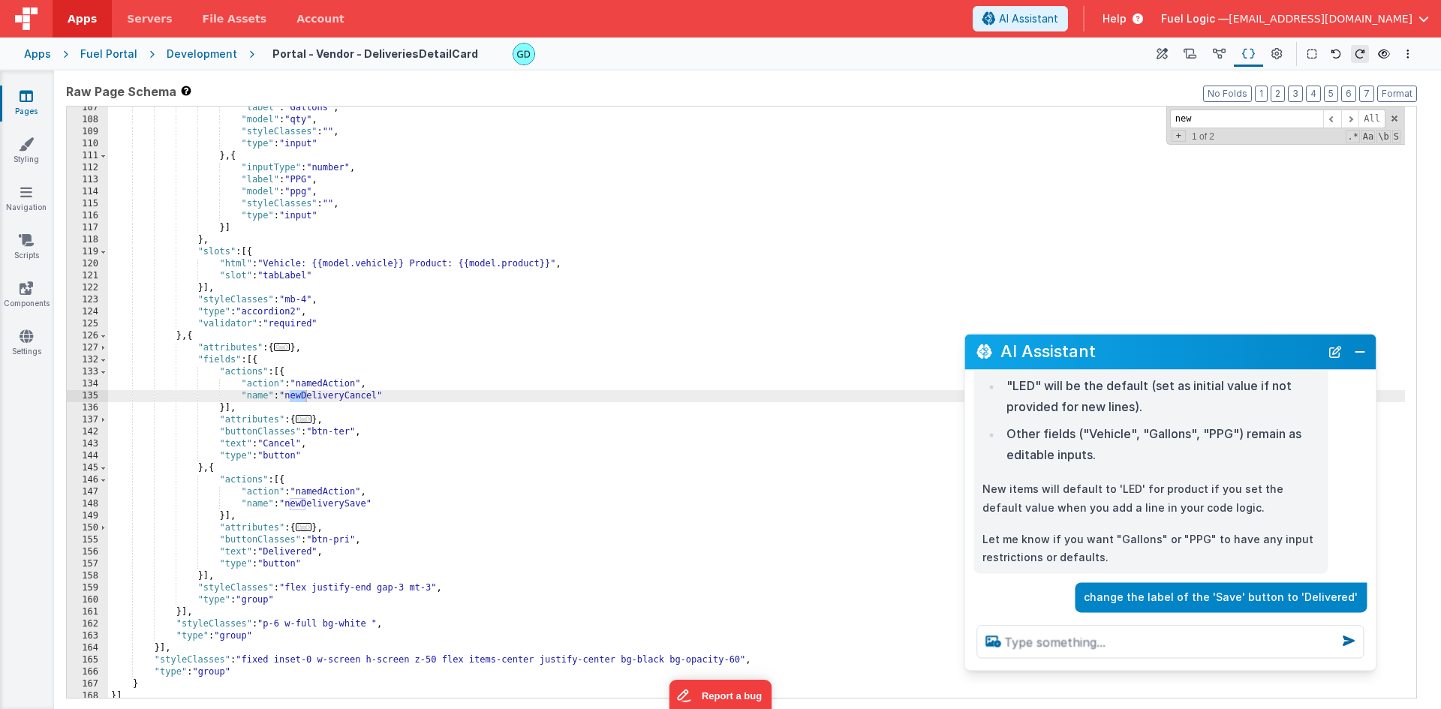
scroll to position [941, 0]
type input "new"
click at [304, 395] on div ""label" : "Gallons" , "model" : "qty" , "styleClasses" : "" , "type" : "input" …" at bounding box center [756, 409] width 1297 height 615
click at [307, 504] on div ""label" : "Gallons" , "model" : "qty" , "styleClasses" : "" , "type" : "input" …" at bounding box center [756, 409] width 1297 height 615
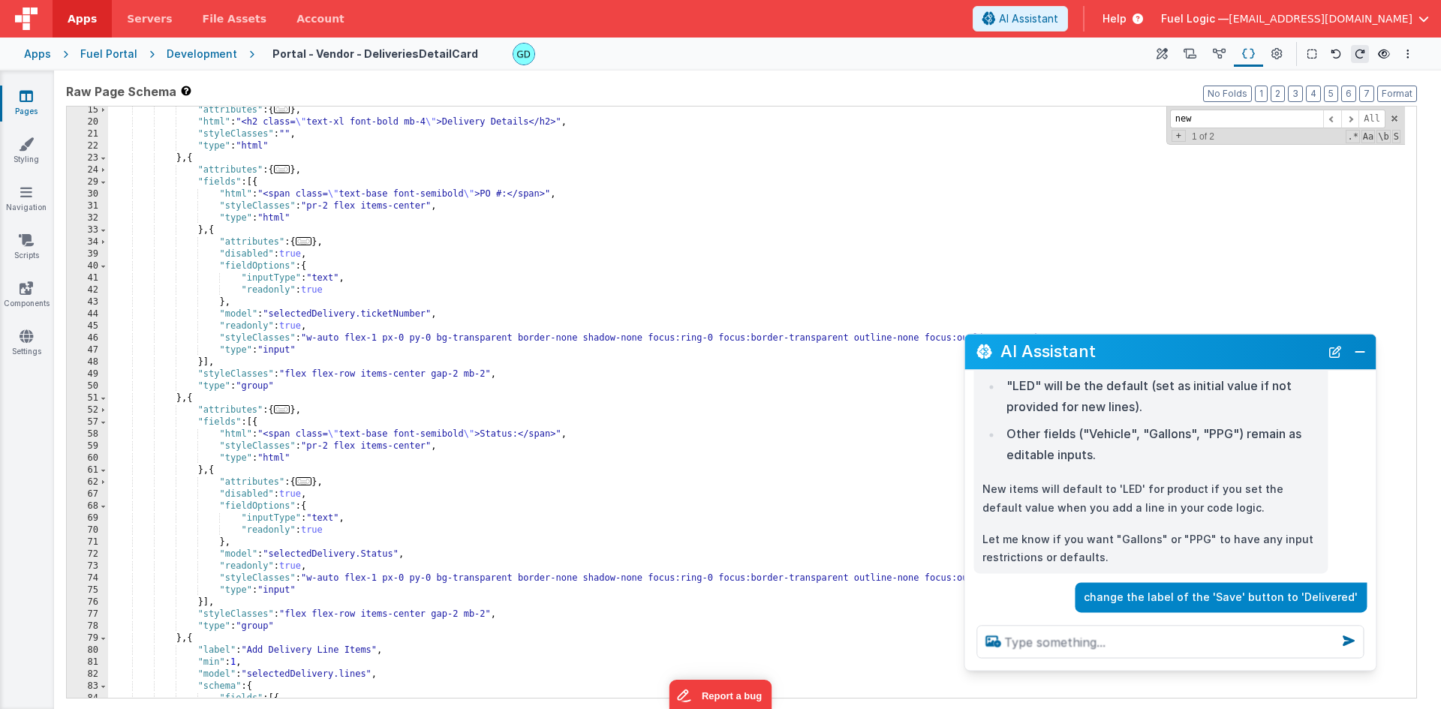
scroll to position [0, 0]
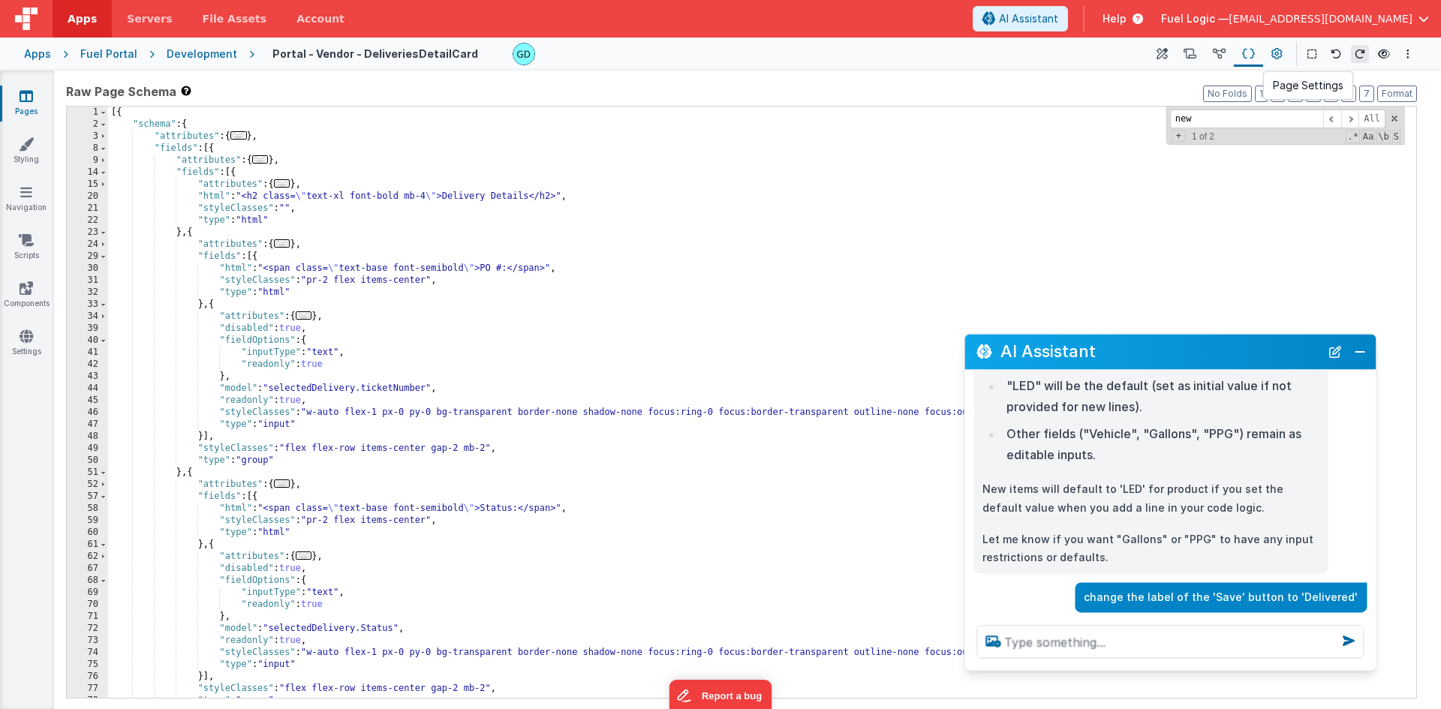
click at [1275, 51] on icon at bounding box center [1276, 55] width 11 height 16
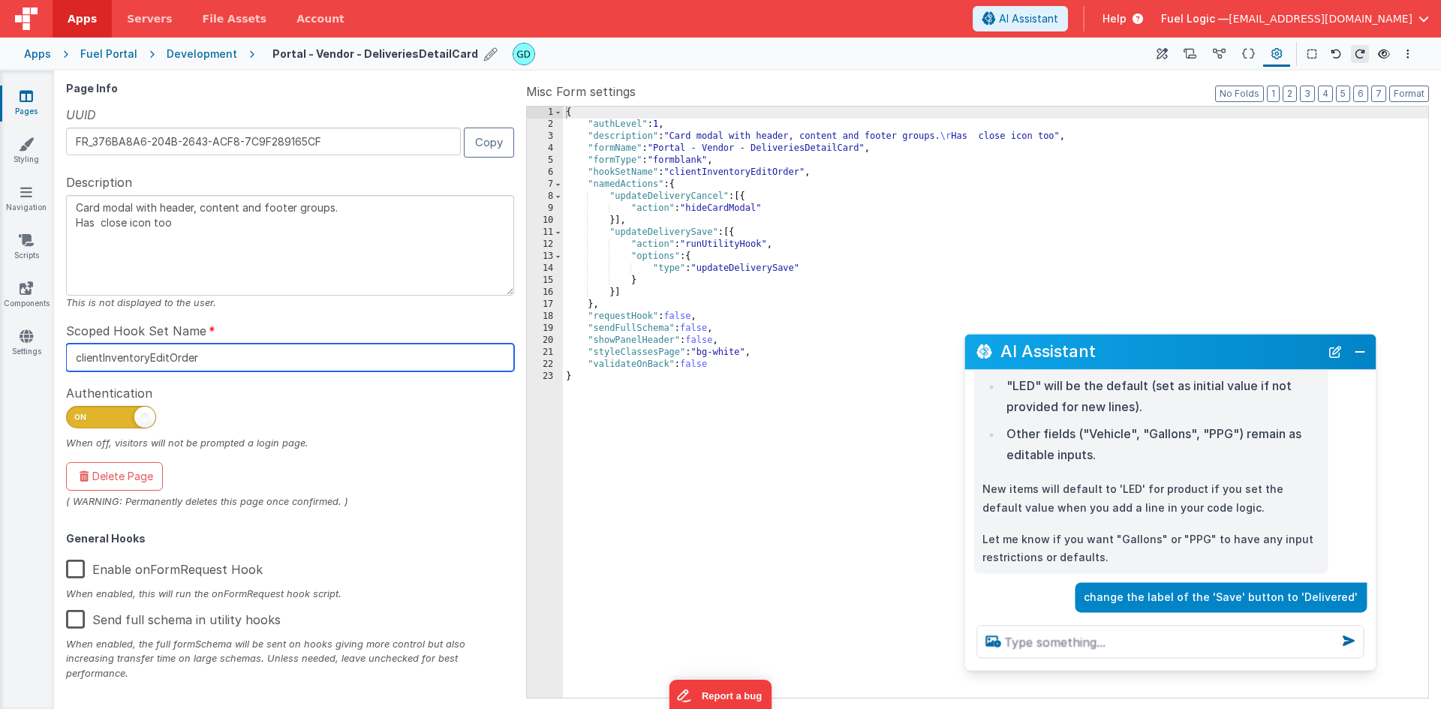
click at [237, 351] on input "clientInventoryEditOrder" at bounding box center [290, 358] width 448 height 28
drag, startPoint x: 287, startPoint y: 50, endPoint x: 237, endPoint y: 353, distance: 306.6
click at [237, 353] on input "clientInventoryEditOrder" at bounding box center [290, 358] width 448 height 28
paste input "vendorDeliveriesEdit"
type textarea "Card modal with header, content and footer groups. Has close icon too"
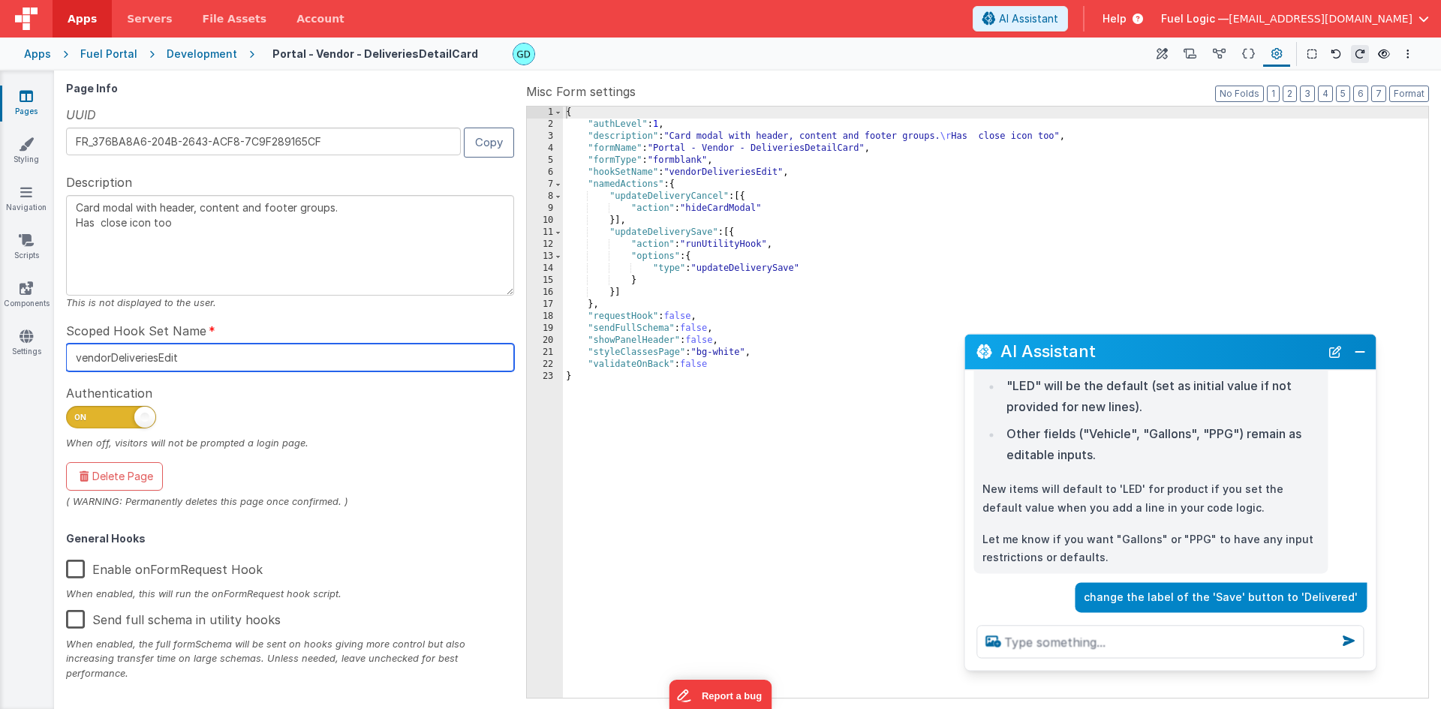
type input "vendorDeliveriesEdit"
click at [673, 424] on div "{ "authLevel" : 1 , "description" : "Card modal with header, content and footer…" at bounding box center [995, 414] width 865 height 615
